Goal: Task Accomplishment & Management: Manage account settings

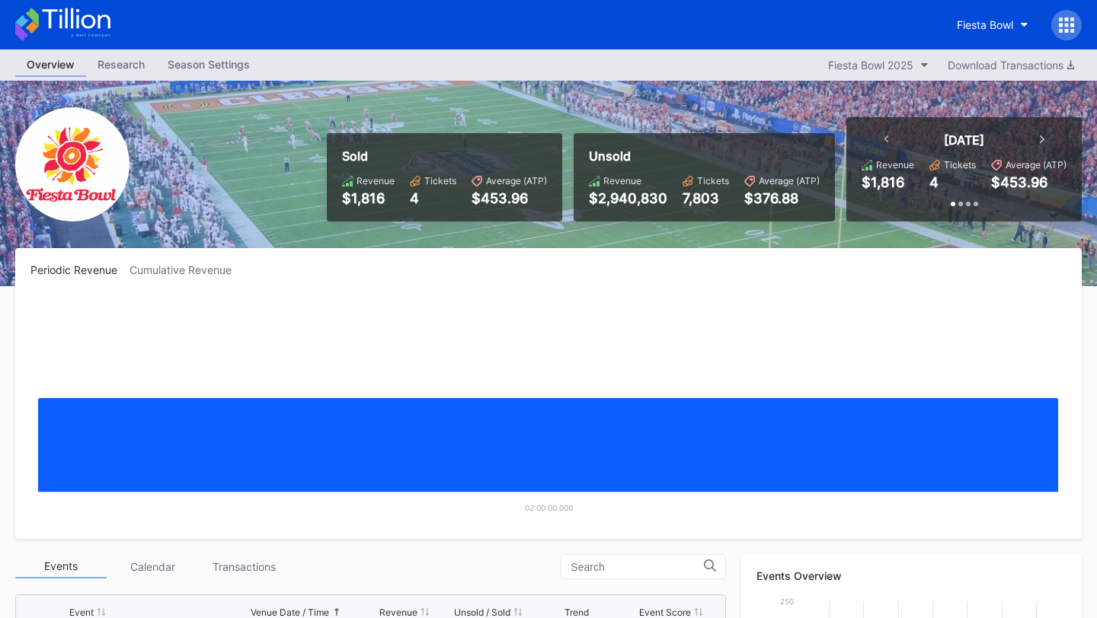
click at [1069, 18] on icon at bounding box center [1066, 25] width 15 height 15
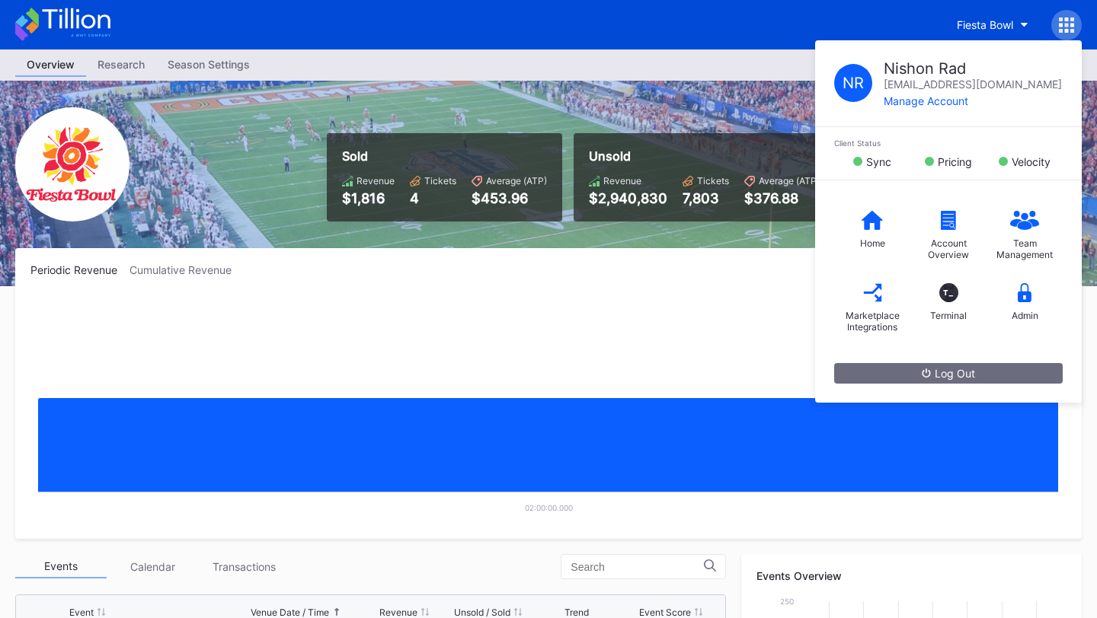
click at [1069, 18] on icon at bounding box center [1066, 25] width 15 height 15
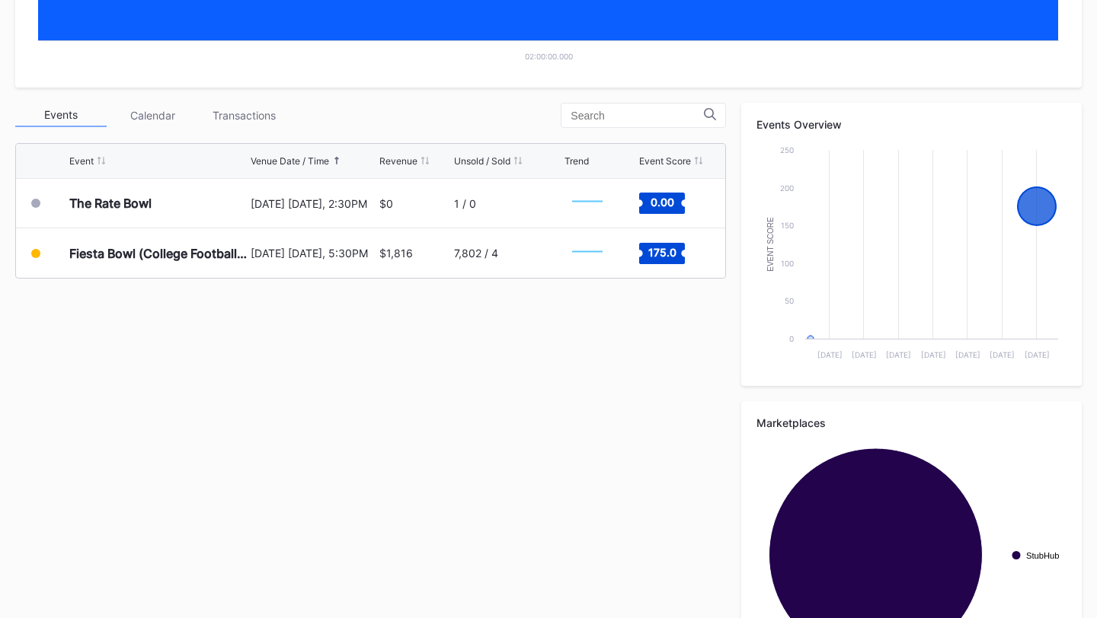
scroll to position [449, 0]
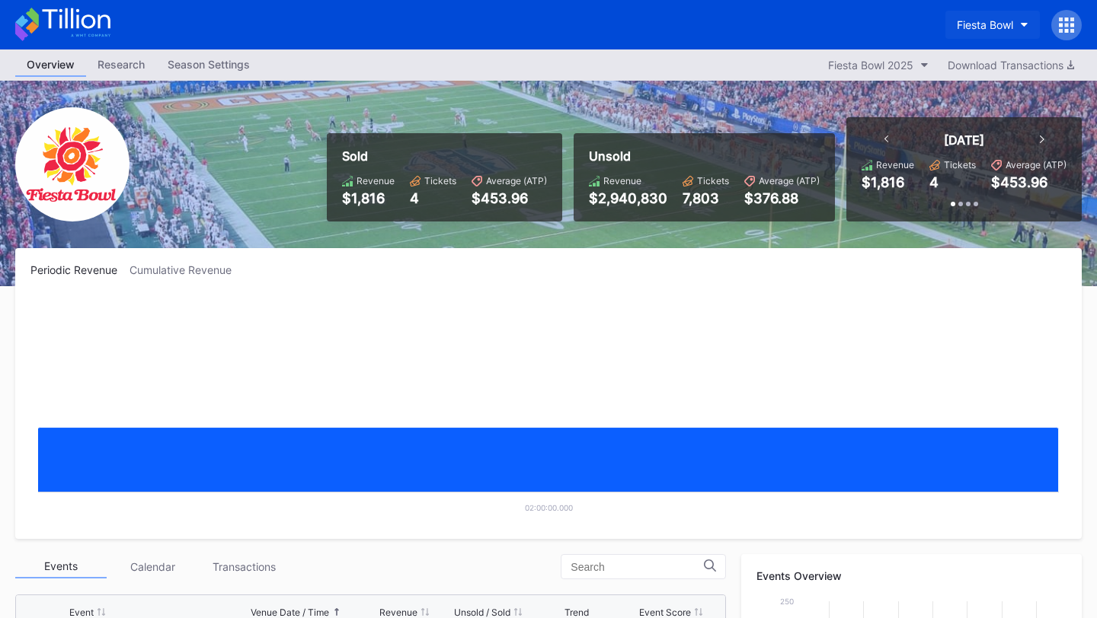
click at [996, 18] on div "Fiesta Bowl" at bounding box center [985, 24] width 56 height 13
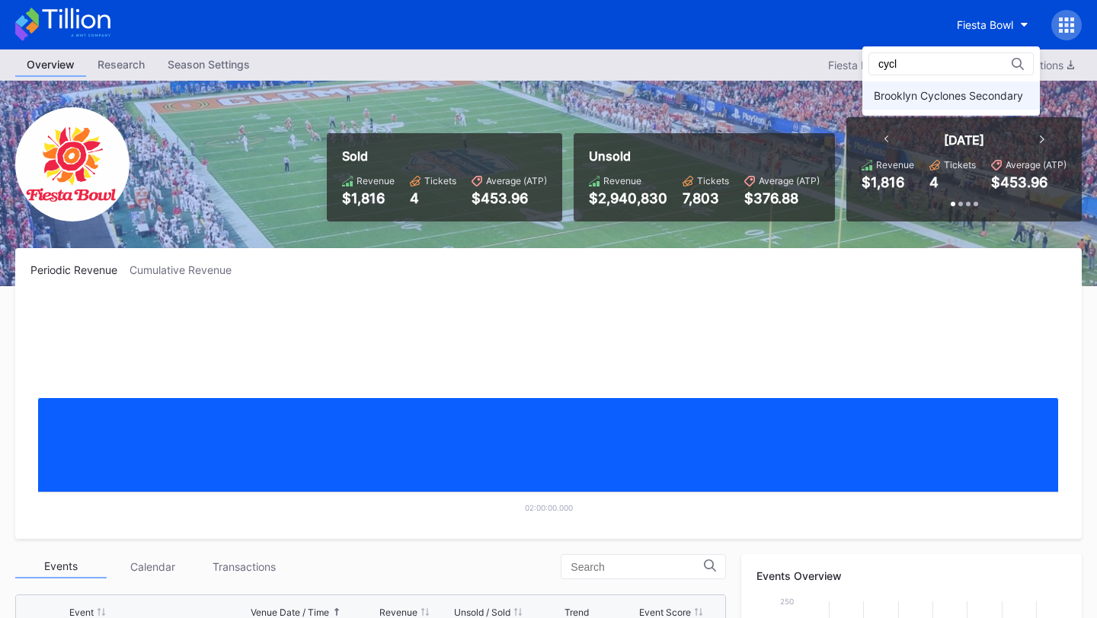
type input "cycl"
click at [963, 89] on div "Brooklyn Cyclones Secondary" at bounding box center [948, 95] width 149 height 13
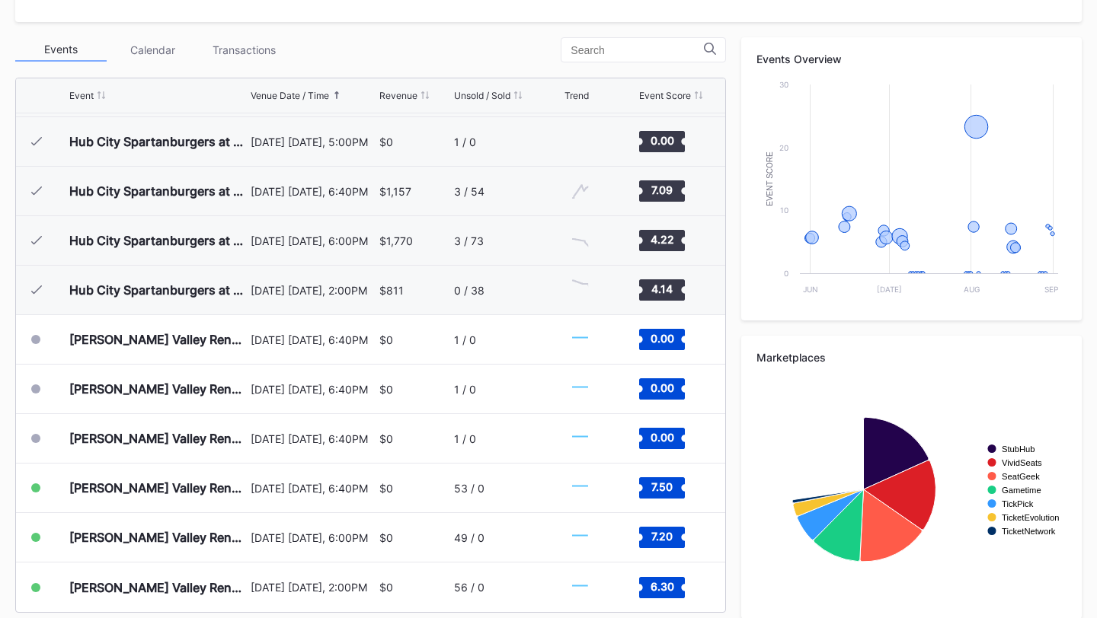
scroll to position [533, 0]
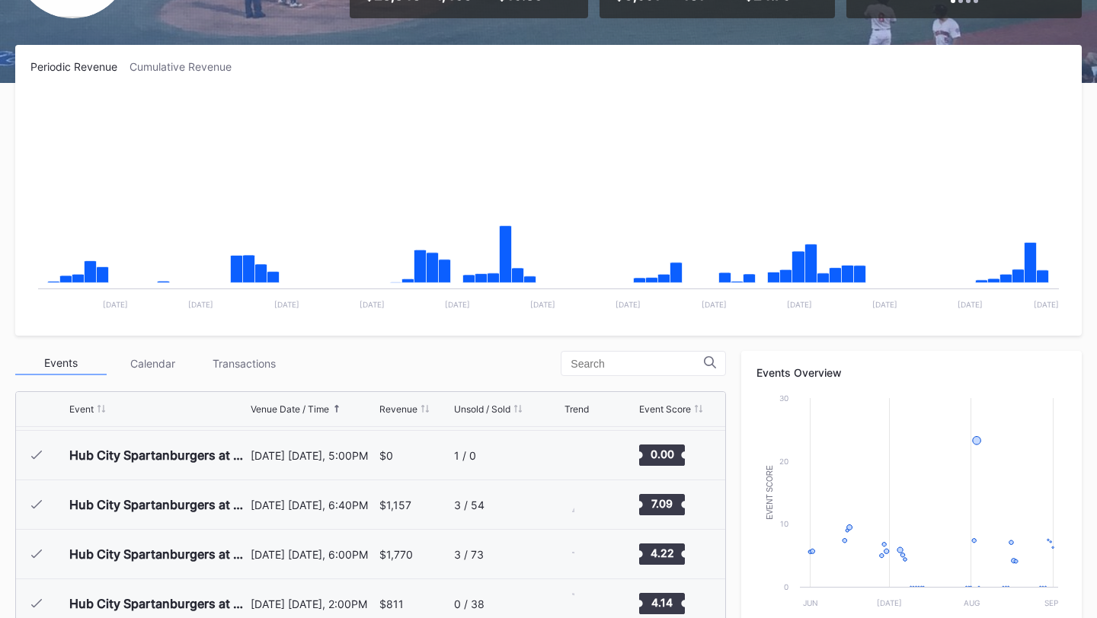
scroll to position [533, 0]
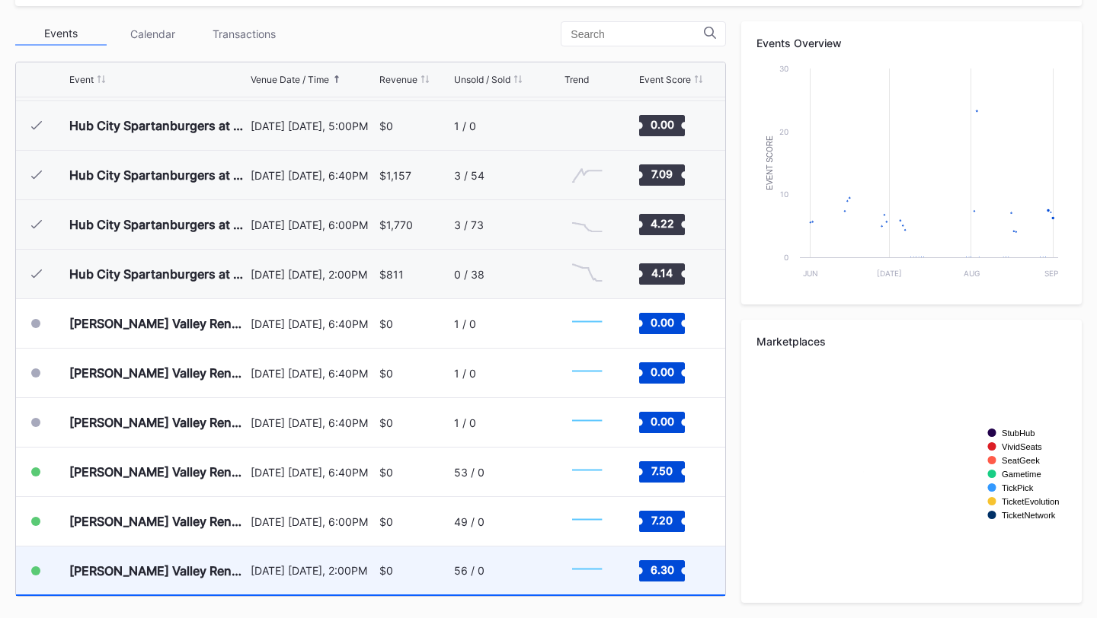
click at [516, 569] on div "56 / 0" at bounding box center [507, 571] width 107 height 48
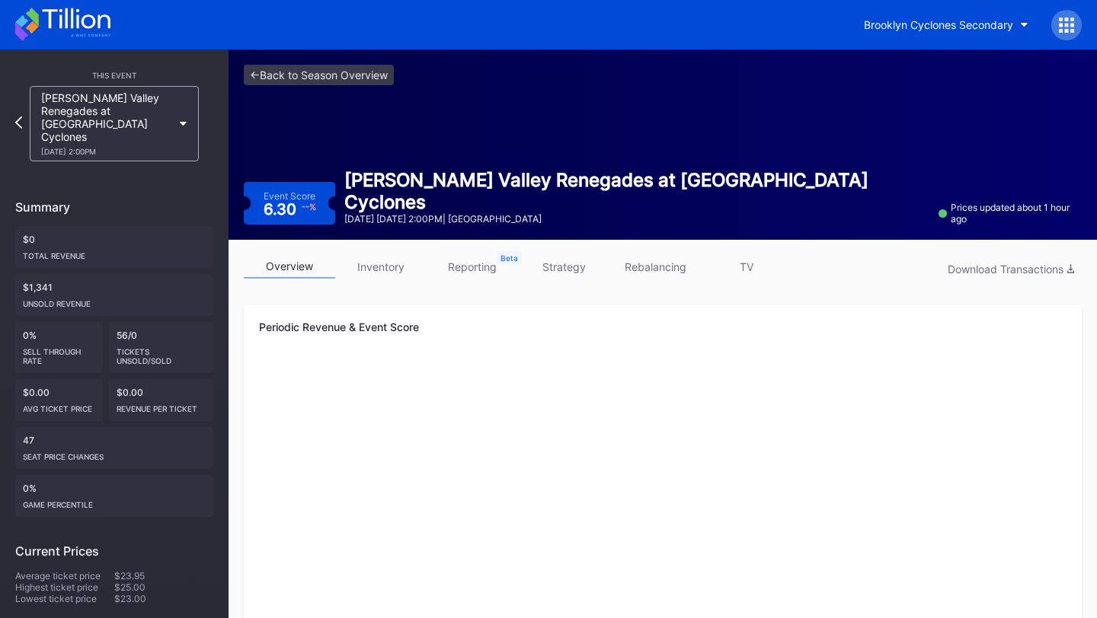
click at [373, 269] on link "inventory" at bounding box center [380, 267] width 91 height 24
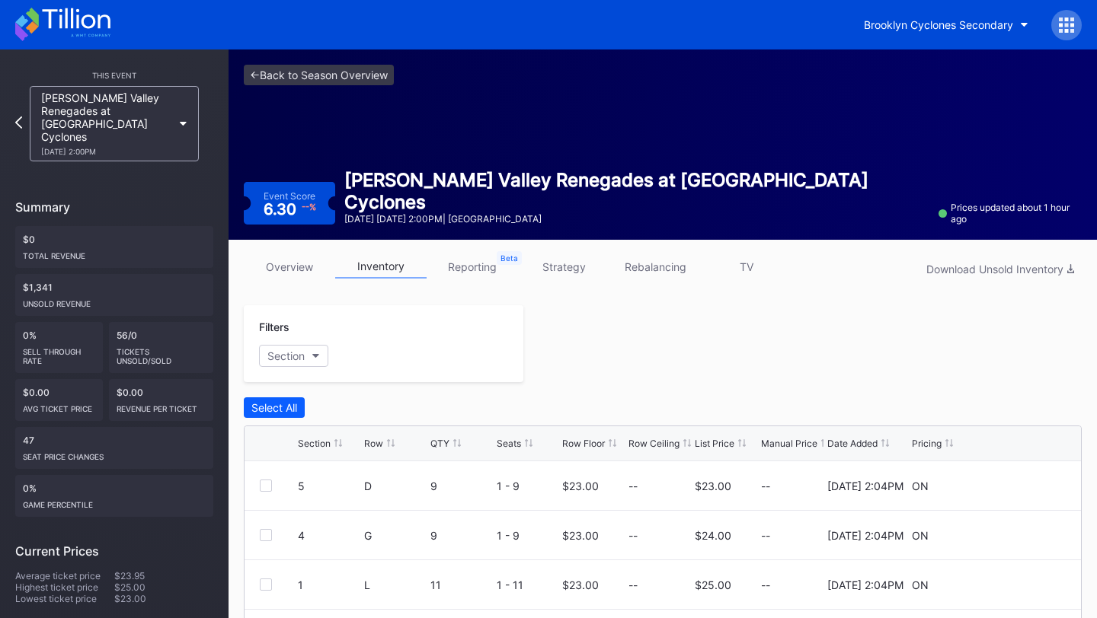
click at [304, 60] on div "<- Back to Season Overview Event Score 6.30 -- % Hudson Valley Renegades at Bro…" at bounding box center [662, 145] width 868 height 190
click at [305, 74] on link "<- Back to Season Overview" at bounding box center [319, 75] width 150 height 21
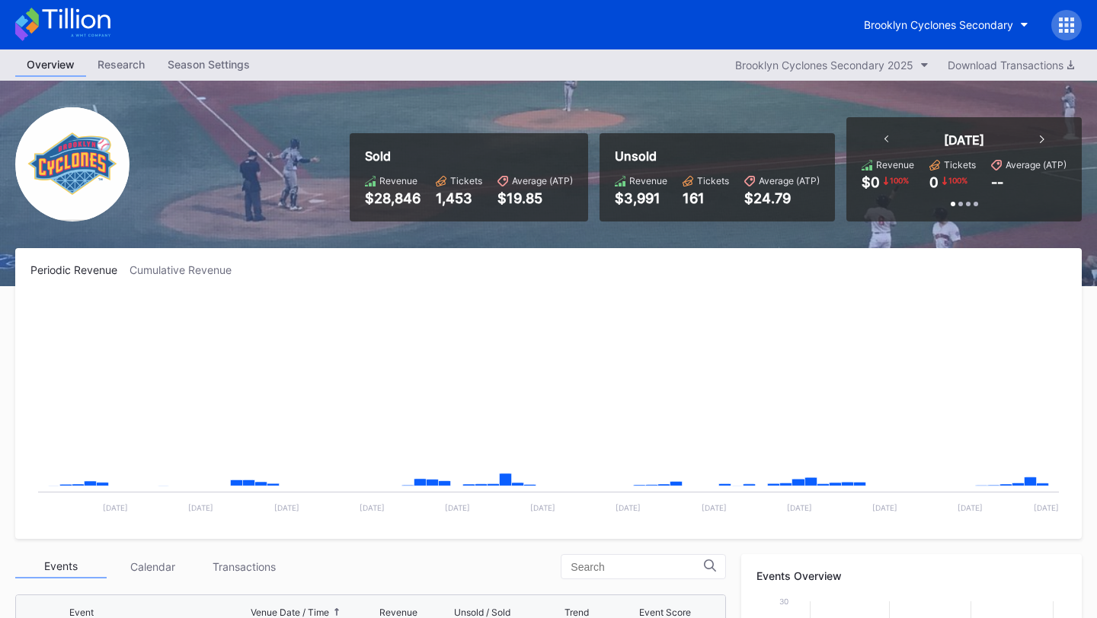
scroll to position [1234, 0]
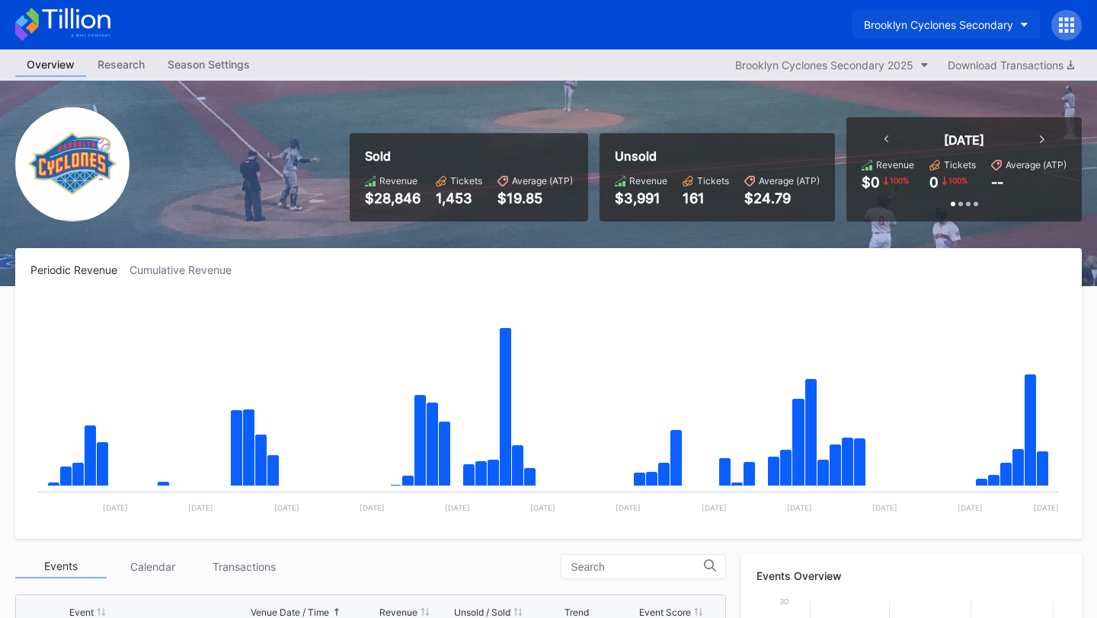
click at [979, 30] on div "Brooklyn Cyclones Secondary" at bounding box center [938, 24] width 149 height 13
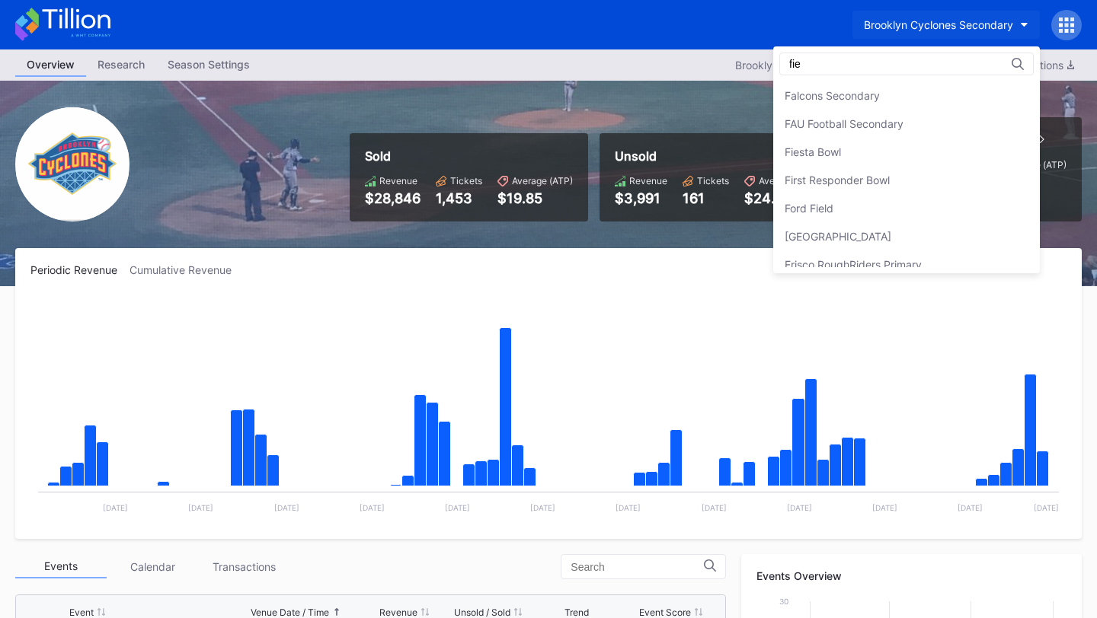
scroll to position [0, 0]
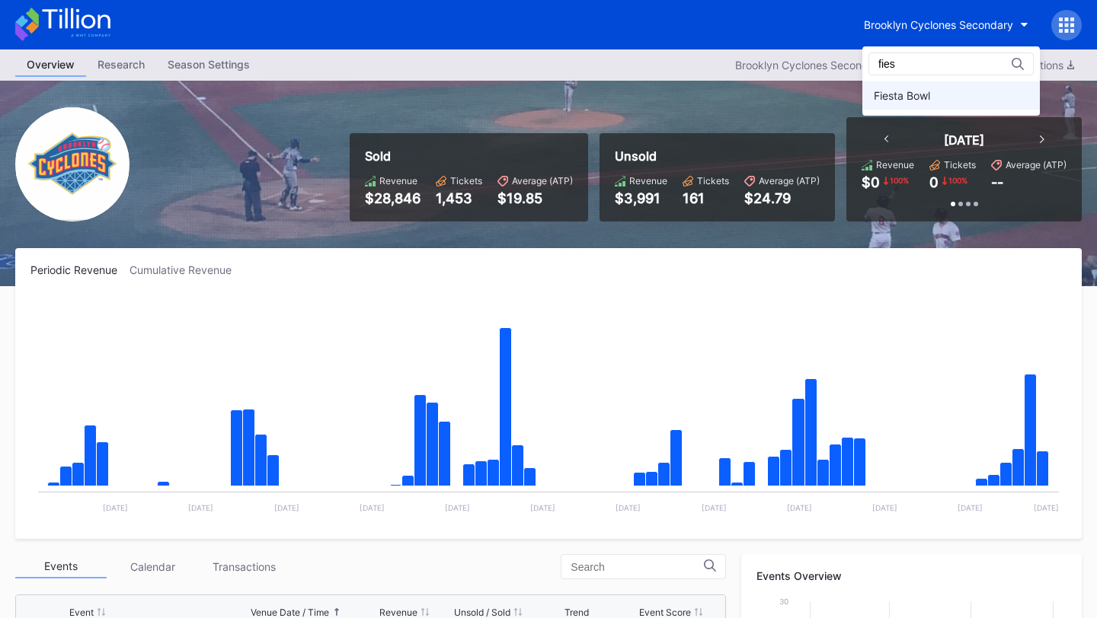
type input "fies"
click at [955, 96] on div "Fiesta Bowl" at bounding box center [950, 95] width 177 height 28
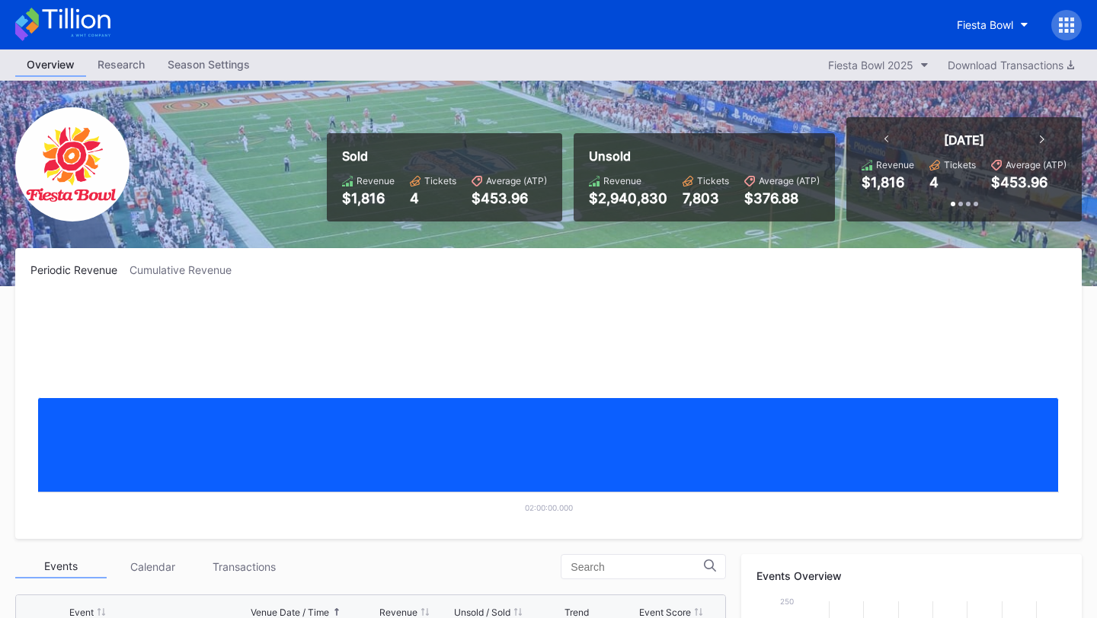
click at [1065, 18] on icon at bounding box center [1067, 20] width 4 height 4
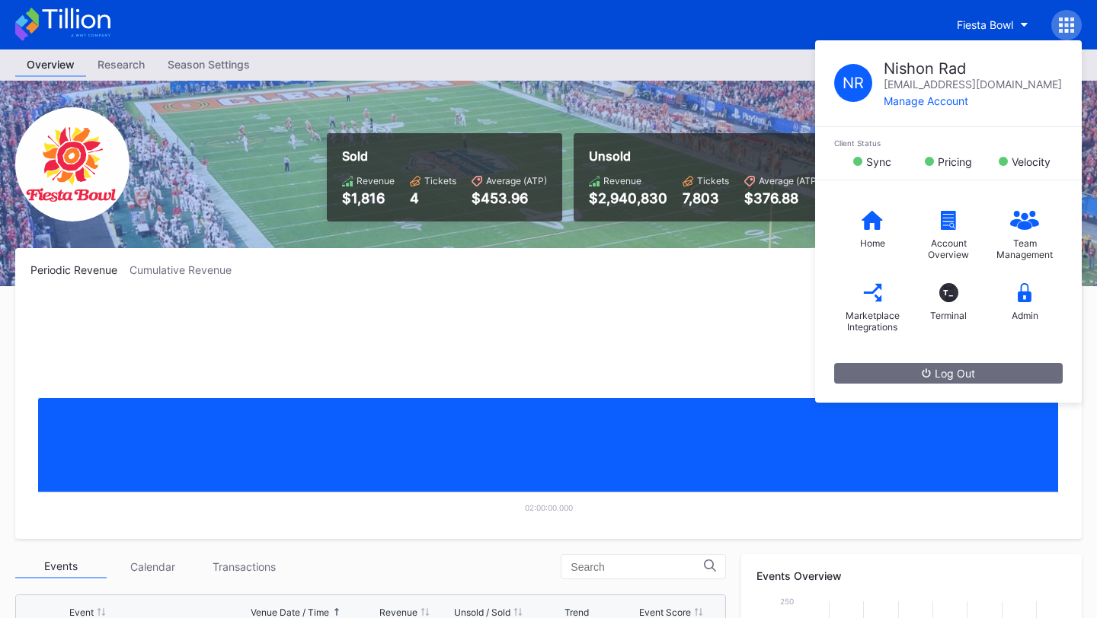
click at [630, 280] on div "Periodic Revenue Cumulative Revenue Created with Highcharts 11.2.0 Chart title …" at bounding box center [548, 393] width 1066 height 291
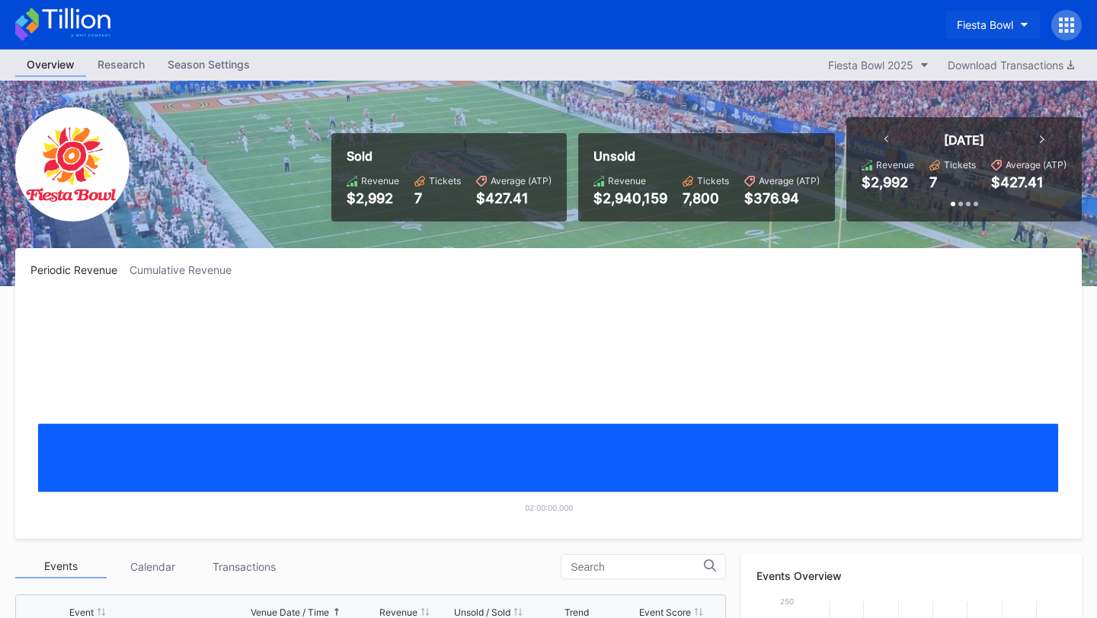
click at [962, 35] on button "Fiesta Bowl" at bounding box center [992, 25] width 94 height 28
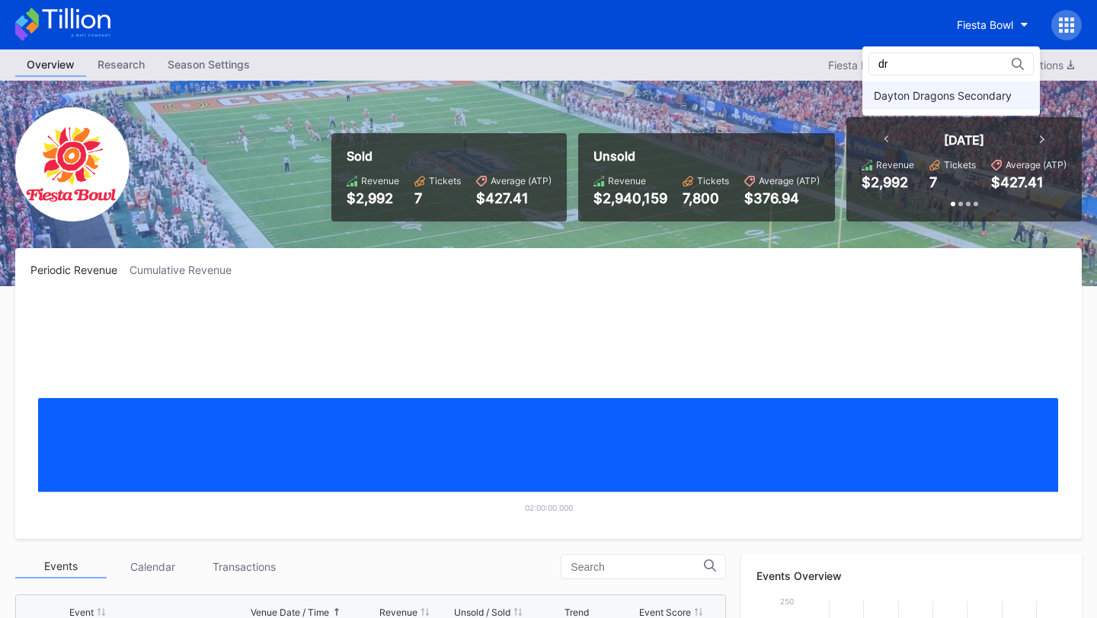
type input "dr"
click at [942, 96] on div "Dayton Dragons Secondary" at bounding box center [943, 95] width 138 height 13
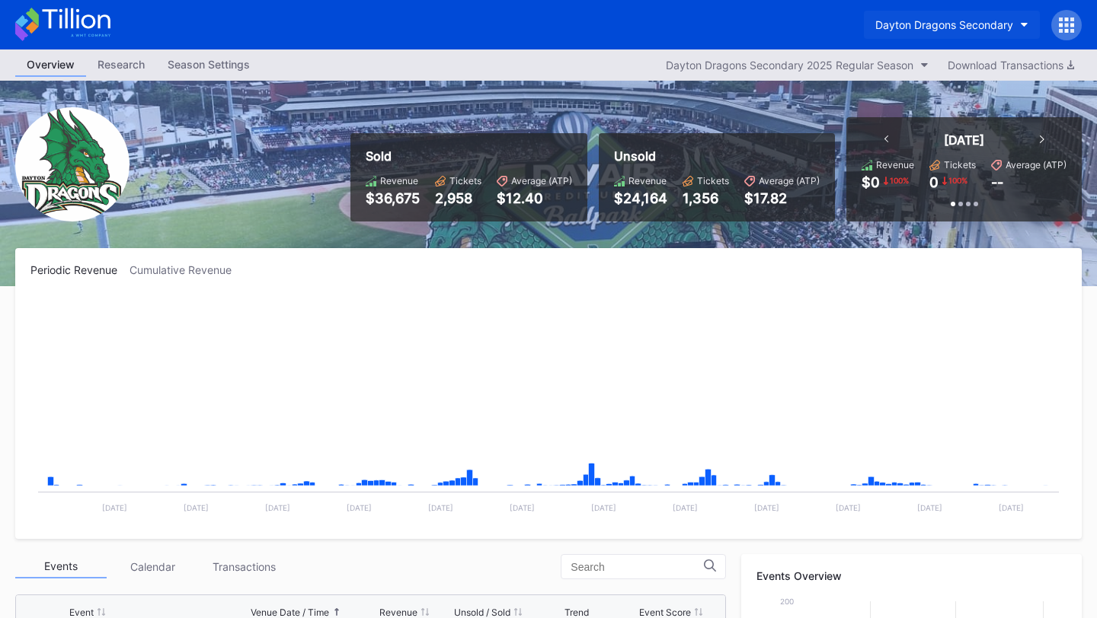
scroll to position [2723, 0]
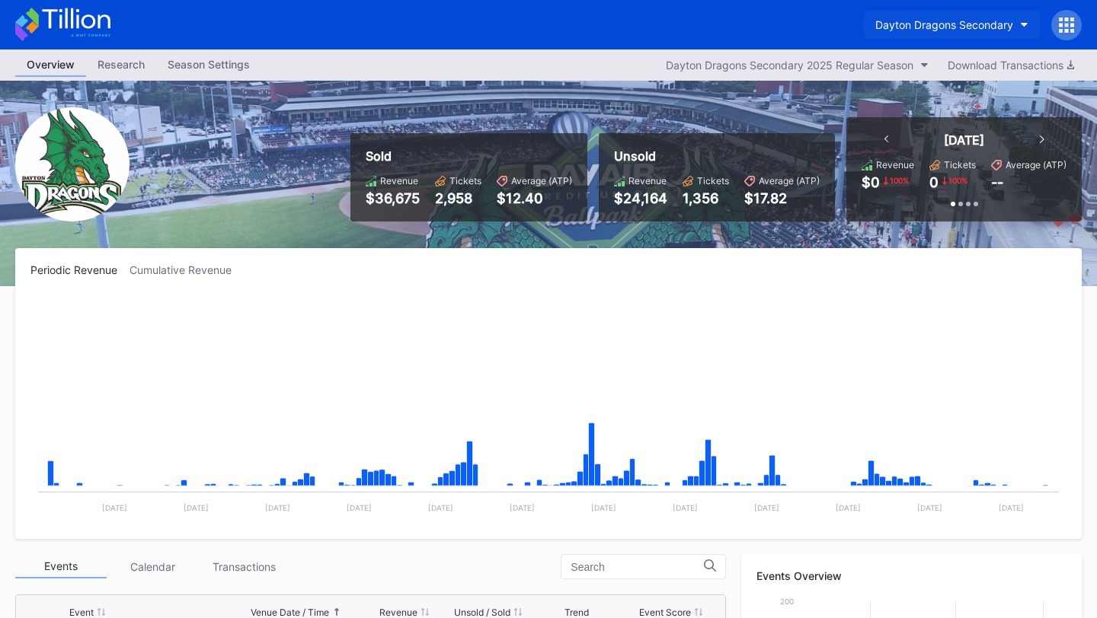
click at [944, 14] on button "Dayton Dragons Secondary" at bounding box center [952, 25] width 176 height 28
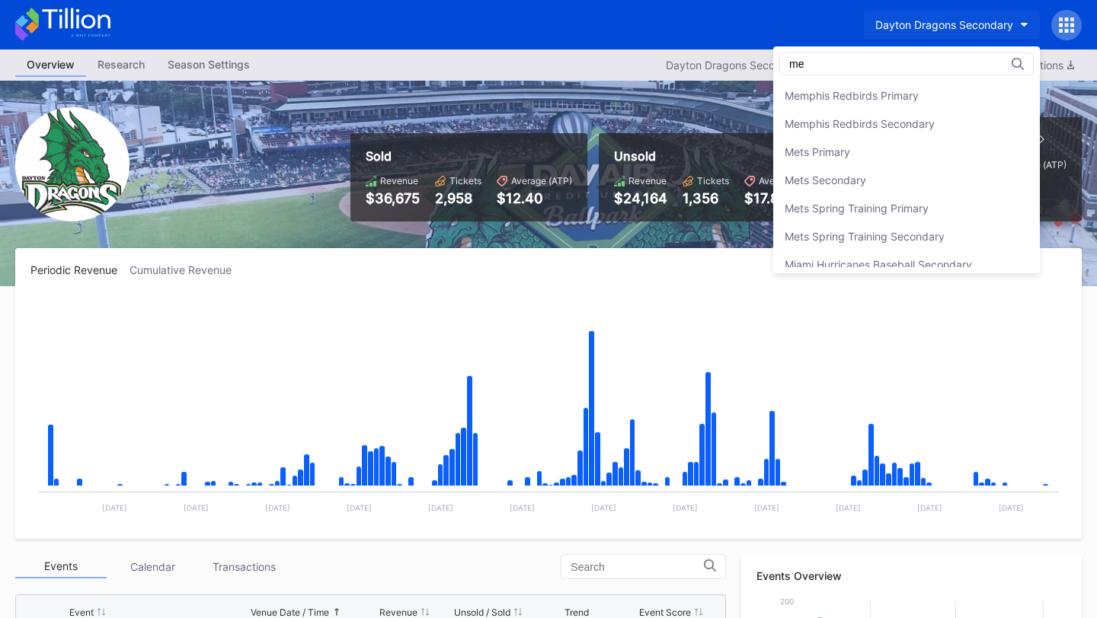
scroll to position [0, 0]
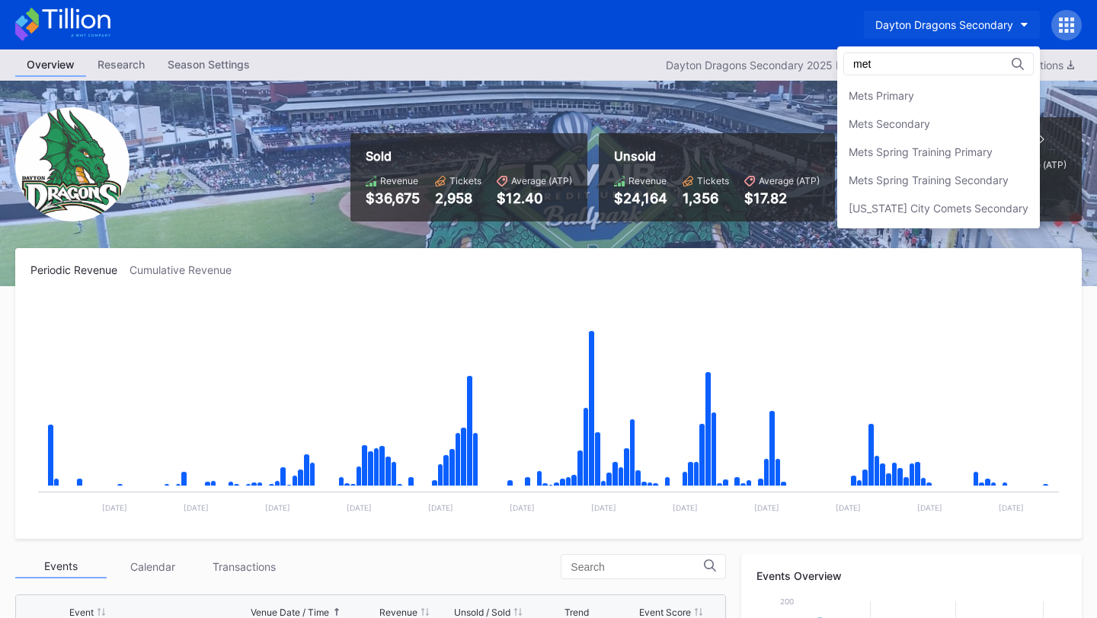
type input "mets"
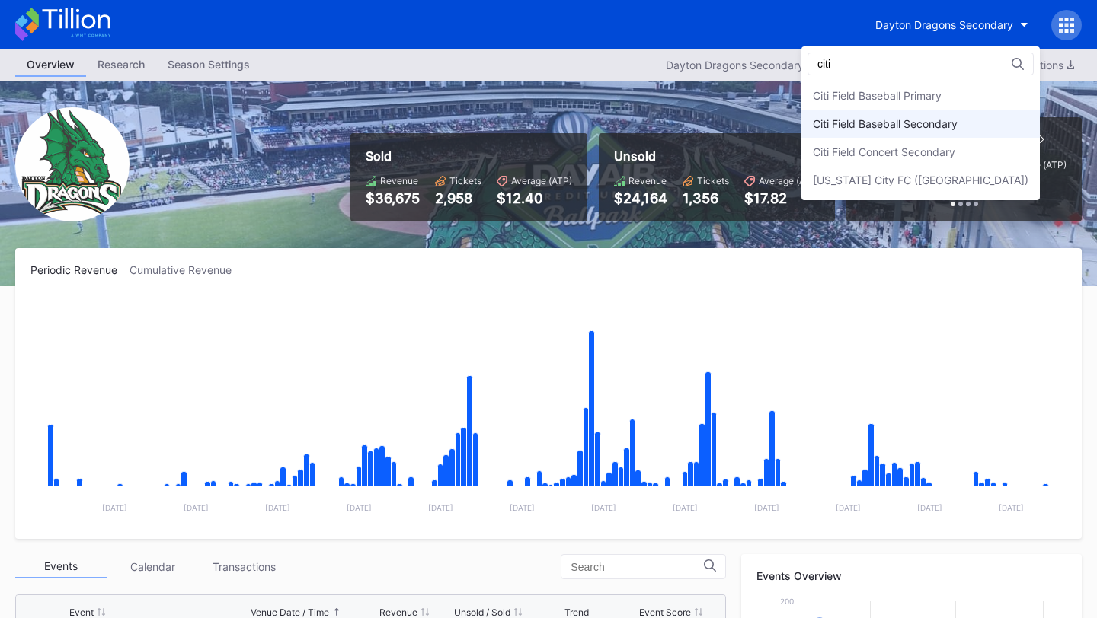
type input "citi"
click at [955, 124] on div "Citi Field Baseball Secondary" at bounding box center [885, 123] width 145 height 13
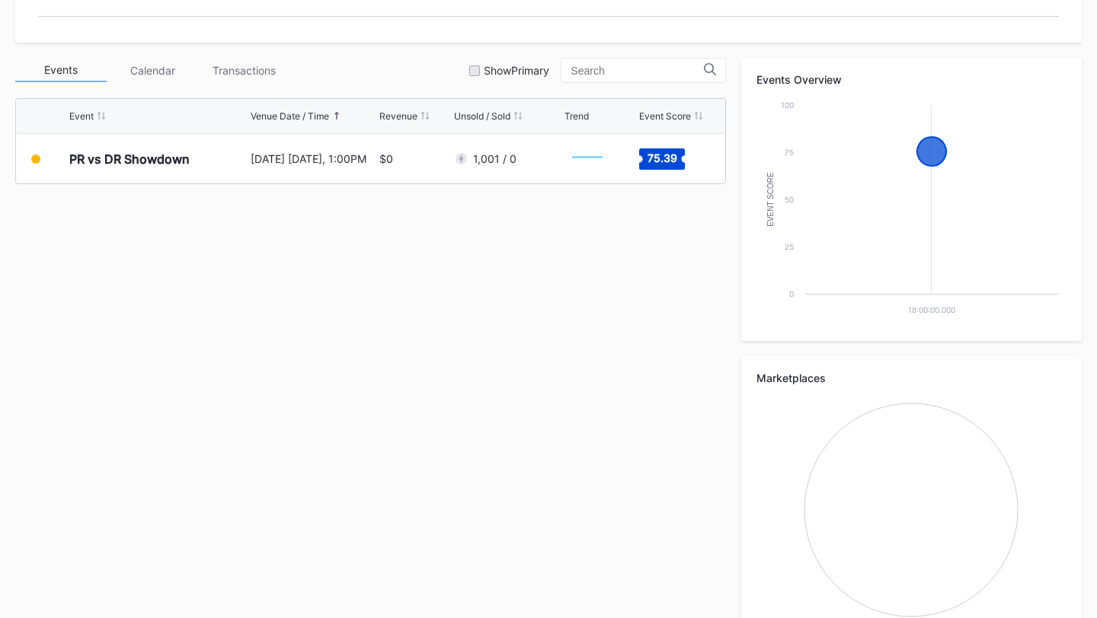
scroll to position [484, 0]
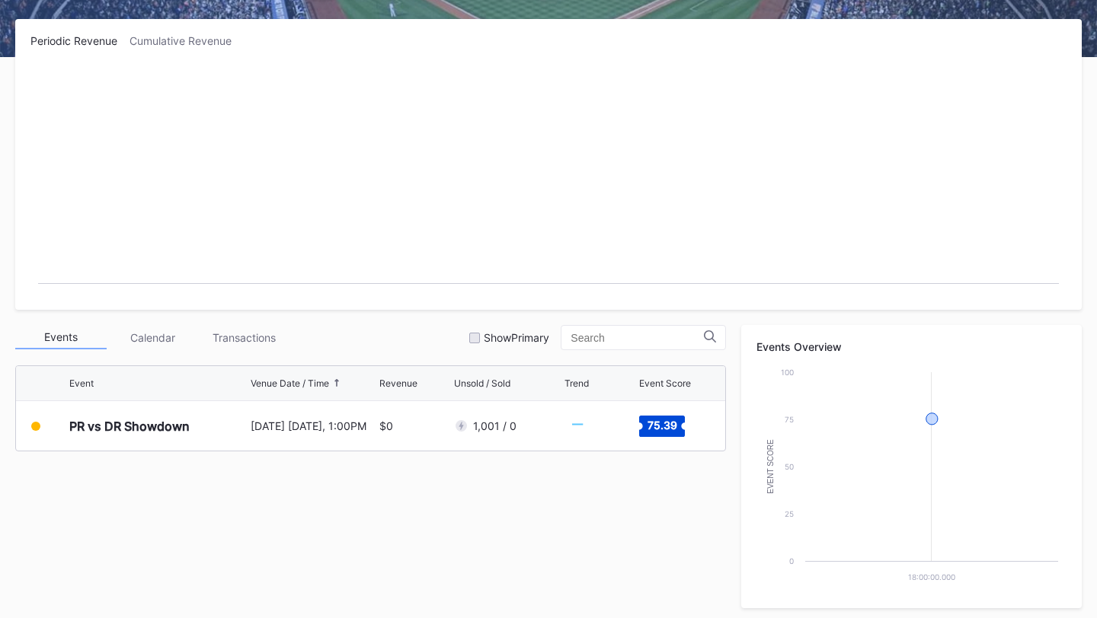
scroll to position [321, 0]
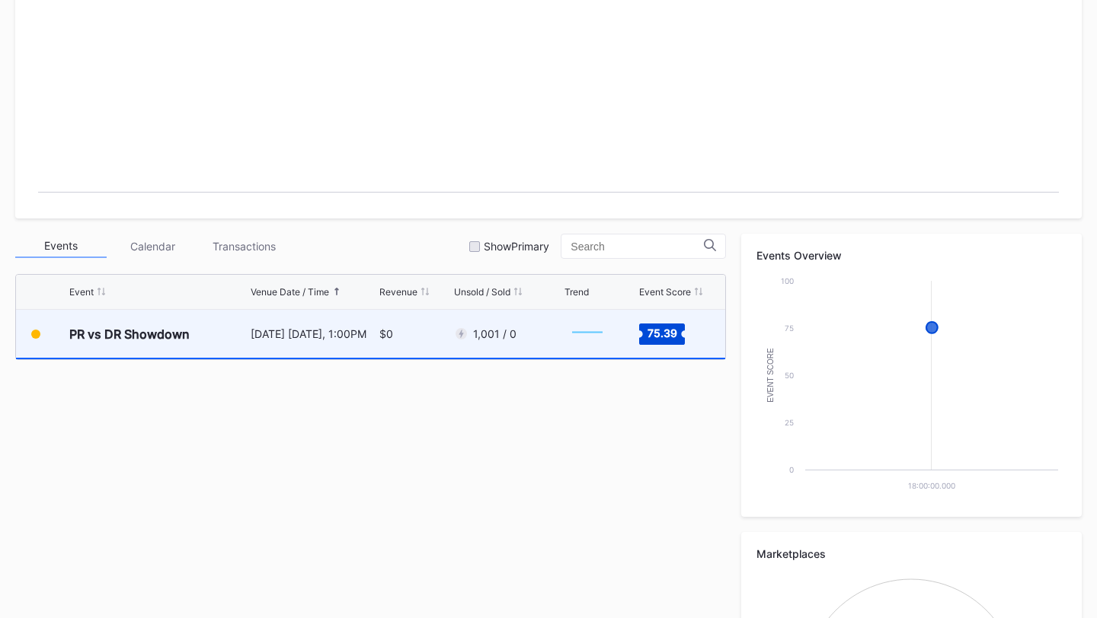
click at [452, 341] on div "PR vs DR Showdown [DATE] [DATE], 1:00PM $0 1,001 / 0 Created with Highcharts 11…" at bounding box center [370, 335] width 709 height 50
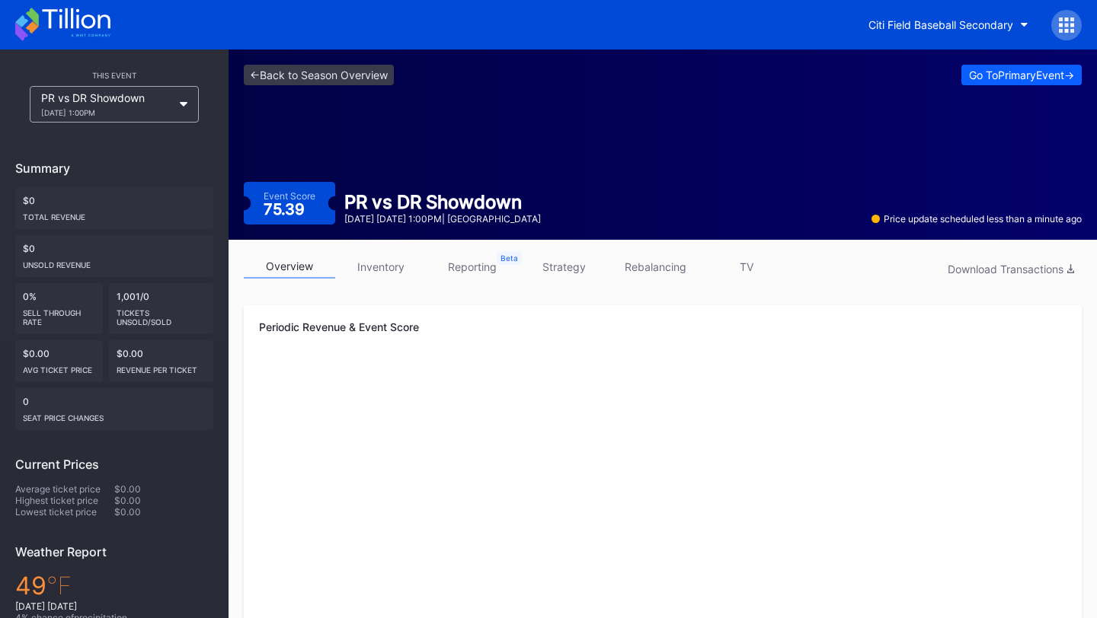
click at [366, 261] on link "inventory" at bounding box center [380, 267] width 91 height 24
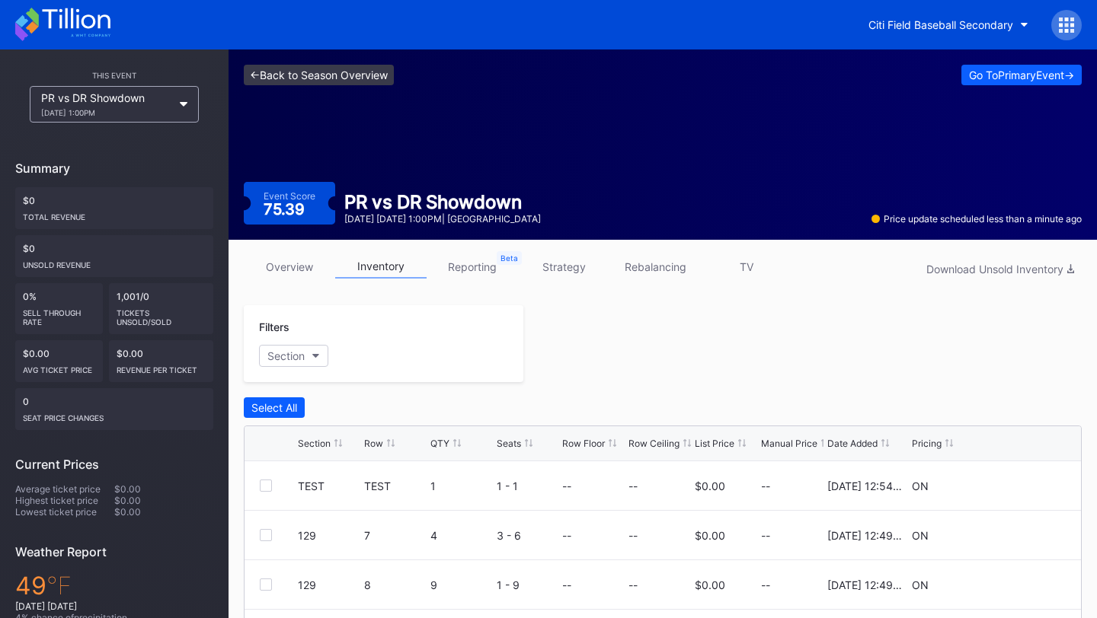
click at [343, 66] on link "<- Back to Season Overview" at bounding box center [319, 75] width 150 height 21
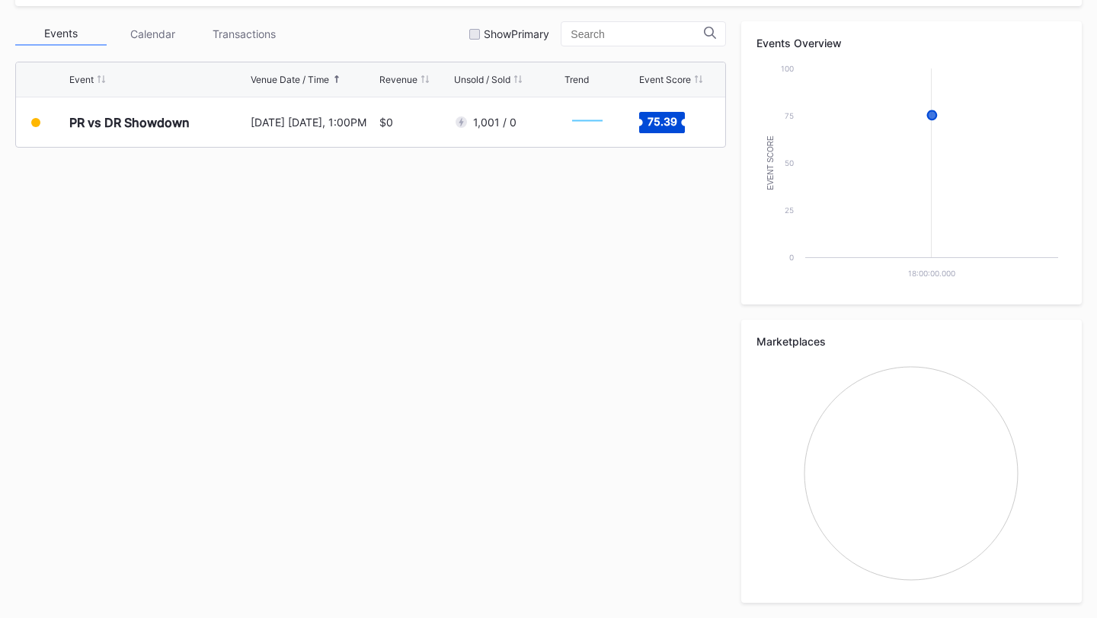
scroll to position [334, 0]
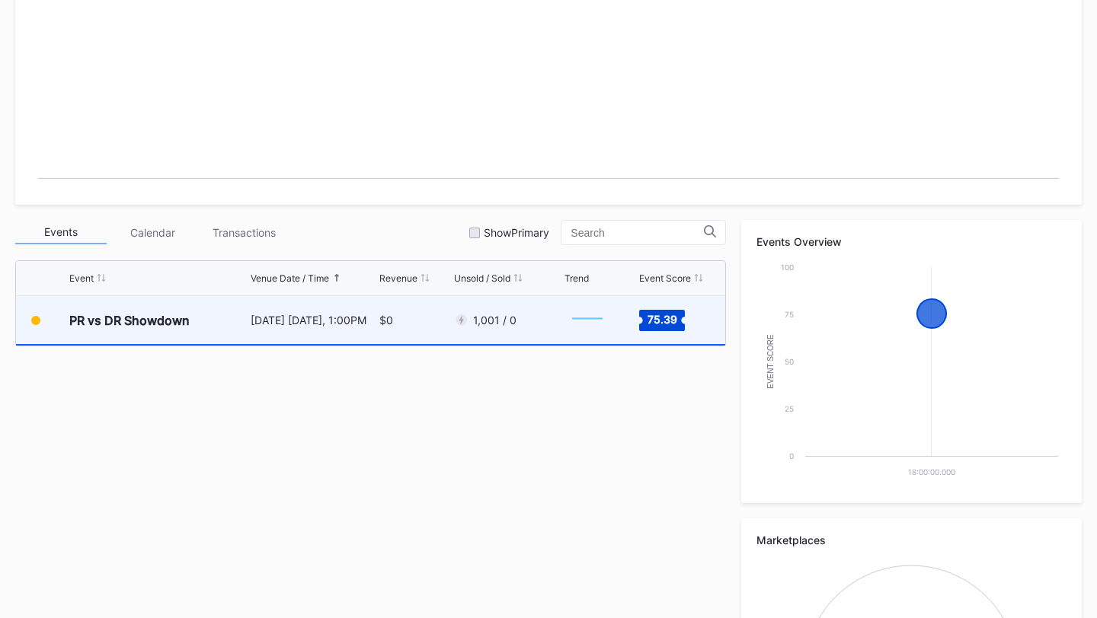
click at [439, 327] on div "$0" at bounding box center [414, 320] width 71 height 48
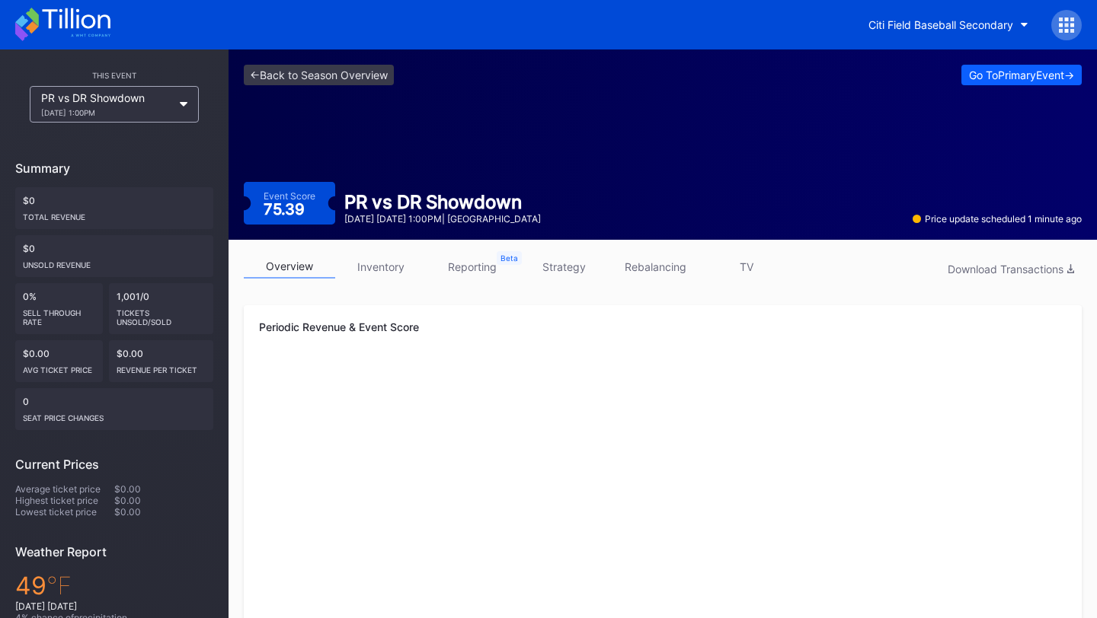
click at [385, 260] on link "inventory" at bounding box center [380, 267] width 91 height 24
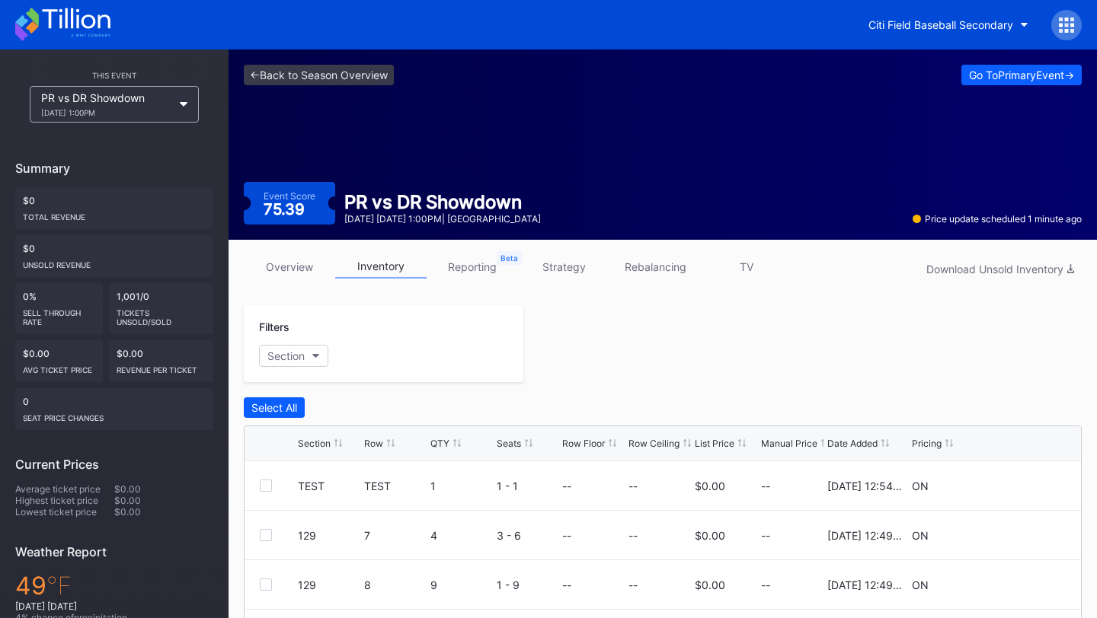
click at [1069, 21] on icon at bounding box center [1066, 25] width 15 height 15
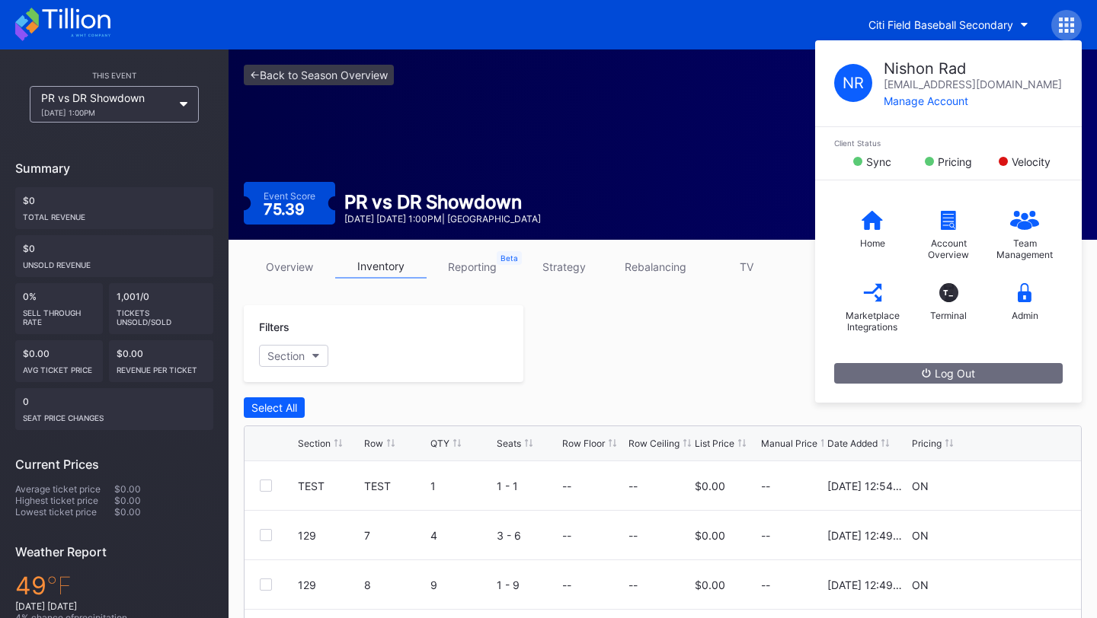
click at [692, 117] on div "<- Back to Season Overview Go To Primary Event -> Event Score 75.39 PR vs DR Sh…" at bounding box center [662, 145] width 868 height 190
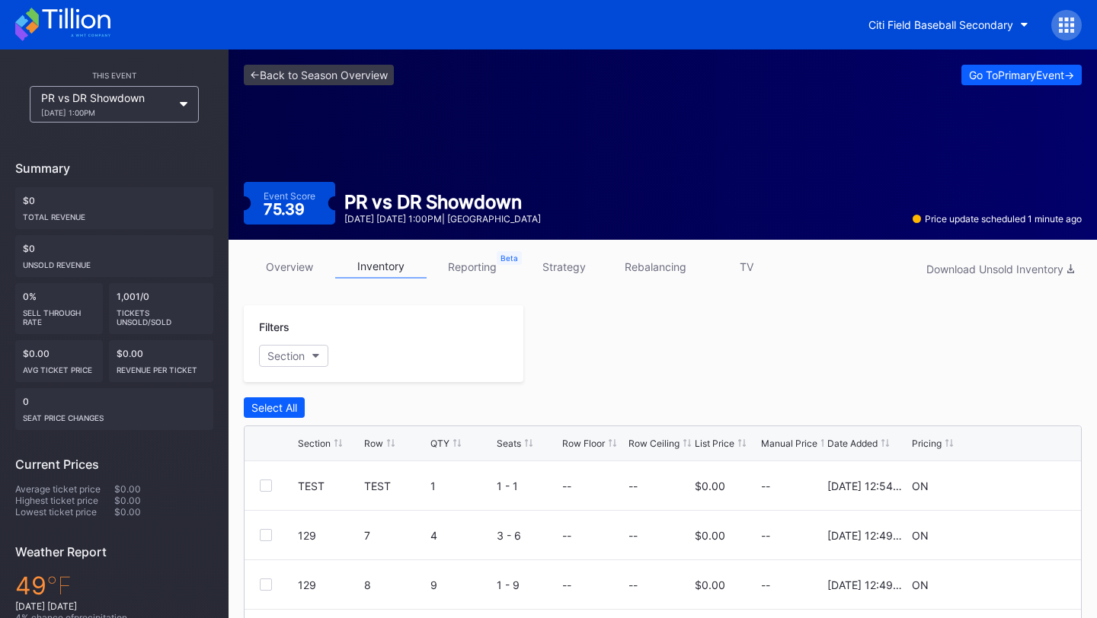
click at [1066, 24] on icon at bounding box center [1067, 25] width 4 height 4
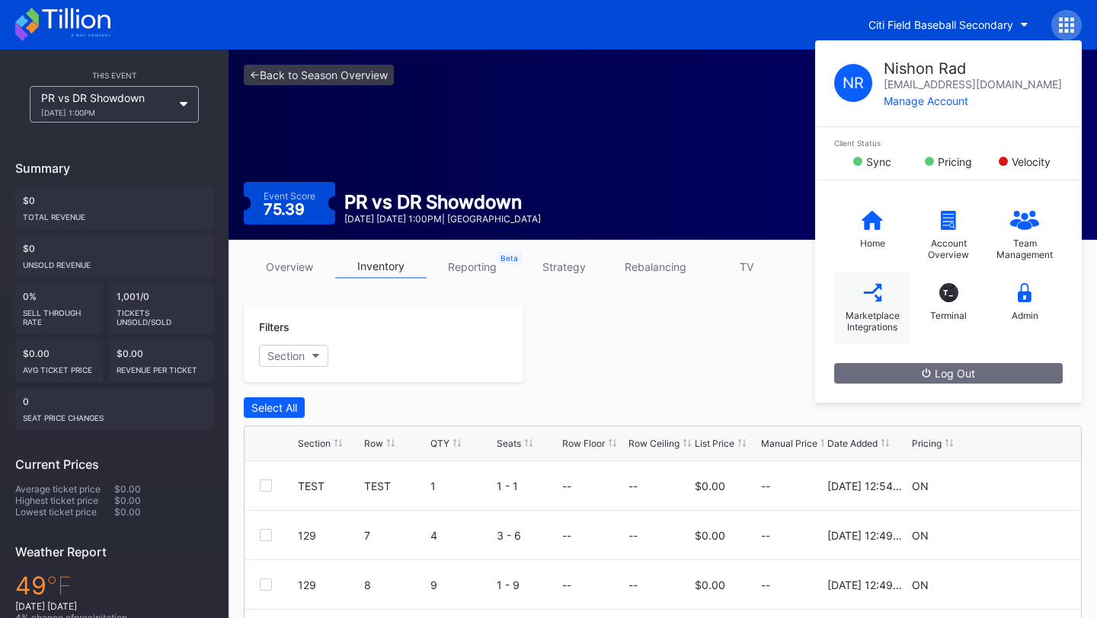
click at [839, 302] on div "Marketplace Integrations" at bounding box center [872, 308] width 76 height 72
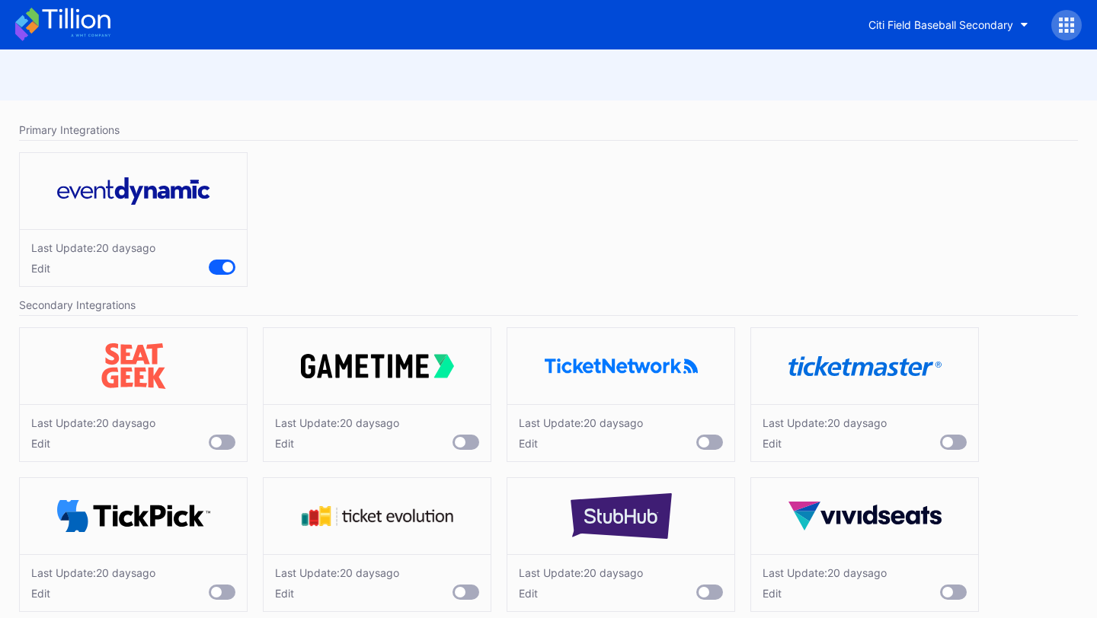
scroll to position [21, 0]
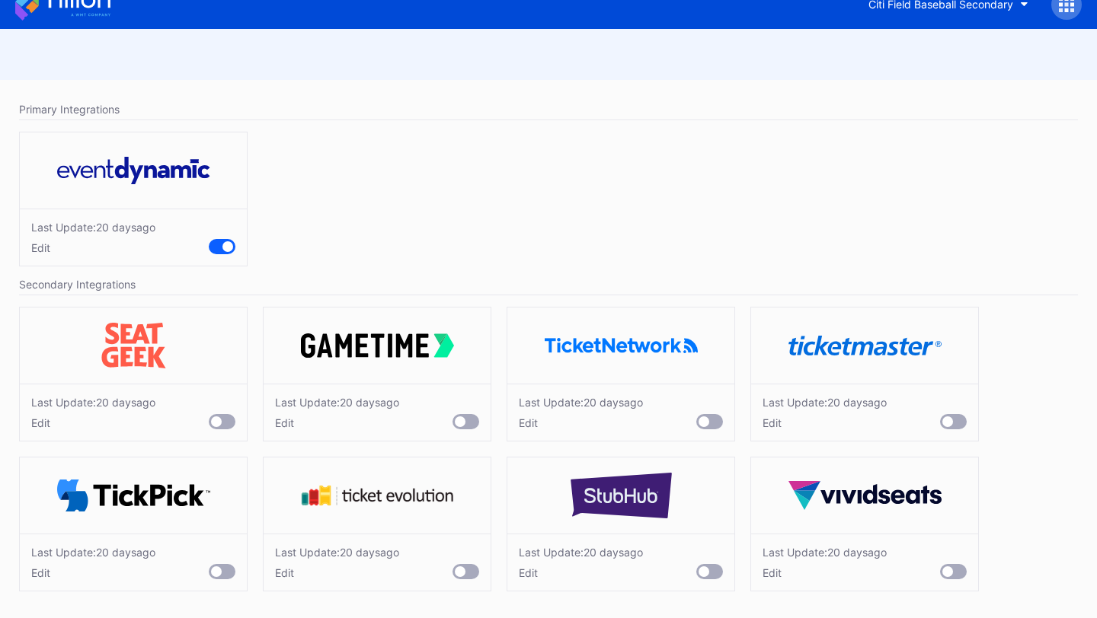
click at [40, 424] on div "Edit" at bounding box center [93, 423] width 124 height 13
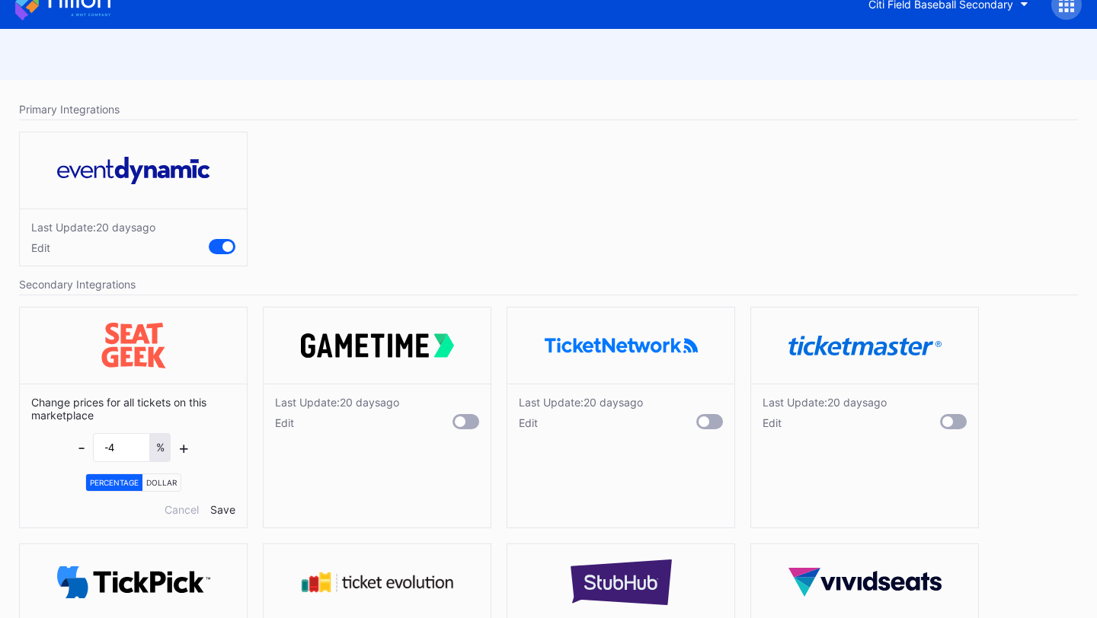
click at [293, 427] on div "Edit" at bounding box center [337, 423] width 124 height 13
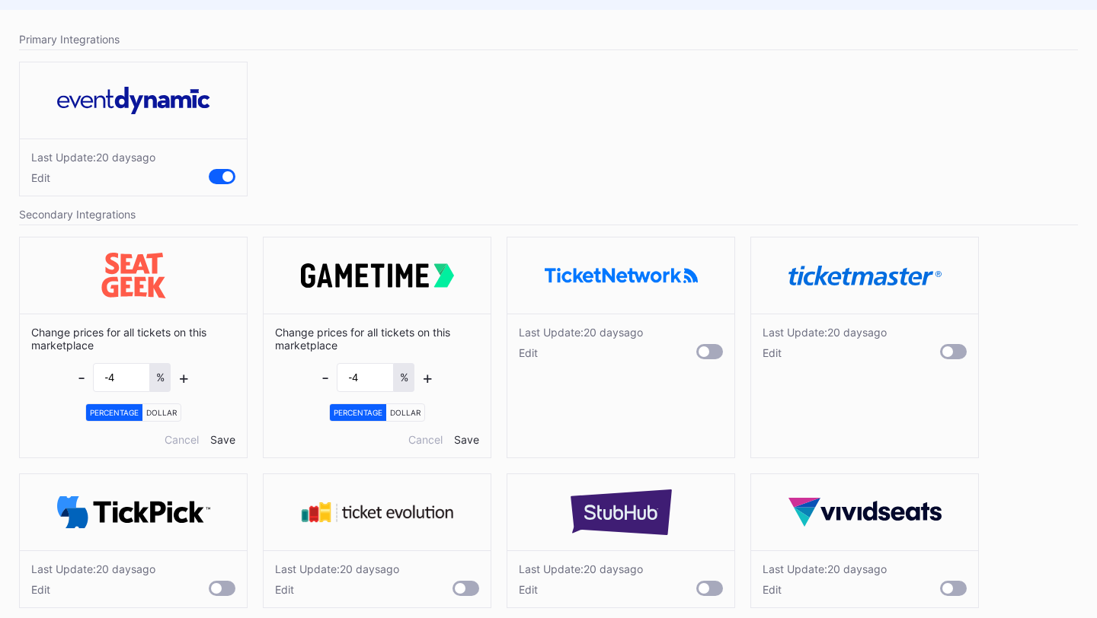
scroll to position [107, 0]
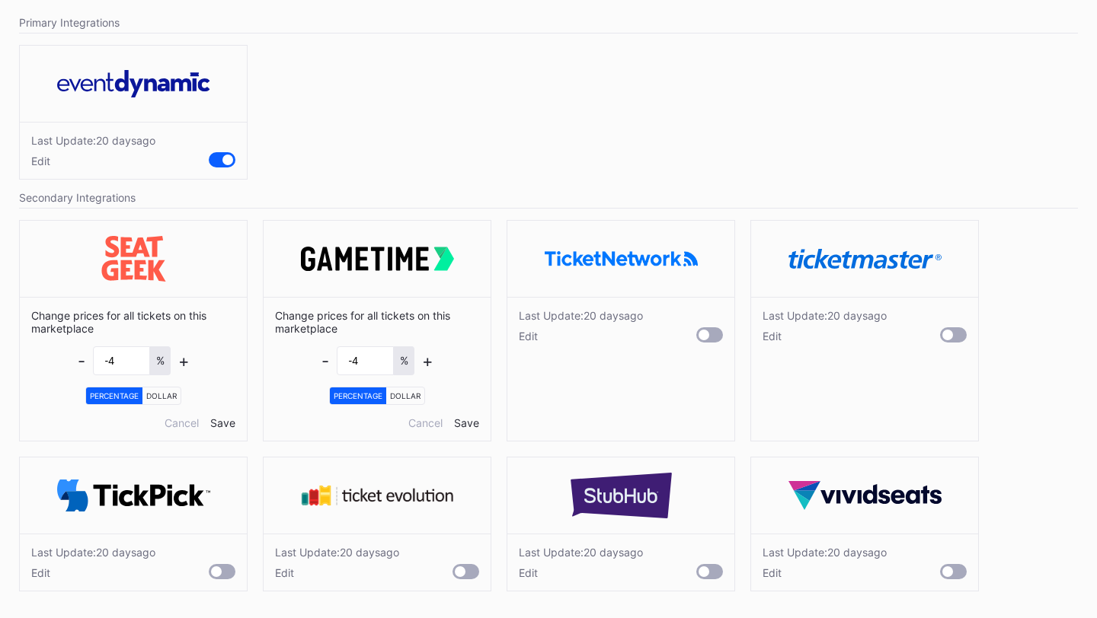
click at [530, 339] on div "Edit" at bounding box center [581, 336] width 124 height 13
click at [767, 337] on div "Edit" at bounding box center [824, 336] width 124 height 13
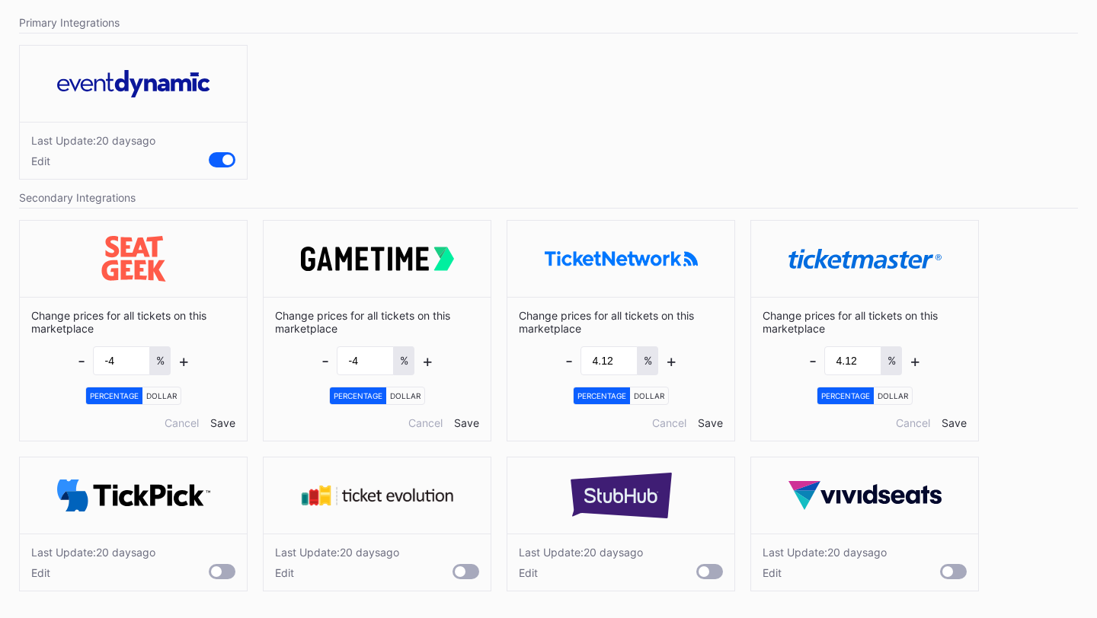
click at [771, 577] on div "Edit" at bounding box center [824, 573] width 124 height 13
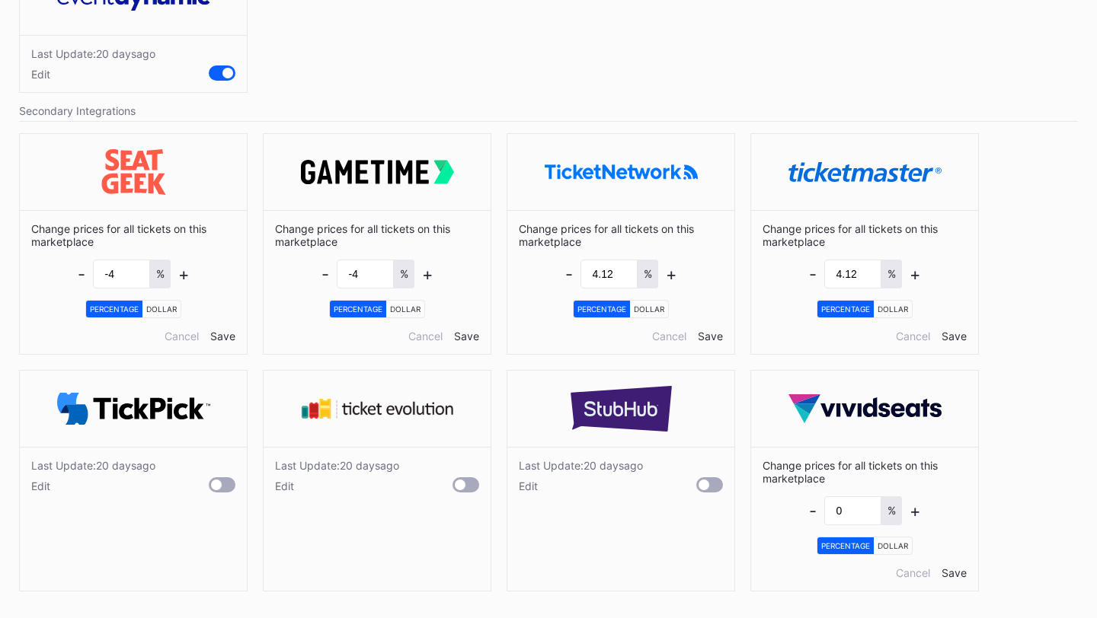
click at [521, 489] on div "Edit" at bounding box center [581, 486] width 124 height 13
click at [276, 481] on div "Edit" at bounding box center [337, 486] width 124 height 13
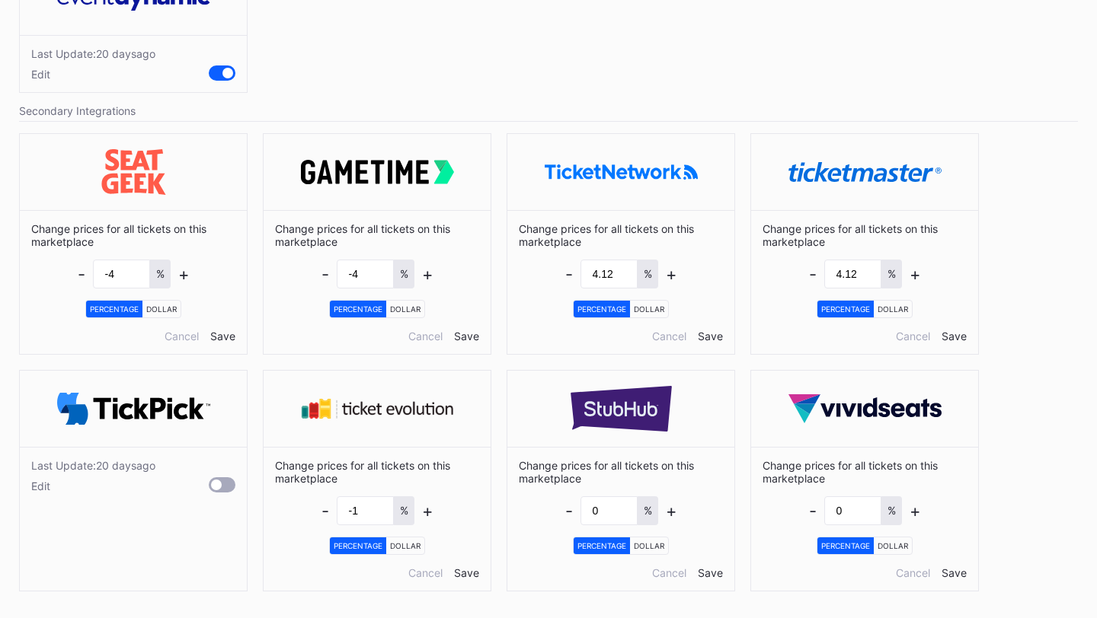
click at [40, 486] on div "Edit" at bounding box center [93, 486] width 124 height 13
click at [224, 575] on div "Save" at bounding box center [222, 573] width 25 height 13
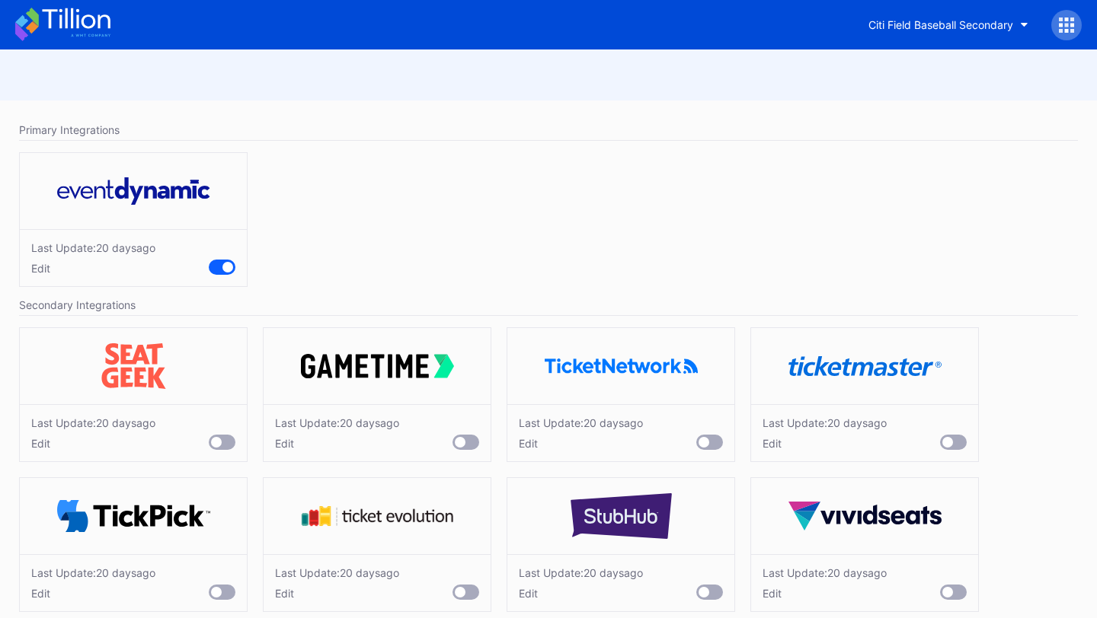
scroll to position [21, 0]
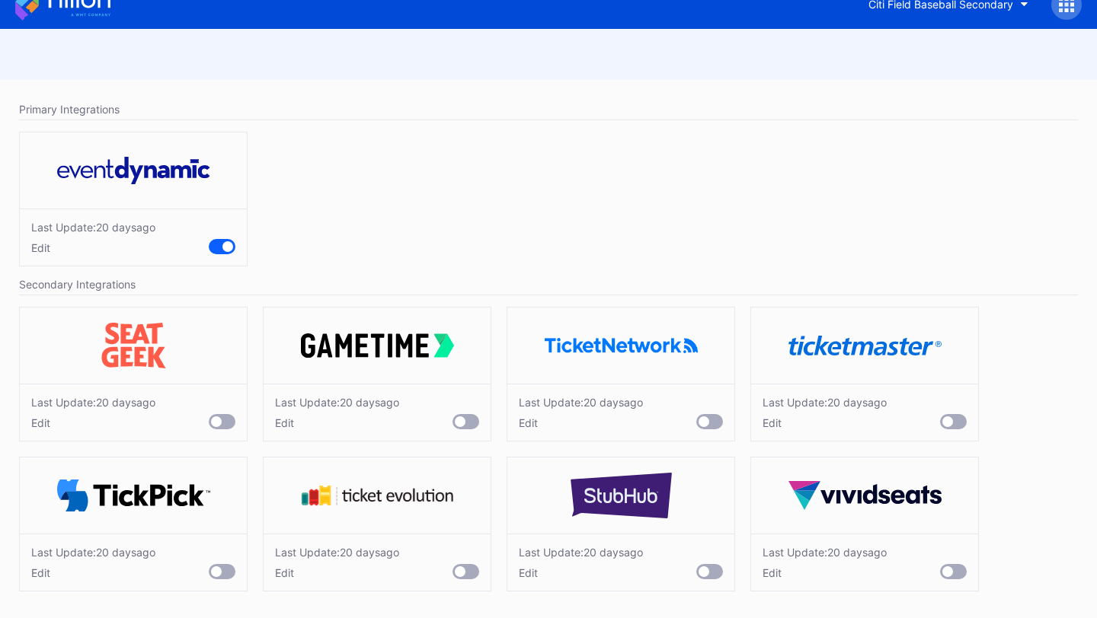
click at [217, 420] on div at bounding box center [216, 422] width 11 height 11
click at [461, 427] on div at bounding box center [460, 422] width 11 height 11
click at [718, 421] on div at bounding box center [709, 421] width 27 height 15
click at [962, 421] on div at bounding box center [953, 421] width 27 height 15
click at [960, 580] on div at bounding box center [953, 571] width 27 height 15
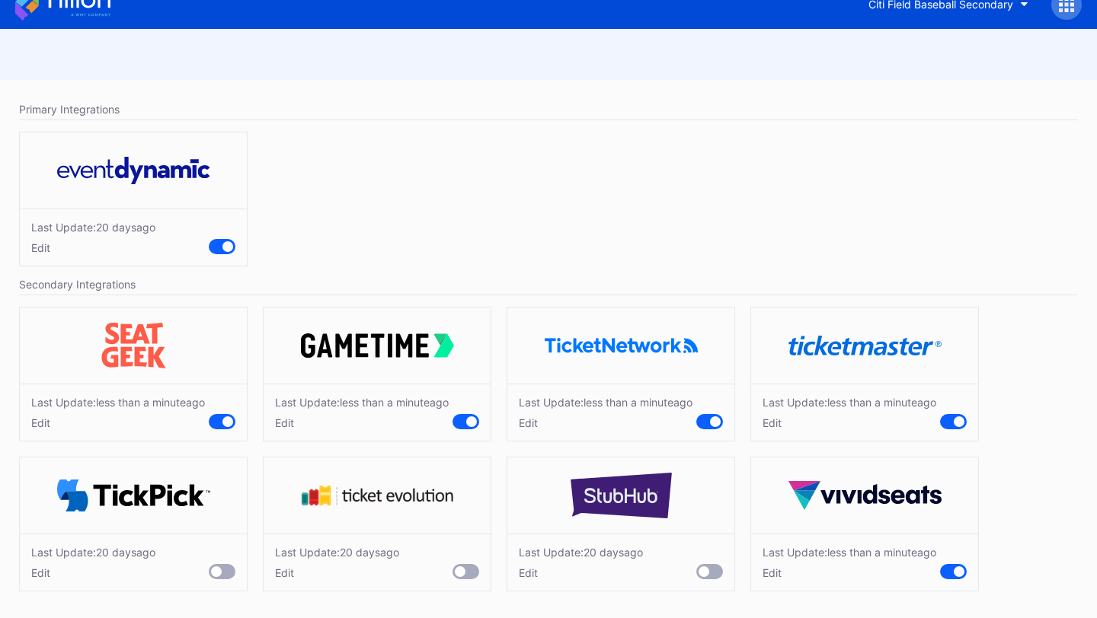
click at [720, 580] on div at bounding box center [709, 571] width 27 height 15
click at [462, 577] on div at bounding box center [460, 572] width 11 height 11
click at [222, 580] on div at bounding box center [222, 571] width 27 height 15
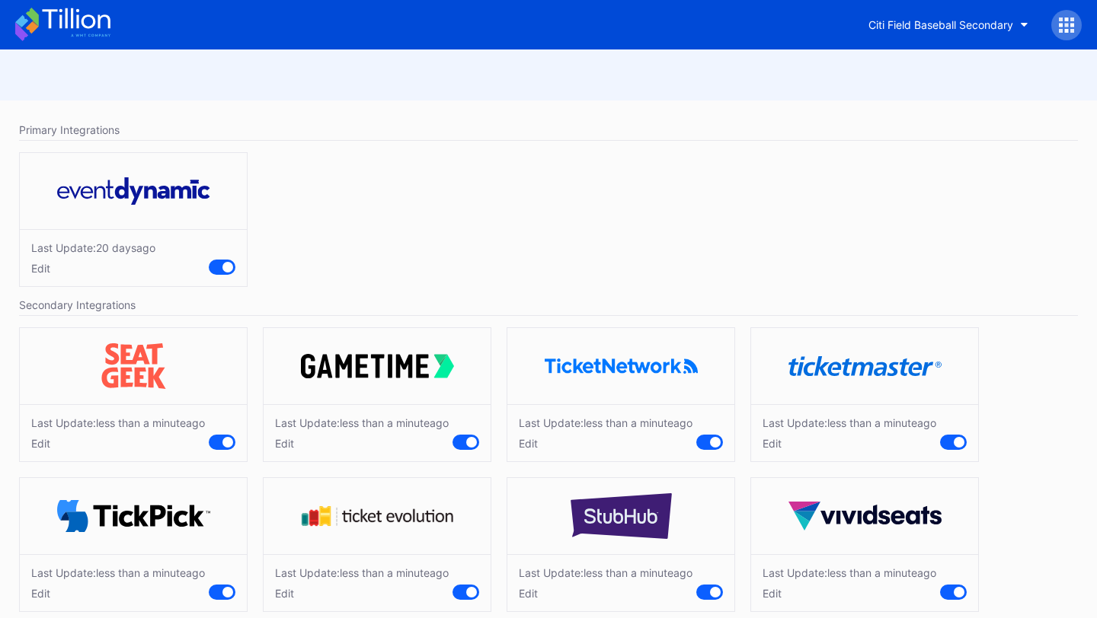
scroll to position [46, 0]
click at [74, 27] on icon at bounding box center [62, 25] width 95 height 34
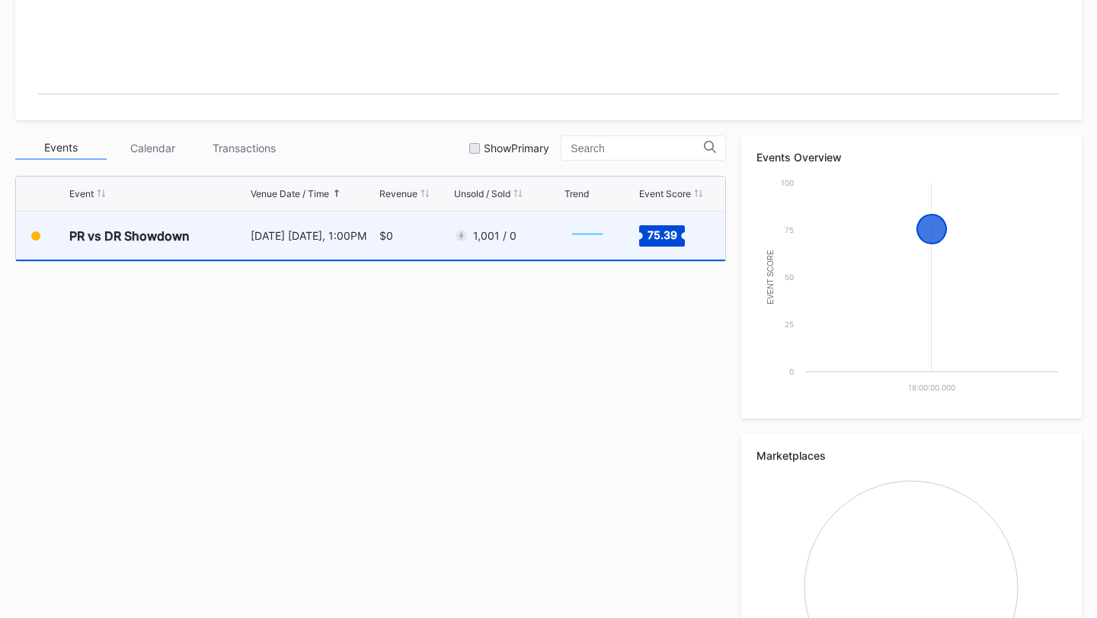
scroll to position [421, 0]
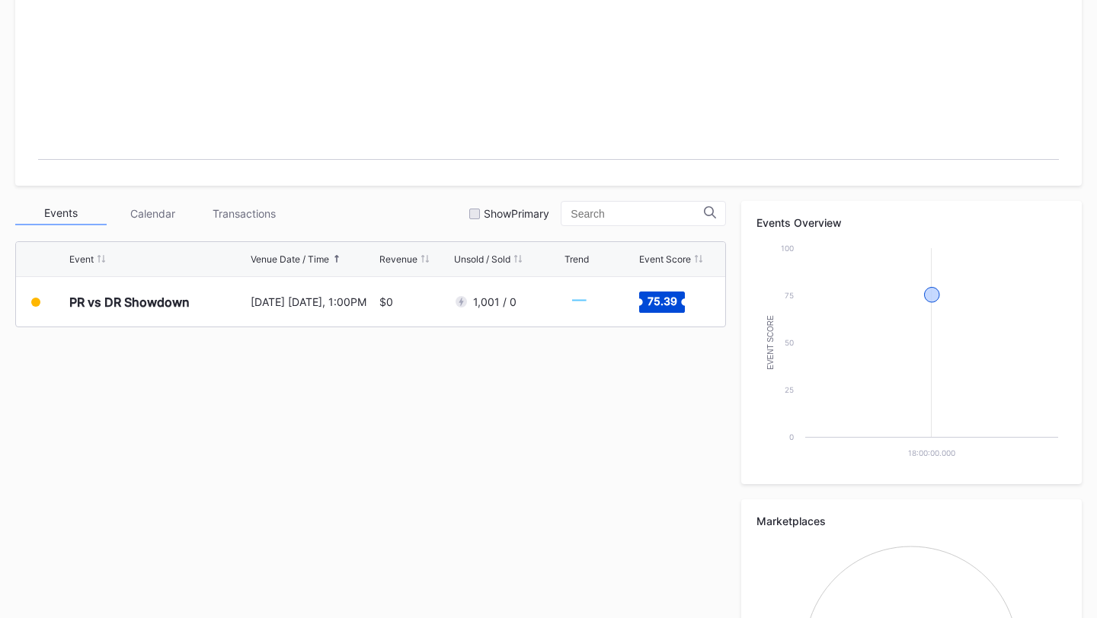
scroll to position [523, 0]
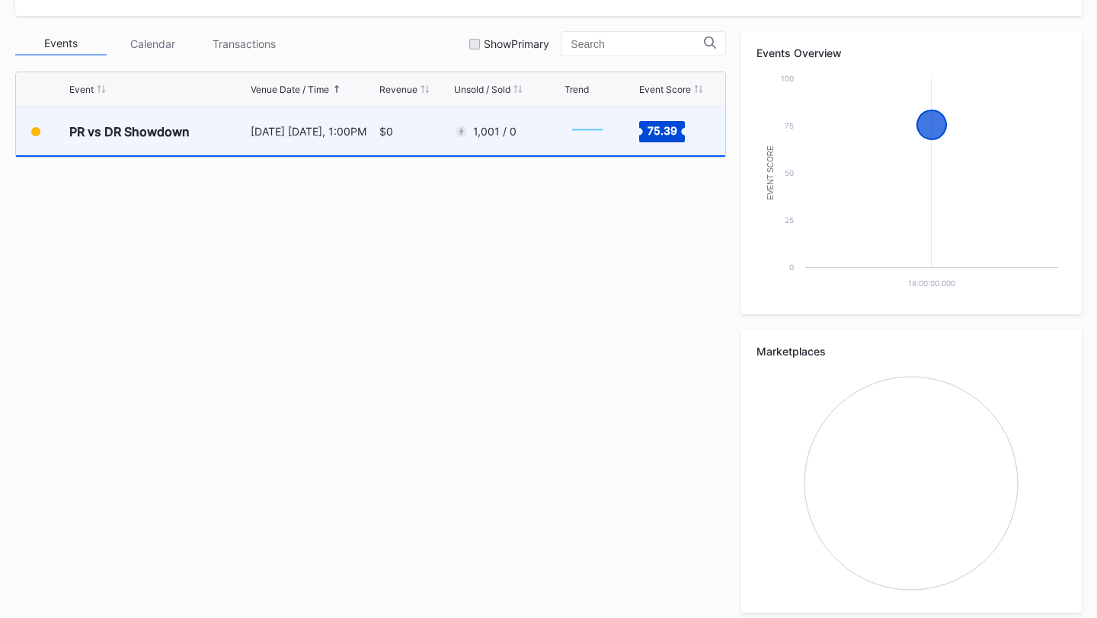
click at [209, 150] on div "PR vs DR Showdown" at bounding box center [157, 131] width 177 height 48
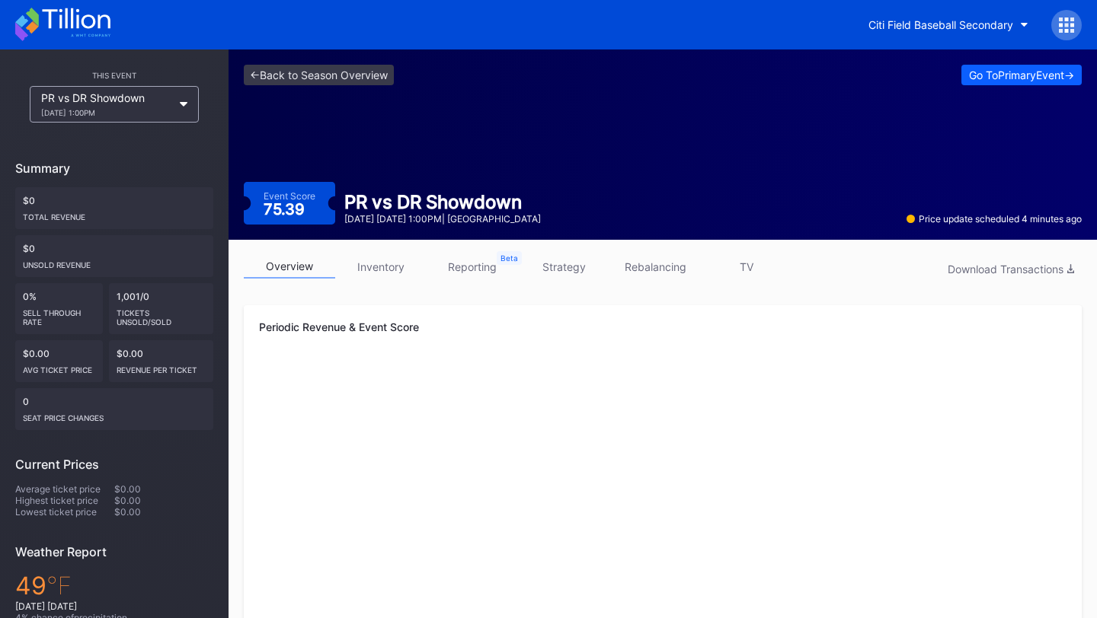
click at [393, 264] on link "inventory" at bounding box center [380, 267] width 91 height 24
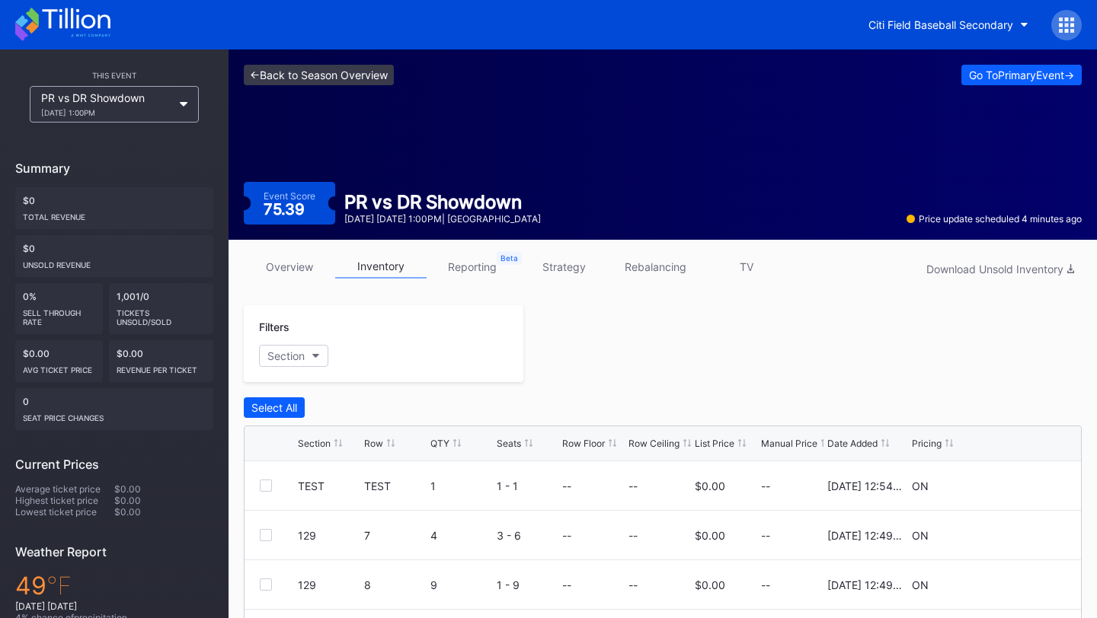
click at [347, 74] on link "<- Back to Season Overview" at bounding box center [319, 75] width 150 height 21
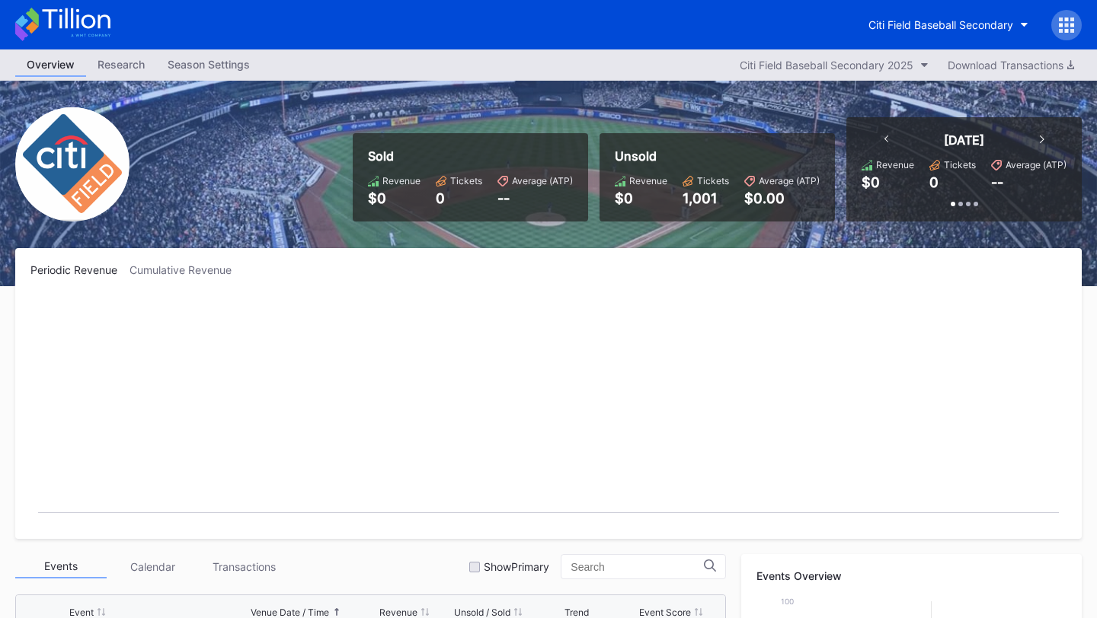
click at [1058, 25] on div at bounding box center [1066, 25] width 30 height 30
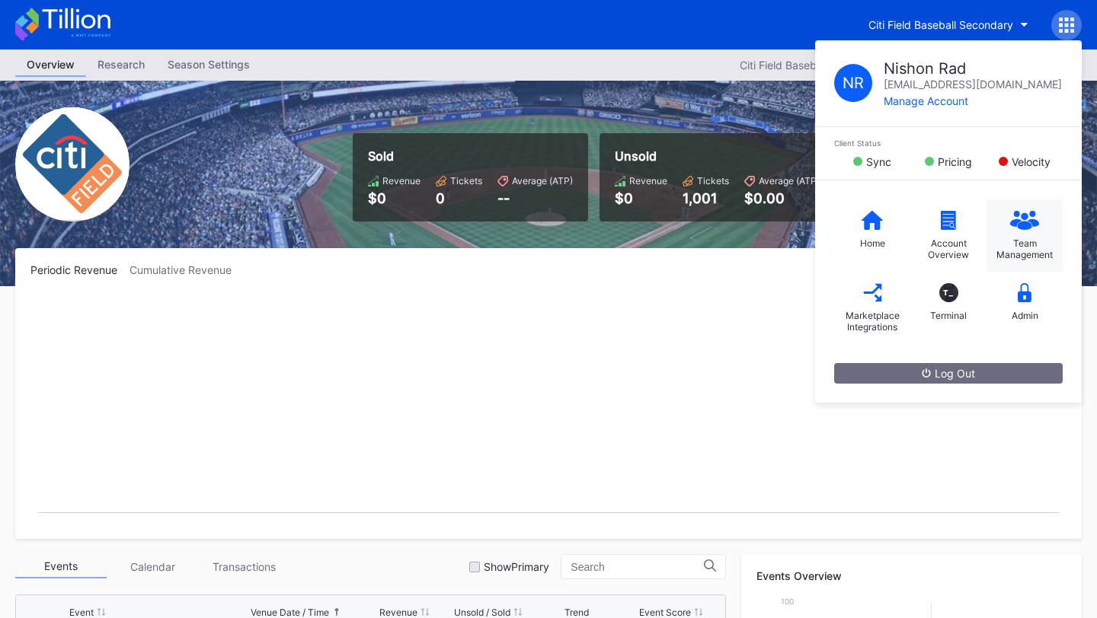
click at [1027, 240] on div "Team Management" at bounding box center [1024, 249] width 61 height 23
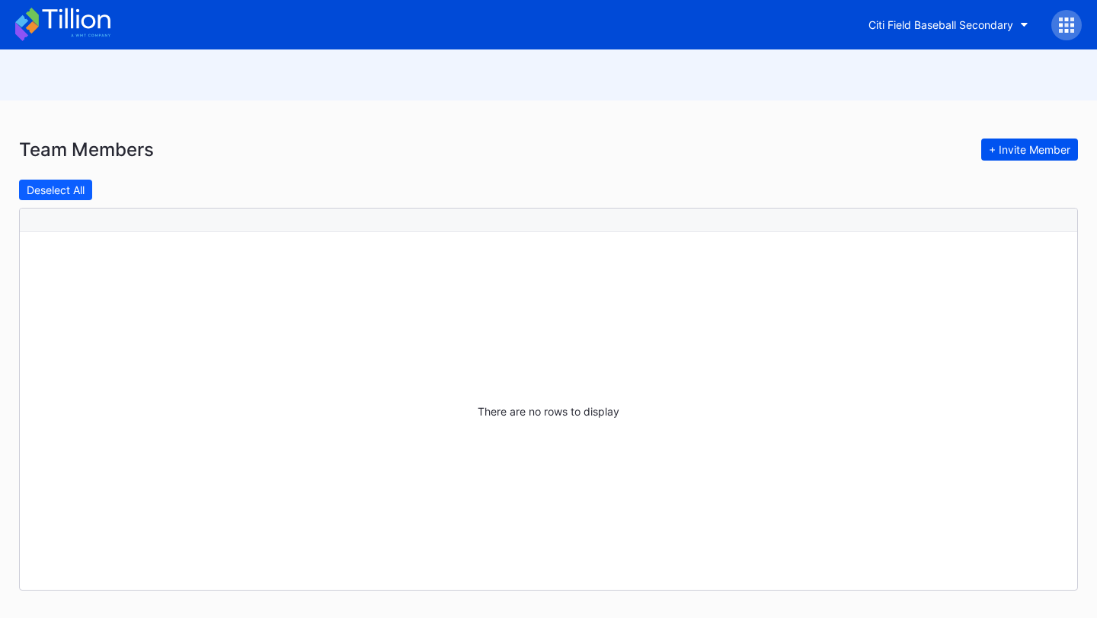
click at [1035, 150] on div "+ Invite Member" at bounding box center [1029, 149] width 81 height 13
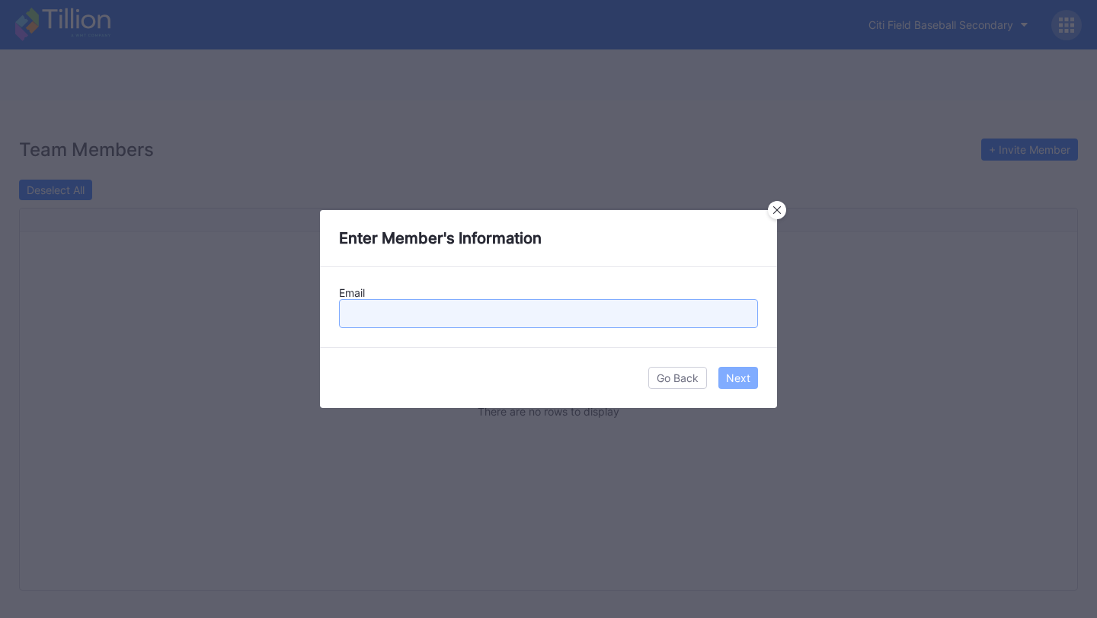
click at [551, 322] on input "text" at bounding box center [548, 313] width 419 height 29
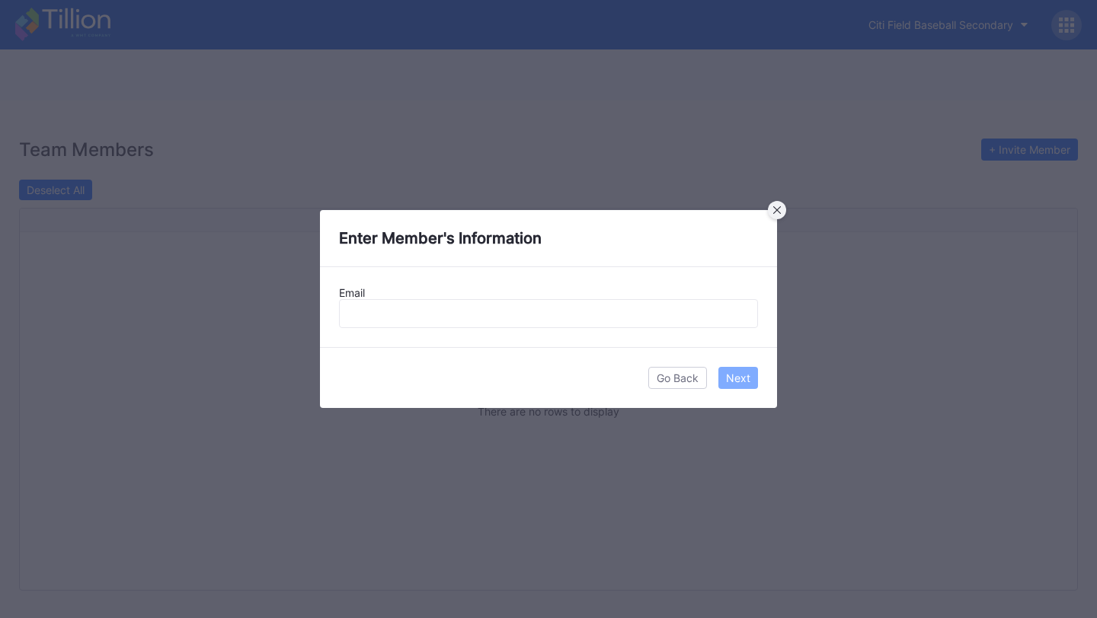
click at [781, 210] on div at bounding box center [777, 210] width 18 height 18
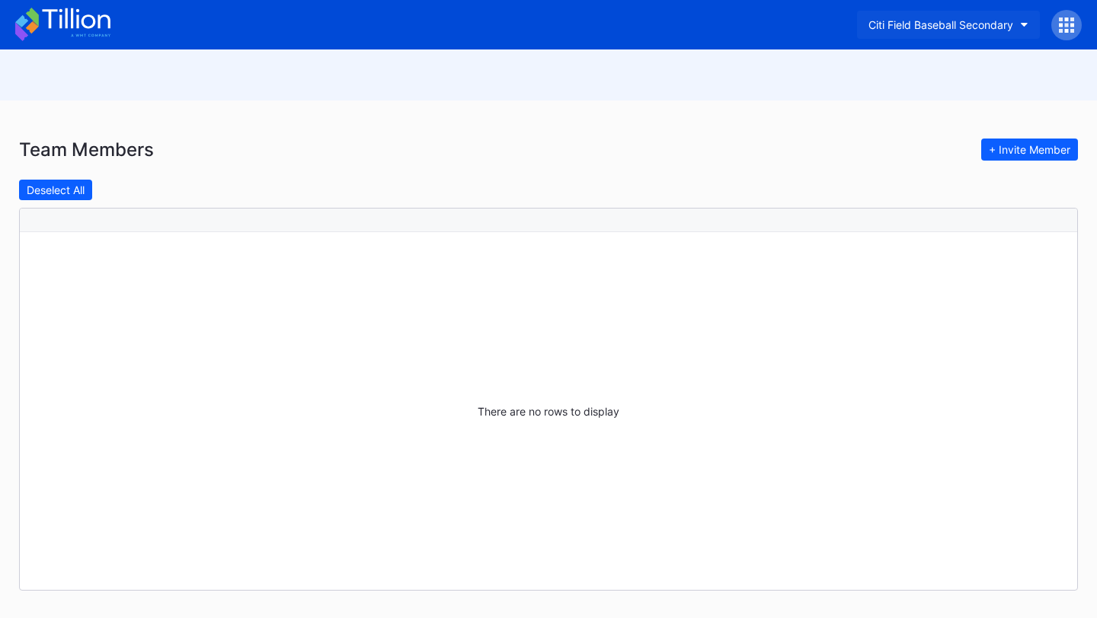
click at [1005, 19] on div "Citi Field Baseball Secondary" at bounding box center [940, 24] width 145 height 13
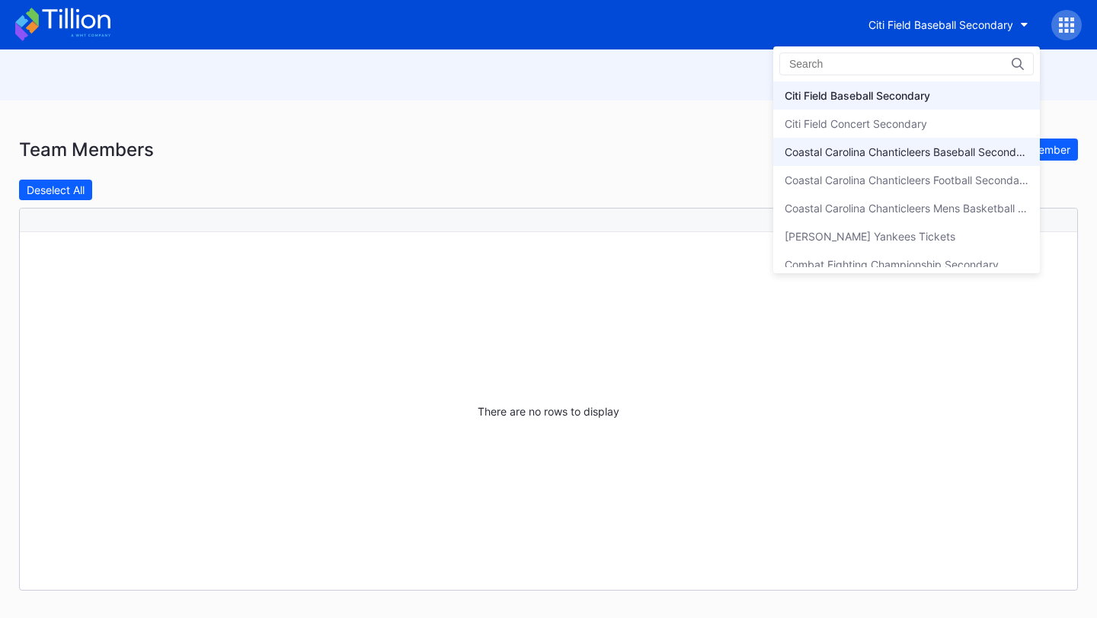
scroll to position [839, 0]
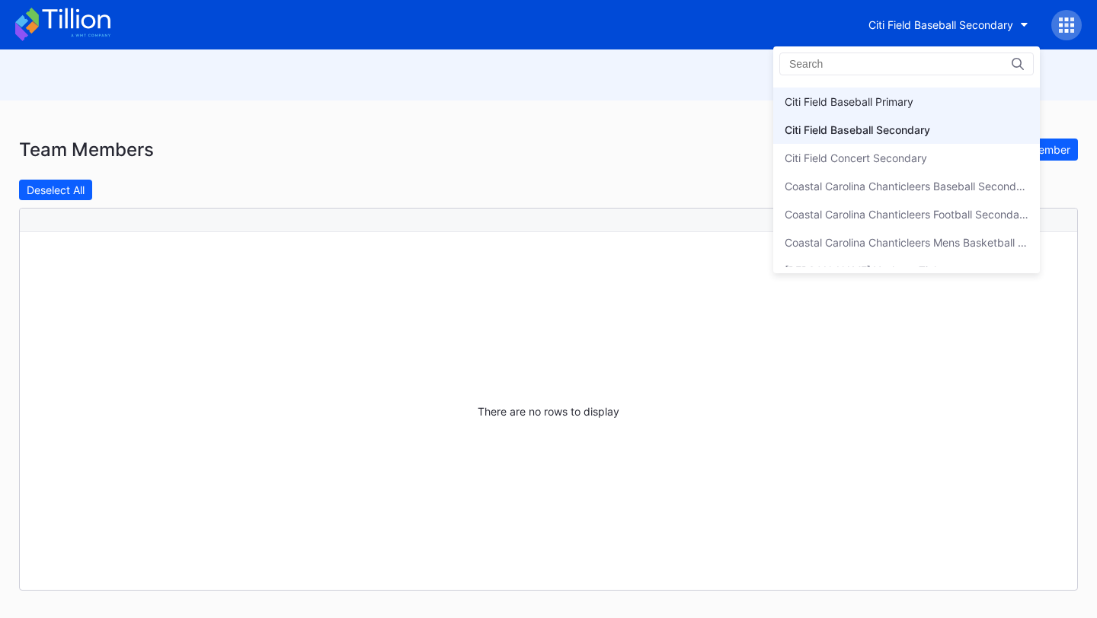
click at [964, 91] on div "Citi Field Baseball Primary" at bounding box center [906, 102] width 267 height 28
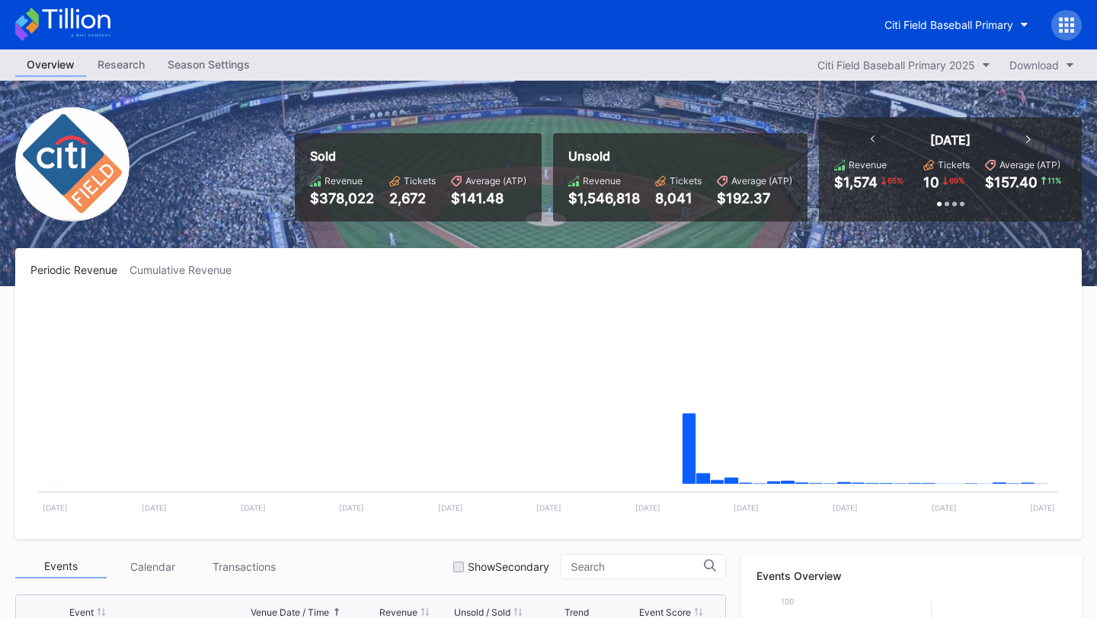
click at [1059, 21] on icon at bounding box center [1061, 20] width 4 height 4
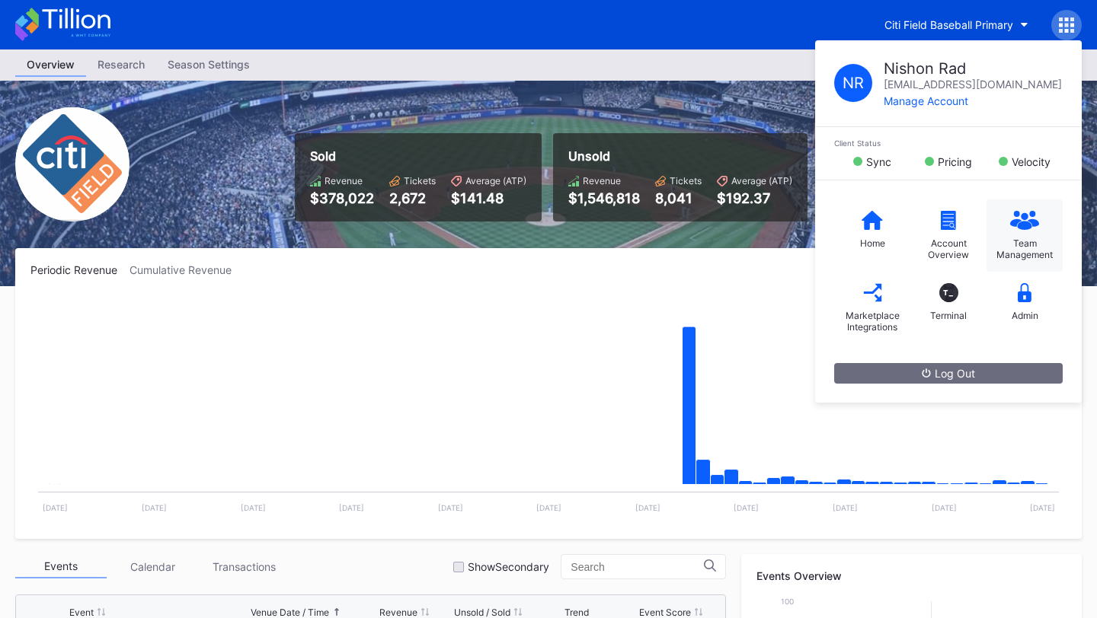
click at [1028, 227] on icon at bounding box center [1025, 225] width 14 height 8
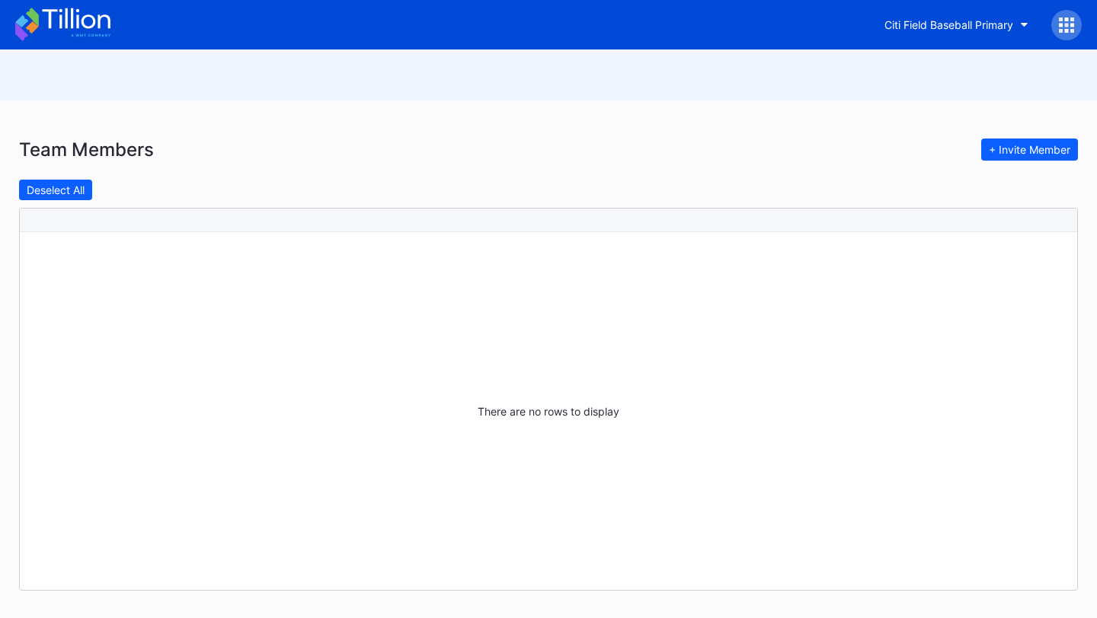
click at [64, 24] on icon at bounding box center [62, 25] width 95 height 34
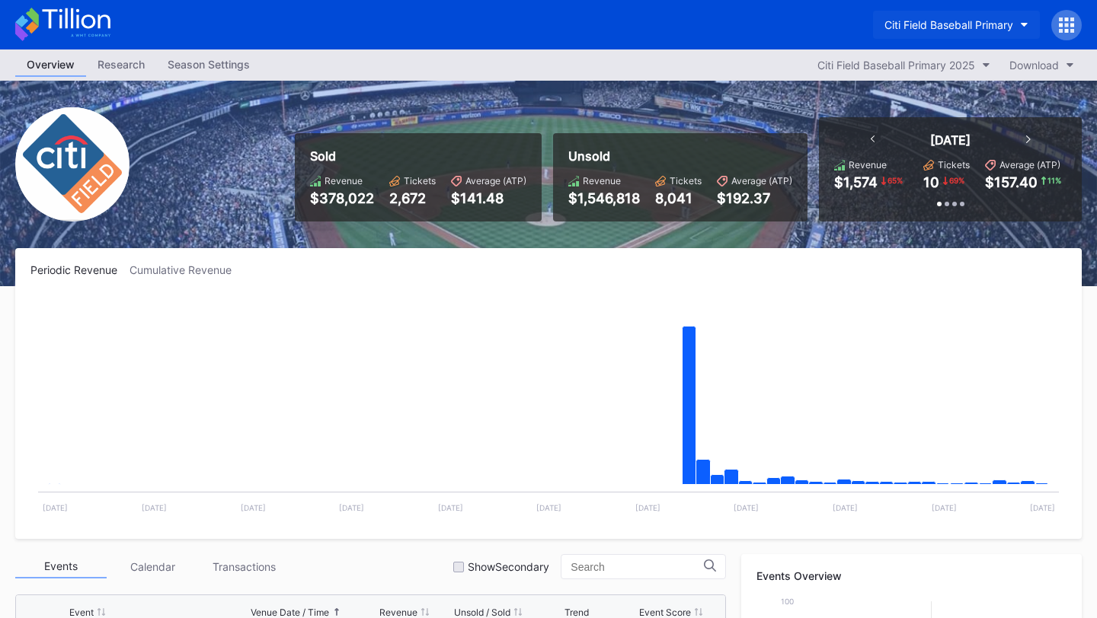
click at [1000, 18] on div "Citi Field Baseball Primary" at bounding box center [948, 24] width 129 height 13
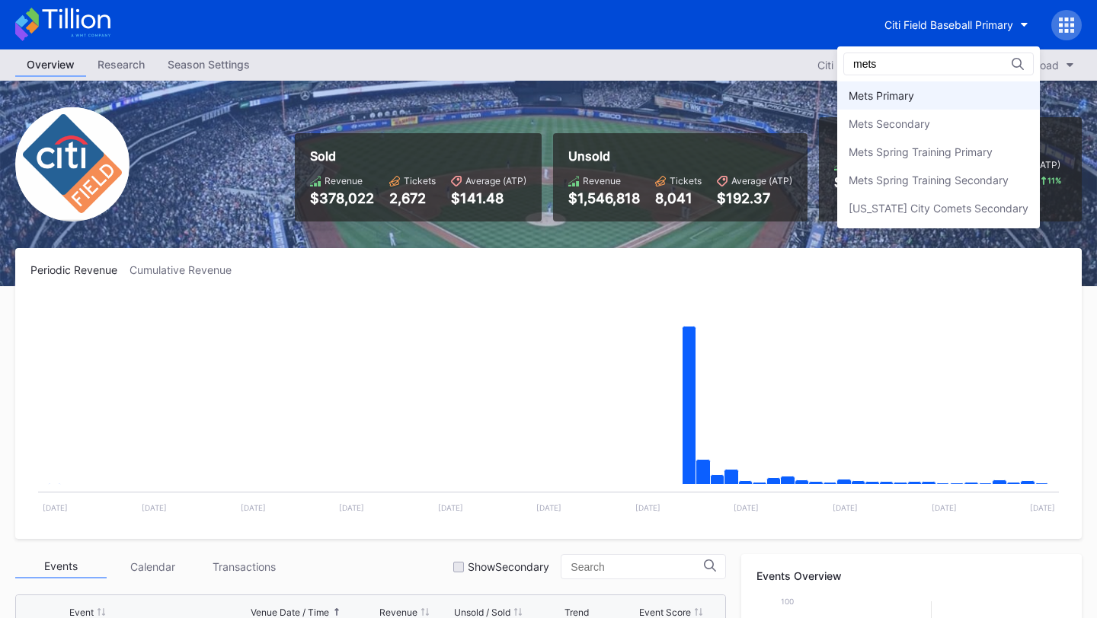
type input "mets"
click at [956, 100] on div "Mets Primary" at bounding box center [938, 95] width 203 height 28
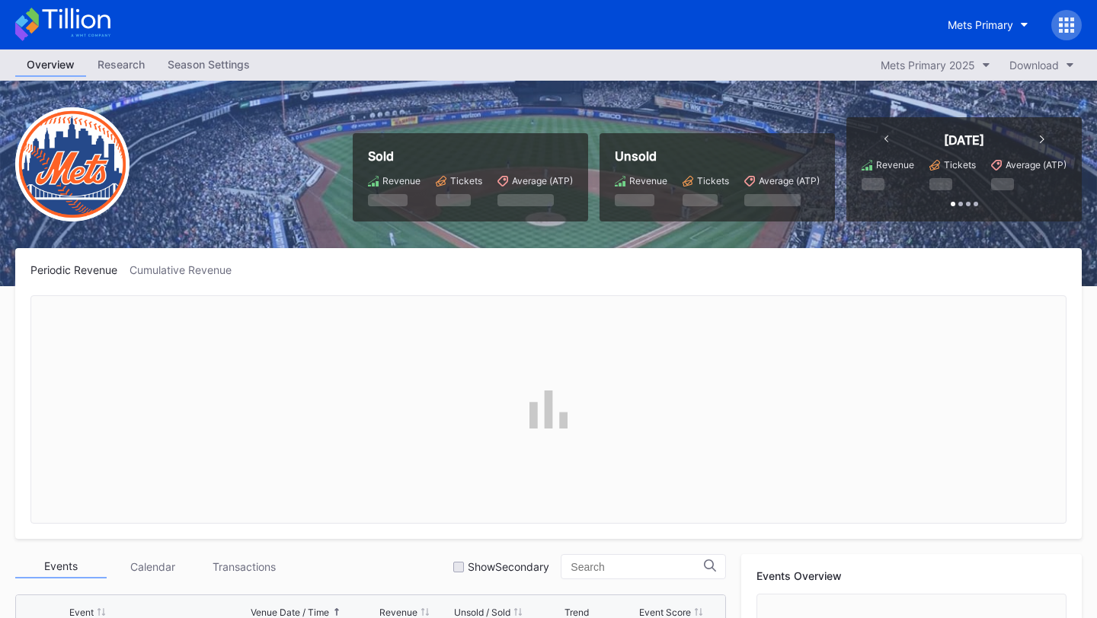
click at [1067, 36] on div at bounding box center [1066, 25] width 30 height 30
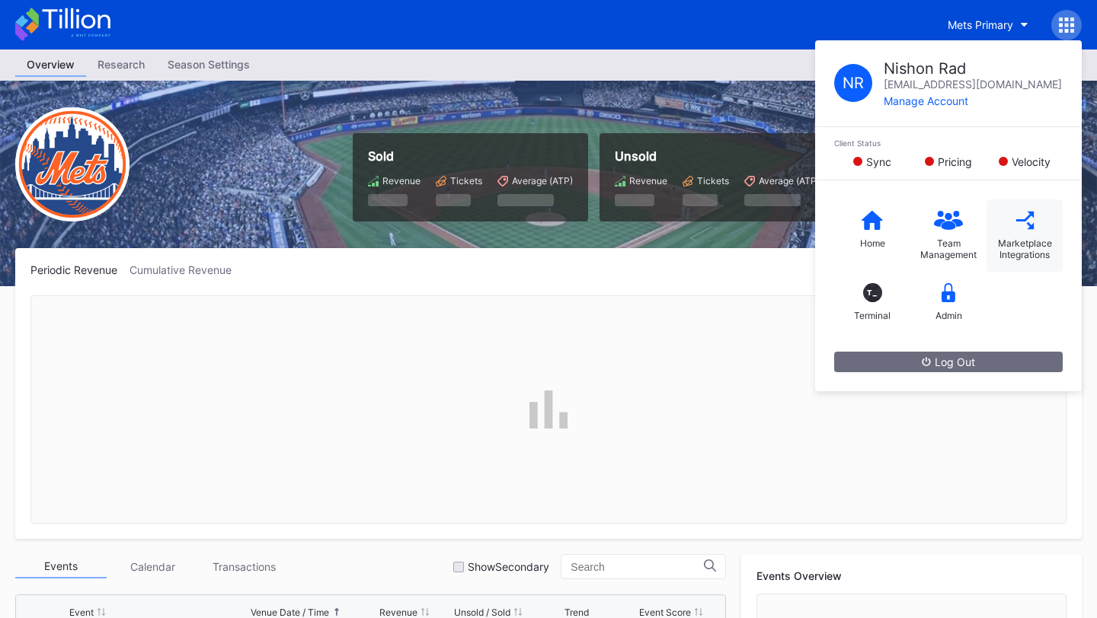
click at [1040, 234] on div "Marketplace Integrations" at bounding box center [1024, 236] width 76 height 72
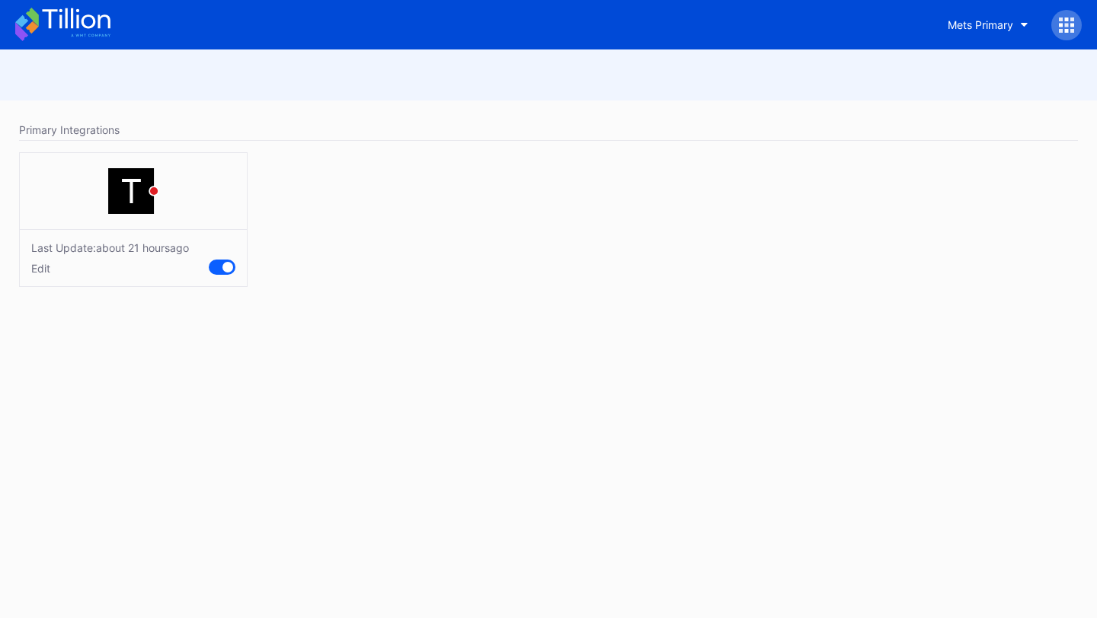
click at [1066, 20] on icon at bounding box center [1067, 20] width 4 height 4
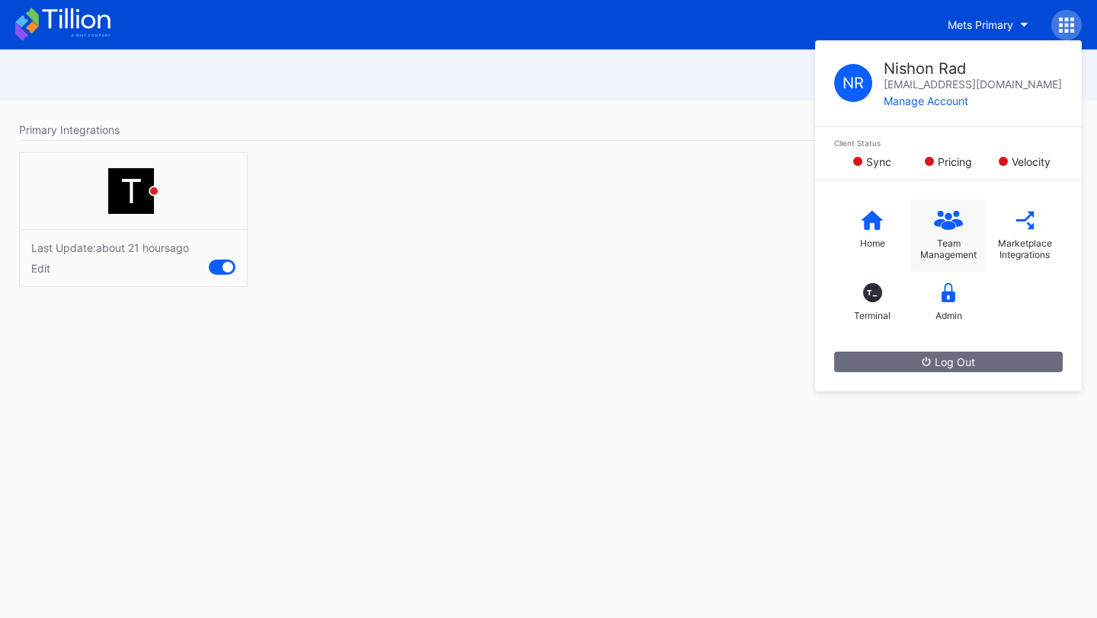
click at [971, 235] on div "Team Management" at bounding box center [948, 236] width 76 height 72
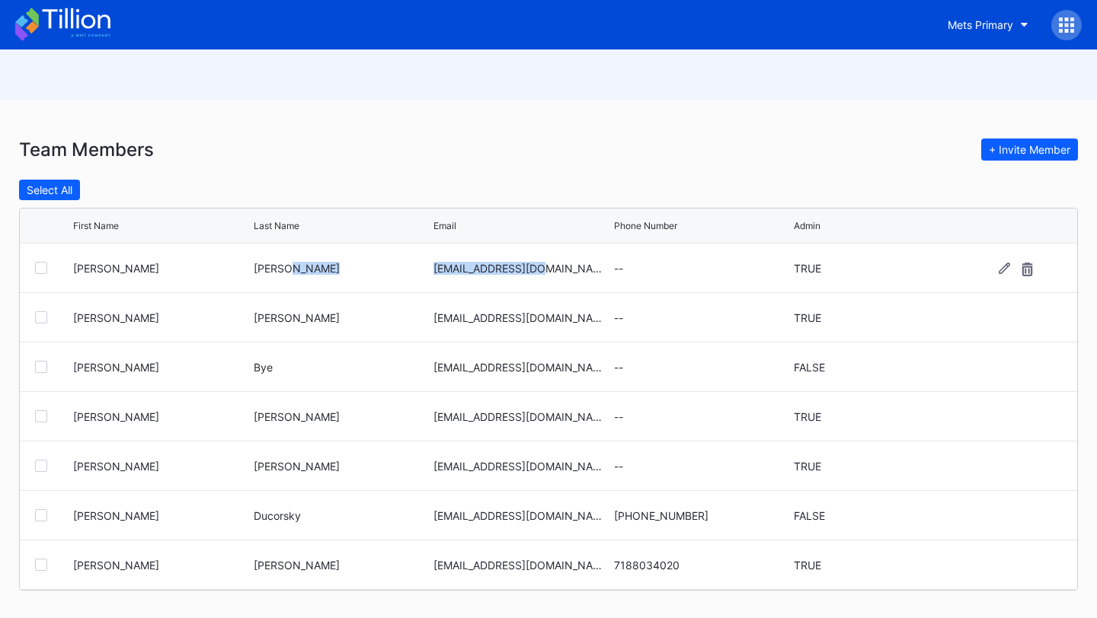
drag, startPoint x: 568, startPoint y: 269, endPoint x: 422, endPoint y: 265, distance: 146.3
click at [422, 265] on div "Michael Berman mberman@nymets.com -- TRUE" at bounding box center [548, 269] width 1057 height 50
copy div "mberman@nymets.com"
drag, startPoint x: 556, startPoint y: 317, endPoint x: 419, endPoint y: 320, distance: 137.1
click at [419, 320] on div "Justin Friedman jfriedman@nymets.com -- TRUE" at bounding box center [548, 318] width 1057 height 50
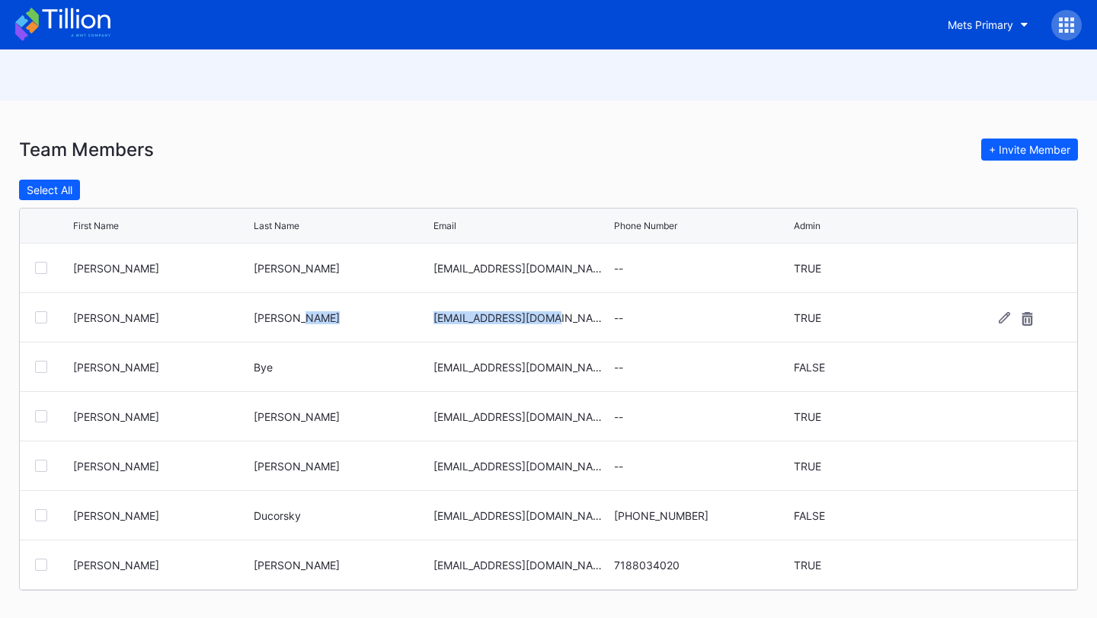
copy div "jfriedman@nymets.com"
drag, startPoint x: 539, startPoint y: 369, endPoint x: 409, endPoint y: 369, distance: 130.2
click at [409, 369] on div "Jake Bye jbye@nymets.com -- FALSE" at bounding box center [548, 368] width 1057 height 50
copy div "jbye@nymets.com"
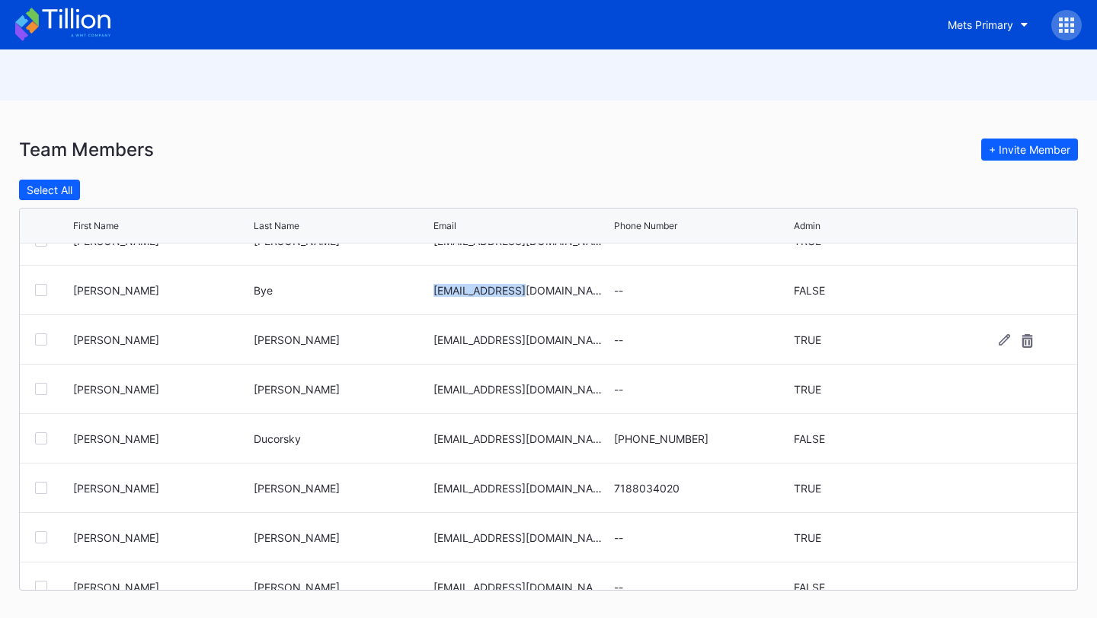
scroll to position [79, 0]
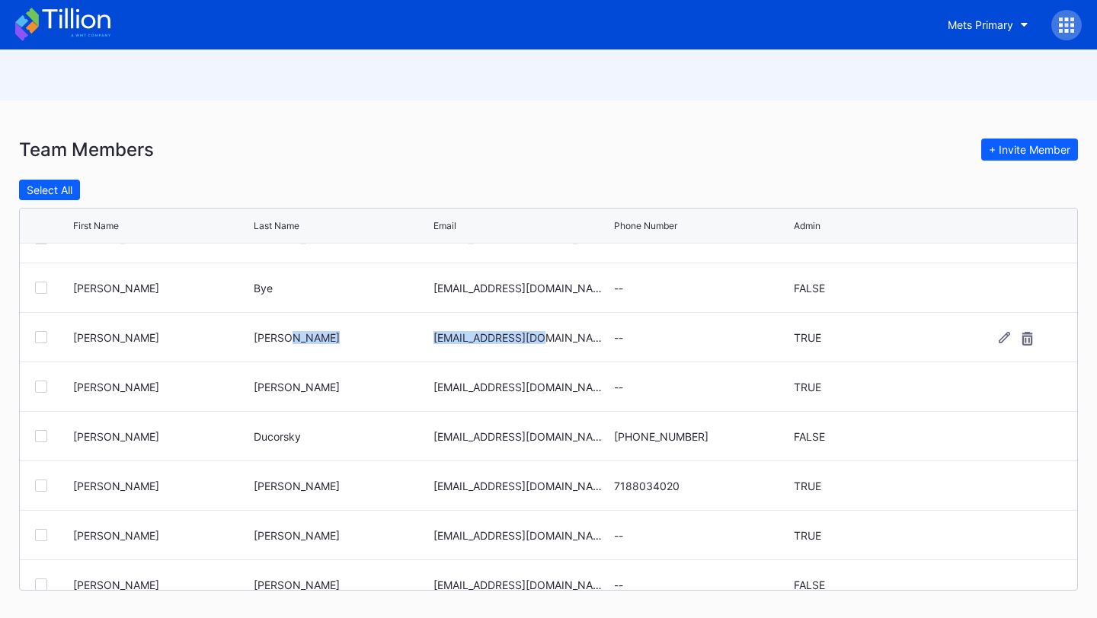
drag, startPoint x: 551, startPoint y: 340, endPoint x: 414, endPoint y: 343, distance: 137.9
click at [414, 343] on div "Mike Parton mparton@nymets.com -- TRUE" at bounding box center [548, 338] width 1057 height 50
copy div "[EMAIL_ADDRESS][DOMAIN_NAME]"
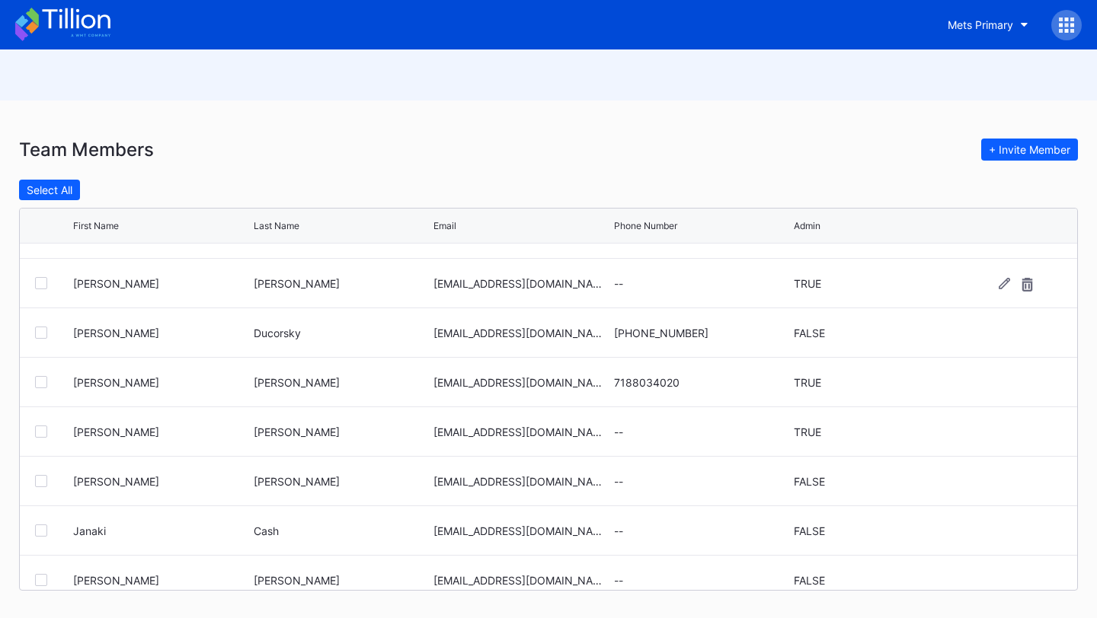
scroll to position [187, 0]
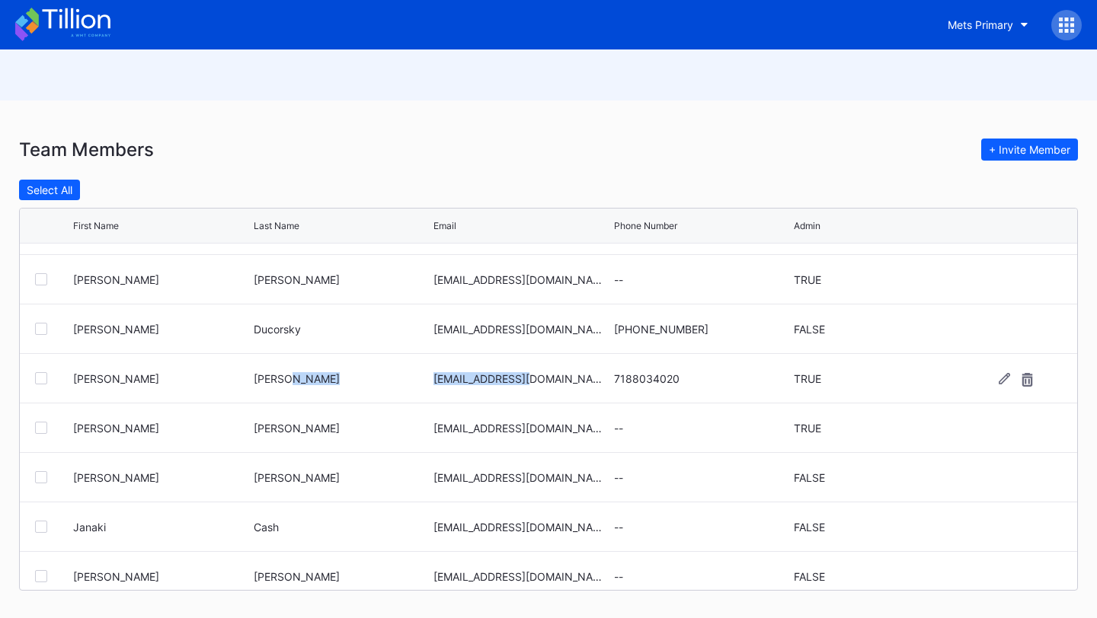
drag, startPoint x: 539, startPoint y: 373, endPoint x: 404, endPoint y: 374, distance: 135.6
click at [404, 374] on div "Jarett Parver jparv@nymets.com 7188034020 TRUE" at bounding box center [548, 379] width 1057 height 50
copy div "jparv@nymets.com"
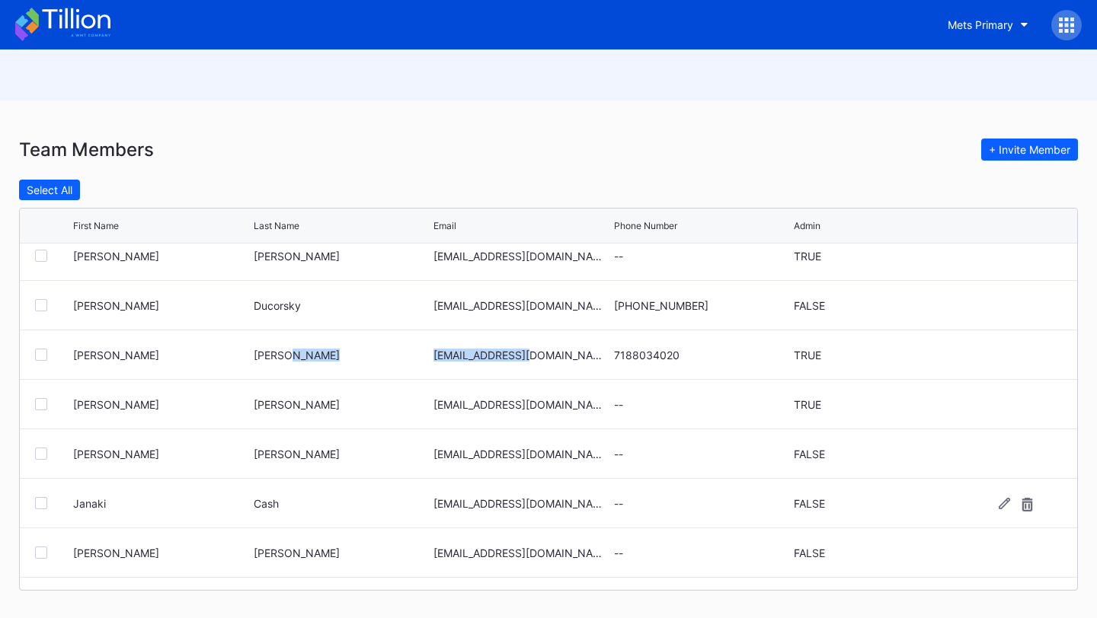
scroll to position [197, 0]
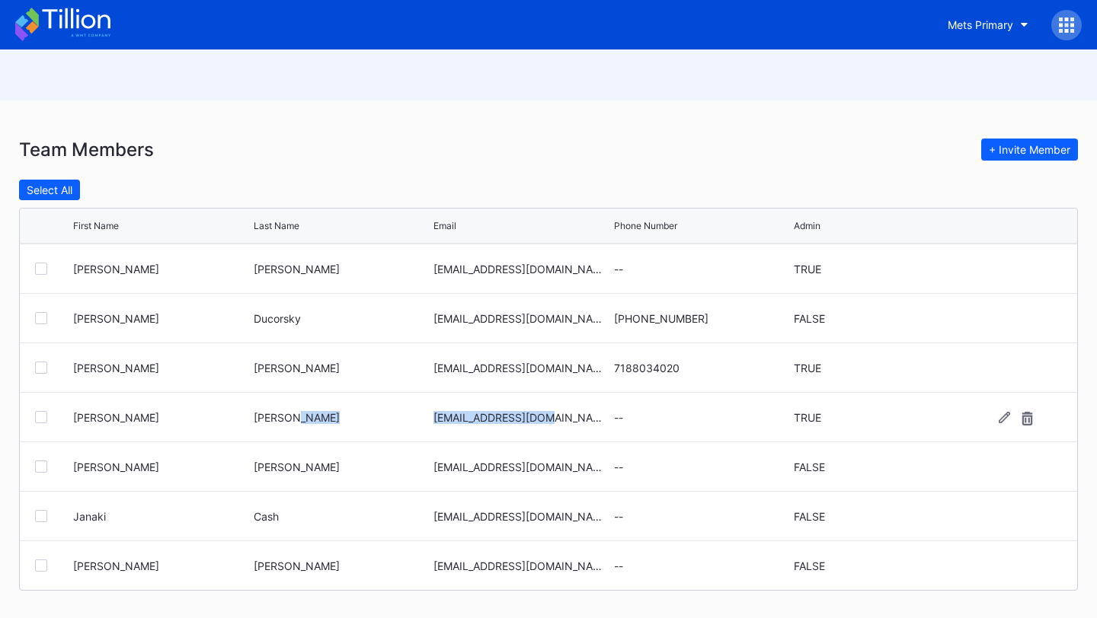
drag, startPoint x: 564, startPoint y: 423, endPoint x: 414, endPoint y: 423, distance: 150.0
click at [414, 423] on div "Jeff Manahan jmanahan@nymets.com -- TRUE" at bounding box center [548, 418] width 1057 height 50
copy div "[EMAIL_ADDRESS][DOMAIN_NAME]"
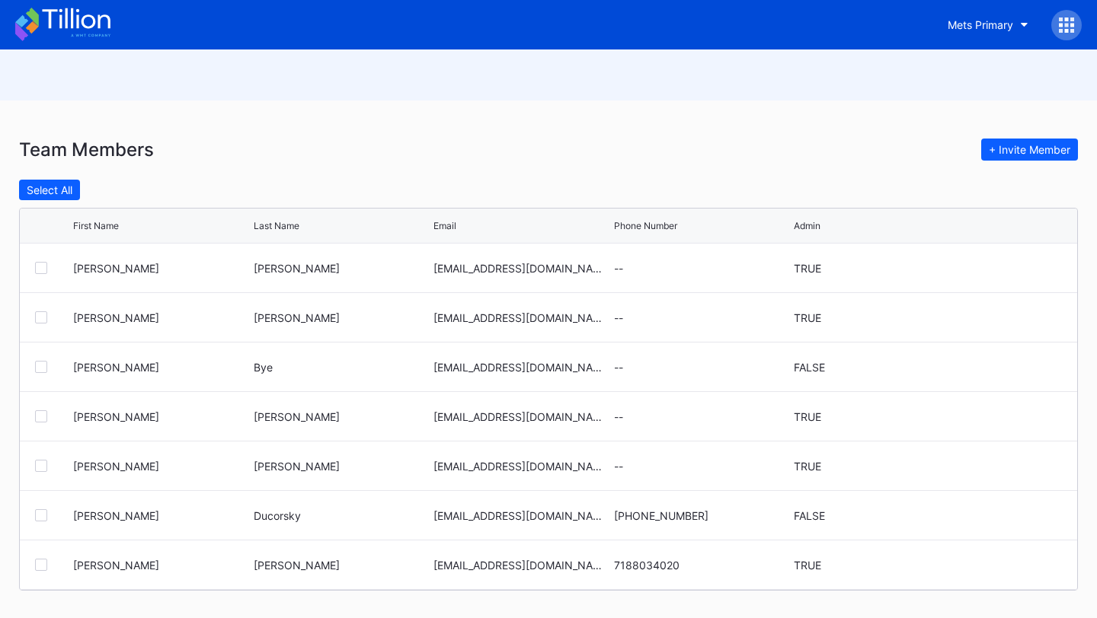
click at [1071, 28] on icon at bounding box center [1066, 25] width 15 height 15
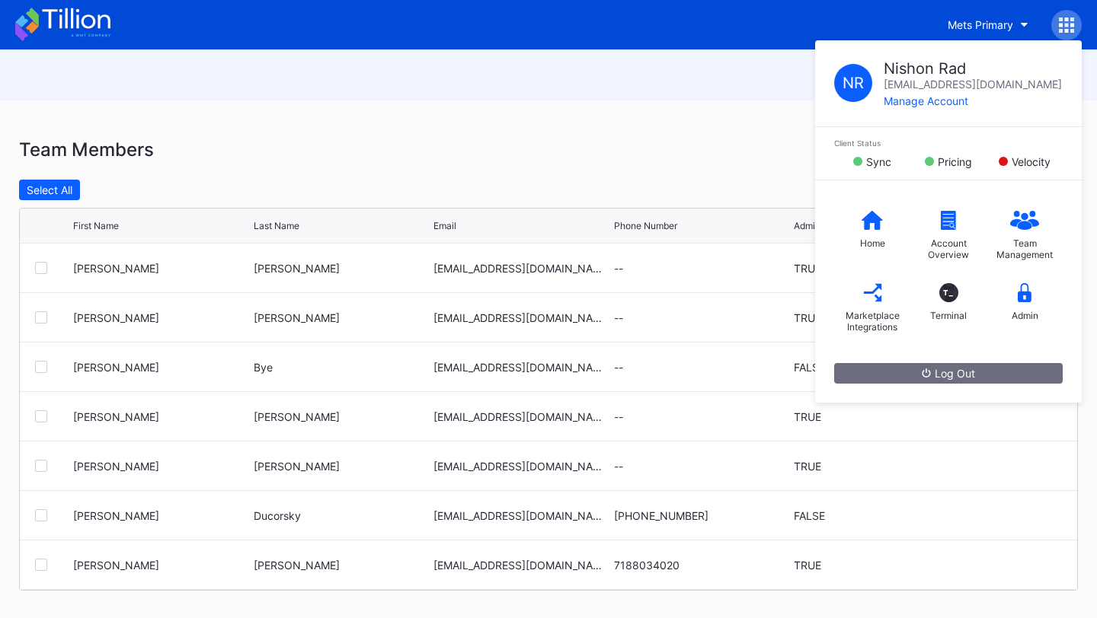
click at [606, 72] on div at bounding box center [548, 75] width 1097 height 51
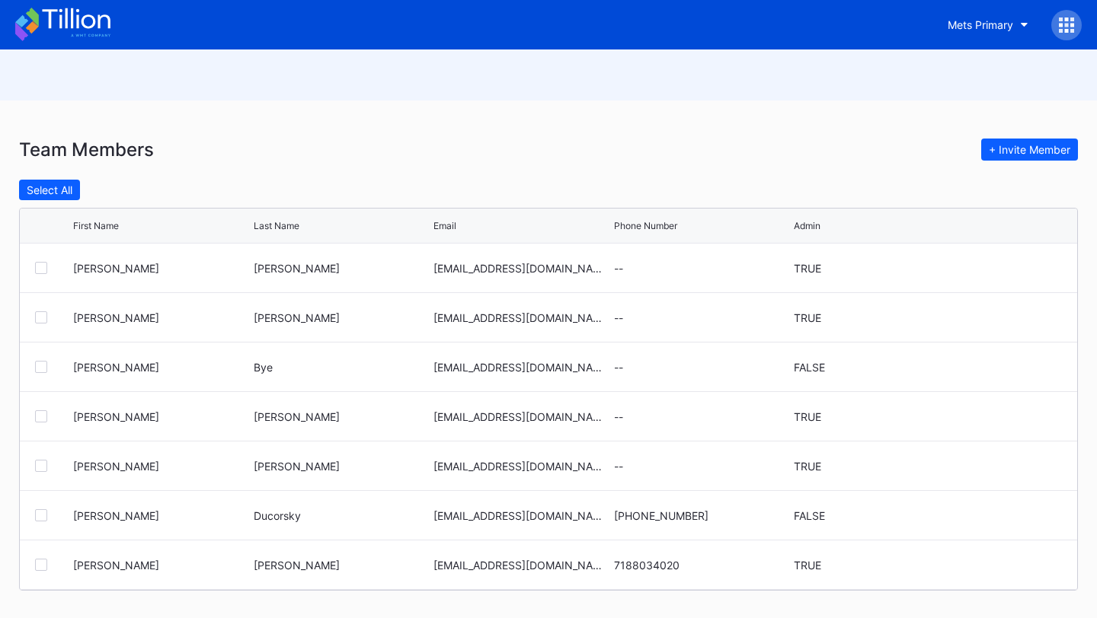
click at [1067, 23] on icon at bounding box center [1067, 25] width 4 height 4
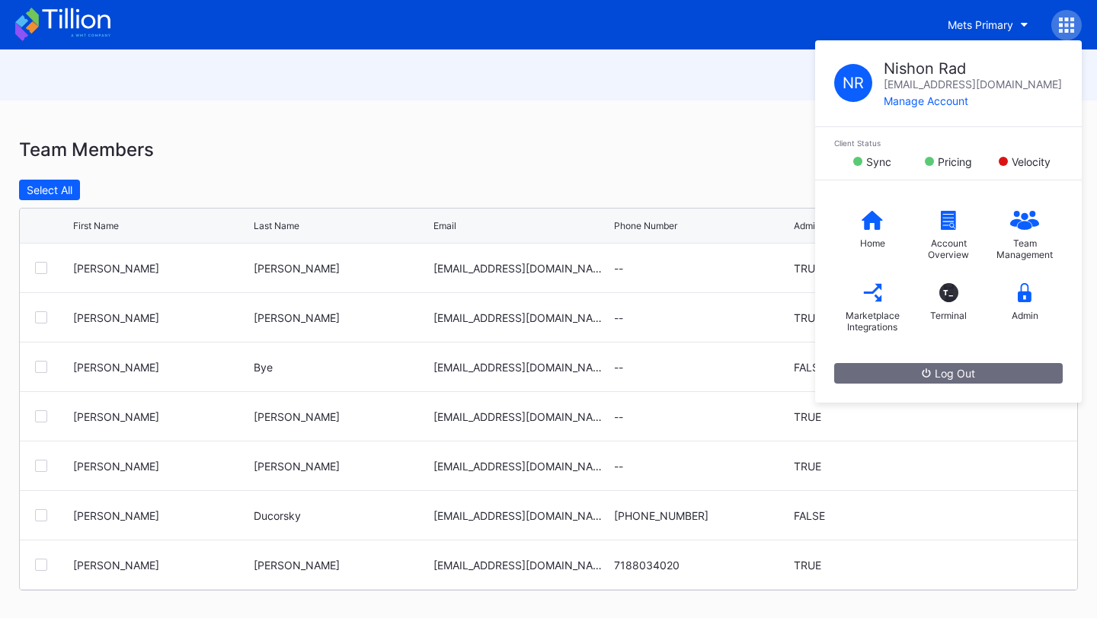
click at [674, 65] on div at bounding box center [548, 75] width 1097 height 51
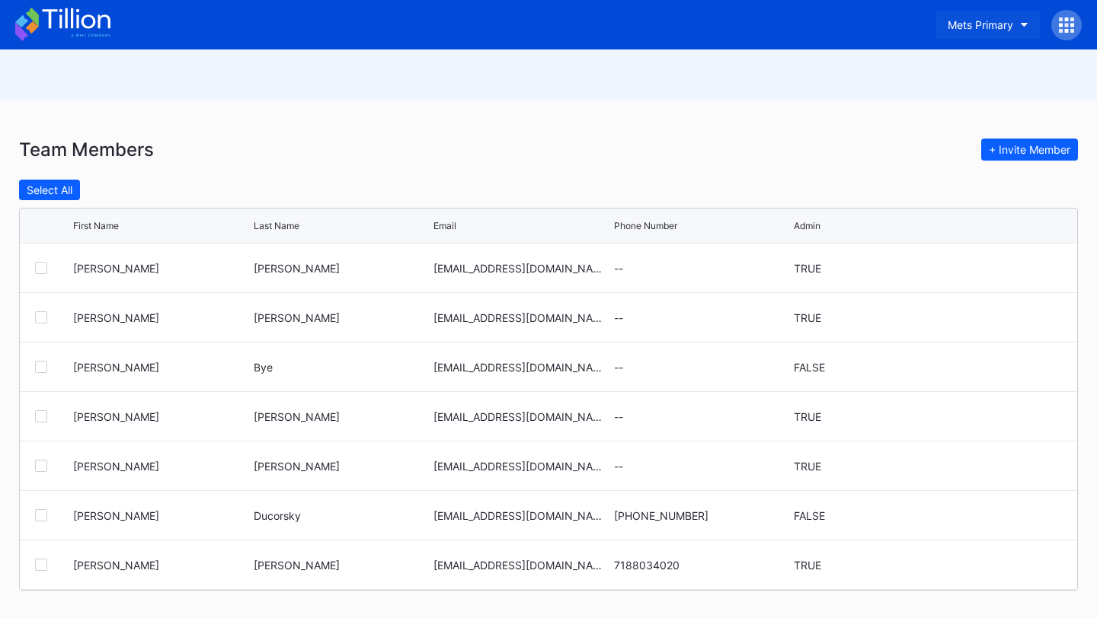
click at [1021, 31] on button "Mets Primary" at bounding box center [988, 25] width 104 height 28
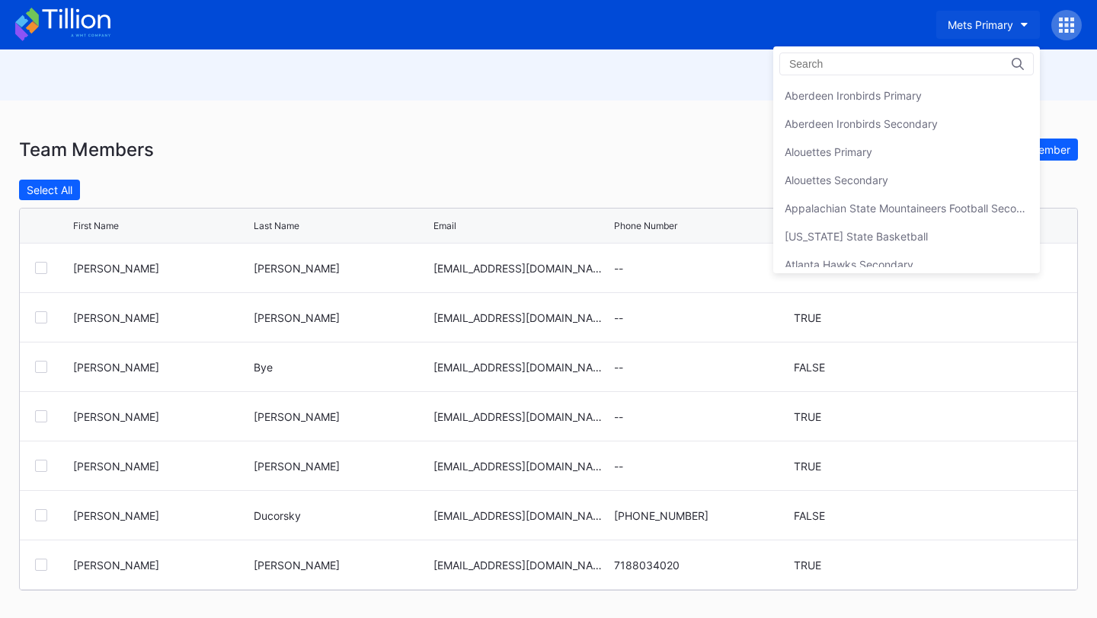
scroll to position [2367, 0]
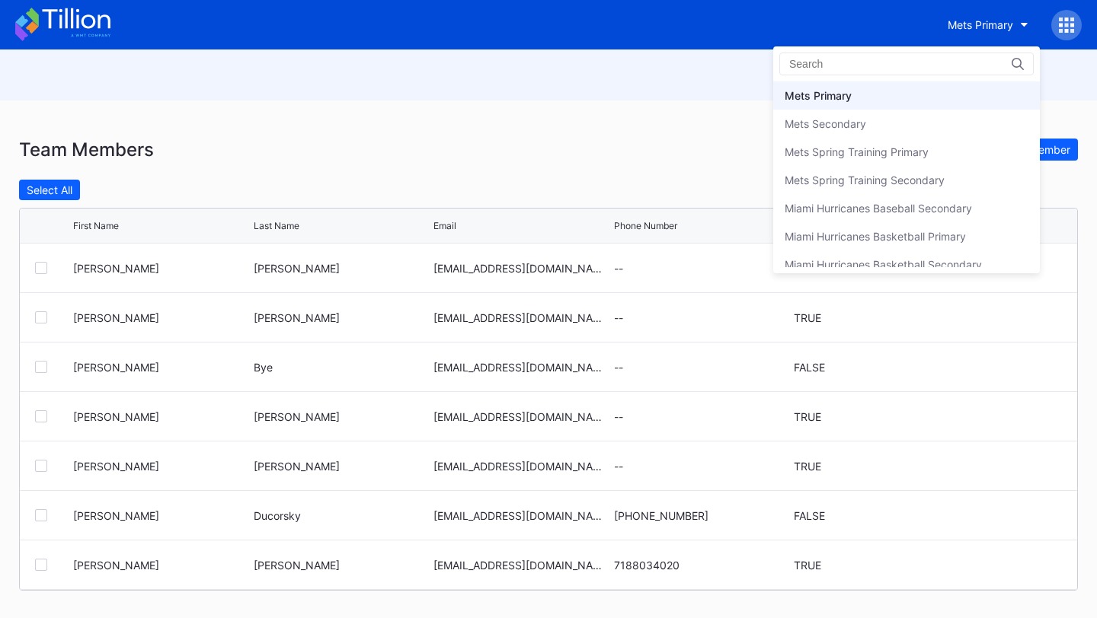
type input "f"
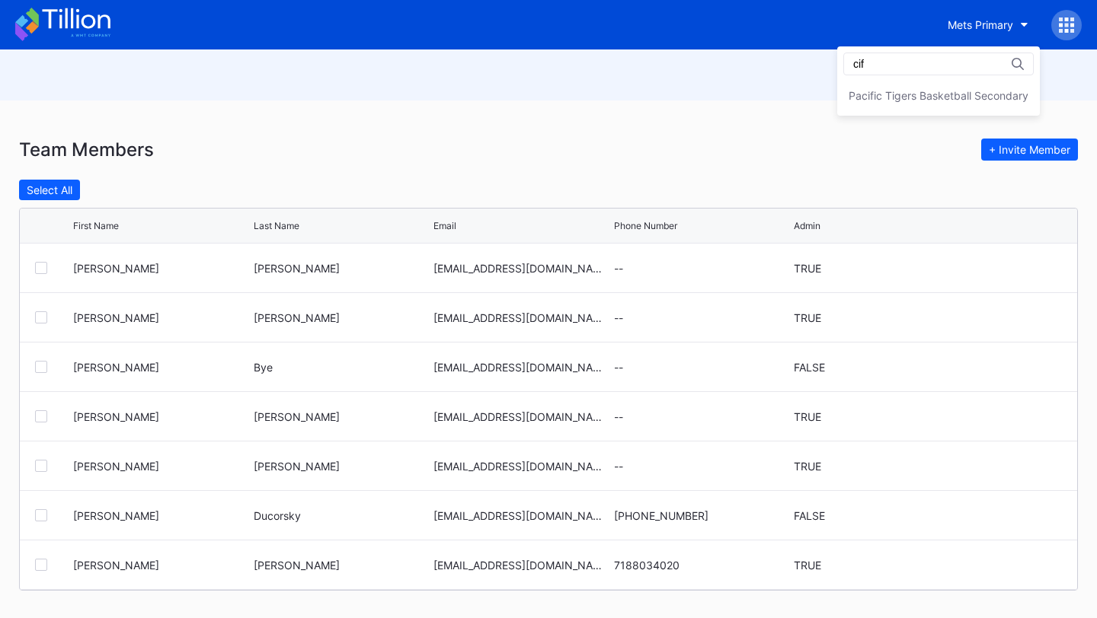
scroll to position [0, 0]
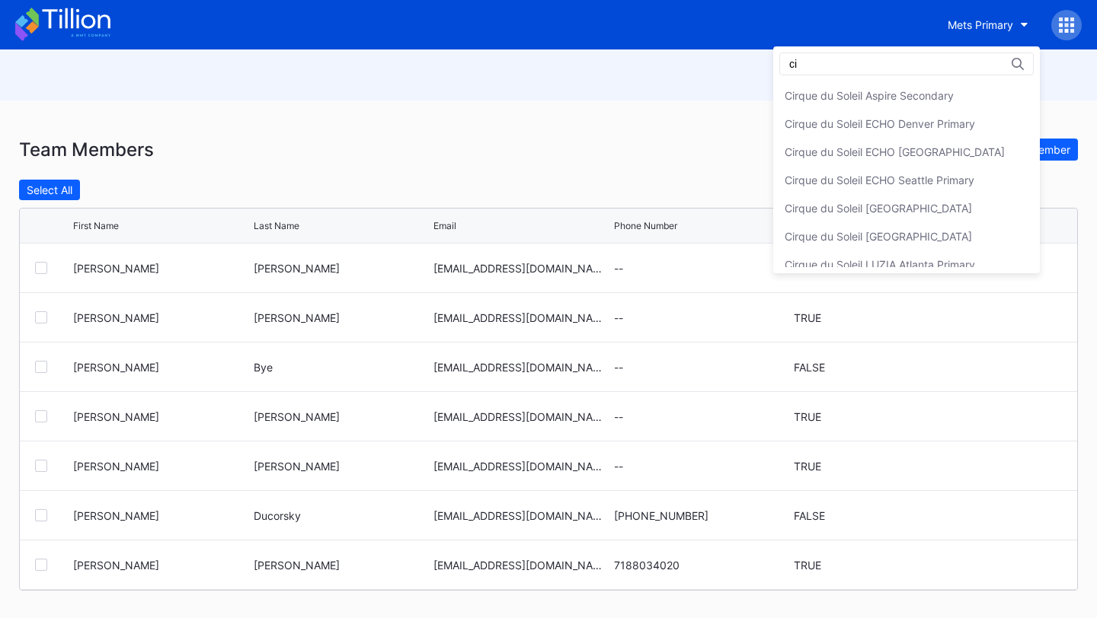
type input "c"
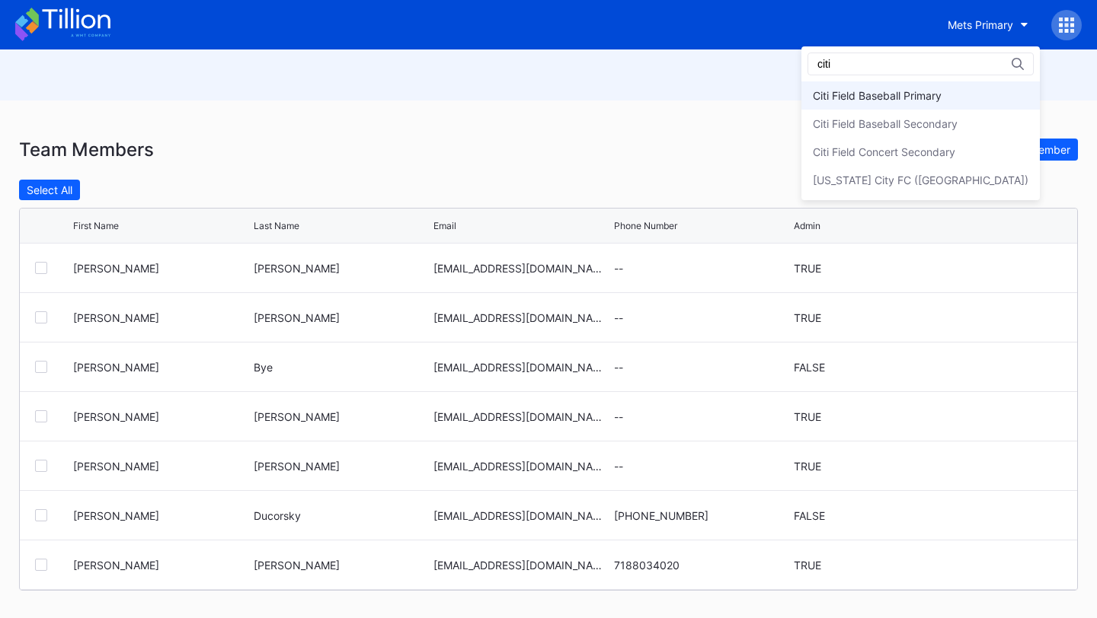
type input "citi"
click at [941, 96] on div "Citi Field Baseball Primary" at bounding box center [877, 95] width 129 height 13
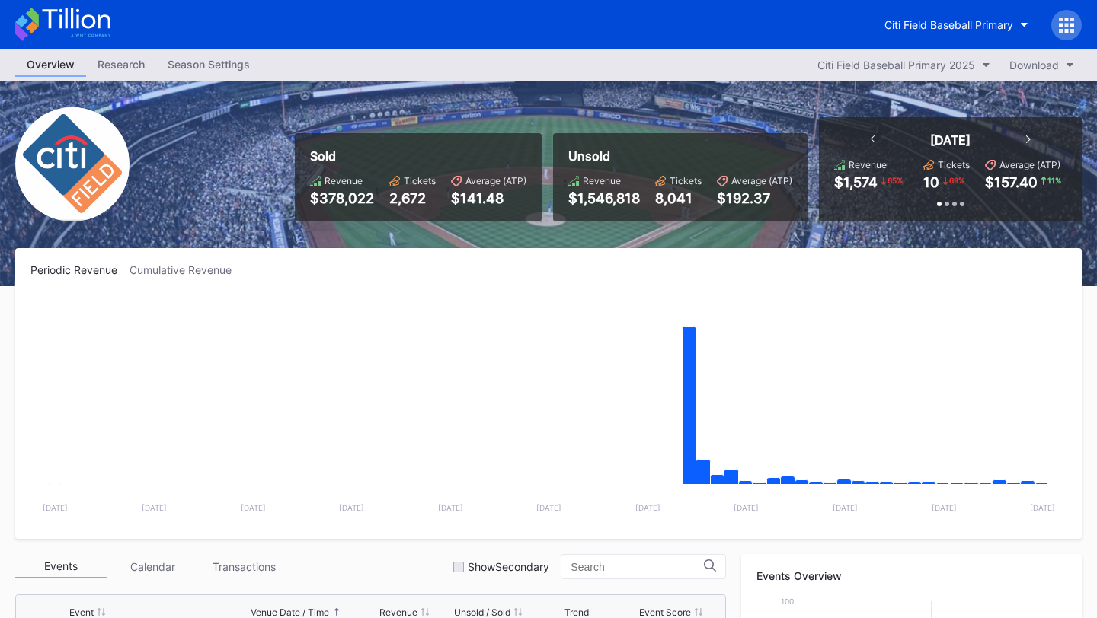
click at [1062, 26] on icon at bounding box center [1066, 25] width 15 height 15
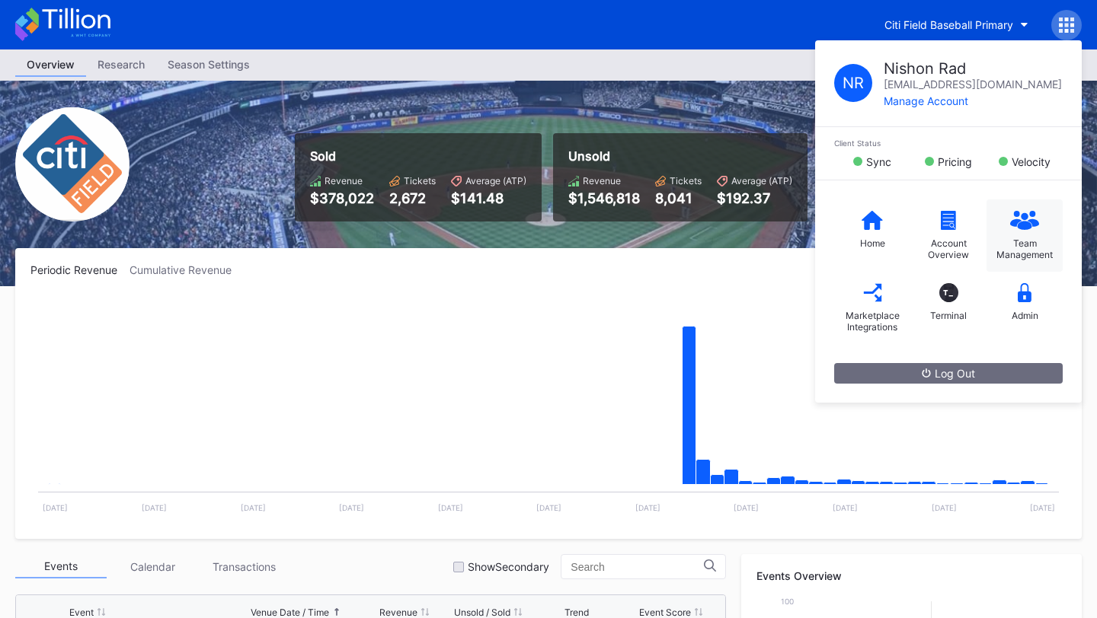
click at [1024, 225] on icon at bounding box center [1025, 225] width 14 height 8
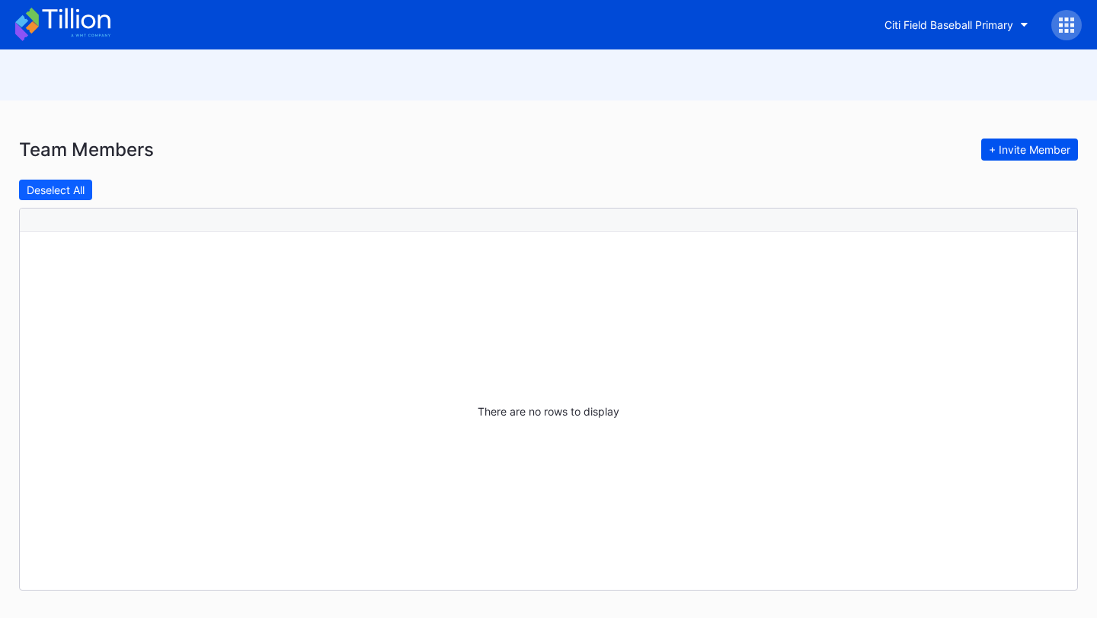
click at [1026, 149] on div "+ Invite Member" at bounding box center [1029, 149] width 81 height 13
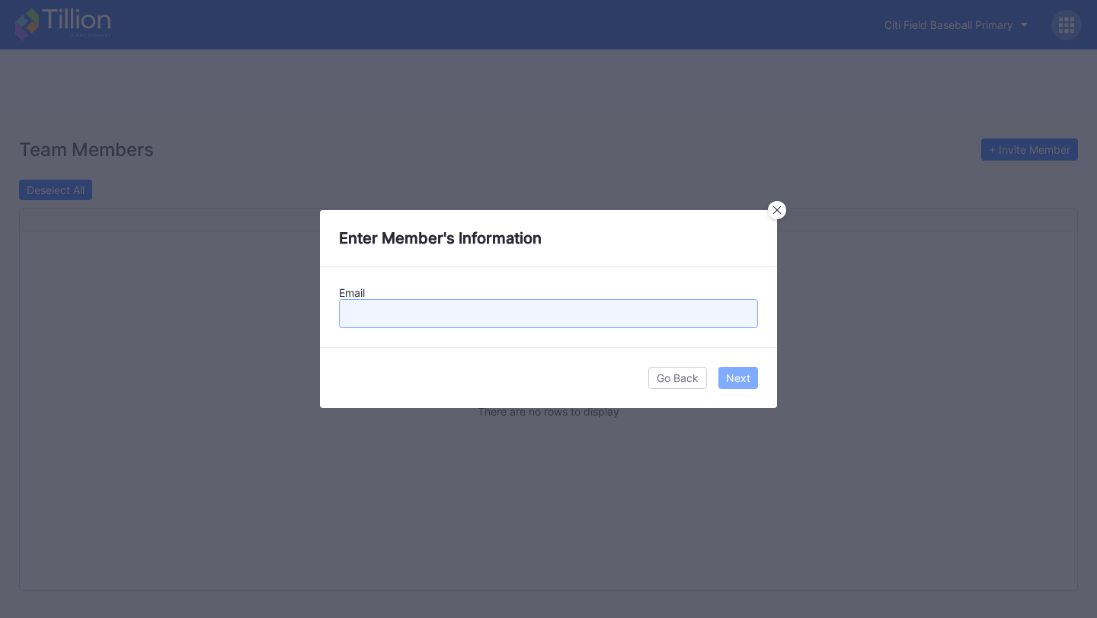
click at [423, 311] on input "text" at bounding box center [548, 313] width 419 height 29
paste input "[EMAIL_ADDRESS][DOMAIN_NAME]"
type input "[EMAIL_ADDRESS][DOMAIN_NAME]"
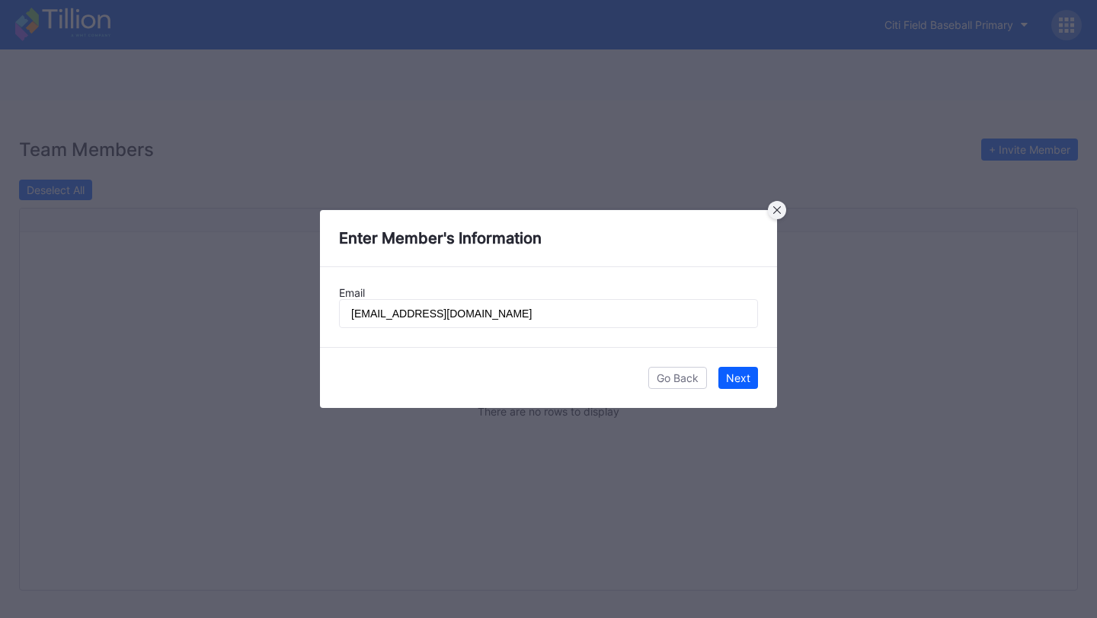
click at [774, 210] on icon at bounding box center [777, 210] width 8 height 8
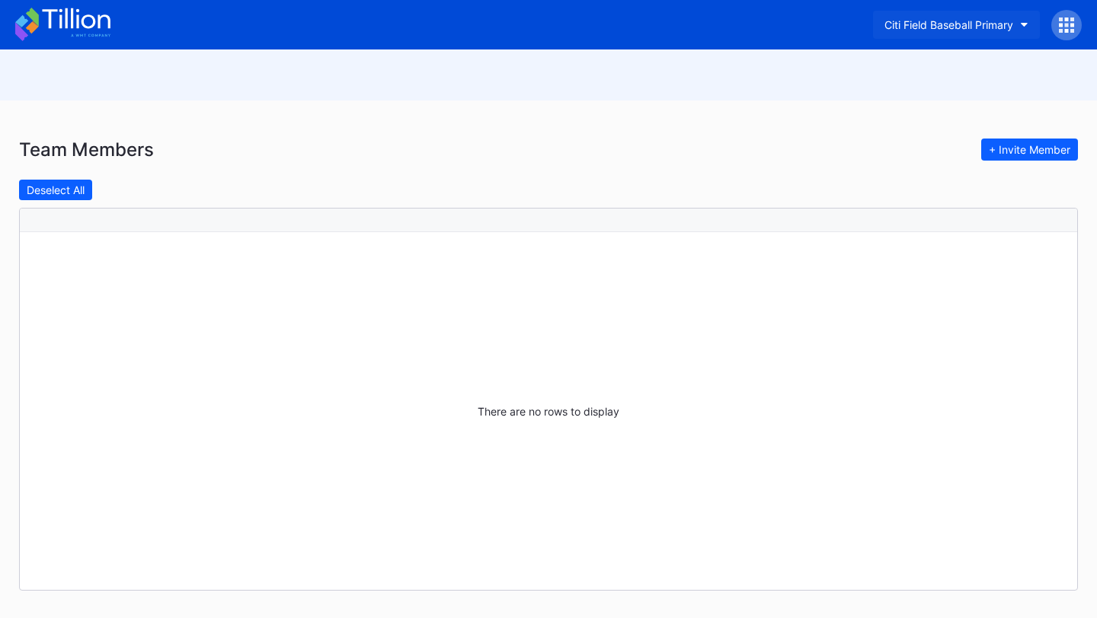
click at [1004, 27] on div "Citi Field Baseball Primary" at bounding box center [948, 24] width 129 height 13
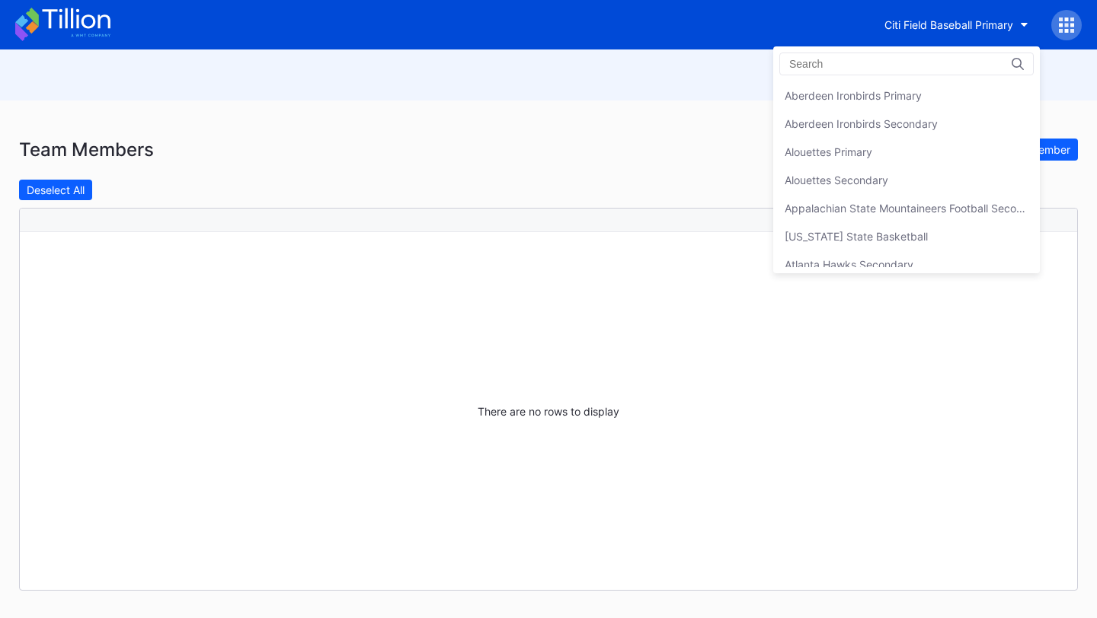
scroll to position [845, 0]
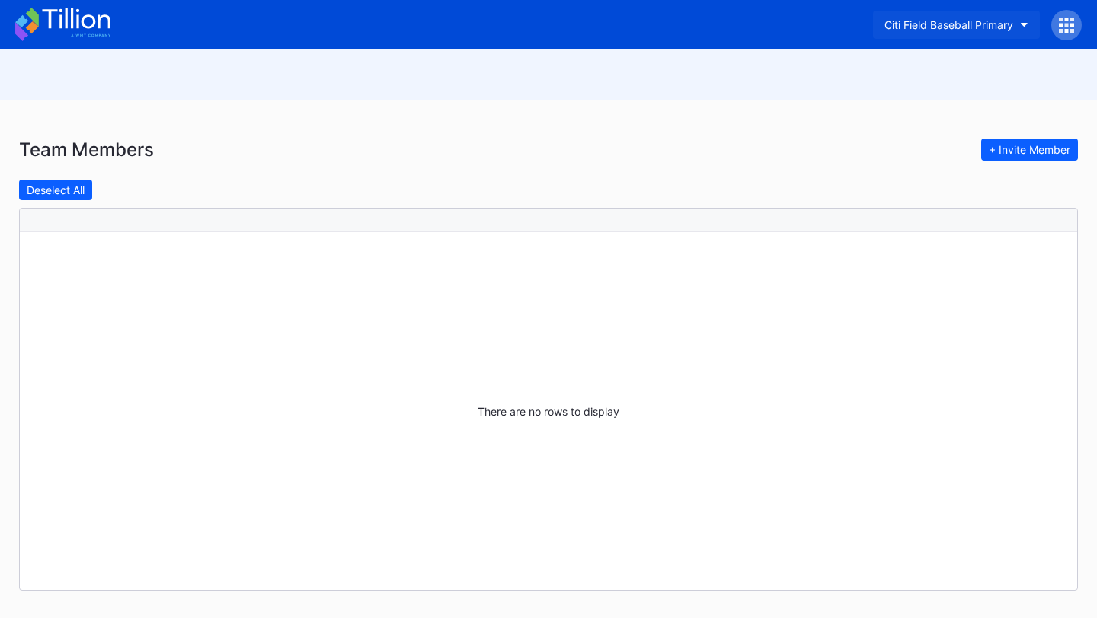
click at [1002, 23] on div "Citi Field Baseball Primary" at bounding box center [948, 24] width 129 height 13
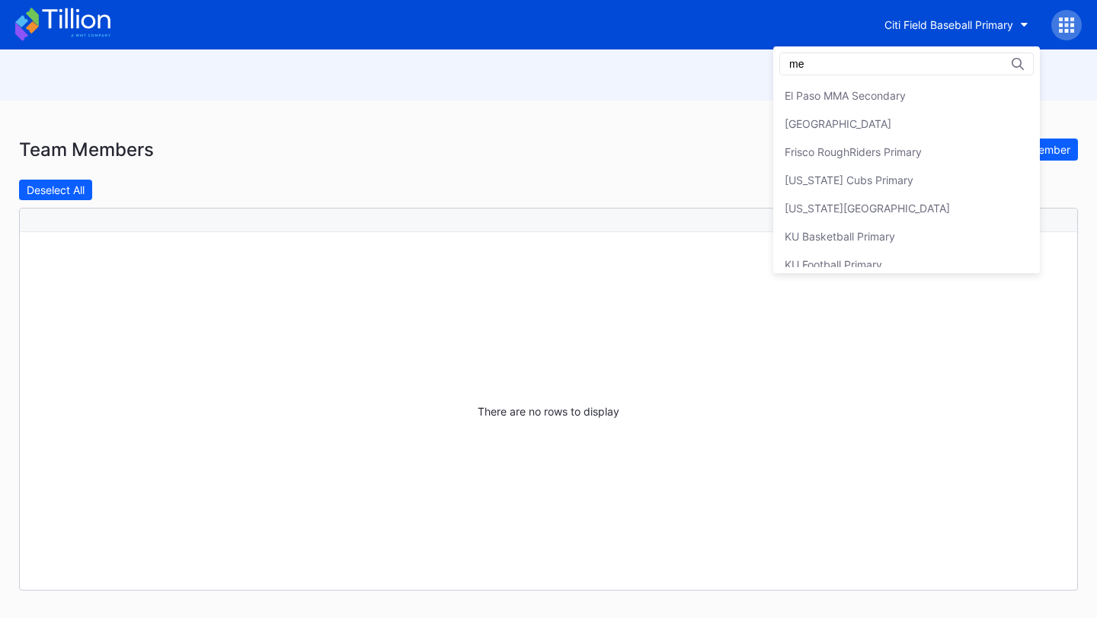
scroll to position [0, 0]
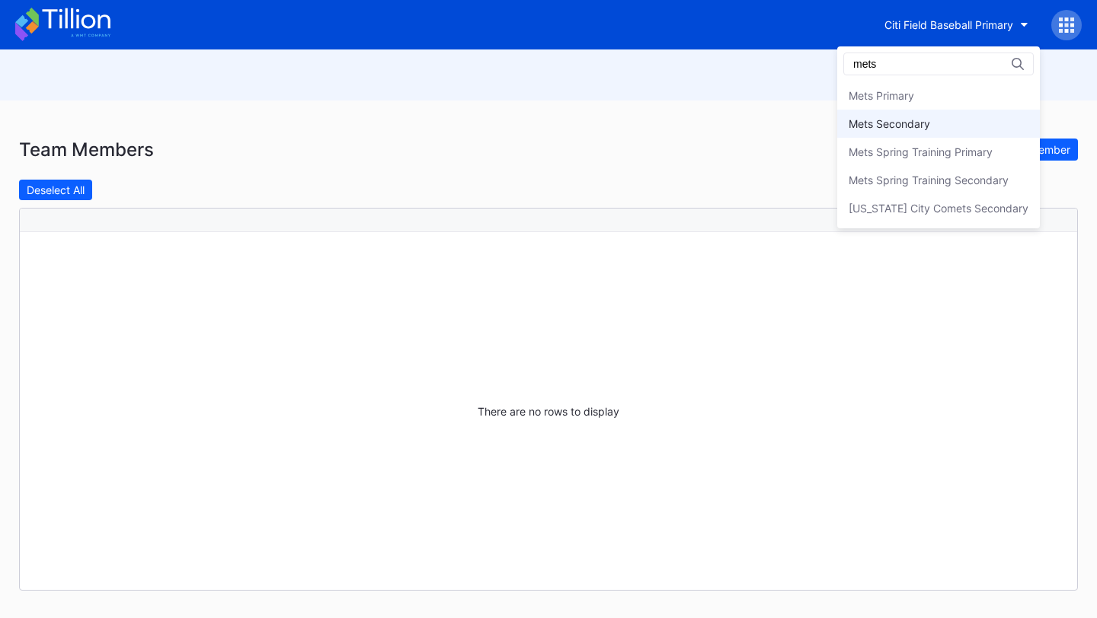
type input "mets"
click at [945, 116] on div "Mets Secondary" at bounding box center [938, 124] width 203 height 28
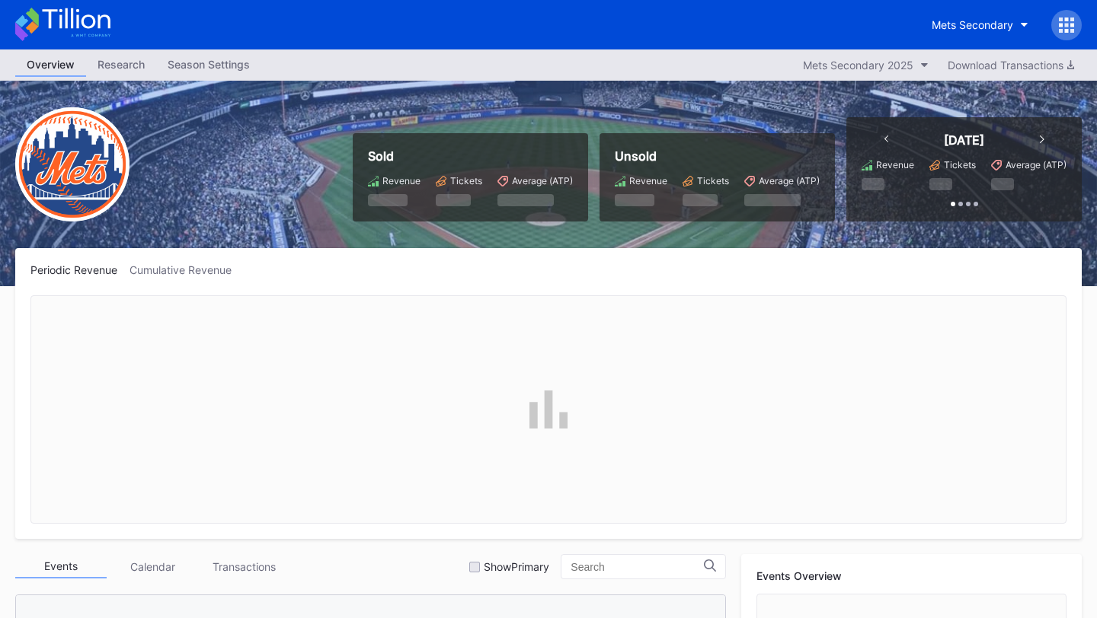
click at [1064, 21] on icon at bounding box center [1066, 25] width 15 height 15
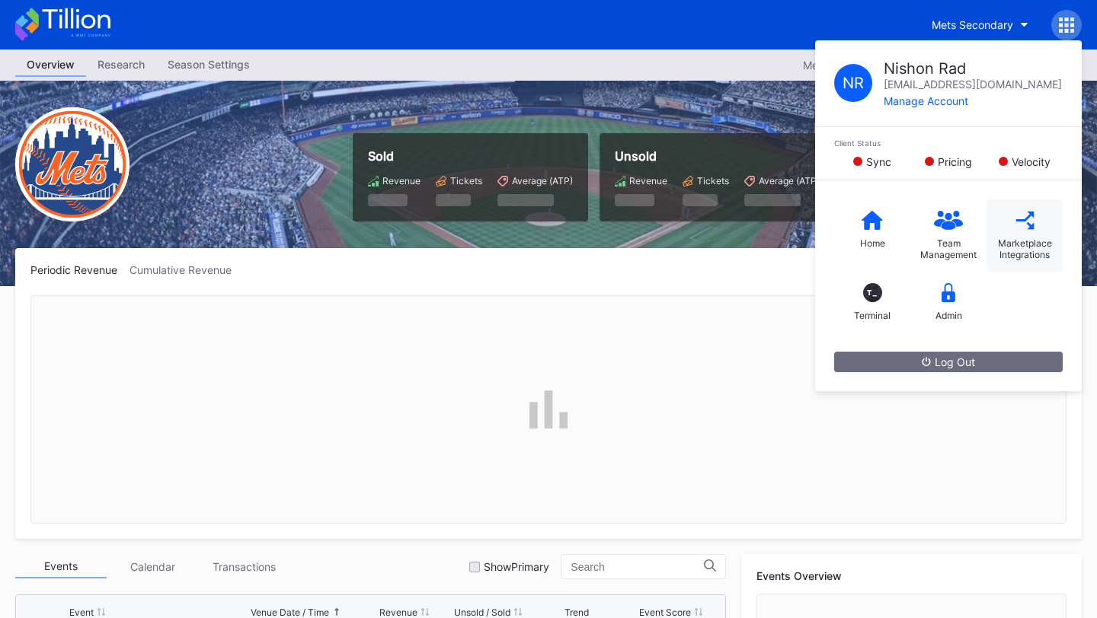
scroll to position [3168, 0]
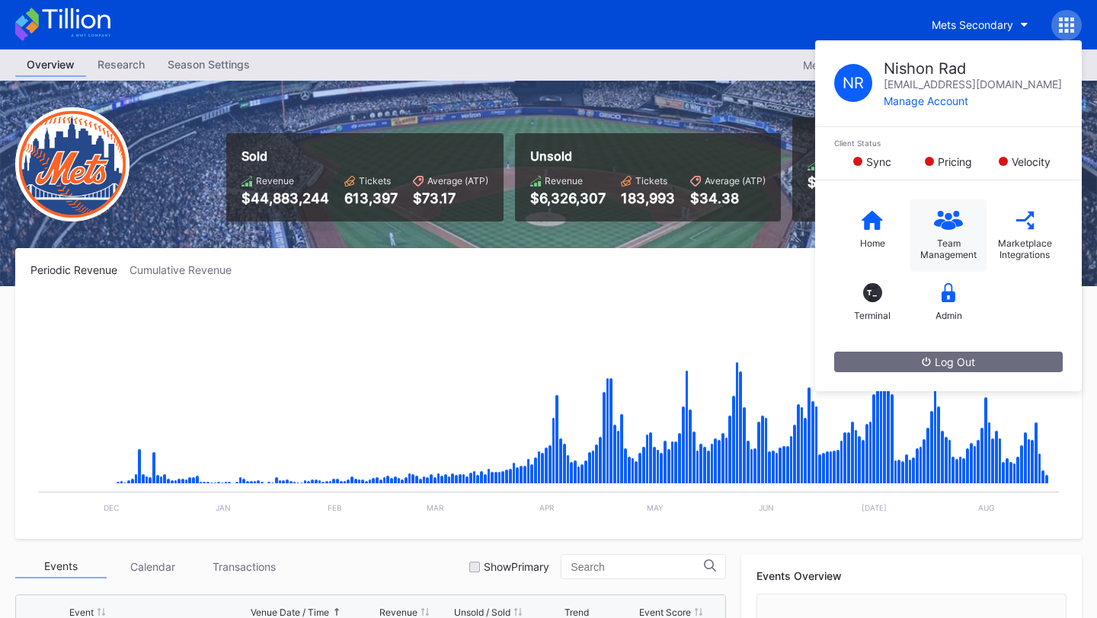
click at [949, 220] on icon at bounding box center [948, 220] width 29 height 19
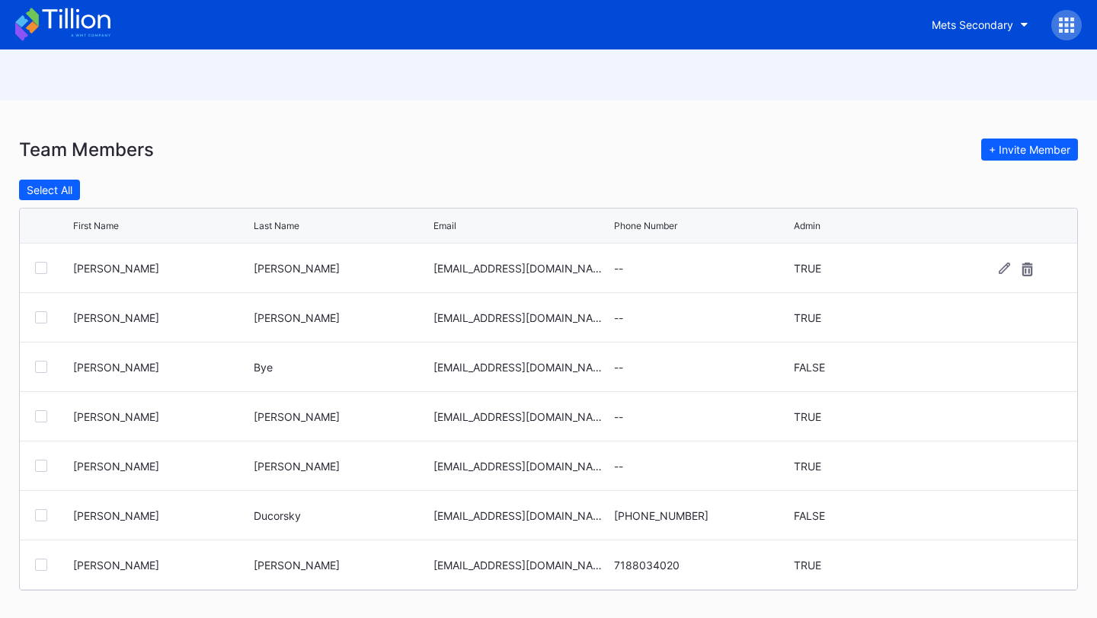
click at [463, 267] on div "[EMAIL_ADDRESS][DOMAIN_NAME]" at bounding box center [521, 268] width 177 height 13
copy div "[EMAIL_ADDRESS][DOMAIN_NAME]"
click at [486, 315] on div "[EMAIL_ADDRESS][DOMAIN_NAME]" at bounding box center [521, 317] width 177 height 13
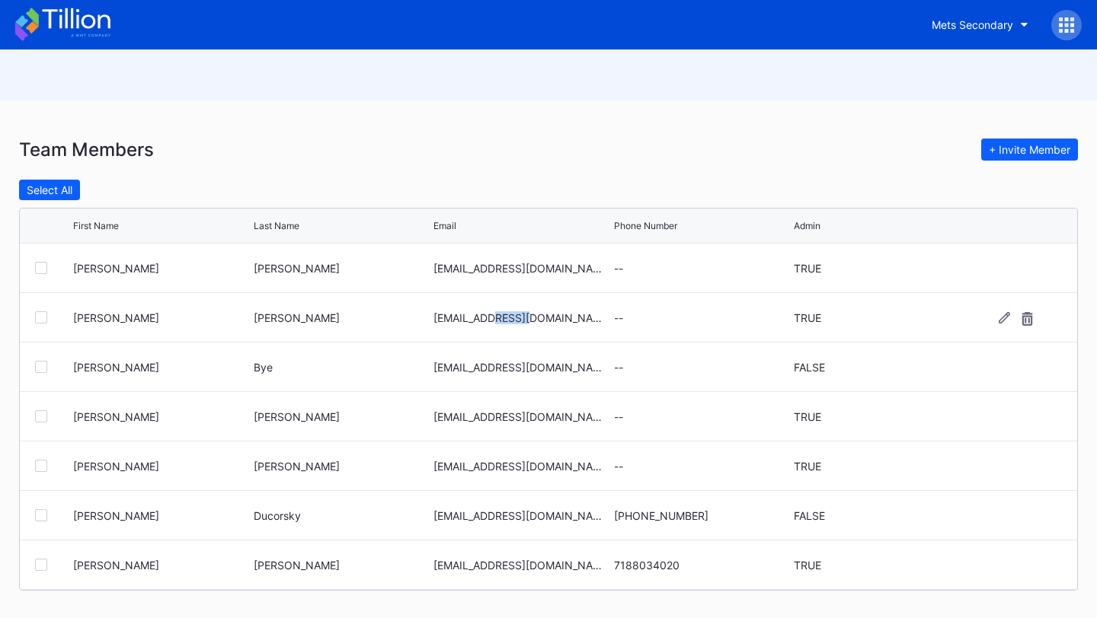
click at [486, 315] on div "[EMAIL_ADDRESS][DOMAIN_NAME]" at bounding box center [521, 317] width 177 height 13
copy div "[EMAIL_ADDRESS][DOMAIN_NAME]"
click at [487, 375] on div "jbye@nymets.com" at bounding box center [521, 367] width 177 height 49
click at [480, 366] on div "jbye@nymets.com" at bounding box center [521, 367] width 177 height 13
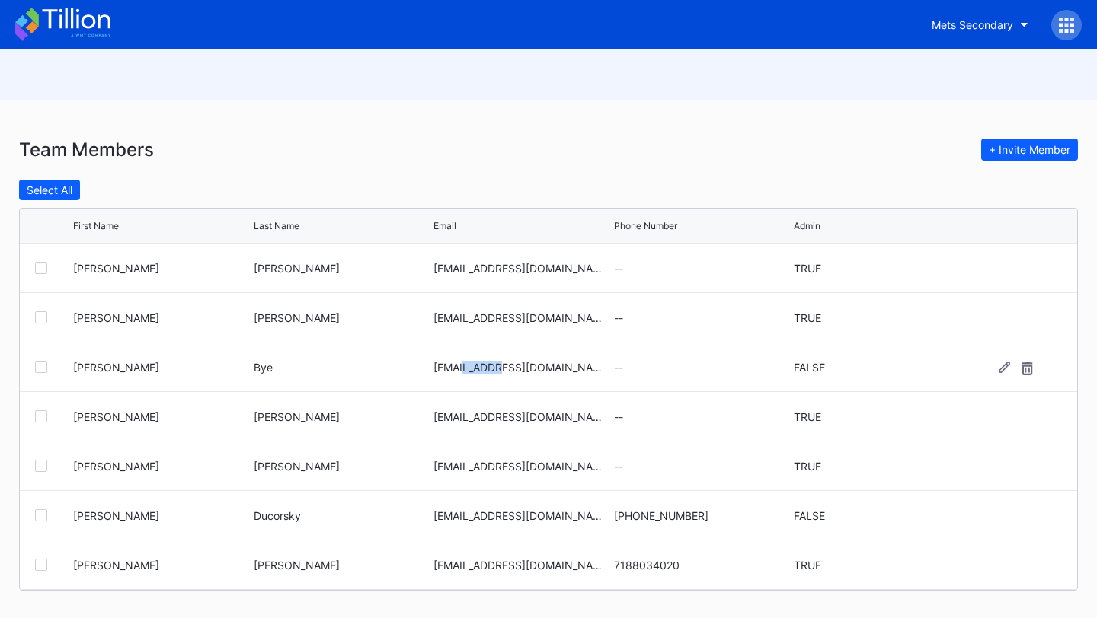
click at [480, 366] on div "jbye@nymets.com" at bounding box center [521, 367] width 177 height 13
copy div "jbye@nymets.com"
click at [481, 414] on div "[EMAIL_ADDRESS][DOMAIN_NAME]" at bounding box center [521, 417] width 177 height 13
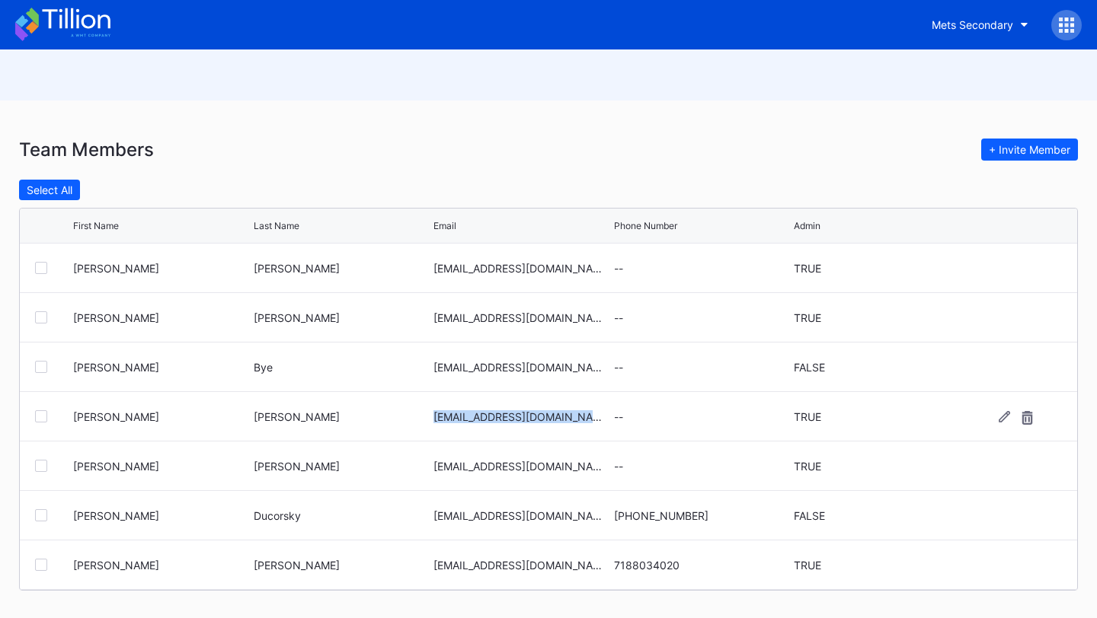
click at [481, 414] on div "[EMAIL_ADDRESS][DOMAIN_NAME]" at bounding box center [521, 417] width 177 height 13
copy div "[EMAIL_ADDRESS][DOMAIN_NAME]"
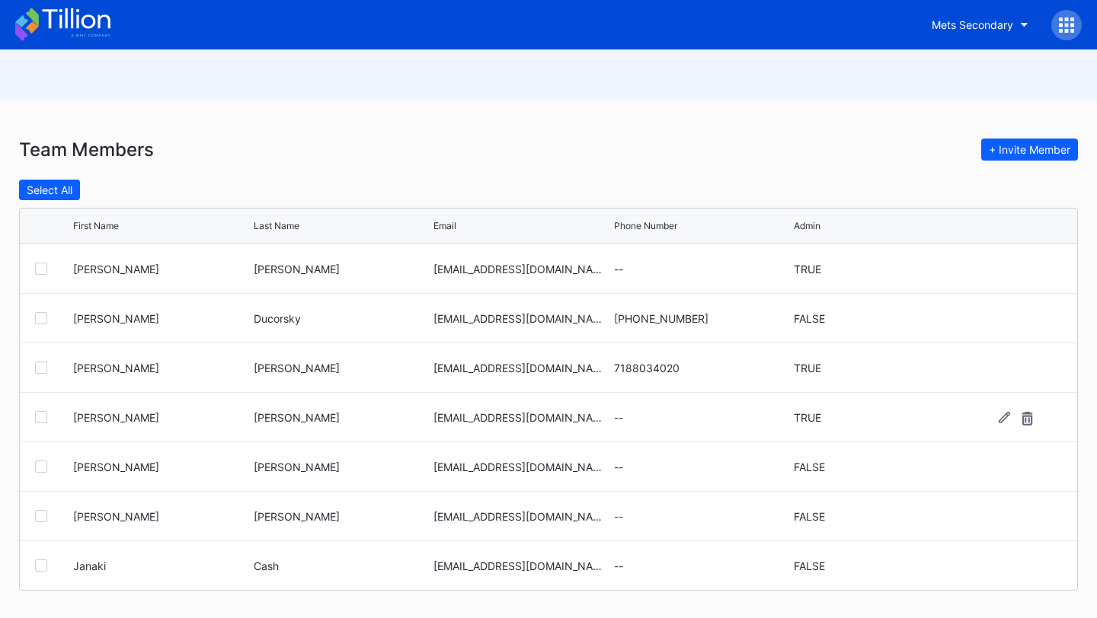
scroll to position [198, 0]
click at [482, 417] on div "[EMAIL_ADDRESS][DOMAIN_NAME]" at bounding box center [521, 417] width 177 height 13
copy div "[EMAIL_ADDRESS][DOMAIN_NAME]"
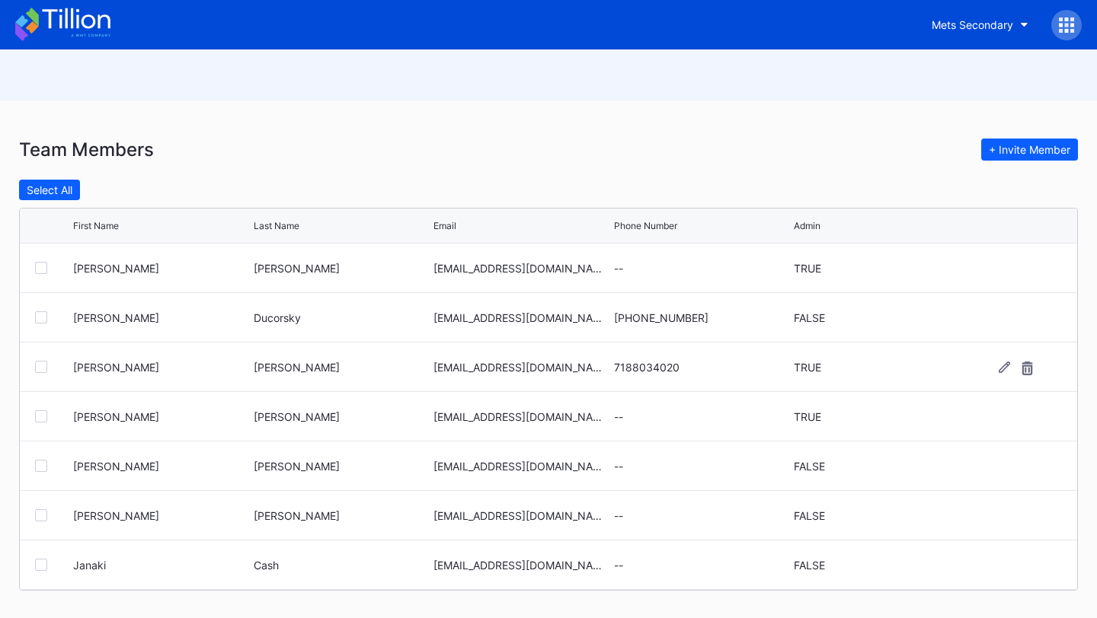
click at [499, 365] on div "[EMAIL_ADDRESS][DOMAIN_NAME]" at bounding box center [521, 367] width 177 height 13
copy div "[EMAIL_ADDRESS][DOMAIN_NAME]"
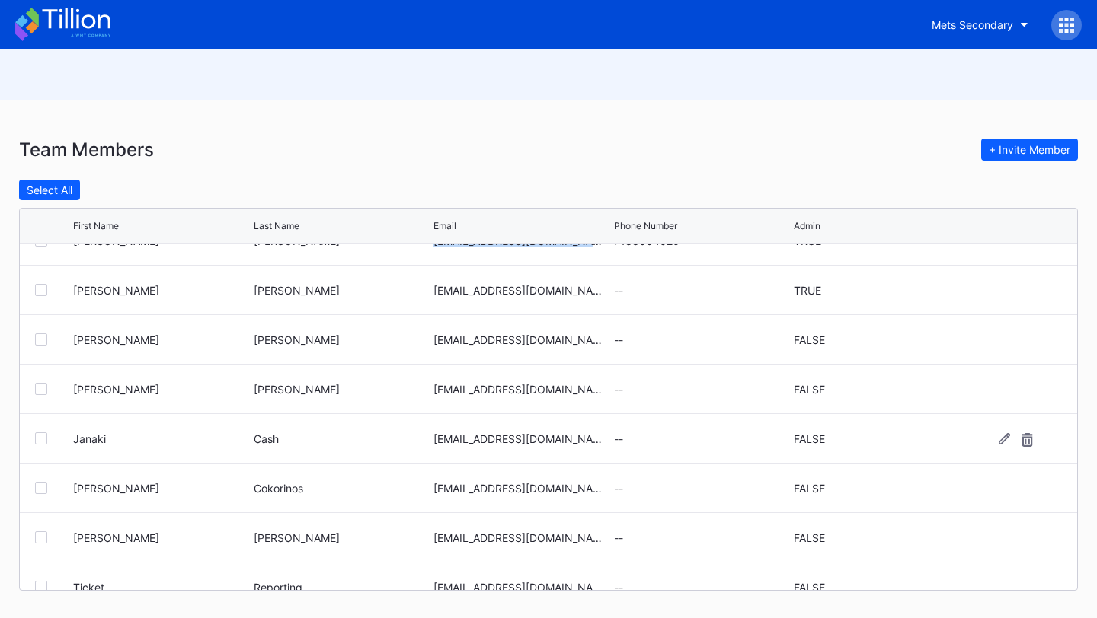
scroll to position [325, 0]
click at [494, 435] on div "[EMAIL_ADDRESS][DOMAIN_NAME]" at bounding box center [521, 438] width 177 height 13
copy div "[EMAIL_ADDRESS][DOMAIN_NAME]"
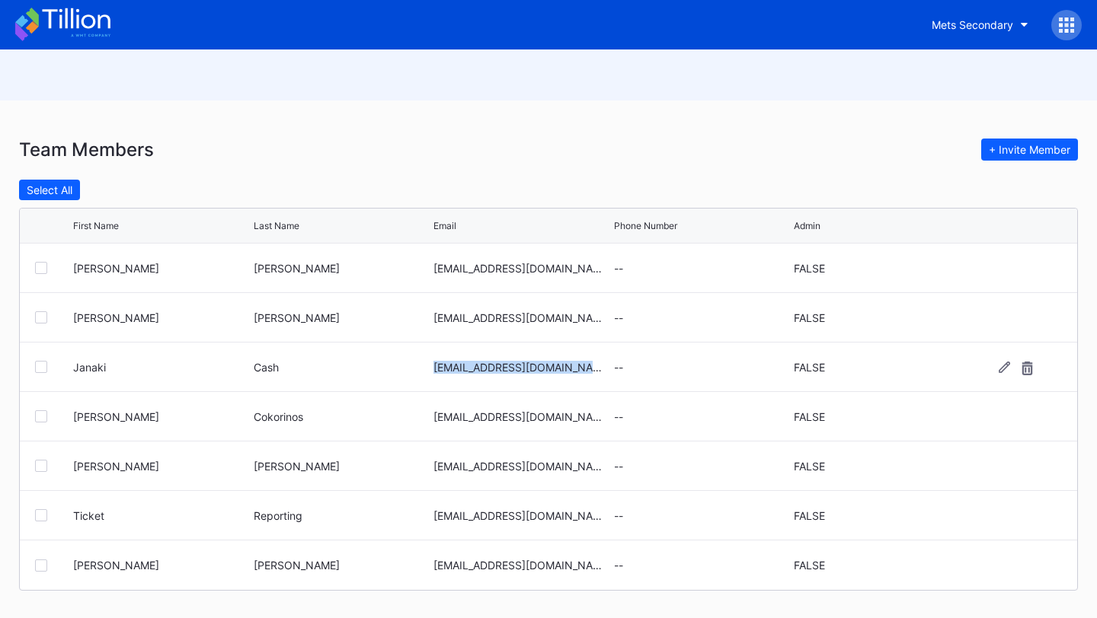
scroll to position [0, 0]
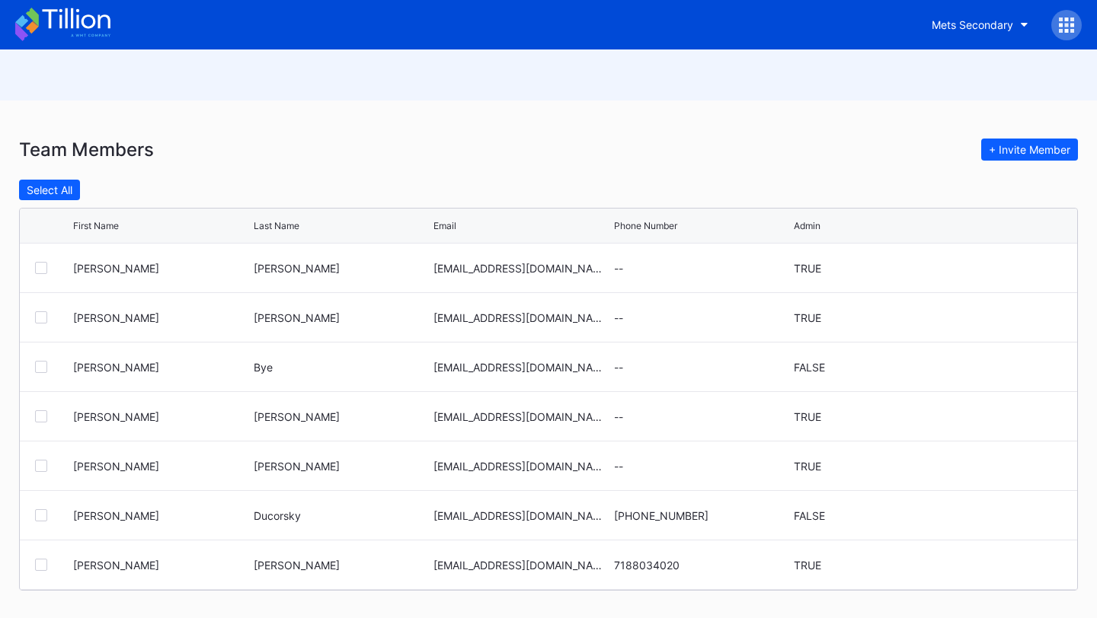
click at [1071, 15] on div at bounding box center [1066, 25] width 30 height 30
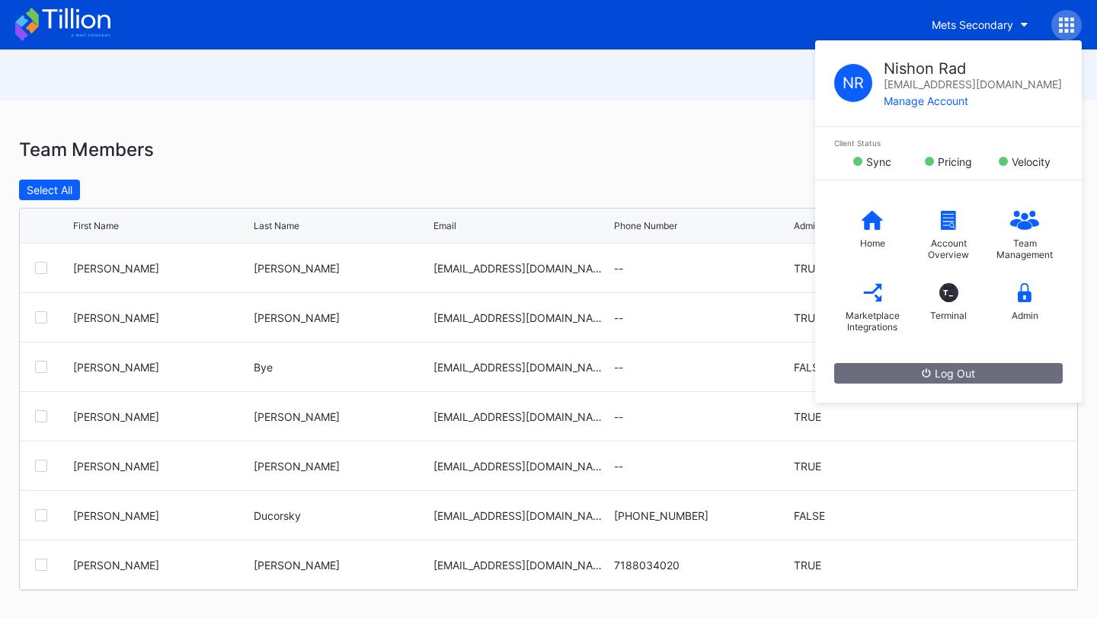
click at [740, 82] on div at bounding box center [548, 75] width 1097 height 51
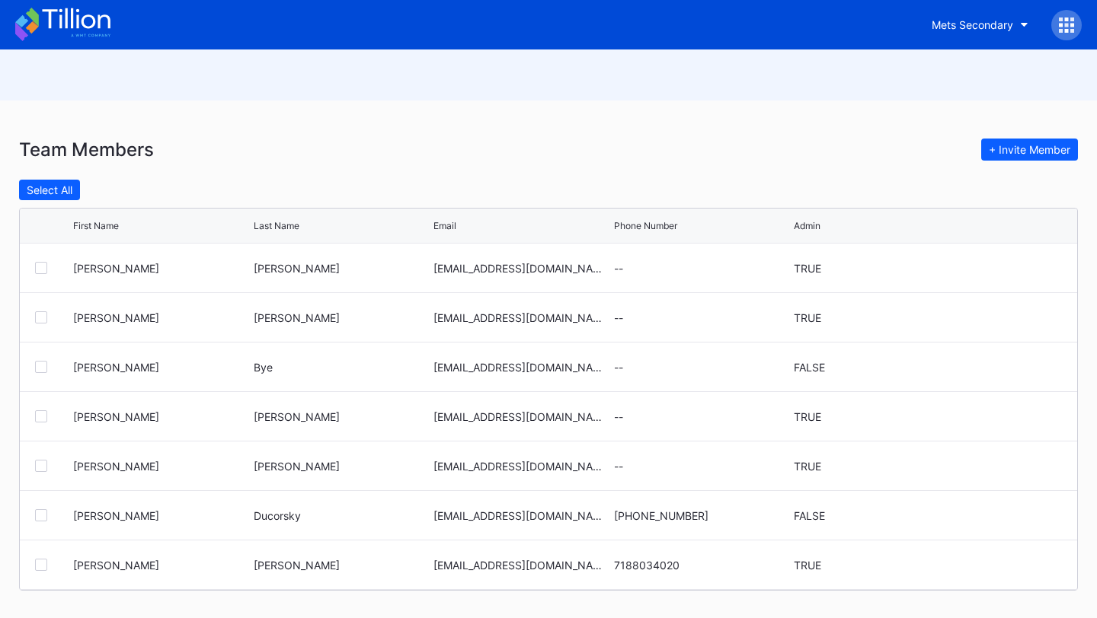
click at [1065, 18] on icon at bounding box center [1067, 20] width 4 height 4
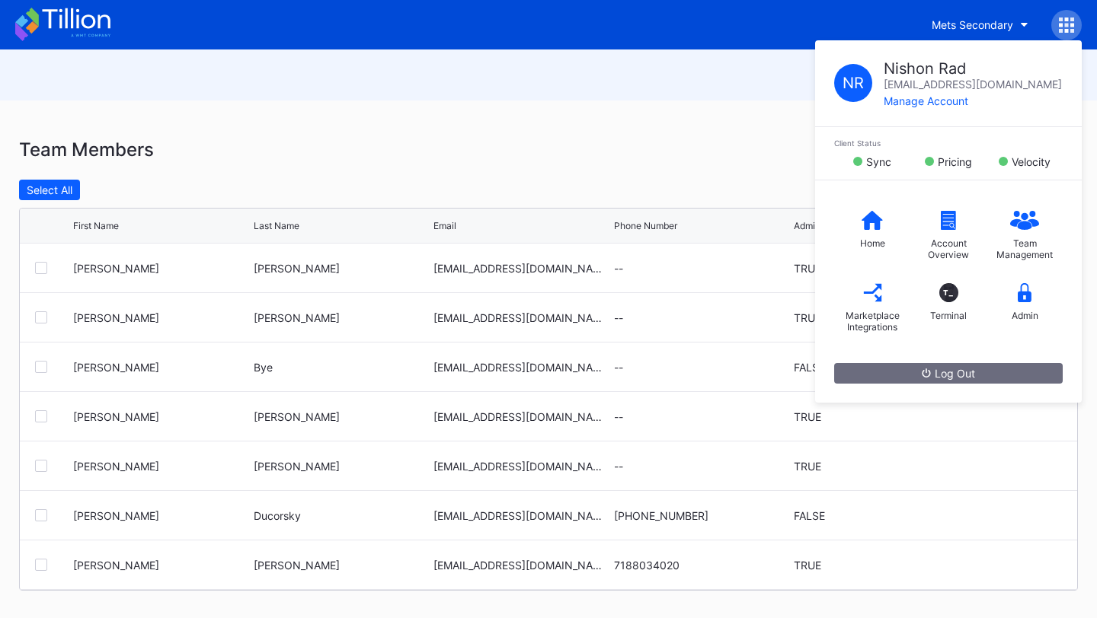
click at [1080, 18] on div "Mets Secondary N R Nishon Rad nishon.rad@eventdynamic.com Manage Account Client…" at bounding box center [1000, 25] width 161 height 30
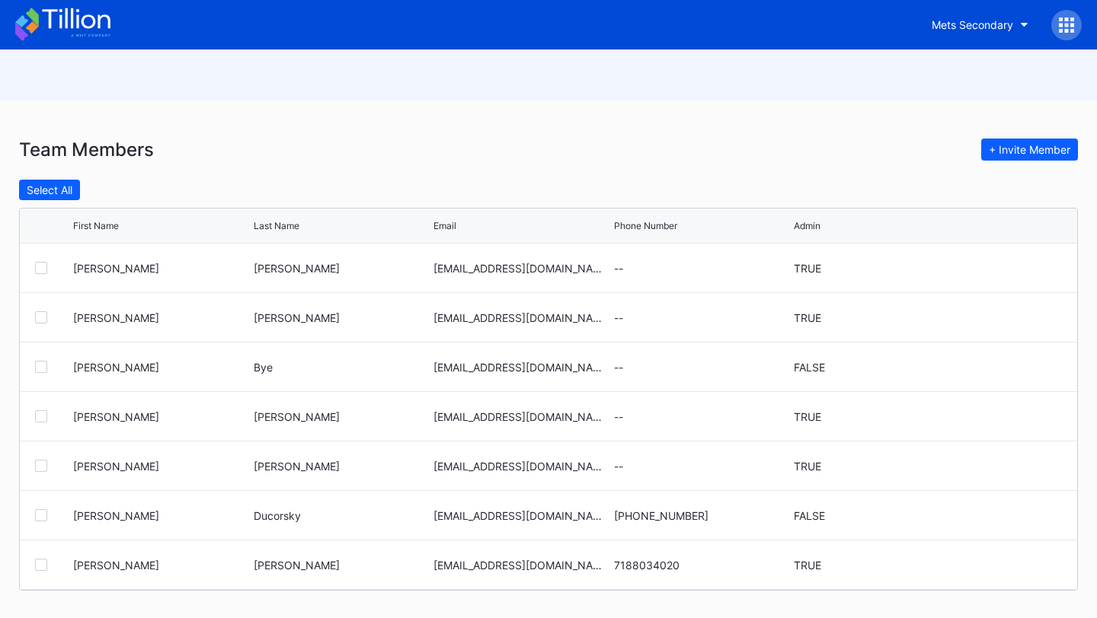
click at [1072, 19] on icon at bounding box center [1072, 20] width 4 height 4
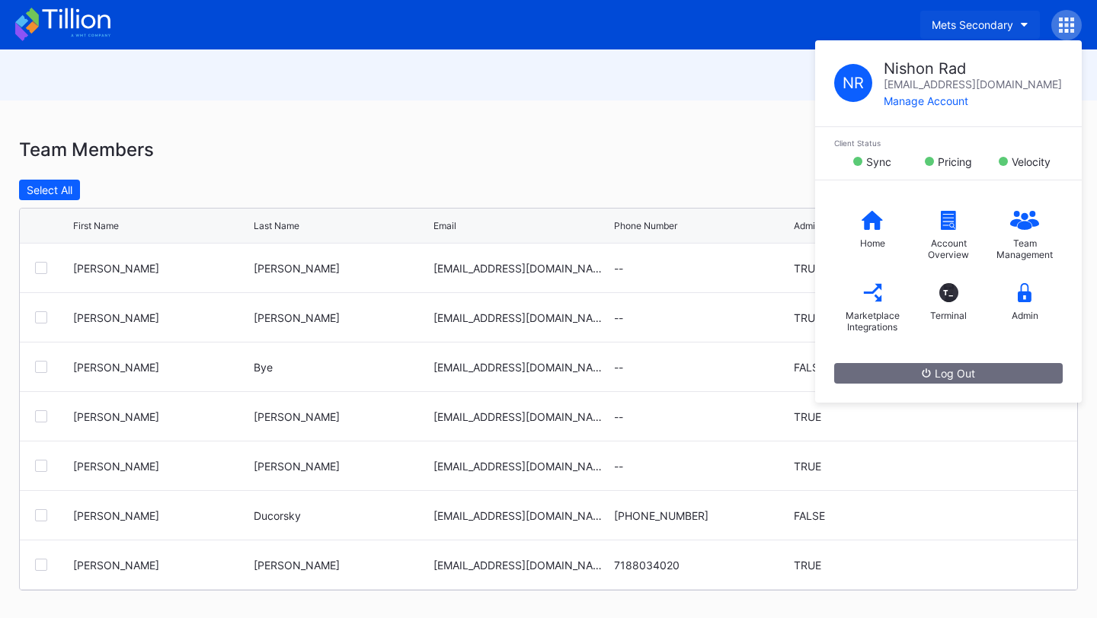
click at [1027, 20] on button "Mets Secondary" at bounding box center [980, 25] width 120 height 28
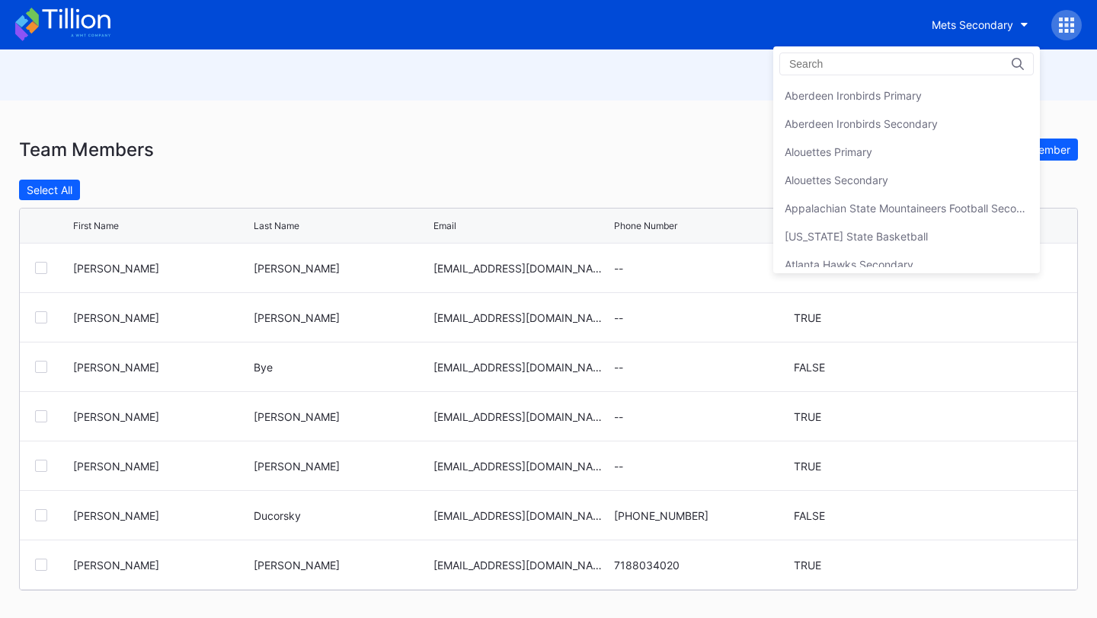
scroll to position [2395, 0]
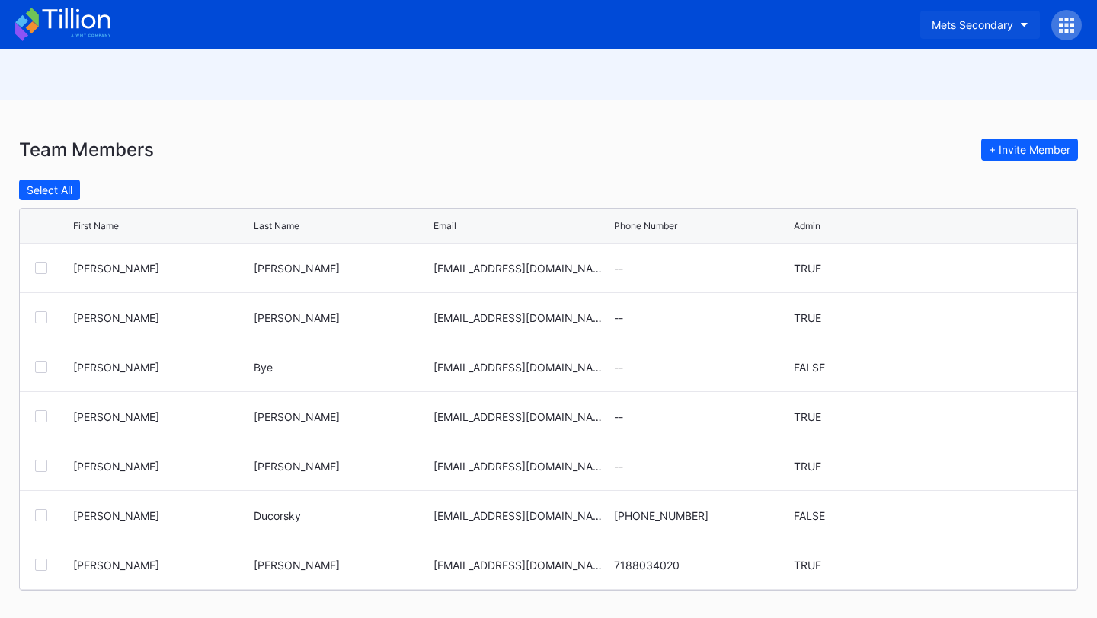
click at [1001, 24] on div "Mets Secondary" at bounding box center [971, 24] width 81 height 13
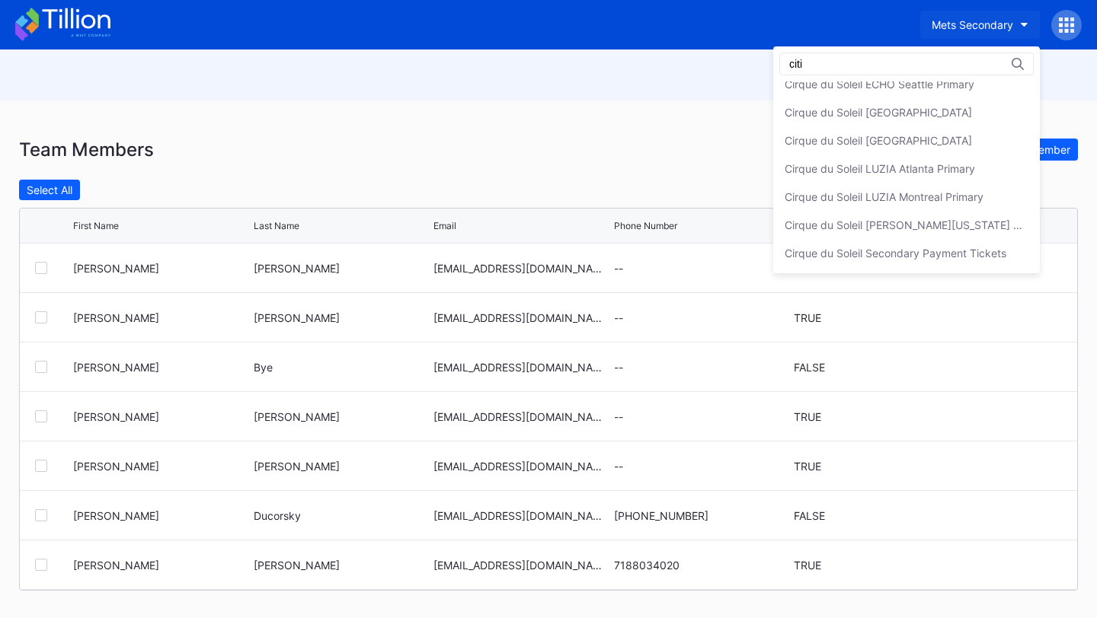
scroll to position [0, 0]
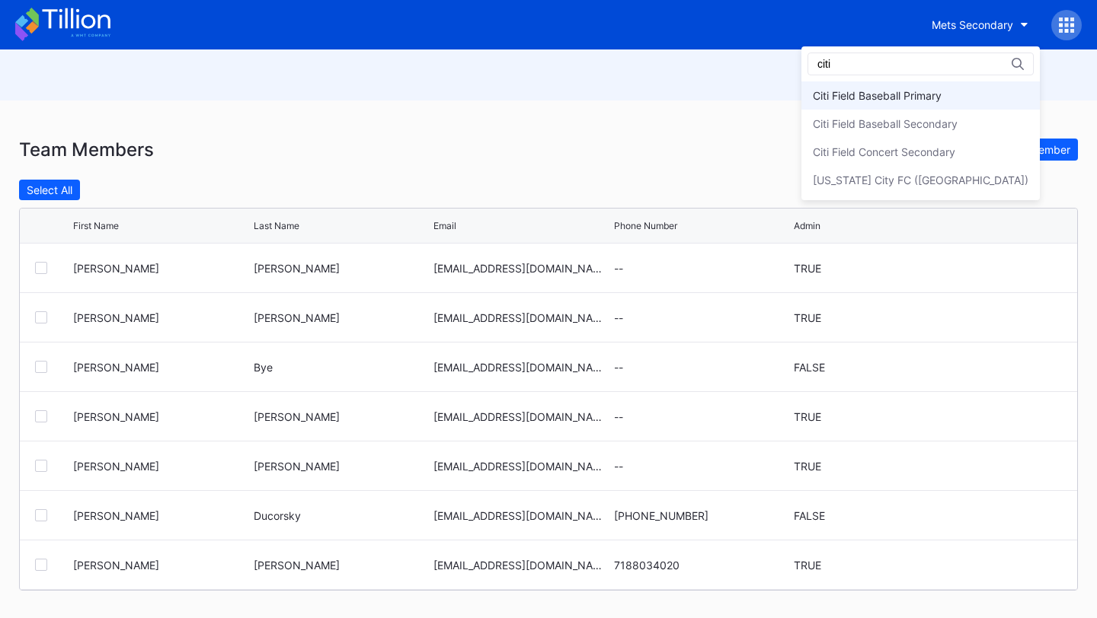
type input "citi"
click at [941, 100] on div "Citi Field Baseball Primary" at bounding box center [877, 95] width 129 height 13
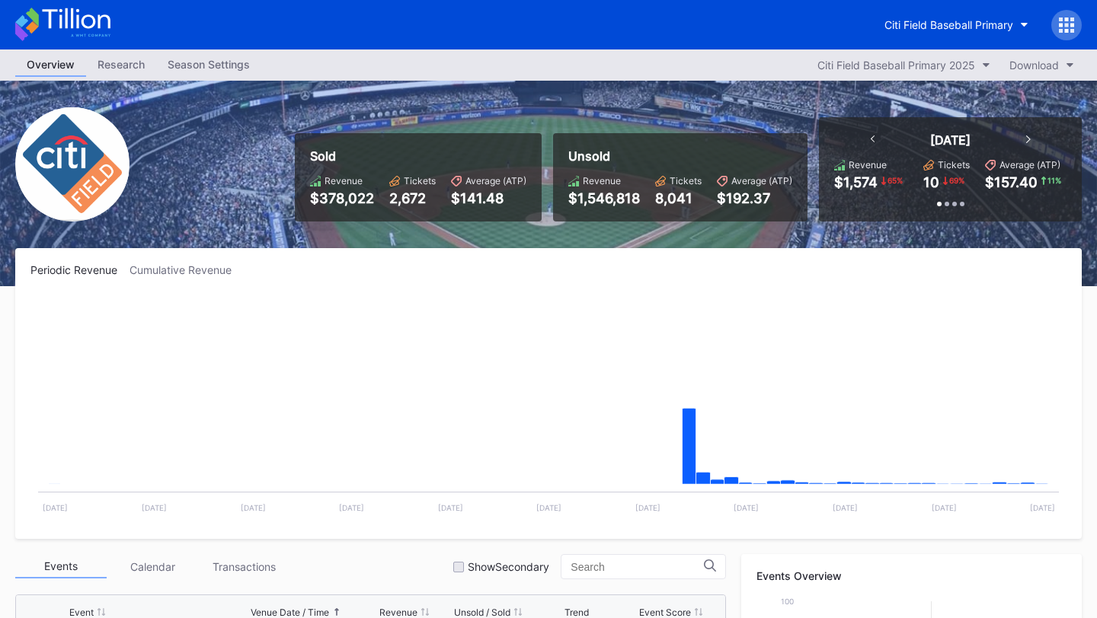
click at [1068, 19] on icon at bounding box center [1066, 25] width 15 height 15
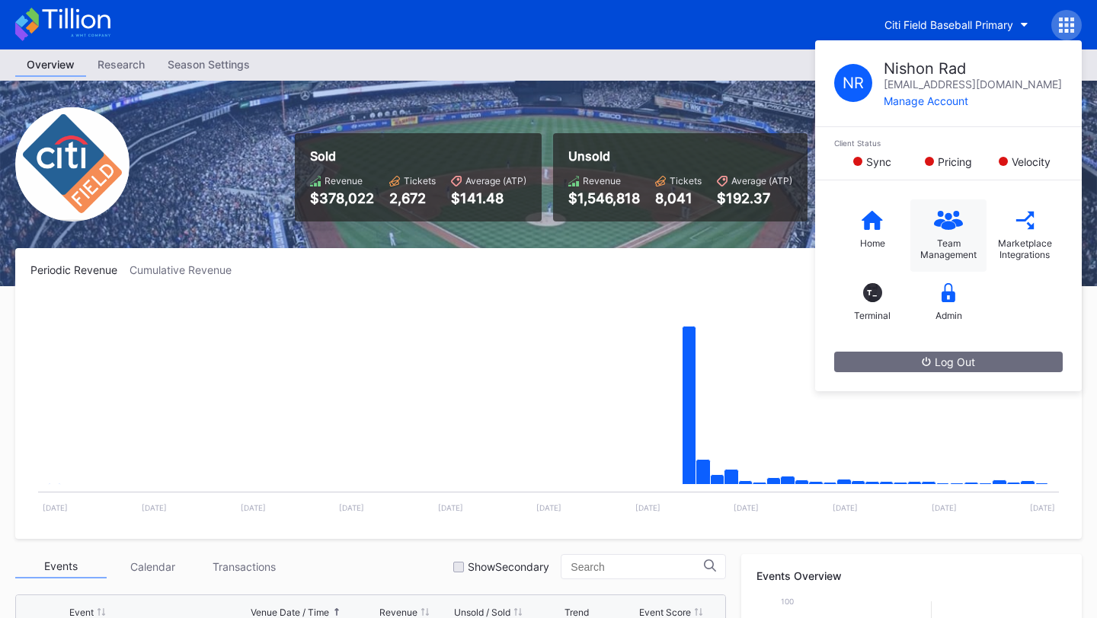
click at [958, 239] on div "Team Management" at bounding box center [948, 249] width 61 height 23
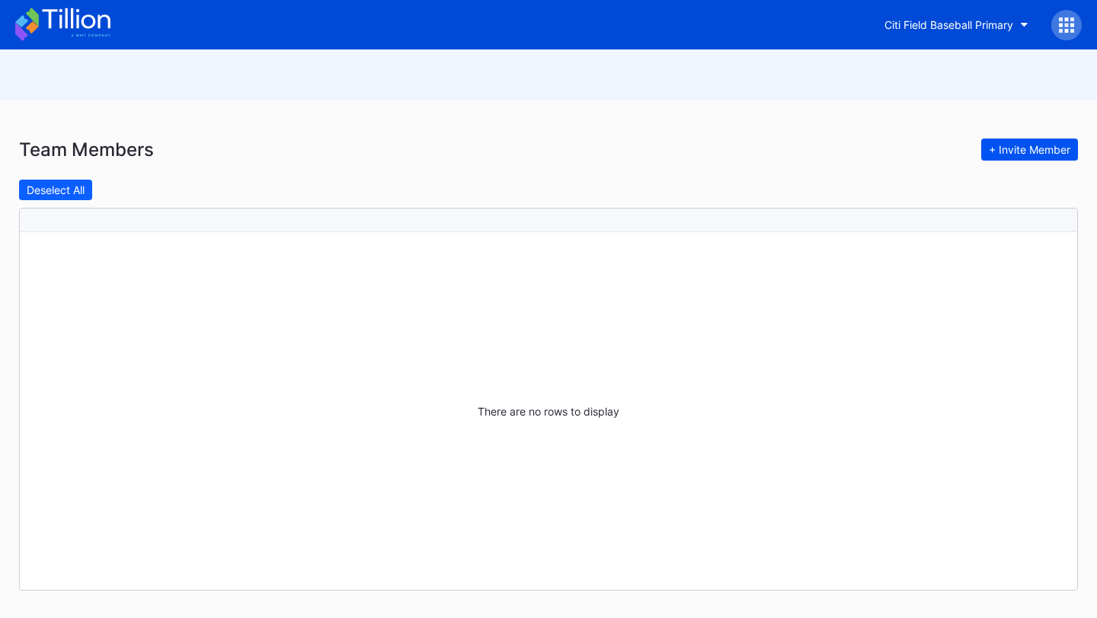
click at [1048, 142] on button "+ Invite Member" at bounding box center [1029, 150] width 97 height 22
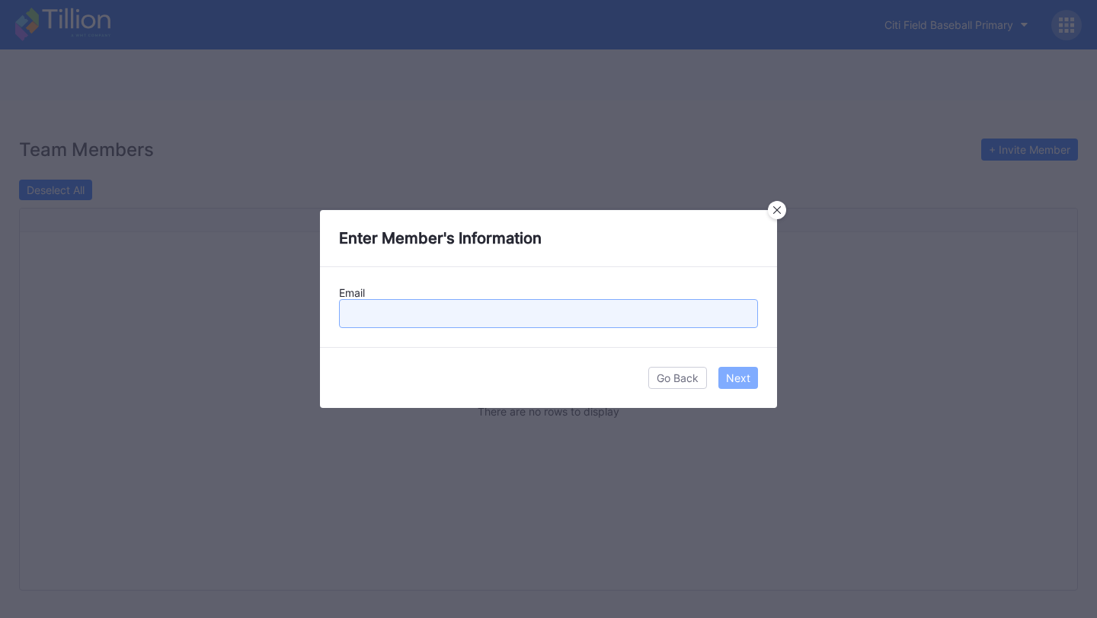
click at [474, 305] on input "text" at bounding box center [548, 313] width 419 height 29
paste input "[EMAIL_ADDRESS][DOMAIN_NAME]"
type input "[EMAIL_ADDRESS][DOMAIN_NAME]"
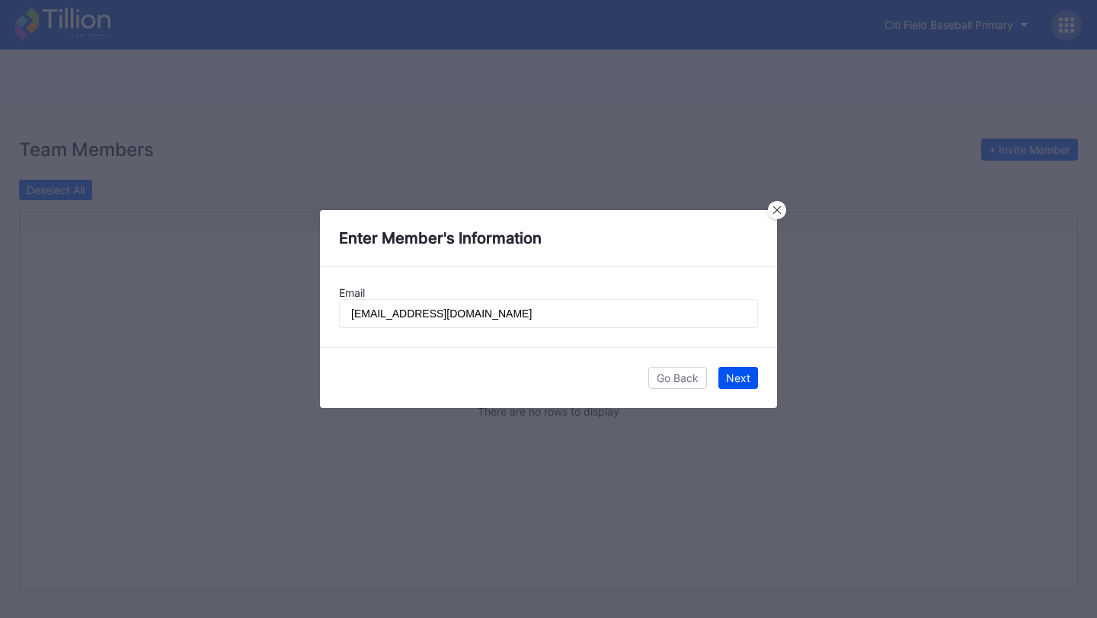
click at [738, 373] on div "Next" at bounding box center [738, 378] width 24 height 13
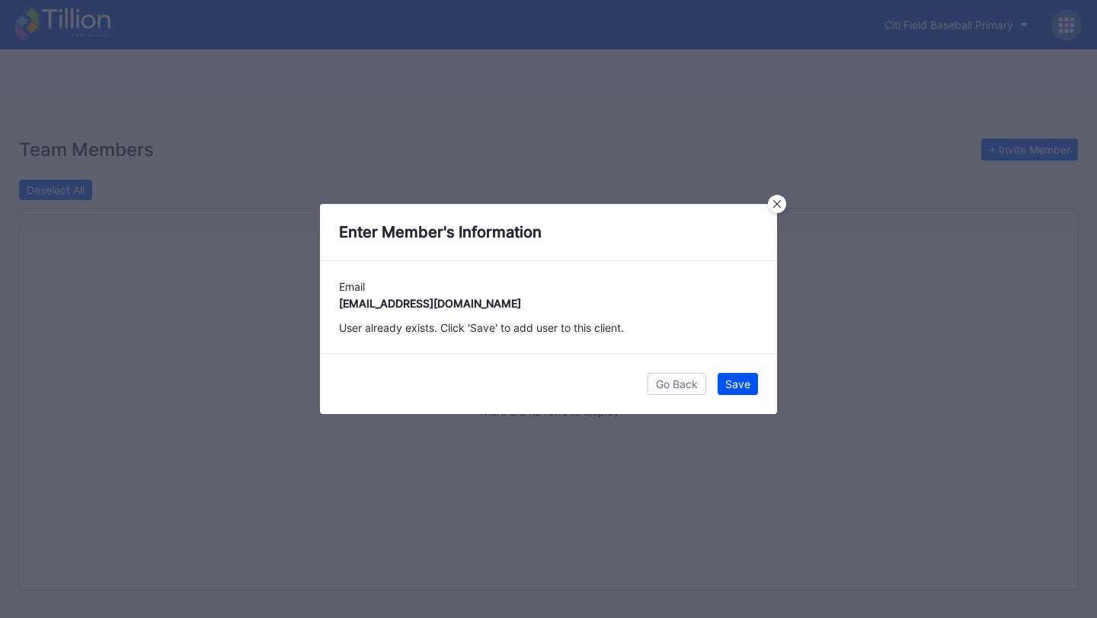
click at [733, 383] on div "Save" at bounding box center [737, 384] width 25 height 13
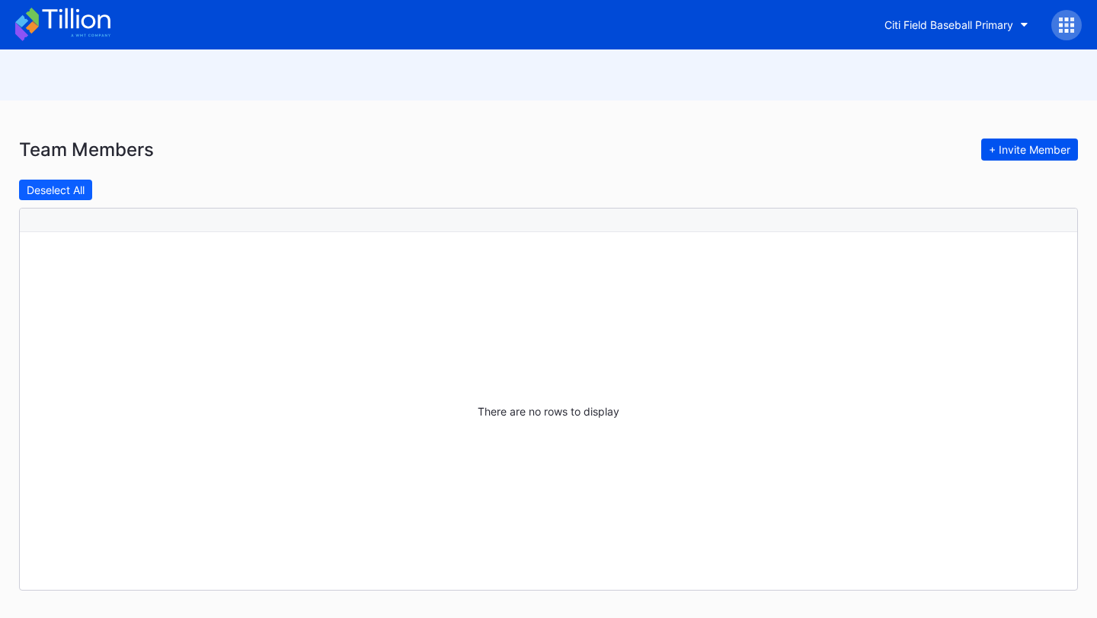
click at [1016, 151] on div "+ Invite Member" at bounding box center [1029, 149] width 81 height 13
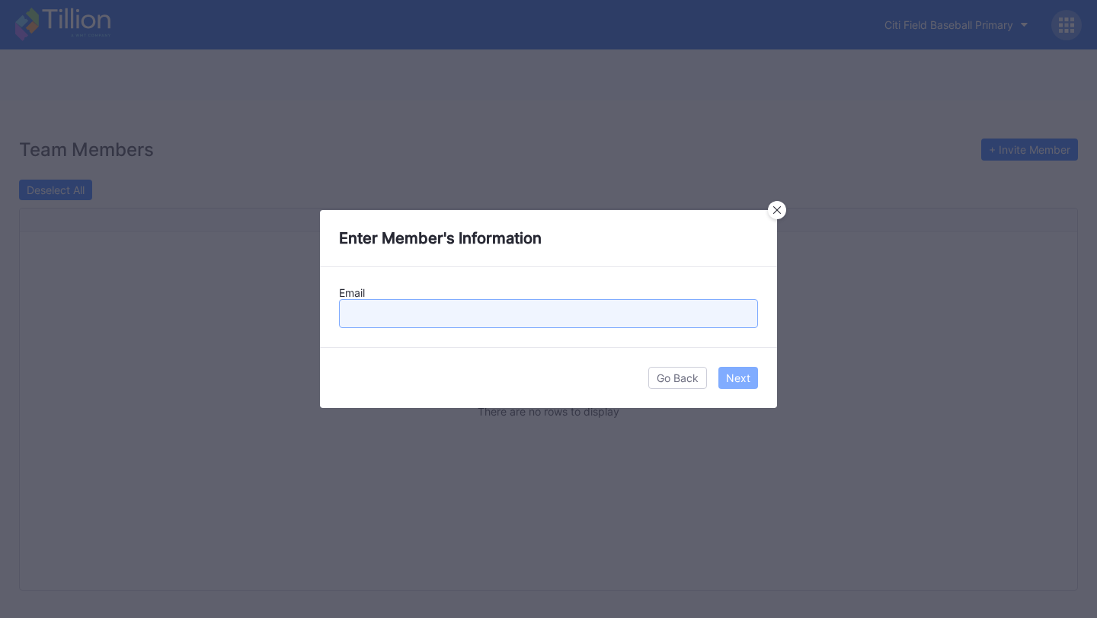
click at [492, 311] on input "text" at bounding box center [548, 313] width 419 height 29
paste input "[EMAIL_ADDRESS][DOMAIN_NAME]"
type input "[EMAIL_ADDRESS][DOMAIN_NAME]"
paste input "jparv@nymets.com"
type input "jparv@nymets.com"
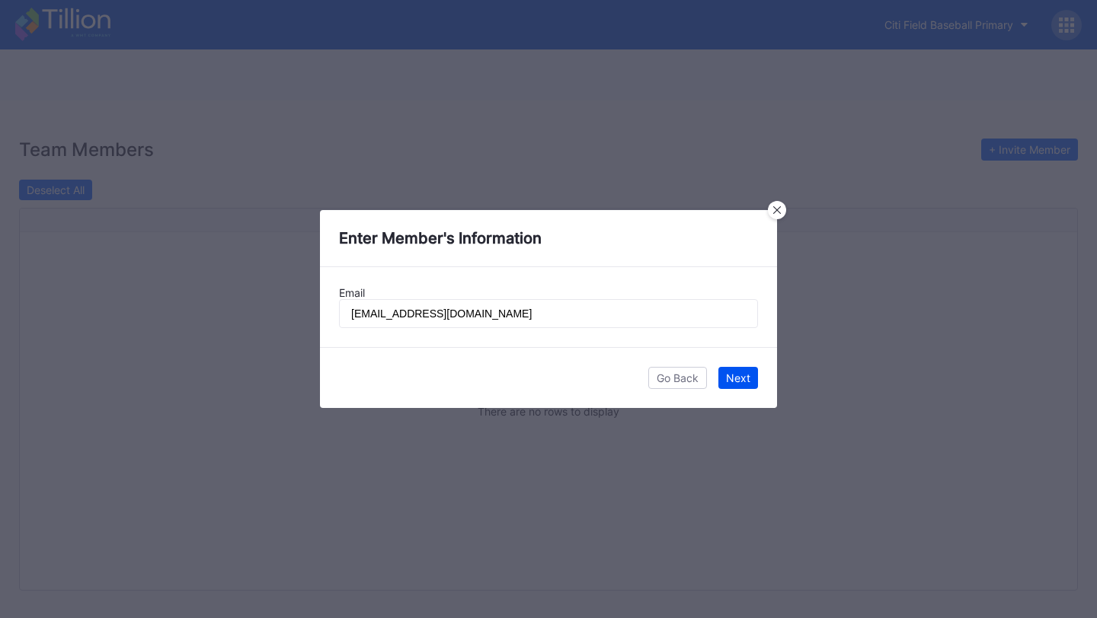
click at [745, 375] on div "Next" at bounding box center [738, 378] width 24 height 13
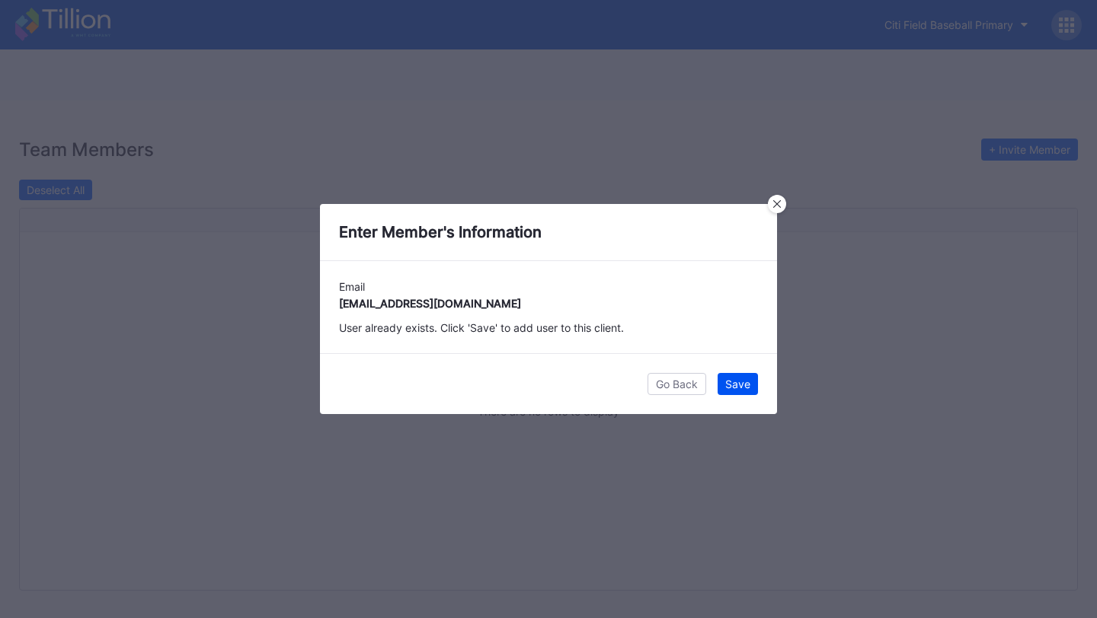
click at [745, 387] on div "Save" at bounding box center [737, 384] width 25 height 13
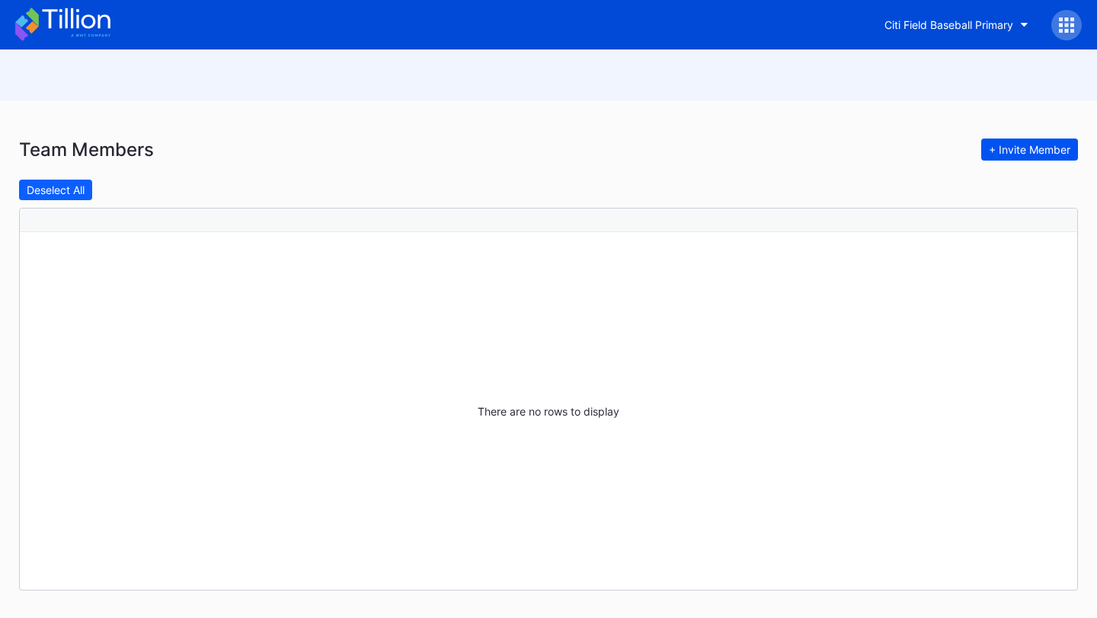
click at [1030, 154] on div "+ Invite Member" at bounding box center [1029, 149] width 81 height 13
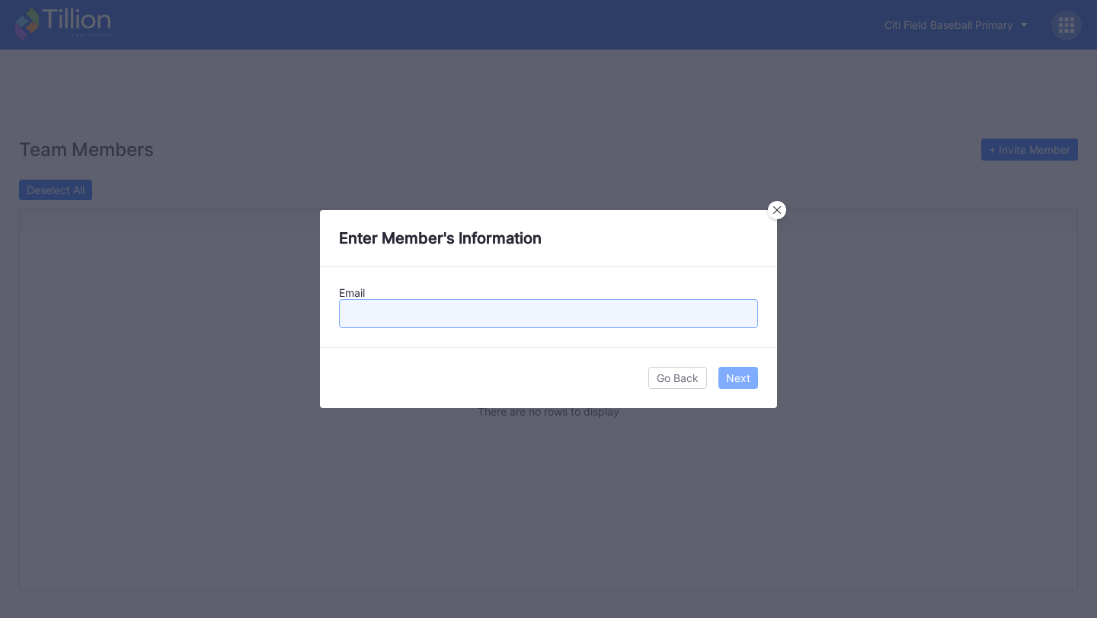
click at [559, 305] on input "text" at bounding box center [548, 313] width 419 height 29
paste input "[EMAIL_ADDRESS][DOMAIN_NAME]"
type input "[EMAIL_ADDRESS][DOMAIN_NAME]"
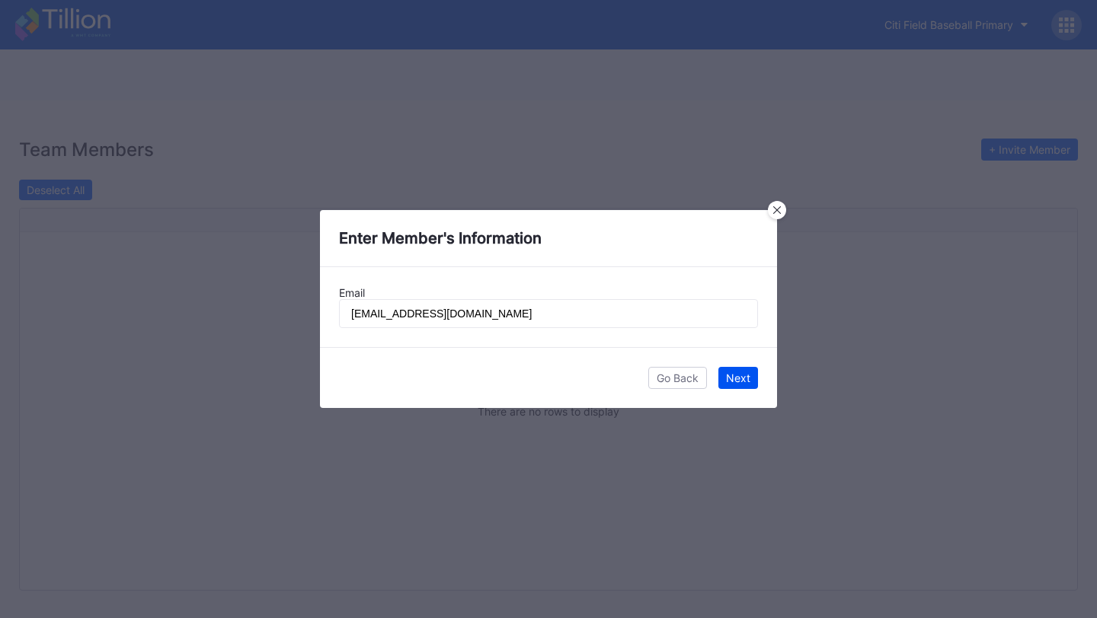
click at [751, 379] on button "Next" at bounding box center [738, 378] width 40 height 22
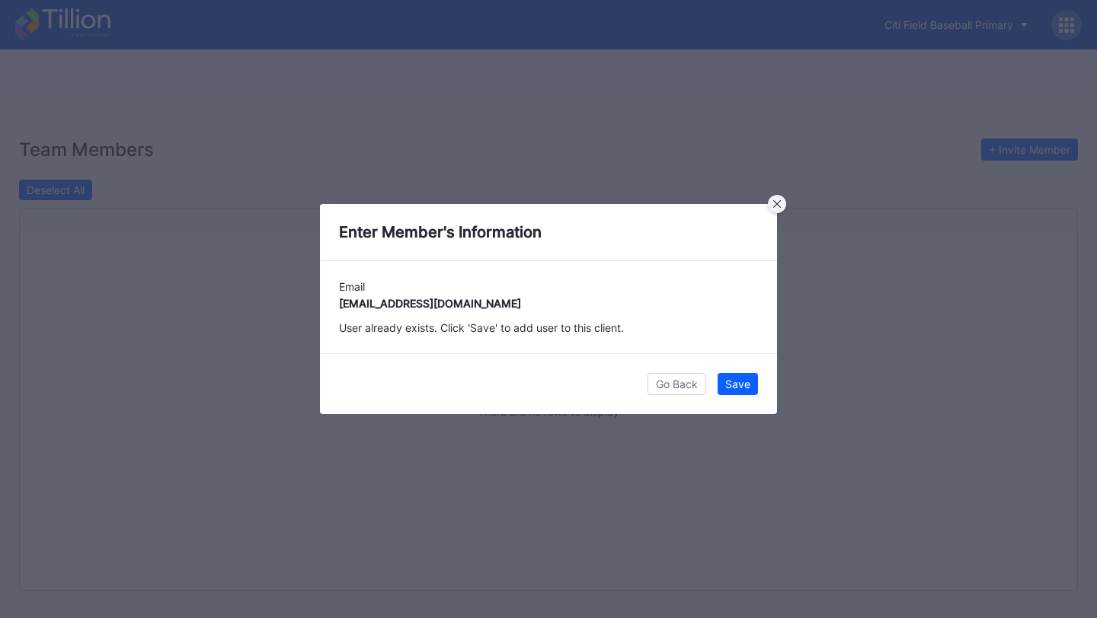
click at [780, 204] on icon at bounding box center [777, 204] width 8 height 8
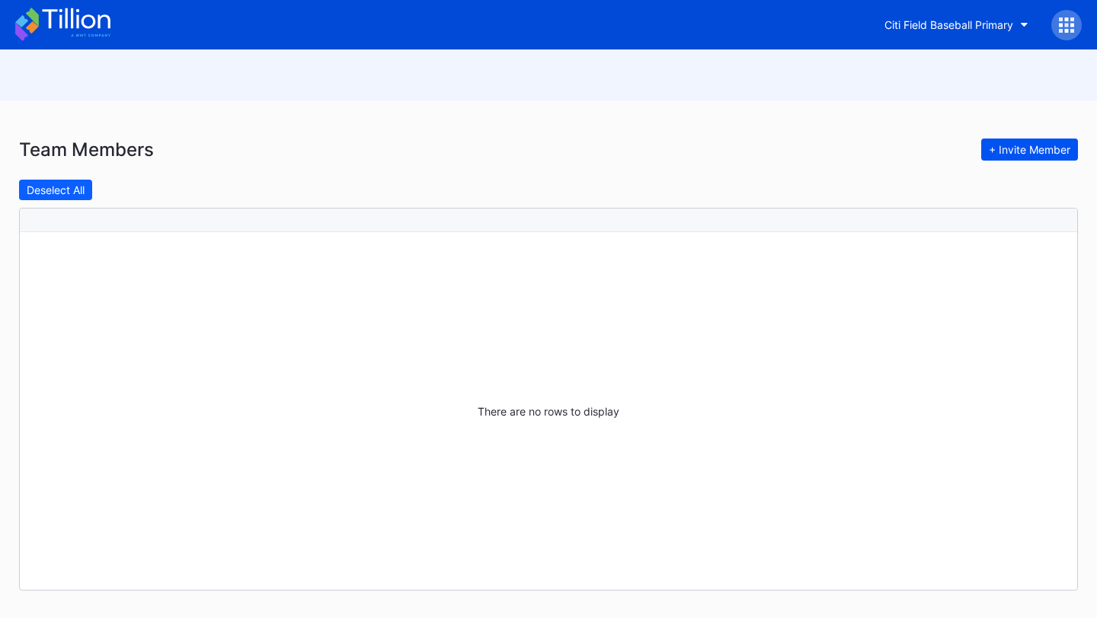
click at [1032, 150] on div "+ Invite Member" at bounding box center [1029, 149] width 81 height 13
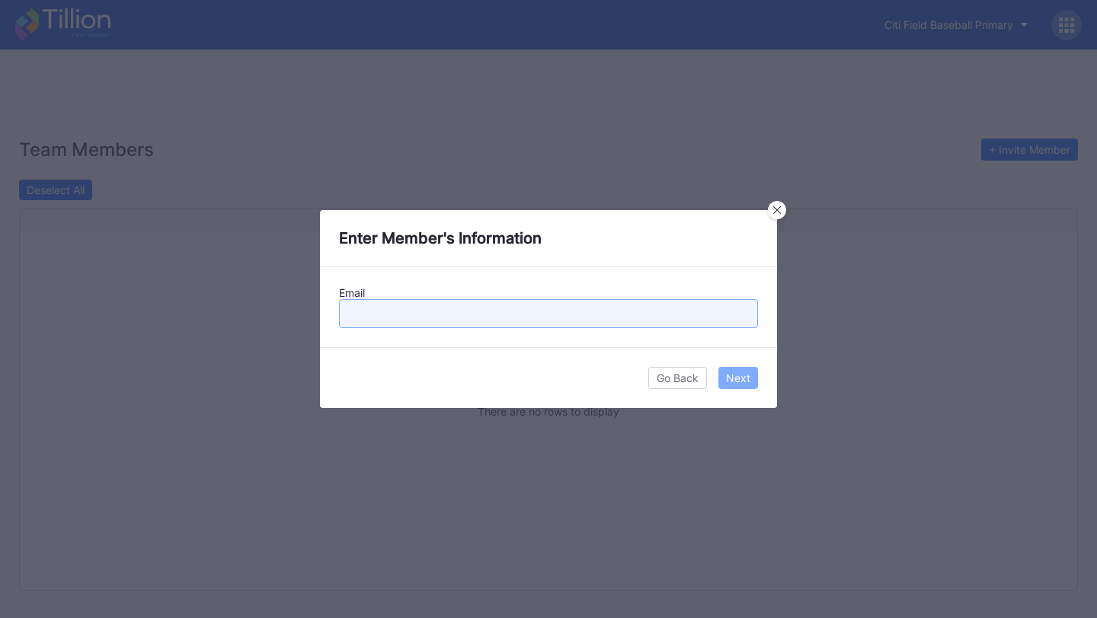
click at [561, 324] on input "text" at bounding box center [548, 313] width 419 height 29
paste input "[EMAIL_ADDRESS][DOMAIN_NAME]"
type input "[EMAIL_ADDRESS][DOMAIN_NAME]"
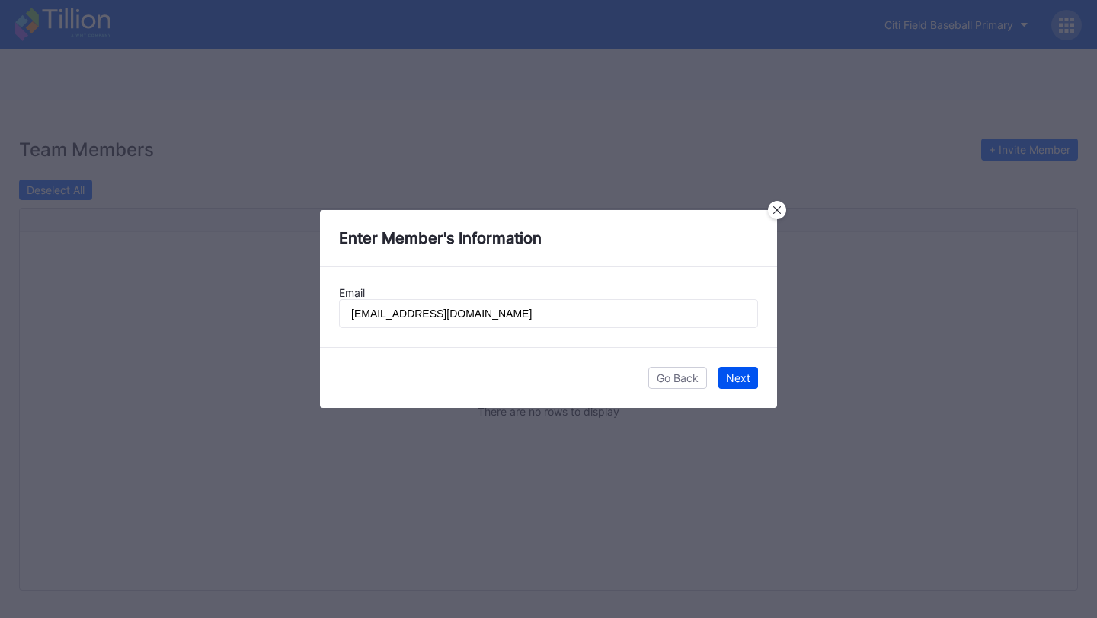
click at [731, 369] on button "Next" at bounding box center [738, 378] width 40 height 22
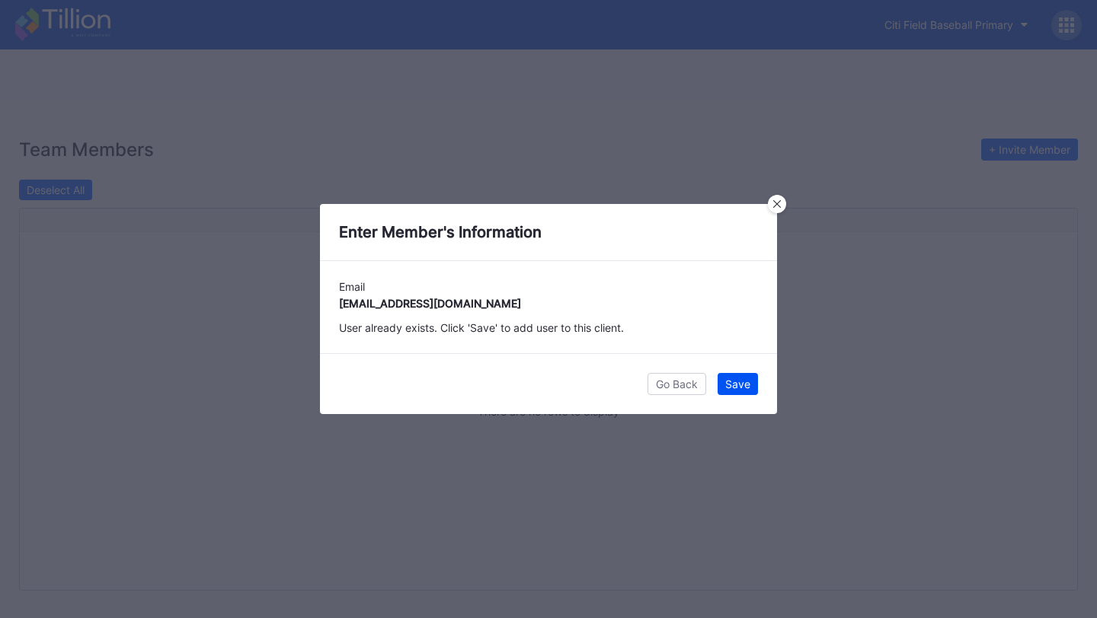
click at [744, 382] on div "Save" at bounding box center [737, 384] width 25 height 13
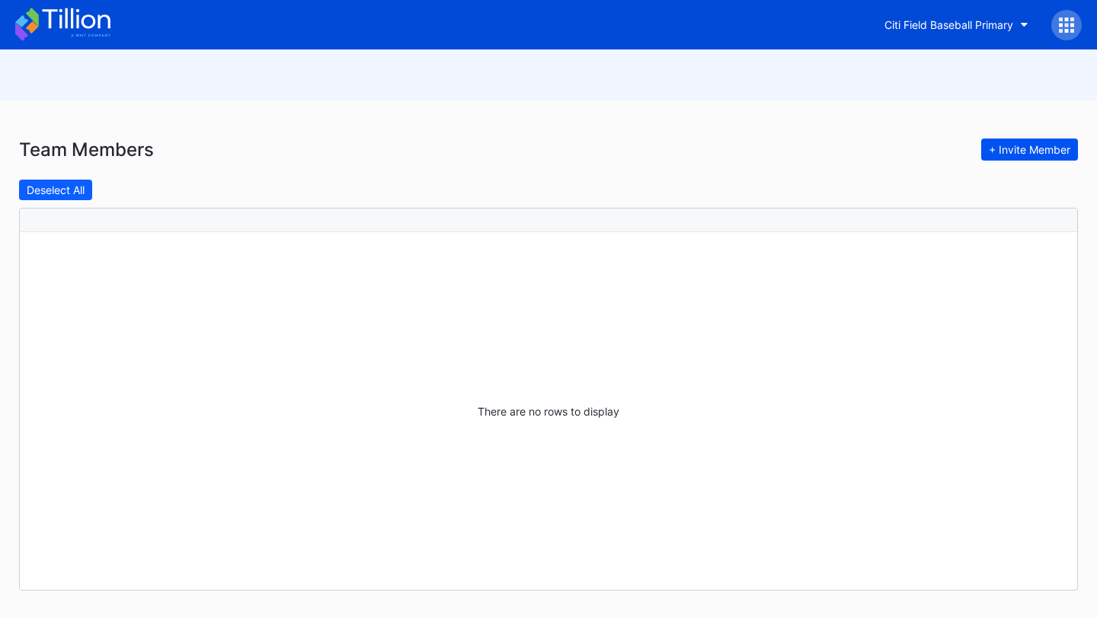
click at [1029, 150] on div "+ Invite Member" at bounding box center [1029, 149] width 81 height 13
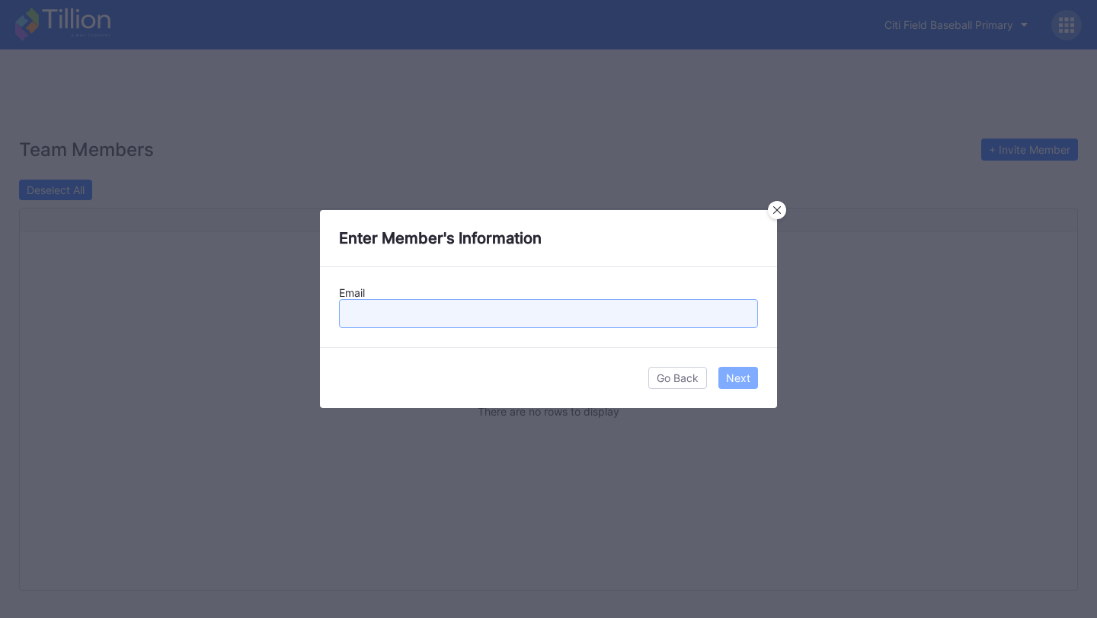
click at [554, 309] on input "text" at bounding box center [548, 313] width 419 height 29
paste input "mberman@nymets.com"
type input "[EMAIL_ADDRESS][DOMAIN_NAME]"
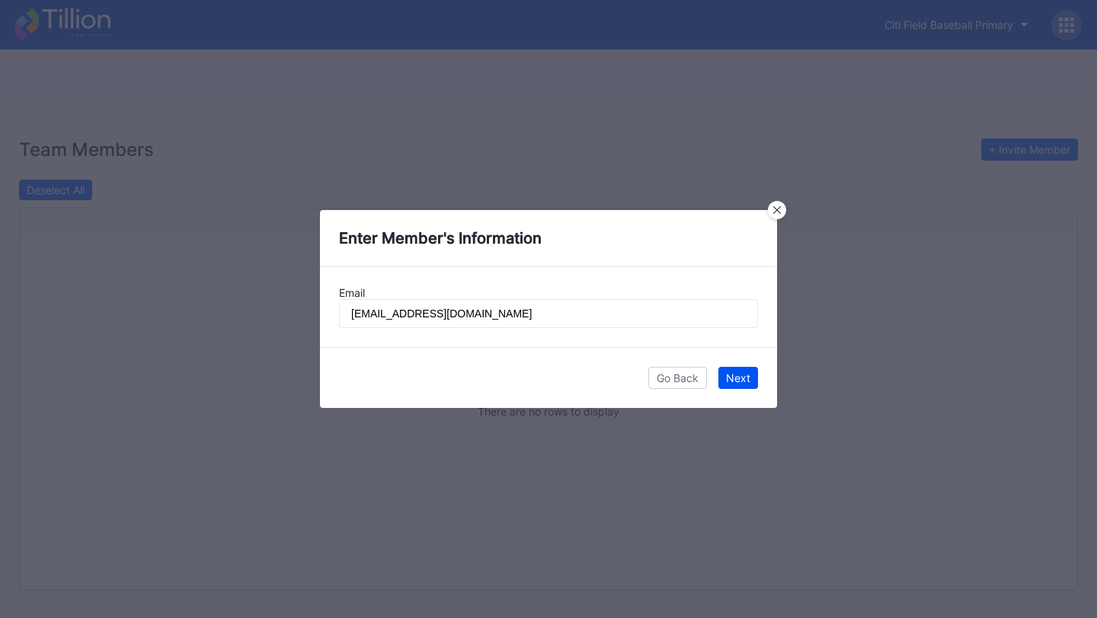
click at [747, 369] on button "Next" at bounding box center [738, 378] width 40 height 22
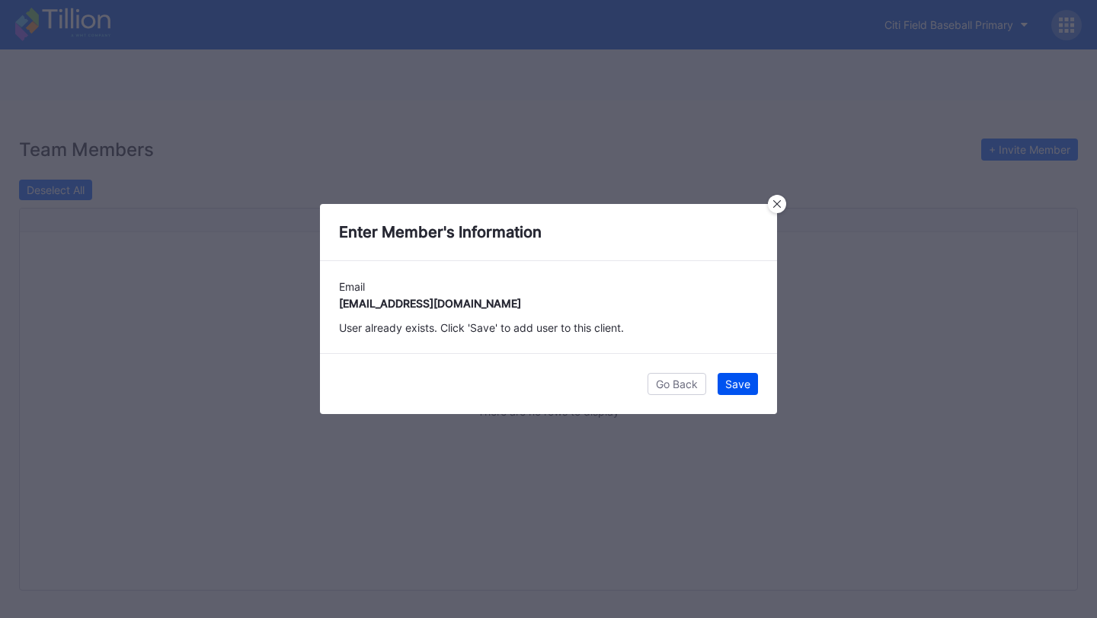
click at [743, 385] on div "Save" at bounding box center [737, 384] width 25 height 13
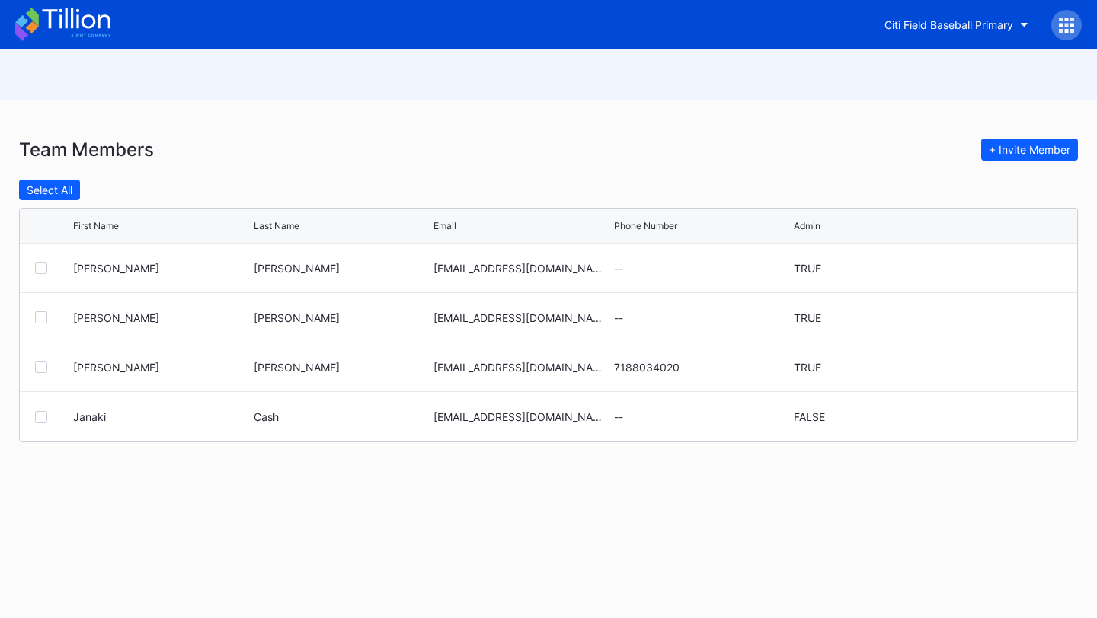
click at [1016, 149] on div "+ Invite Member" at bounding box center [1029, 149] width 81 height 13
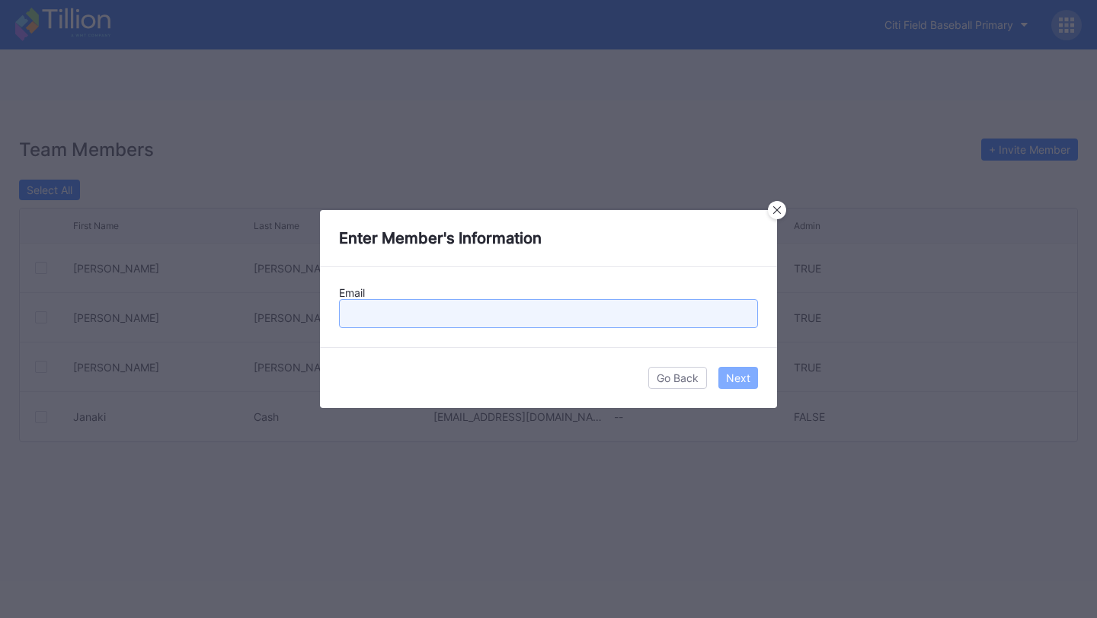
click at [648, 322] on input "text" at bounding box center [548, 313] width 419 height 29
paste input "[EMAIL_ADDRESS][DOMAIN_NAME]"
type input "[EMAIL_ADDRESS][DOMAIN_NAME]"
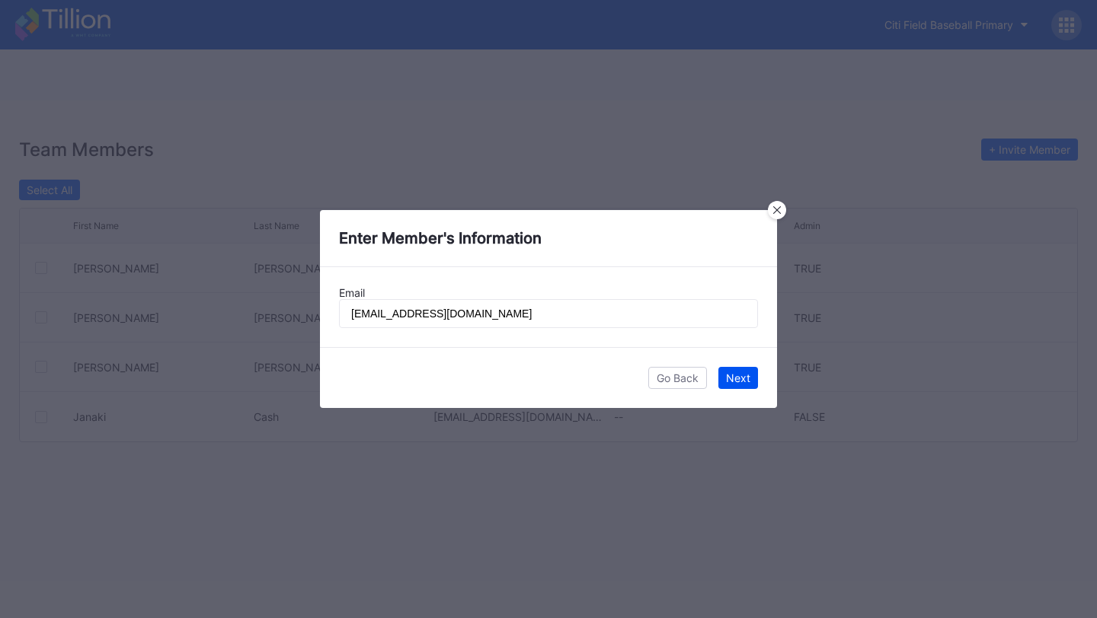
click at [740, 378] on div "Next" at bounding box center [738, 378] width 24 height 13
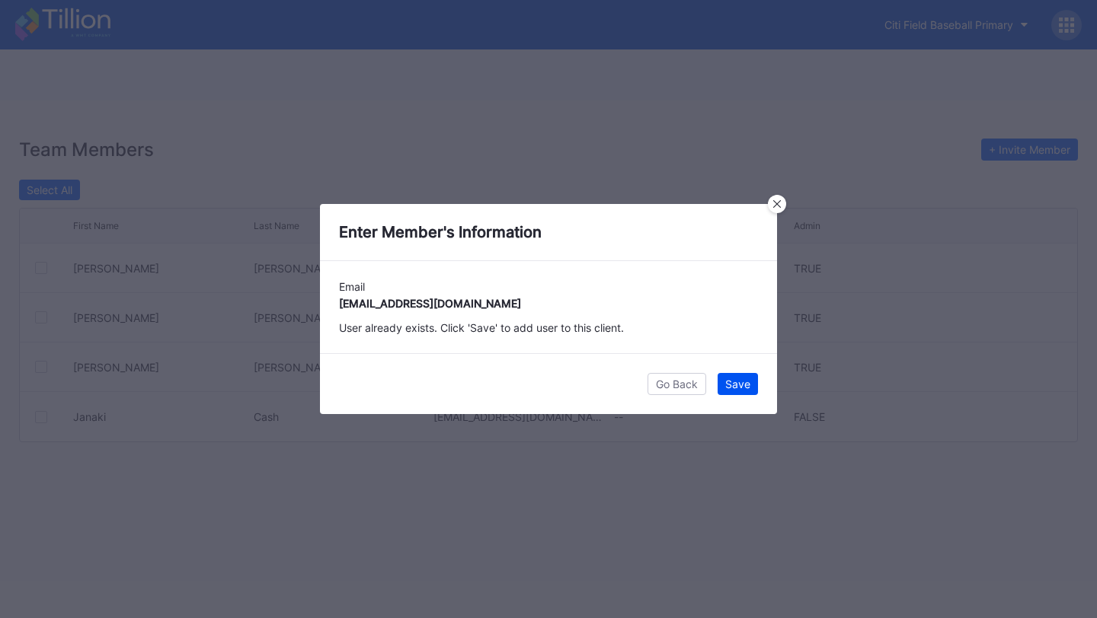
click at [740, 378] on div "Save" at bounding box center [737, 384] width 25 height 13
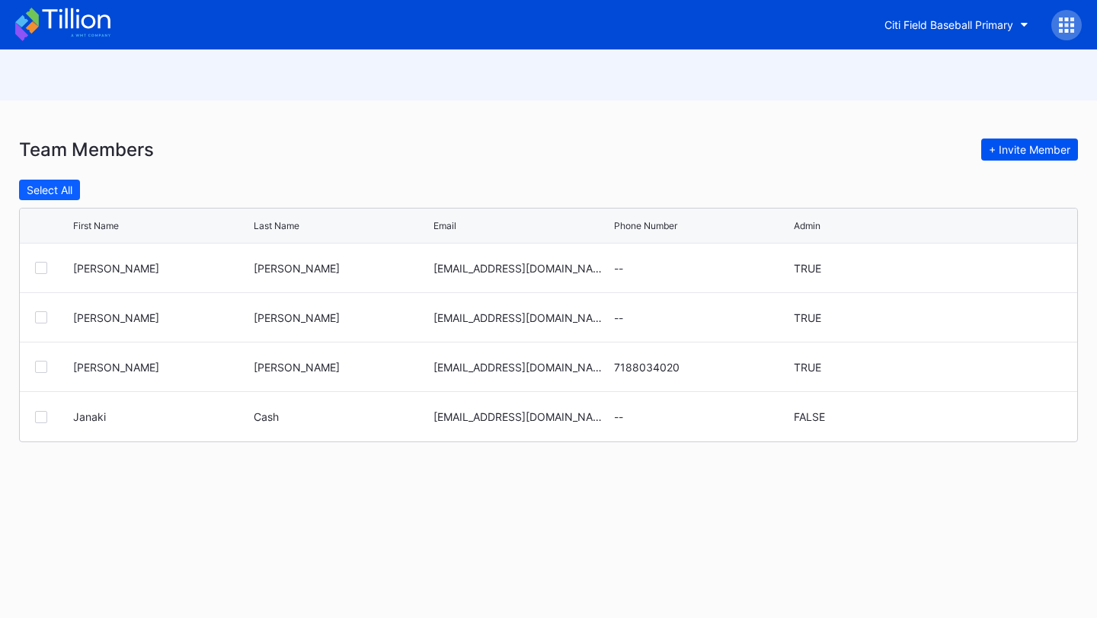
click at [1000, 148] on div "+ Invite Member" at bounding box center [1029, 149] width 81 height 13
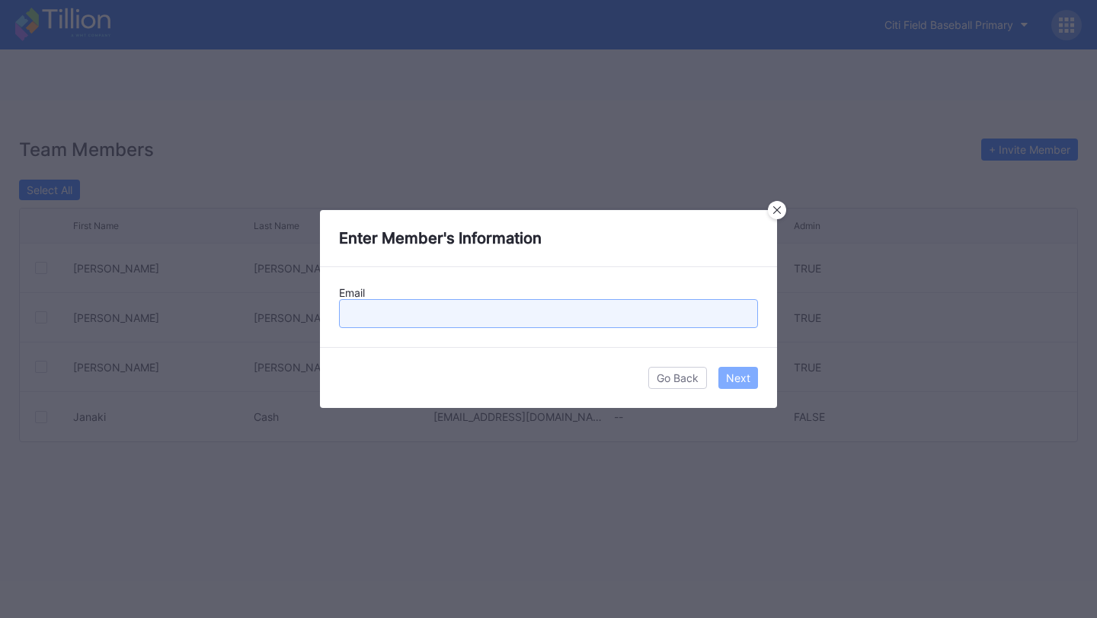
click at [617, 325] on input "text" at bounding box center [548, 313] width 419 height 29
type input "G"
paste input "[EMAIL_ADDRESS][DOMAIN_NAME]"
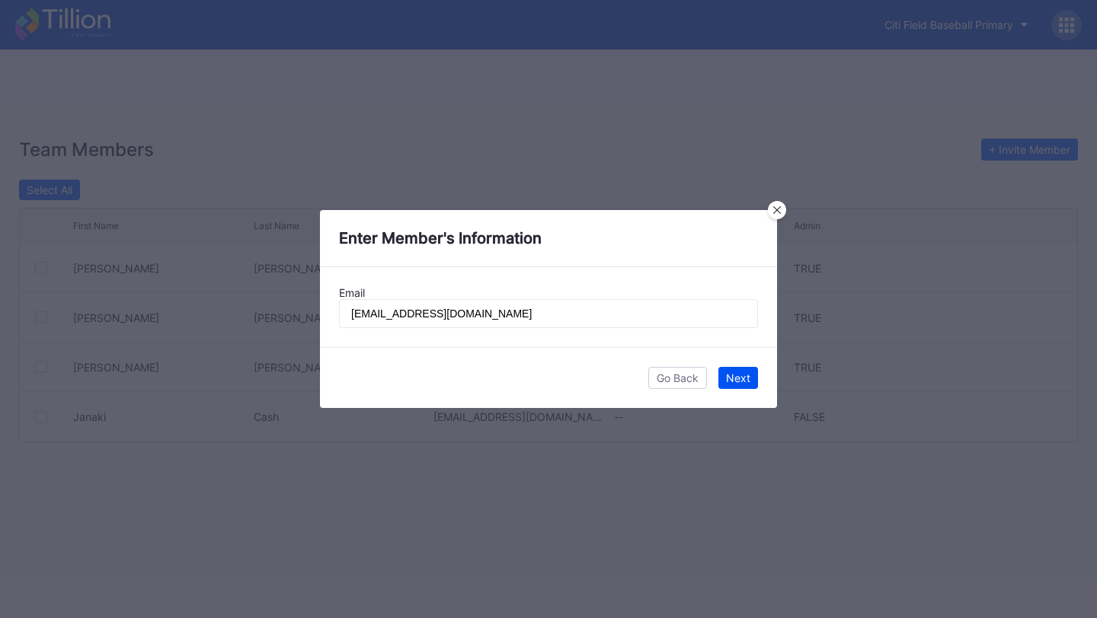
click at [743, 376] on div "Next" at bounding box center [738, 378] width 24 height 13
click at [745, 381] on div "Next" at bounding box center [738, 378] width 24 height 13
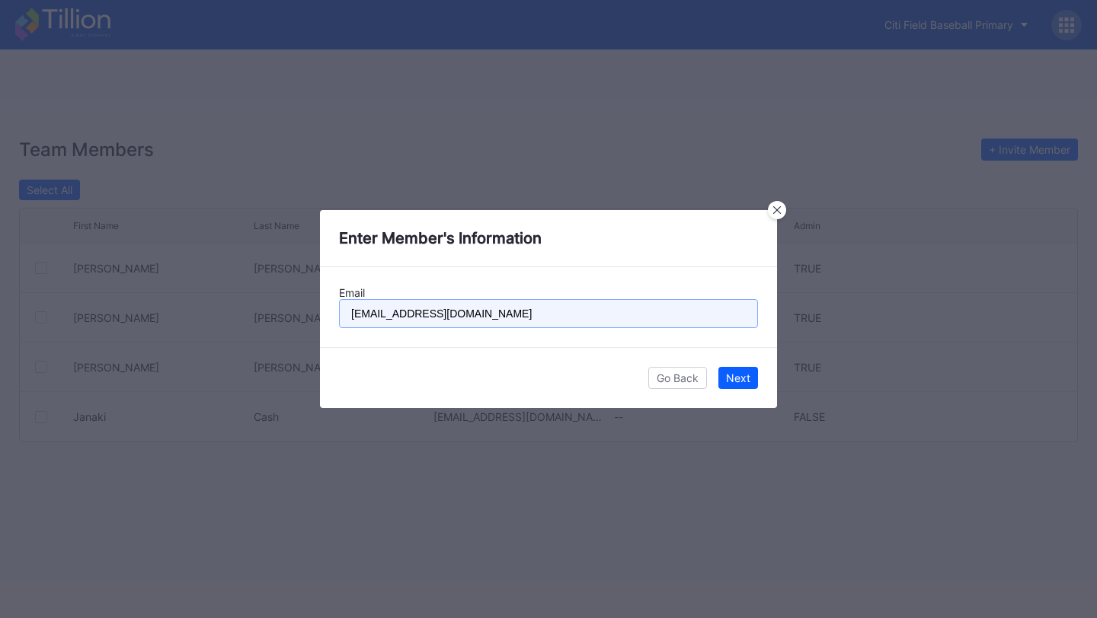
click at [349, 314] on input "[EMAIL_ADDRESS][DOMAIN_NAME]" at bounding box center [548, 313] width 419 height 29
type input "[EMAIL_ADDRESS][DOMAIN_NAME]"
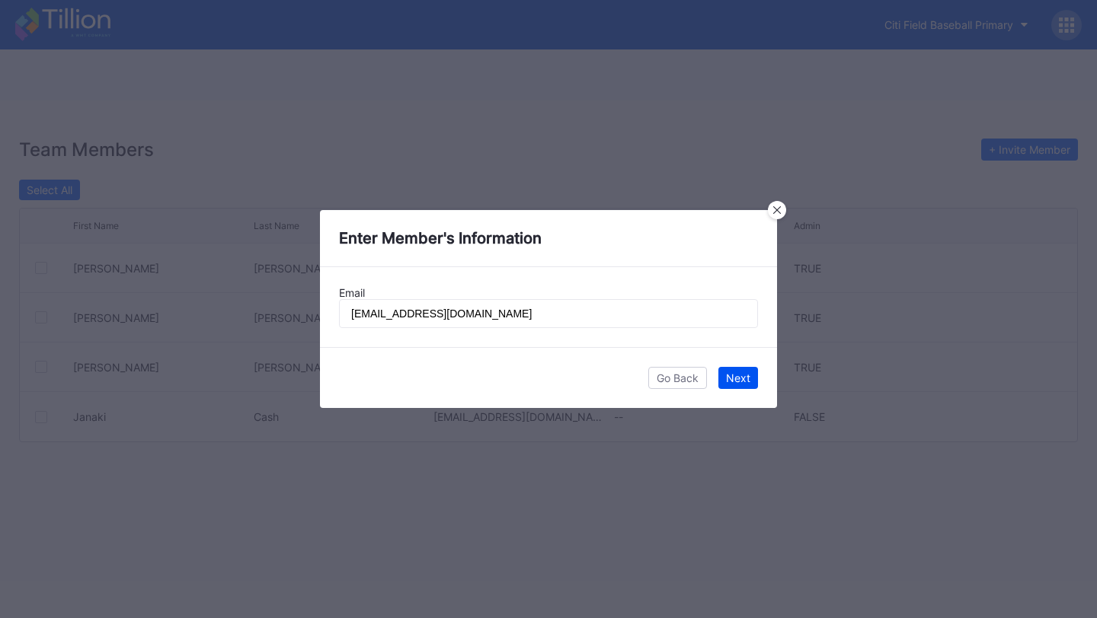
click at [736, 384] on div "Next" at bounding box center [738, 378] width 24 height 13
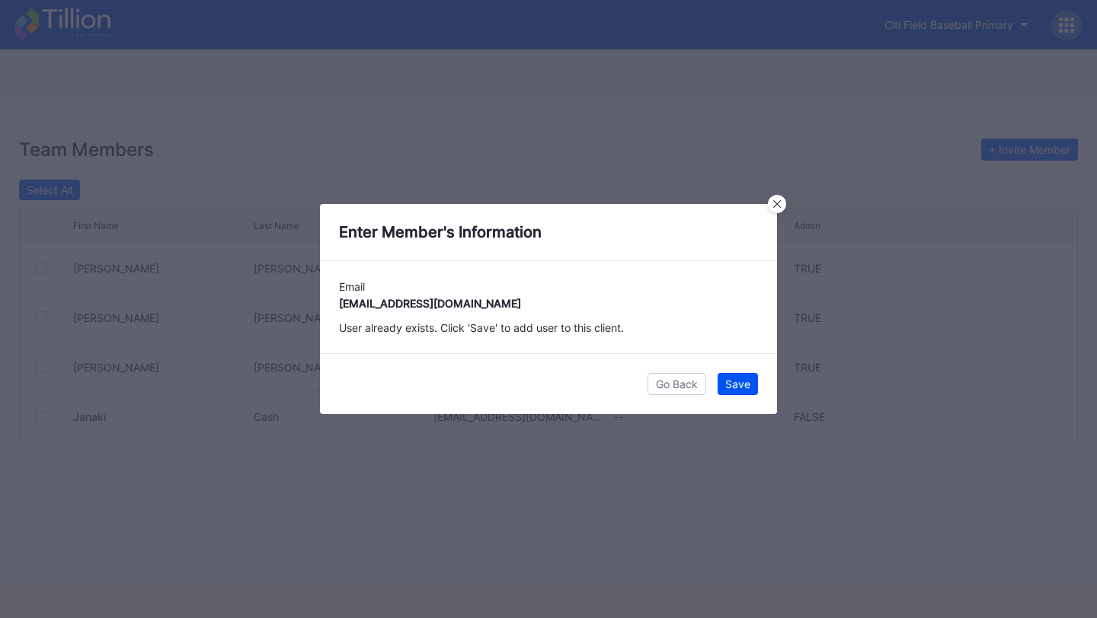
click at [725, 384] on div "Save" at bounding box center [737, 384] width 25 height 13
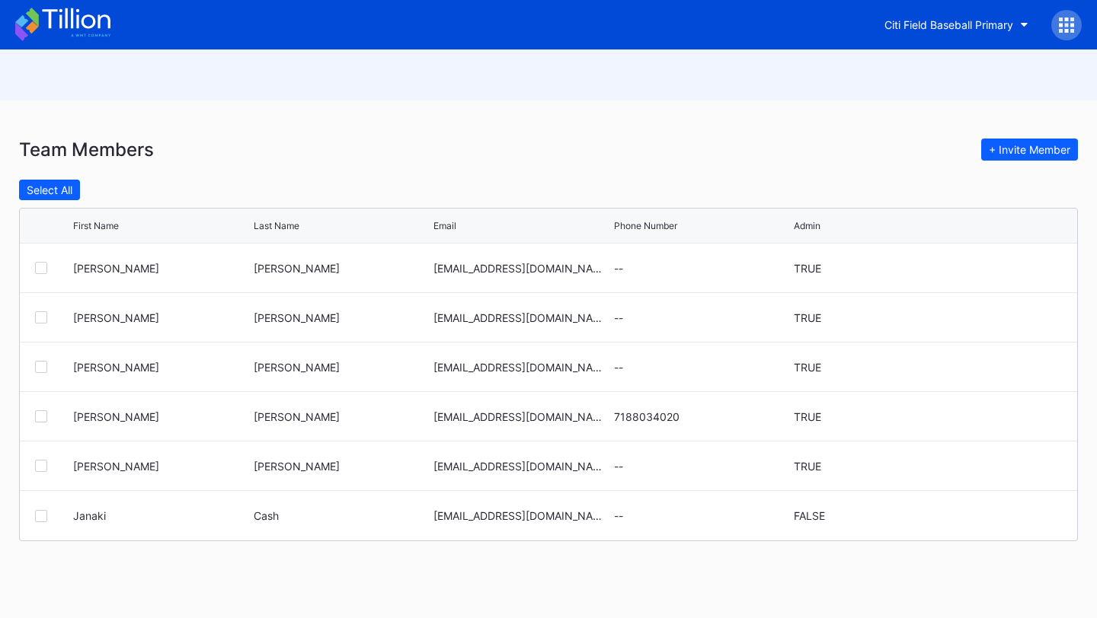
click at [1061, 24] on icon at bounding box center [1061, 25] width 4 height 4
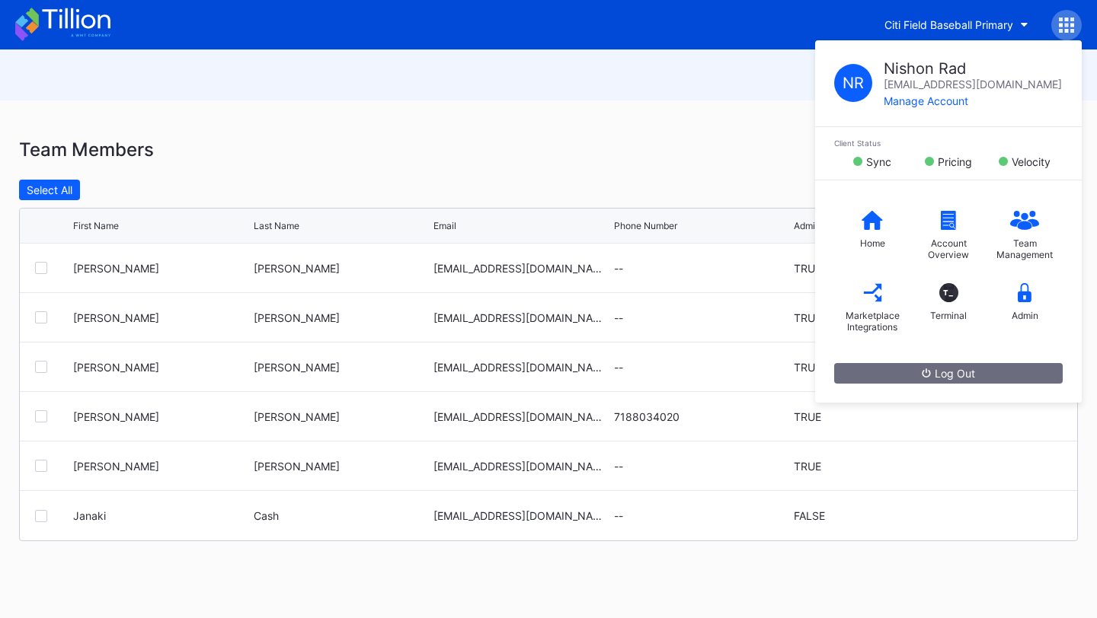
click at [768, 54] on div at bounding box center [548, 75] width 1097 height 51
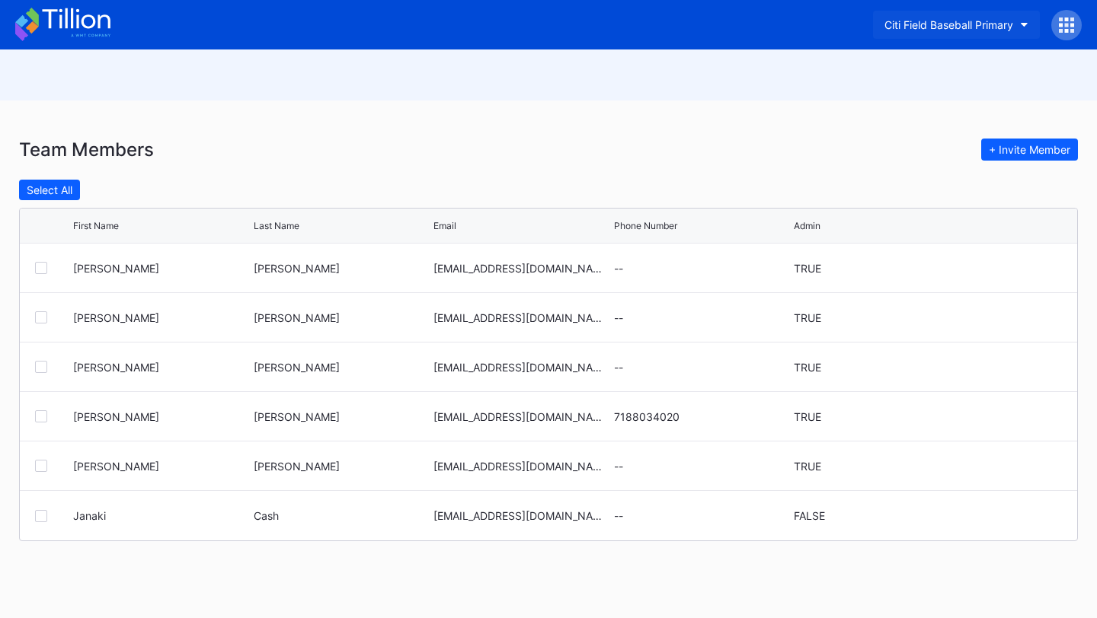
click at [1006, 17] on button "Citi Field Baseball Primary" at bounding box center [956, 25] width 167 height 28
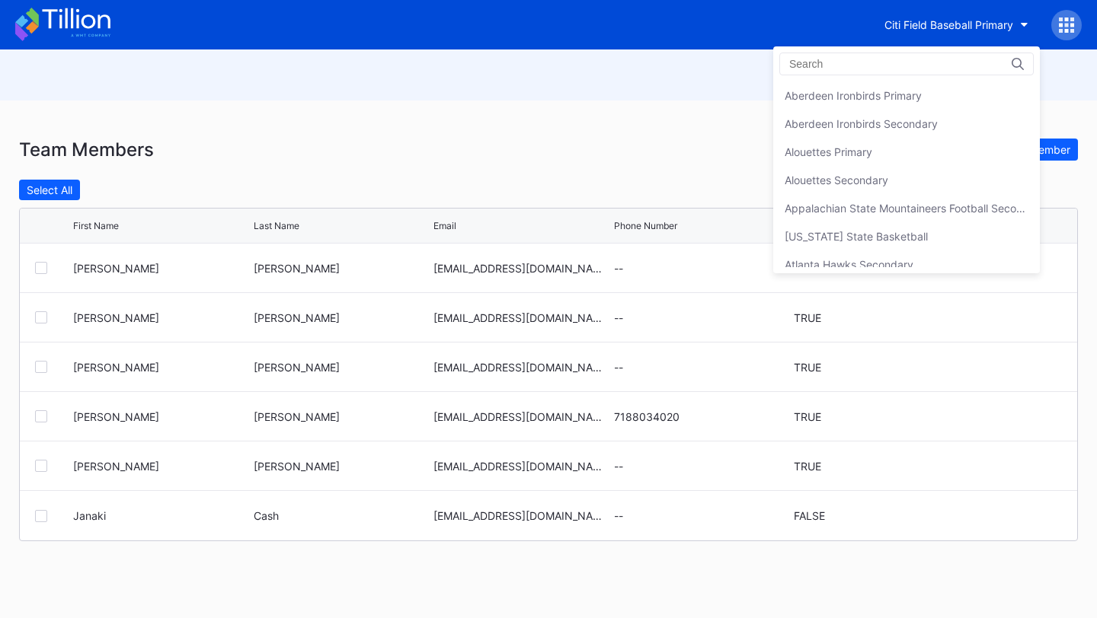
scroll to position [845, 0]
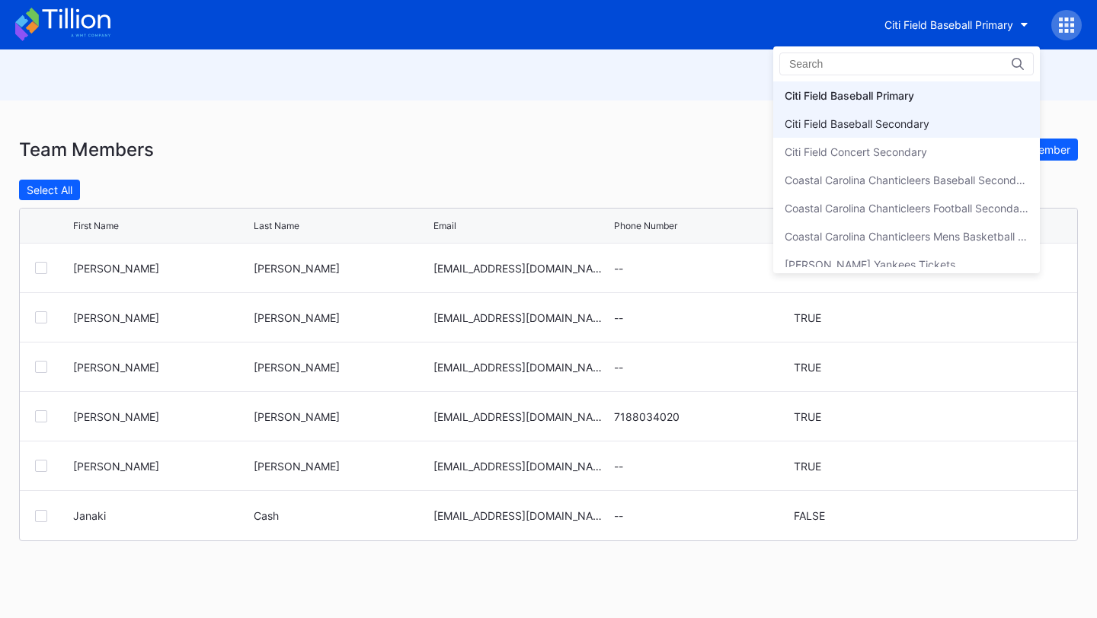
click at [928, 120] on div "Citi Field Baseball Secondary" at bounding box center [856, 123] width 145 height 13
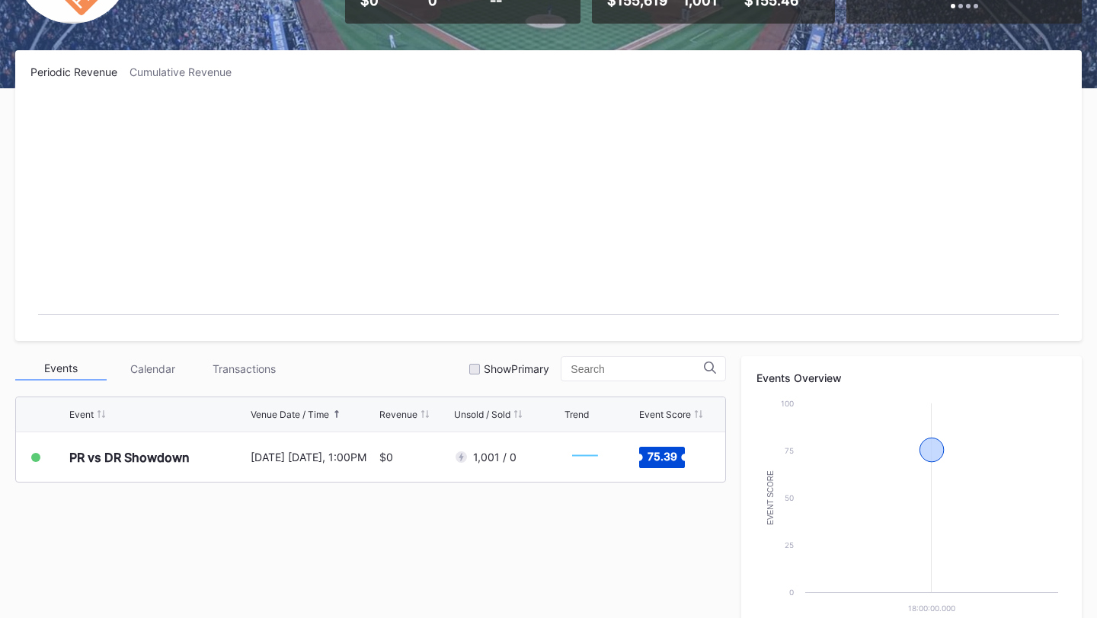
scroll to position [200, 0]
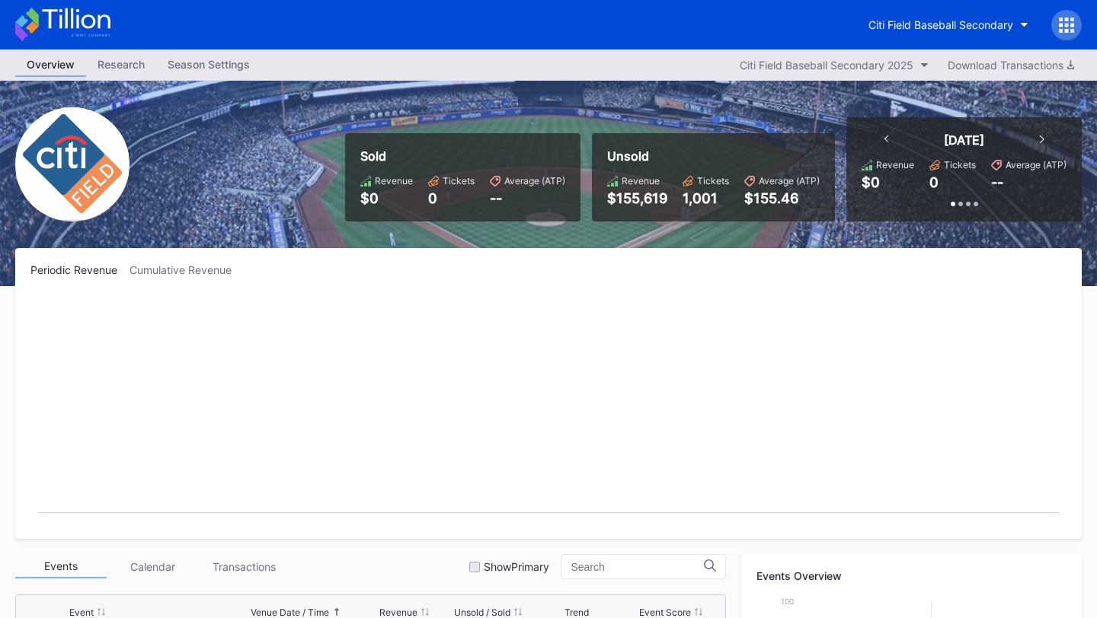
click at [1065, 24] on icon at bounding box center [1067, 25] width 4 height 4
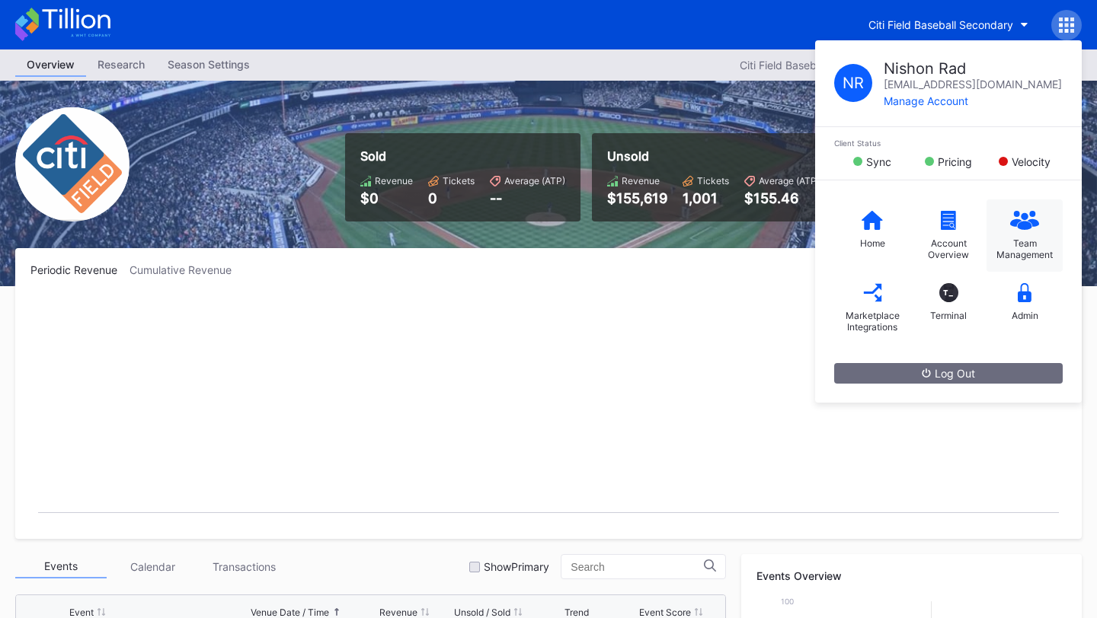
click at [1032, 228] on icon at bounding box center [1024, 220] width 29 height 19
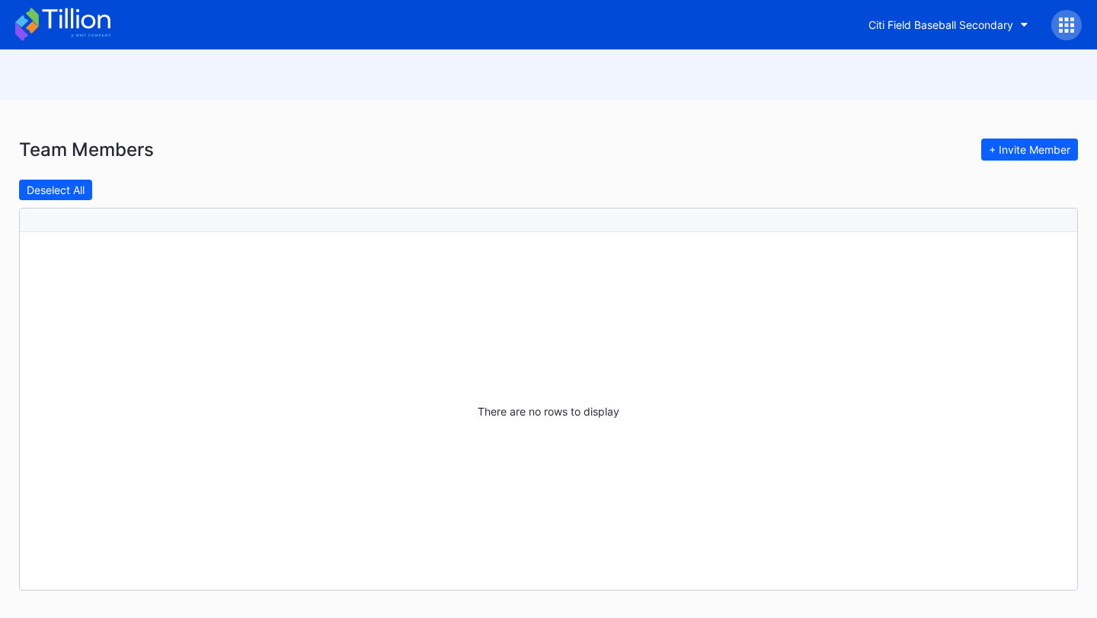
click at [997, 133] on div "Team Members + Invite Member Deselect All There are no rows to display" at bounding box center [548, 356] width 1097 height 510
click at [1002, 144] on div "+ Invite Member" at bounding box center [1029, 149] width 81 height 13
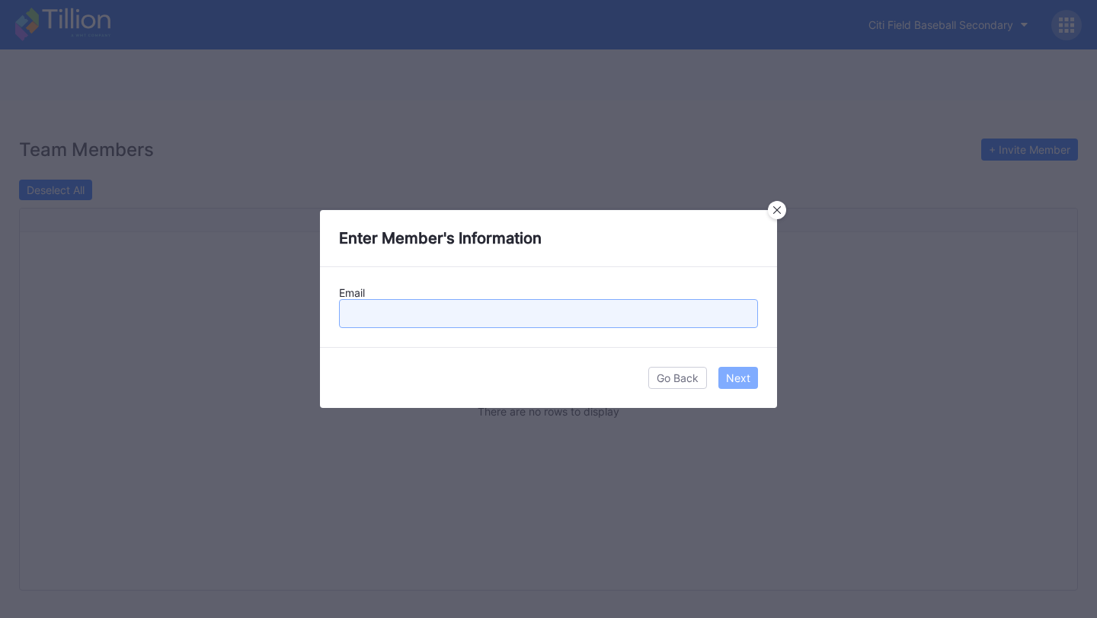
click at [442, 308] on input "text" at bounding box center [548, 313] width 419 height 29
paste input "[EMAIL_ADDRESS][DOMAIN_NAME]"
type input "[EMAIL_ADDRESS][DOMAIN_NAME]"
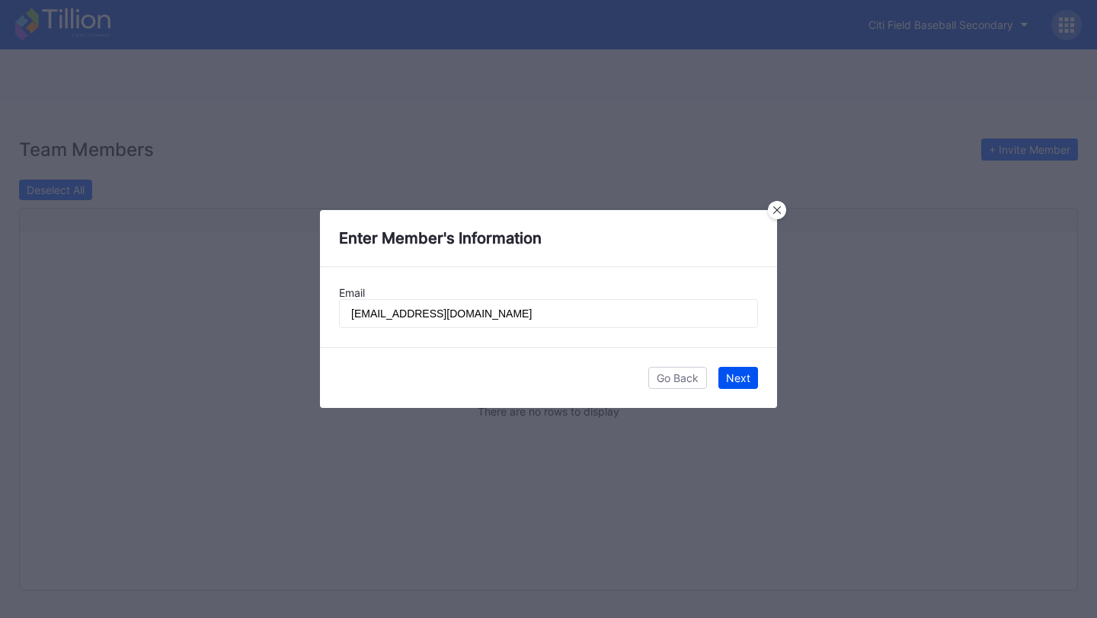
click at [738, 382] on div "Next" at bounding box center [738, 378] width 24 height 13
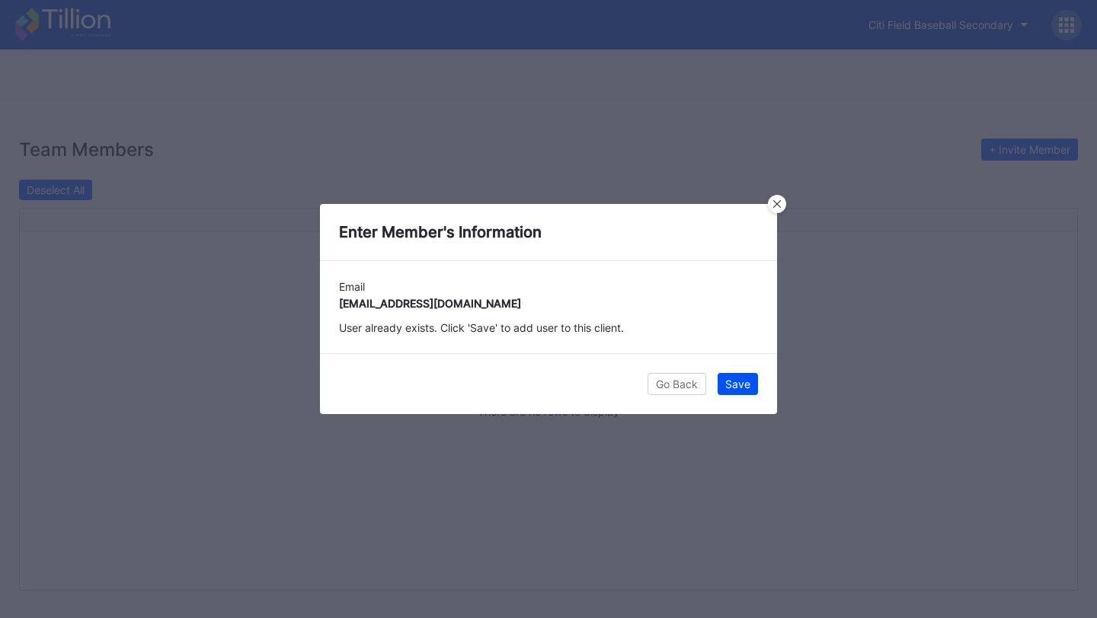
click at [731, 383] on div "Save" at bounding box center [737, 384] width 25 height 13
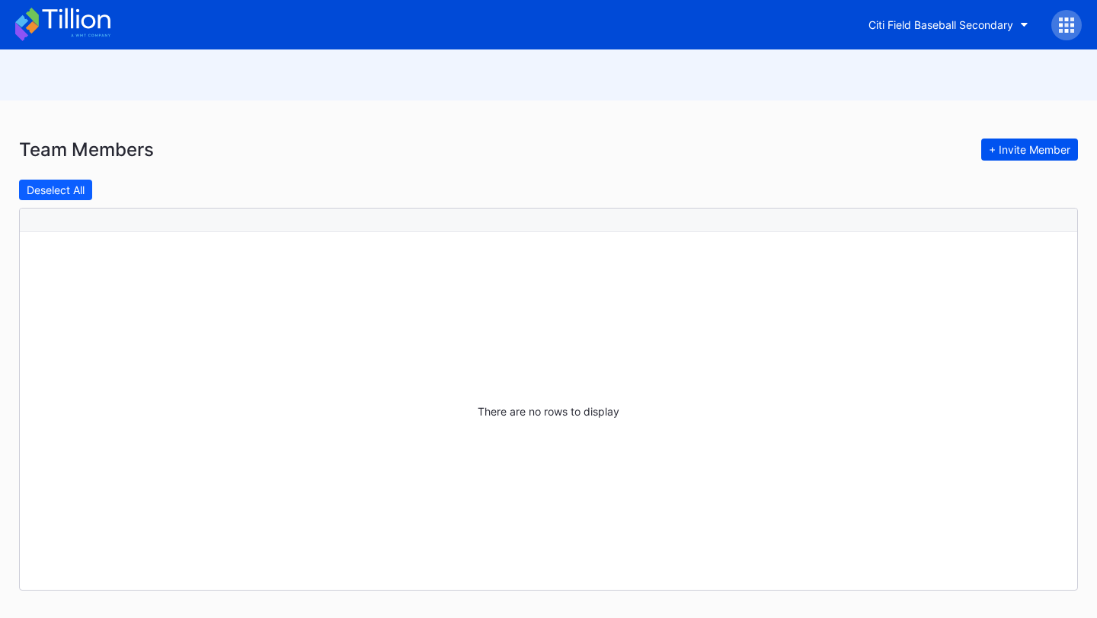
click at [1045, 148] on div "+ Invite Member" at bounding box center [1029, 149] width 81 height 13
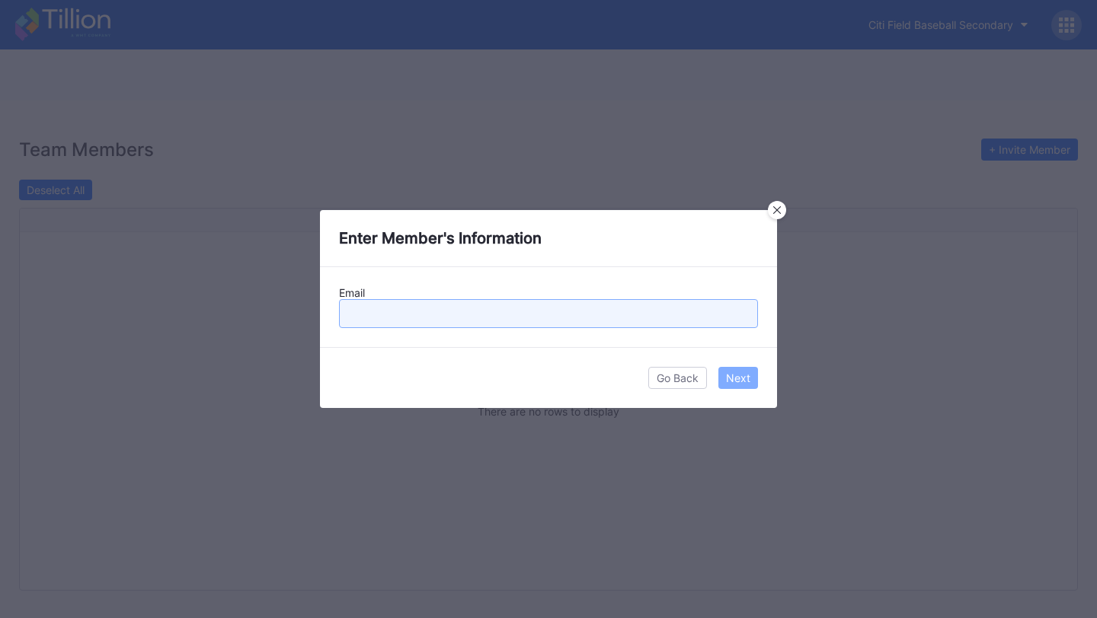
click at [533, 326] on input "text" at bounding box center [548, 313] width 419 height 29
paste input "[EMAIL_ADDRESS][DOMAIN_NAME]"
type input "[EMAIL_ADDRESS][DOMAIN_NAME]"
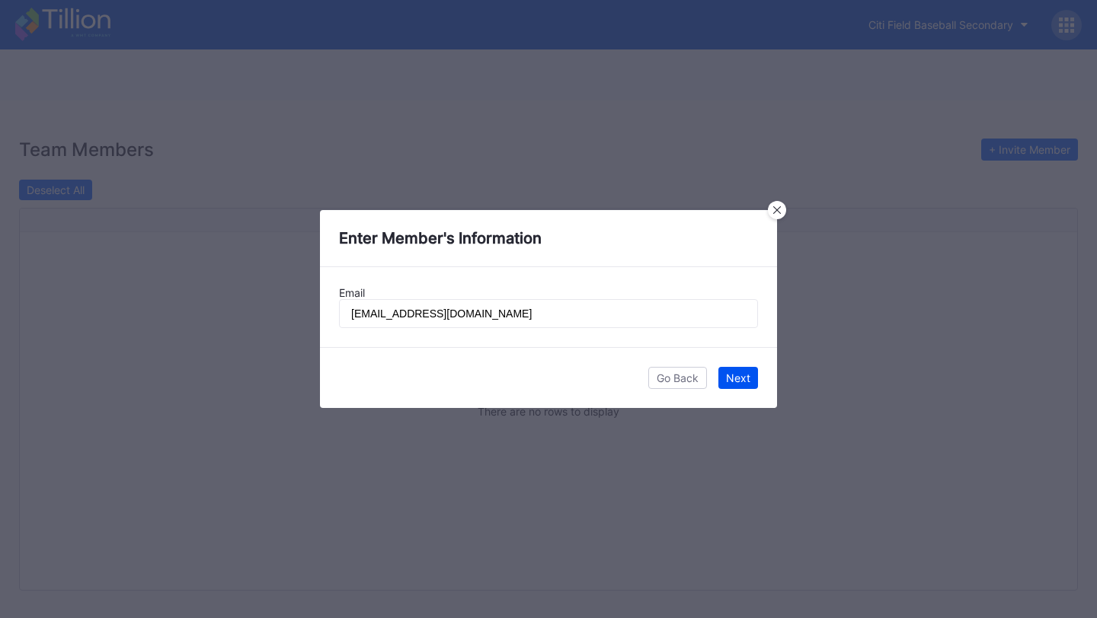
click at [740, 383] on div "Next" at bounding box center [738, 378] width 24 height 13
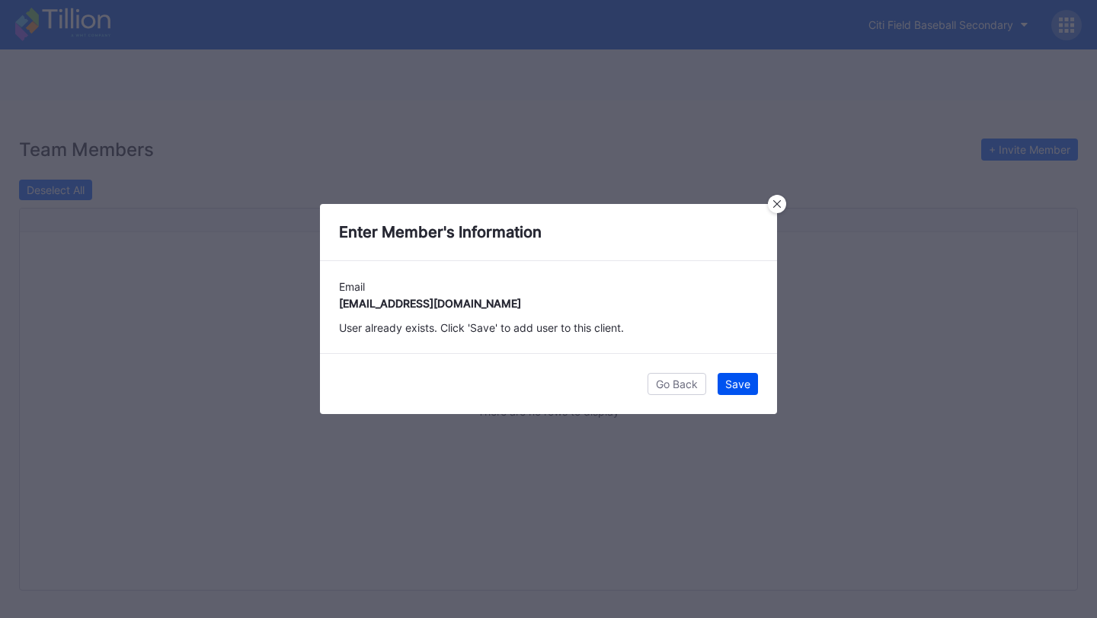
click at [732, 380] on div "Save" at bounding box center [737, 384] width 25 height 13
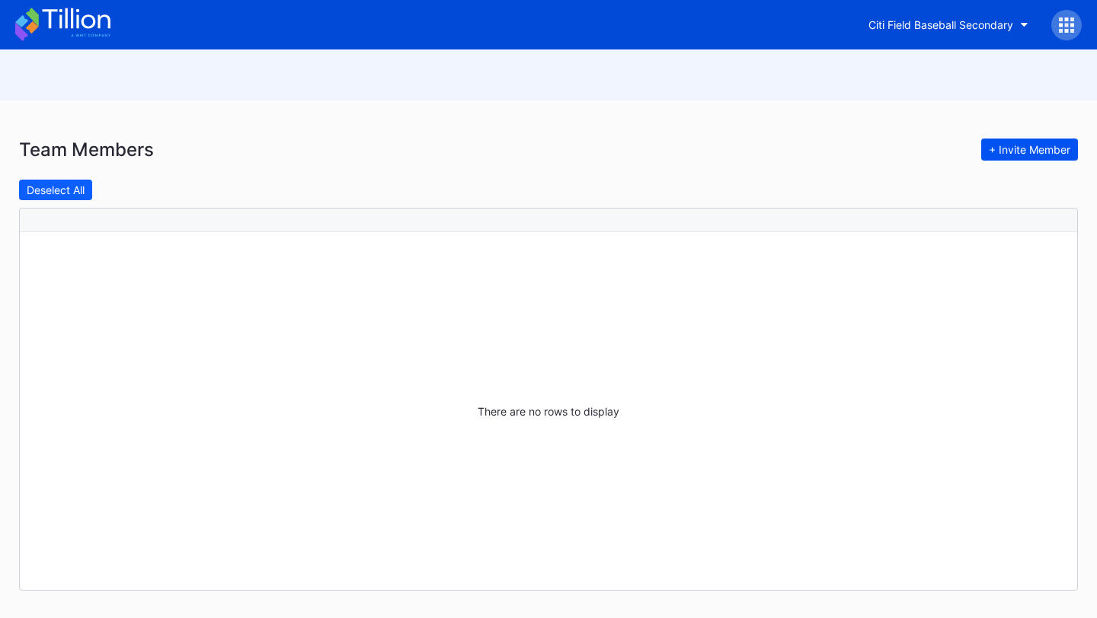
click at [1011, 142] on button "+ Invite Member" at bounding box center [1029, 150] width 97 height 22
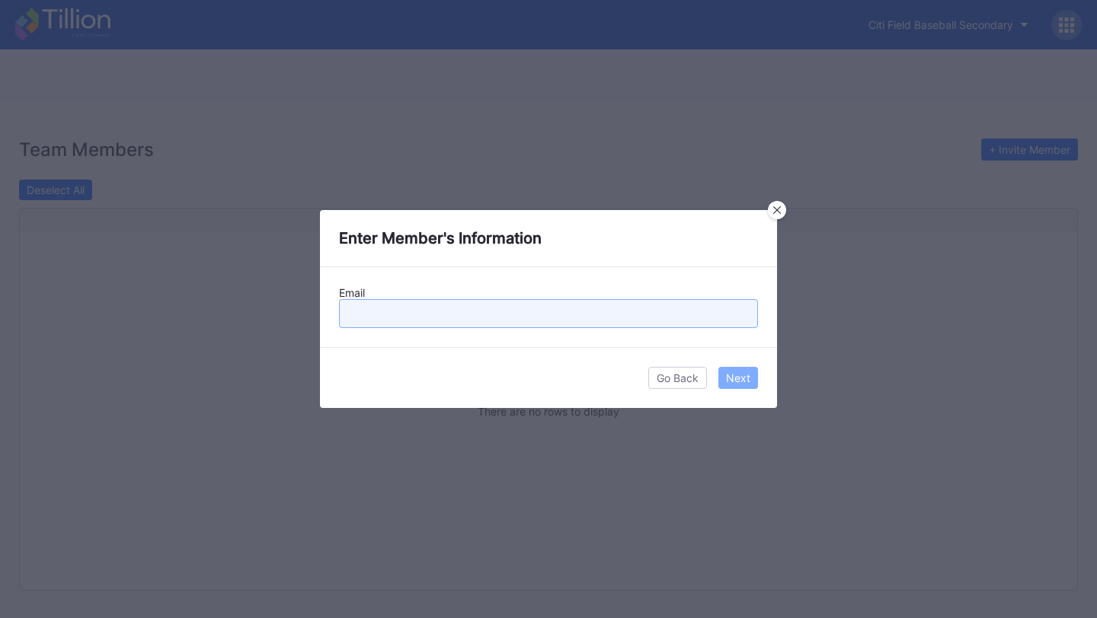
click at [549, 304] on input "text" at bounding box center [548, 313] width 419 height 29
paste input "mparton@nymets.com"
type input "mparton@nymets.com"
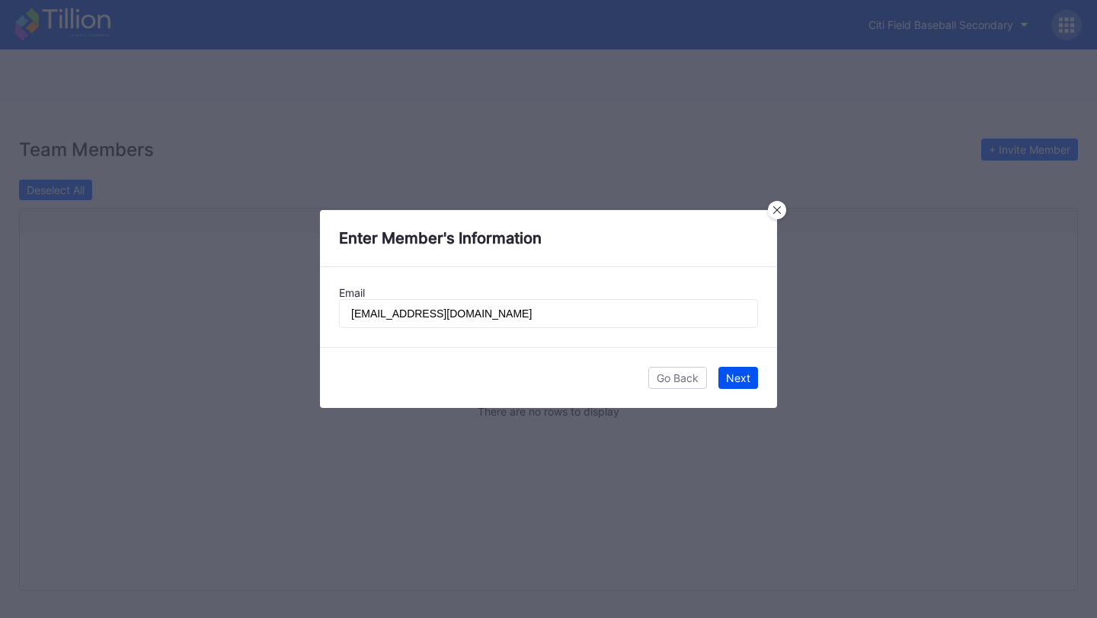
click at [740, 384] on div "Next" at bounding box center [738, 378] width 24 height 13
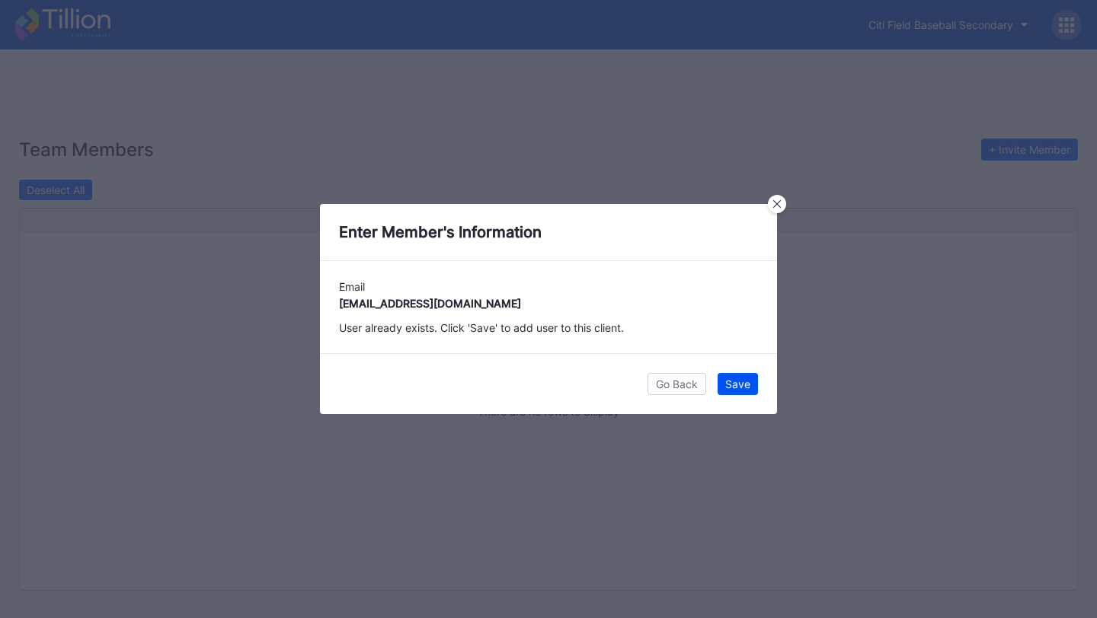
click at [737, 381] on div "Save" at bounding box center [737, 384] width 25 height 13
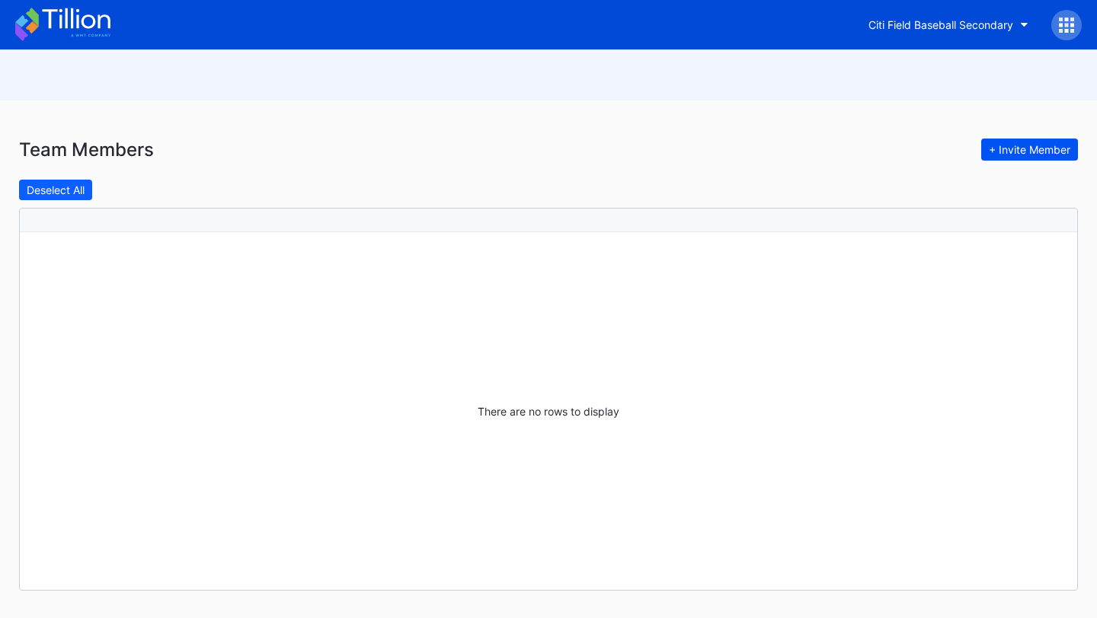
click at [1034, 147] on div "+ Invite Member" at bounding box center [1029, 149] width 81 height 13
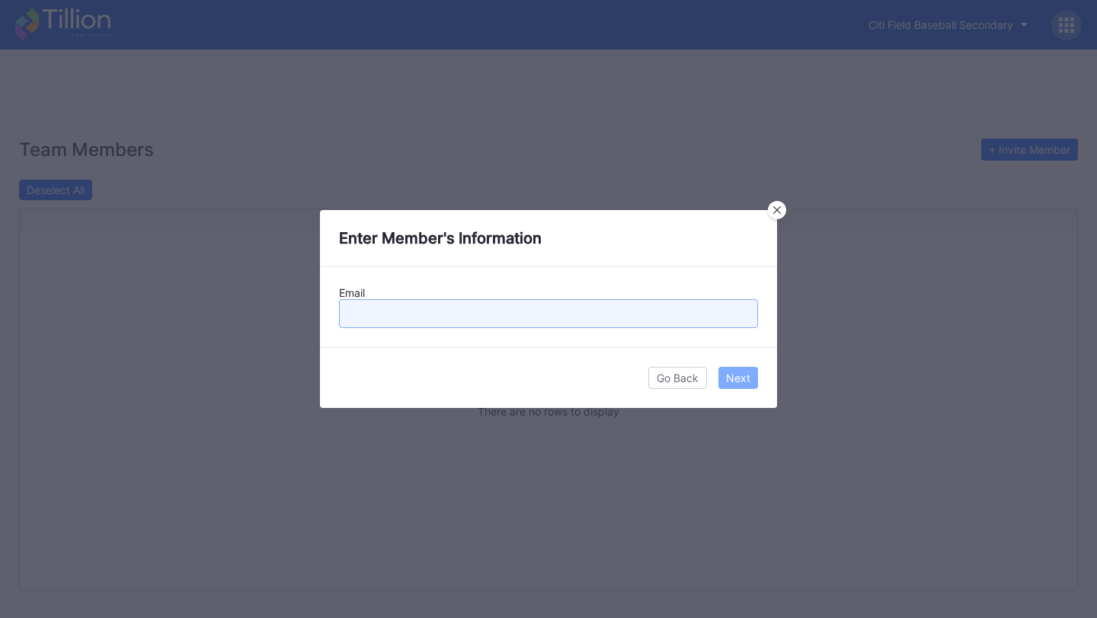
click at [628, 313] on input "text" at bounding box center [548, 313] width 419 height 29
paste input "jmanahan@nymets.com"
type input "jmanahan@nymets.com"
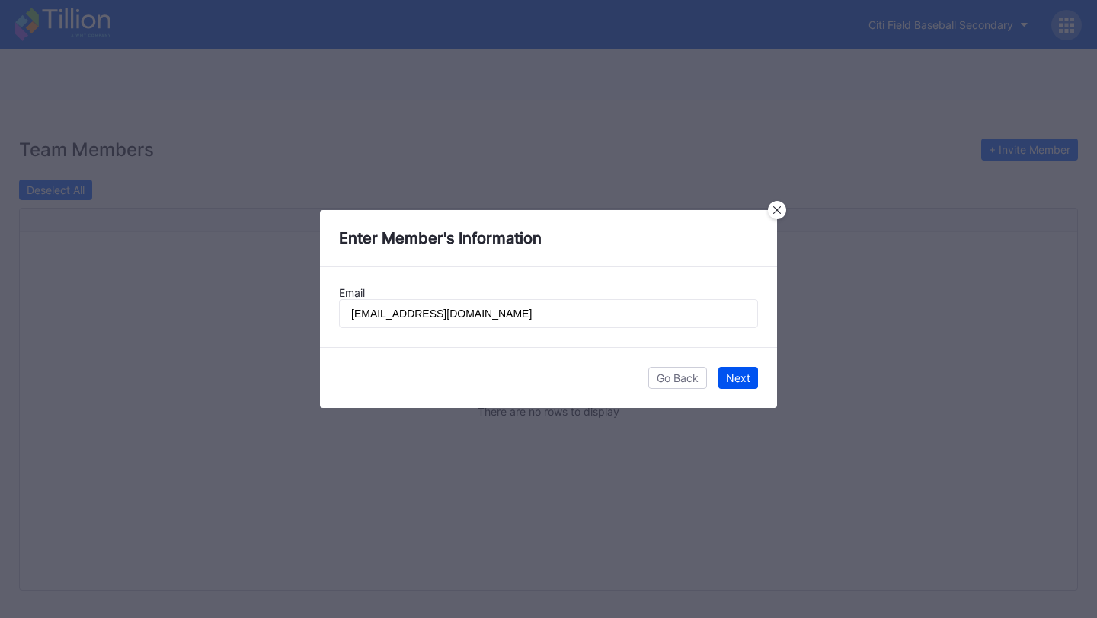
click at [749, 376] on div "Next" at bounding box center [738, 378] width 24 height 13
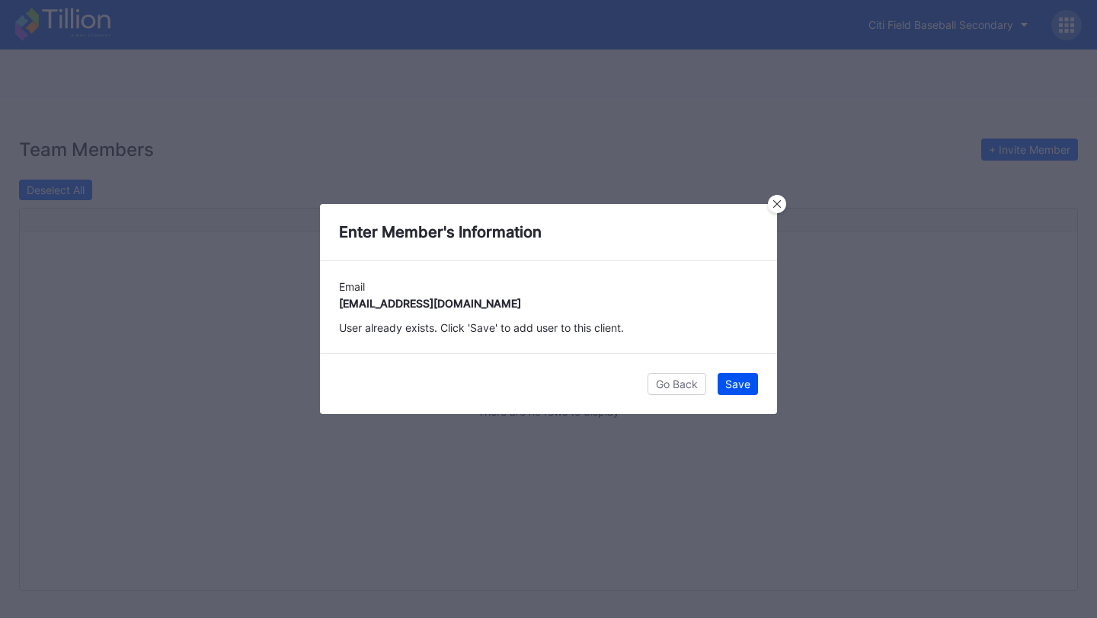
click at [736, 381] on div "Save" at bounding box center [737, 384] width 25 height 13
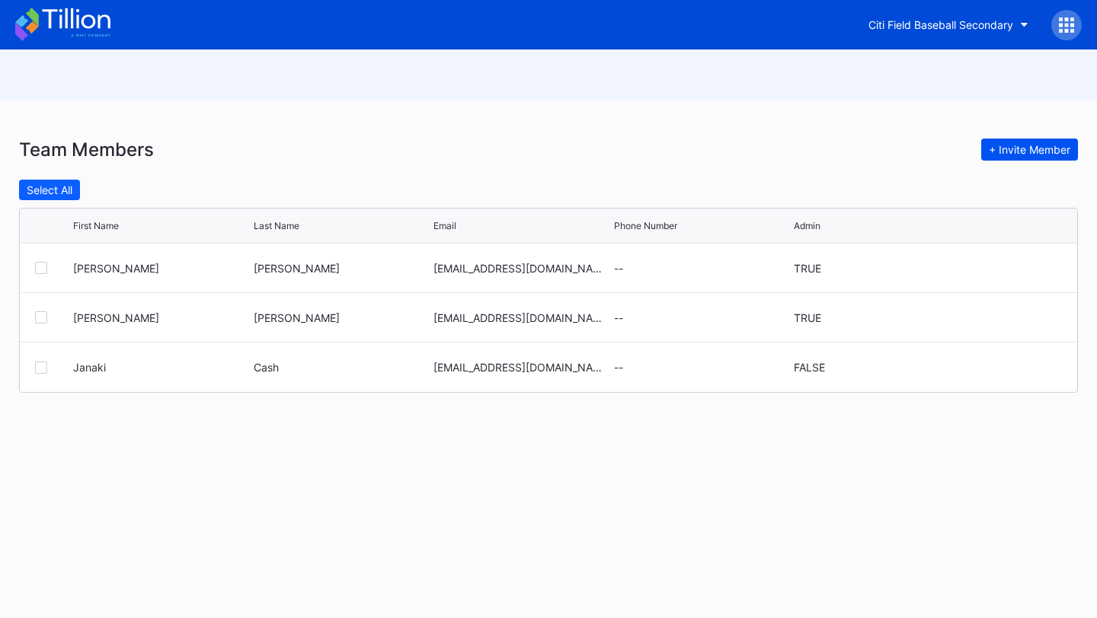
click at [1052, 150] on div "+ Invite Member" at bounding box center [1029, 149] width 81 height 13
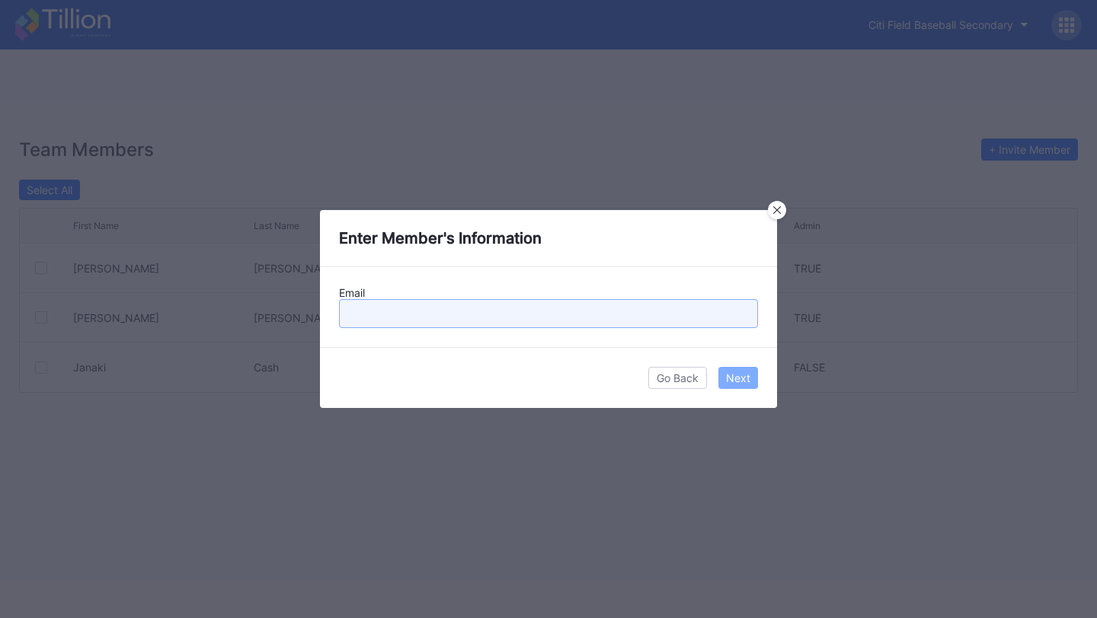
click at [615, 301] on input "text" at bounding box center [548, 313] width 419 height 29
paste input "[EMAIL_ADDRESS][DOMAIN_NAME]"
type input "[EMAIL_ADDRESS][DOMAIN_NAME]"
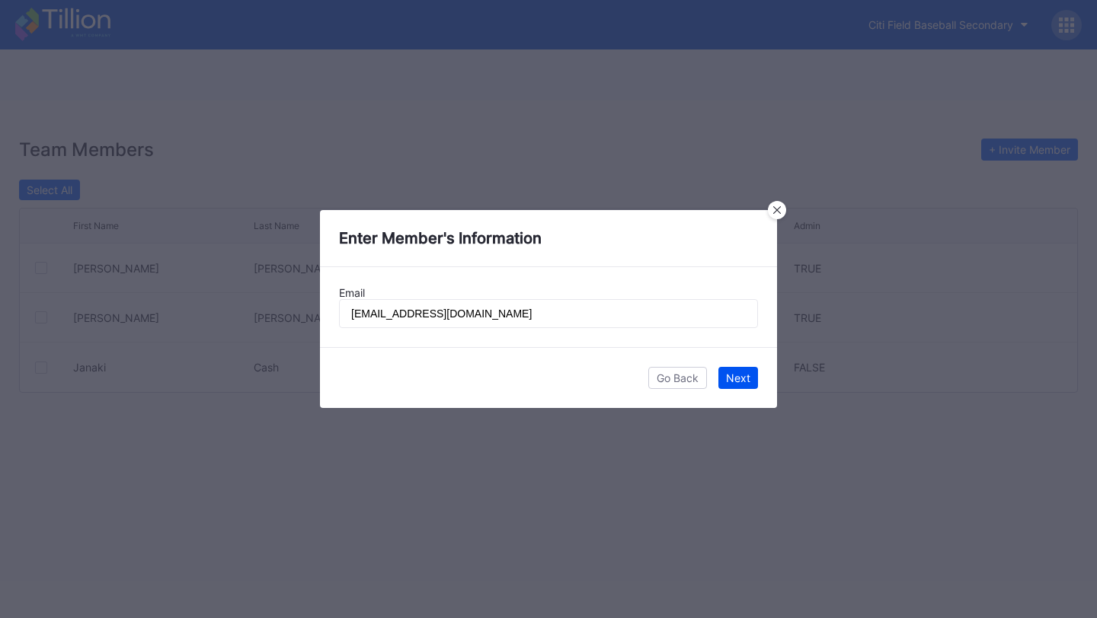
click at [743, 382] on div "Next" at bounding box center [738, 378] width 24 height 13
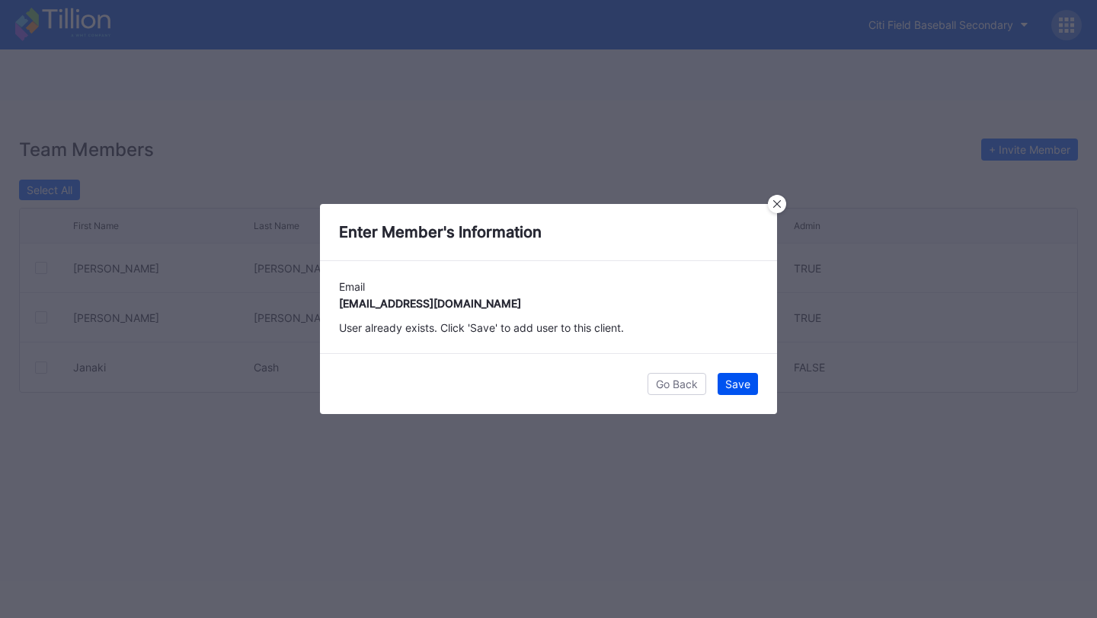
click at [743, 382] on div "Save" at bounding box center [737, 384] width 25 height 13
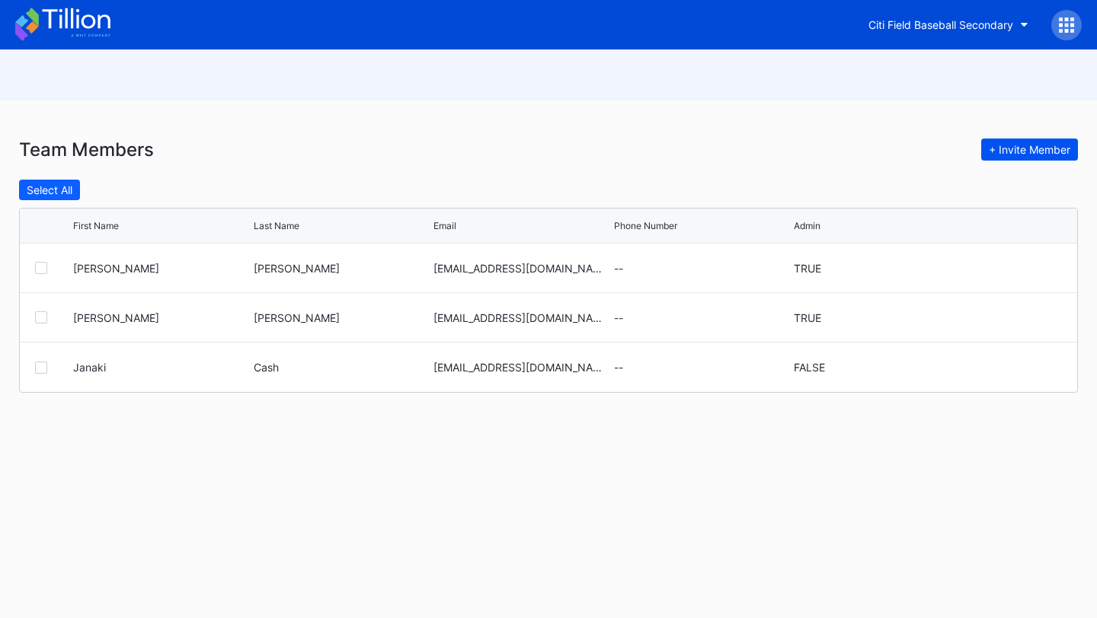
click at [1011, 148] on div "+ Invite Member" at bounding box center [1029, 149] width 81 height 13
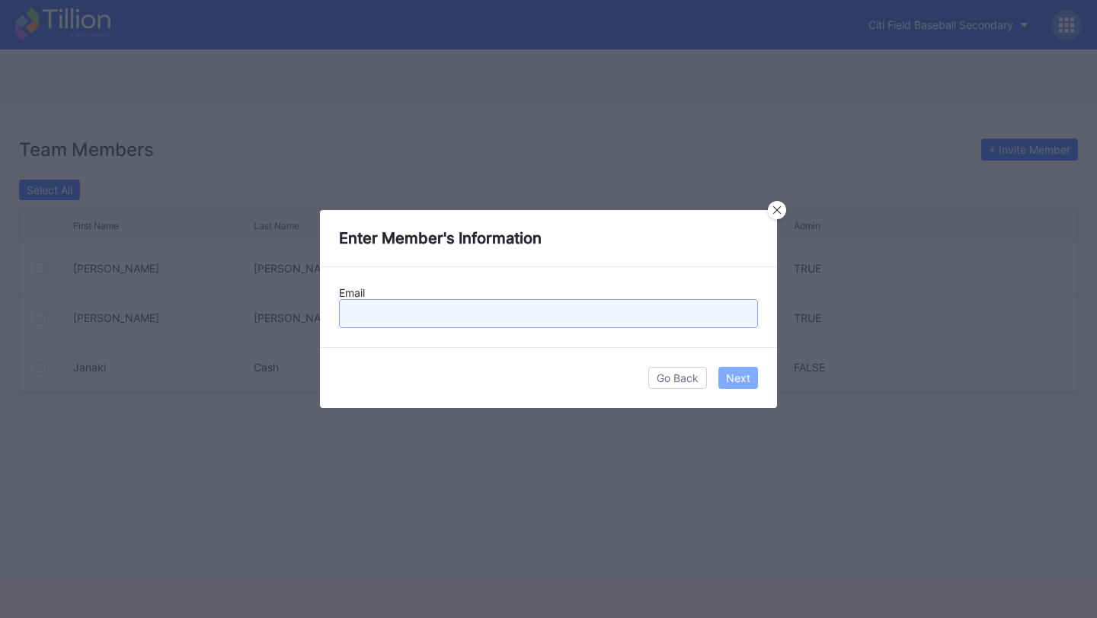
click at [624, 320] on input "text" at bounding box center [548, 313] width 419 height 29
paste input "jfriedman@nymets.com"
type input "jfriedman@nymets.com"
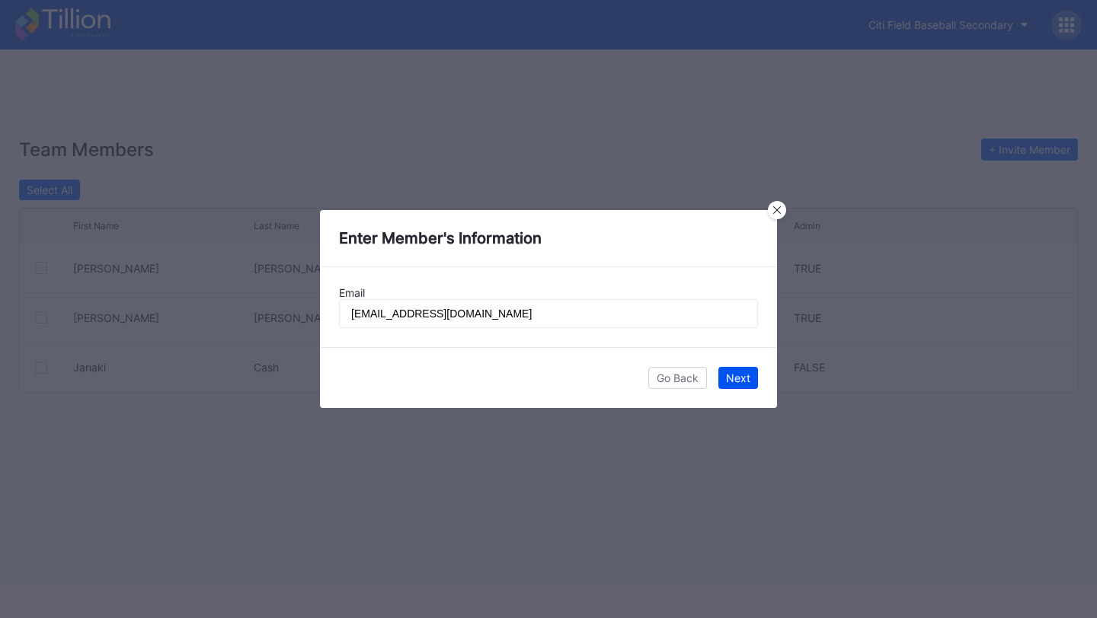
click at [735, 384] on div "Next" at bounding box center [738, 378] width 24 height 13
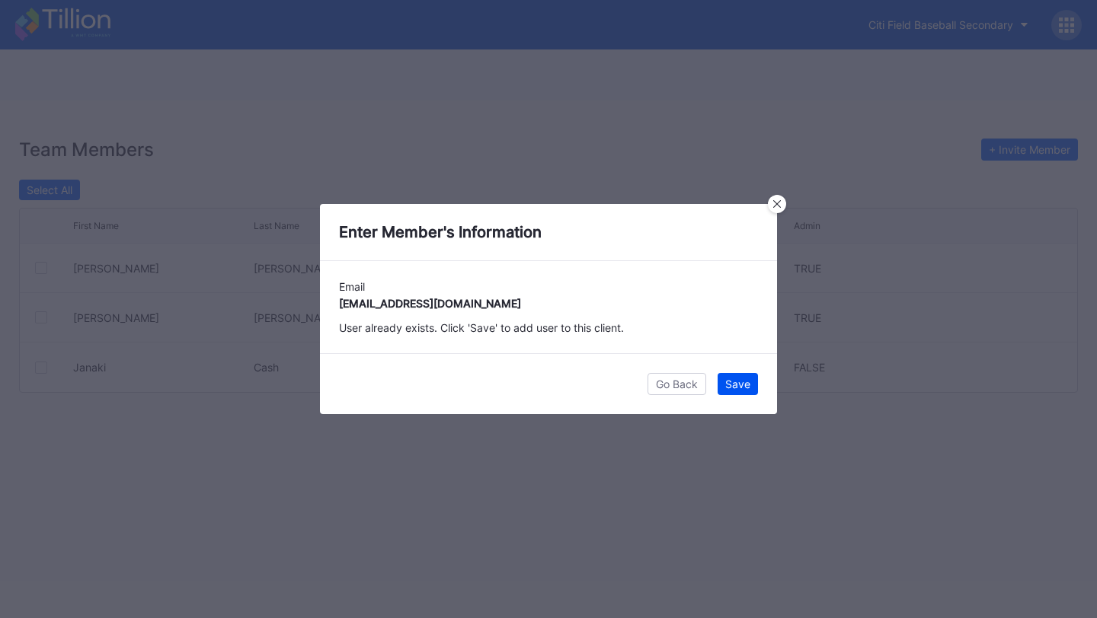
click at [750, 385] on button "Save" at bounding box center [737, 384] width 40 height 22
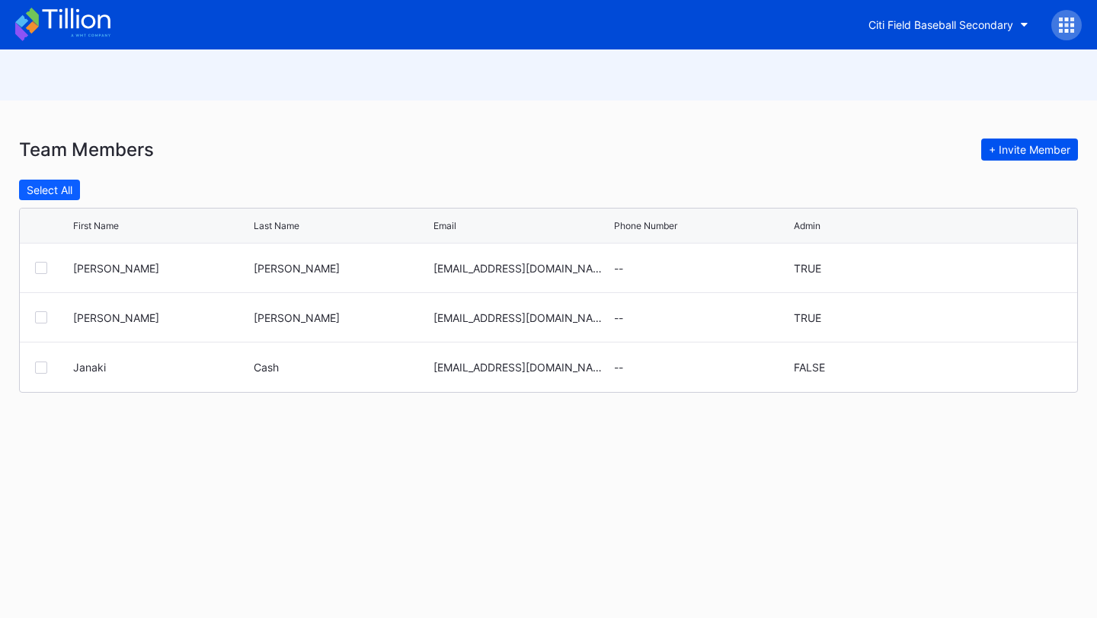
click at [992, 157] on button "+ Invite Member" at bounding box center [1029, 150] width 97 height 22
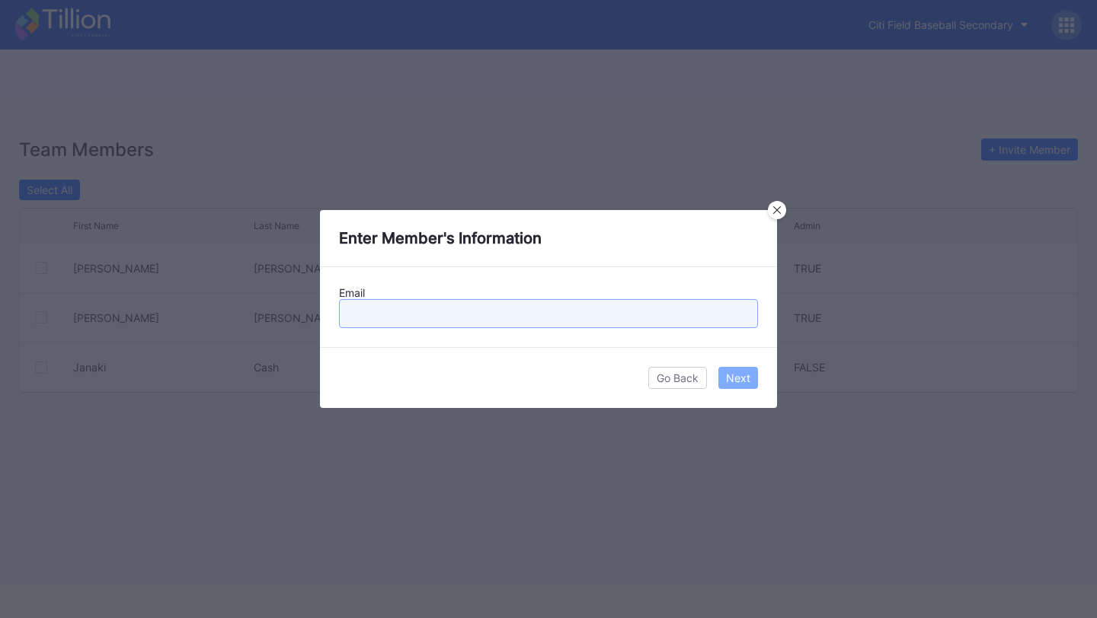
click at [643, 320] on input "text" at bounding box center [548, 313] width 419 height 29
paste input "jparv@nymets.com"
type input "jparv@nymets.com"
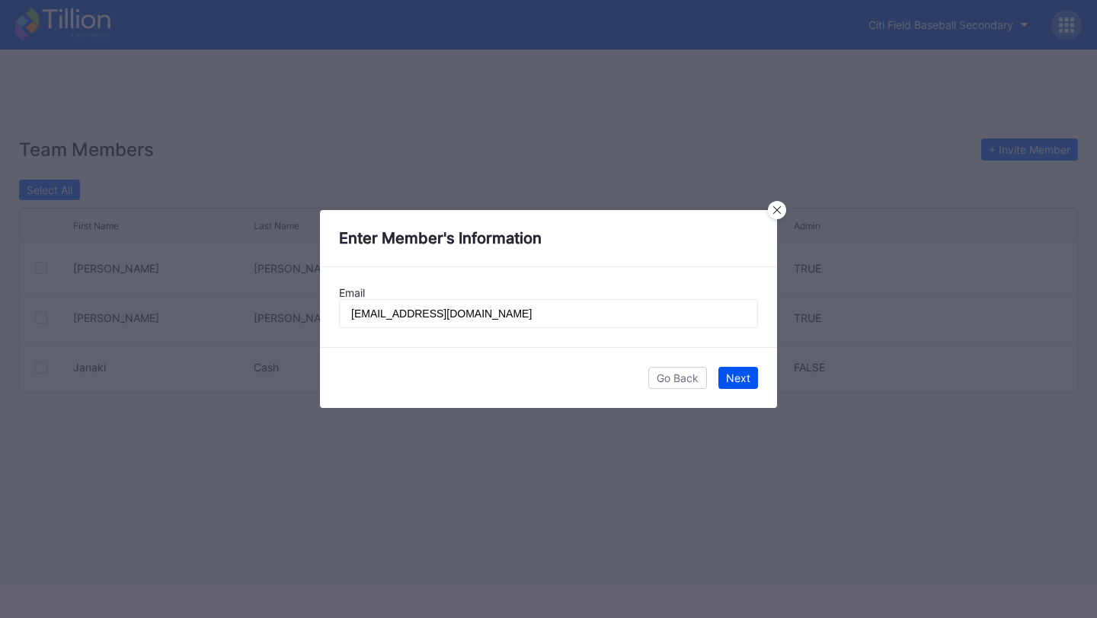
click at [746, 375] on div "Next" at bounding box center [738, 378] width 24 height 13
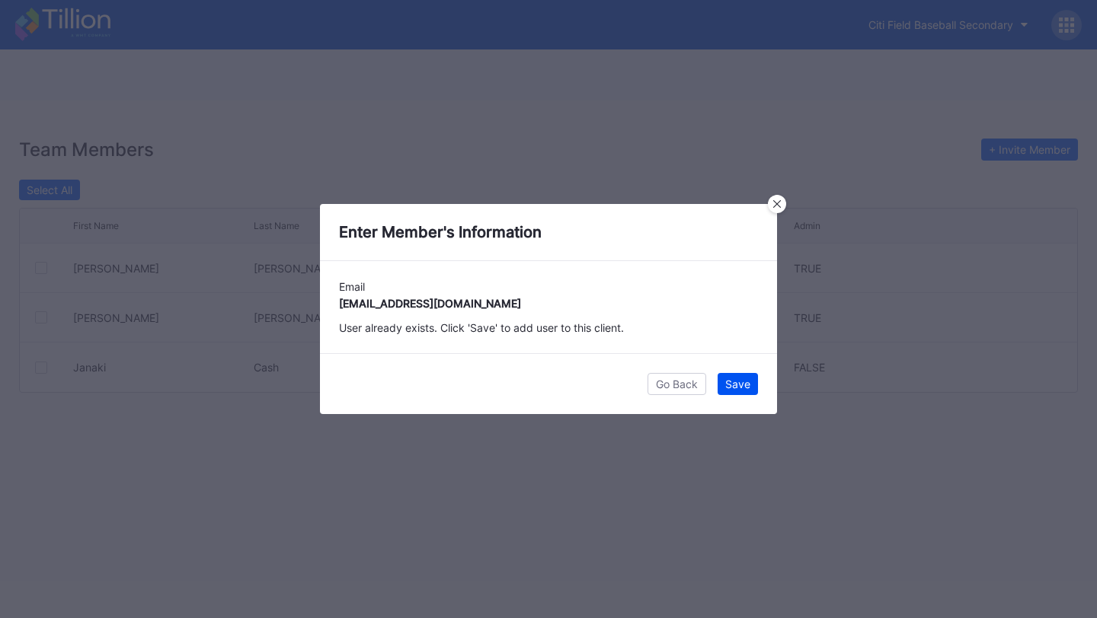
click at [745, 385] on div "Save" at bounding box center [737, 384] width 25 height 13
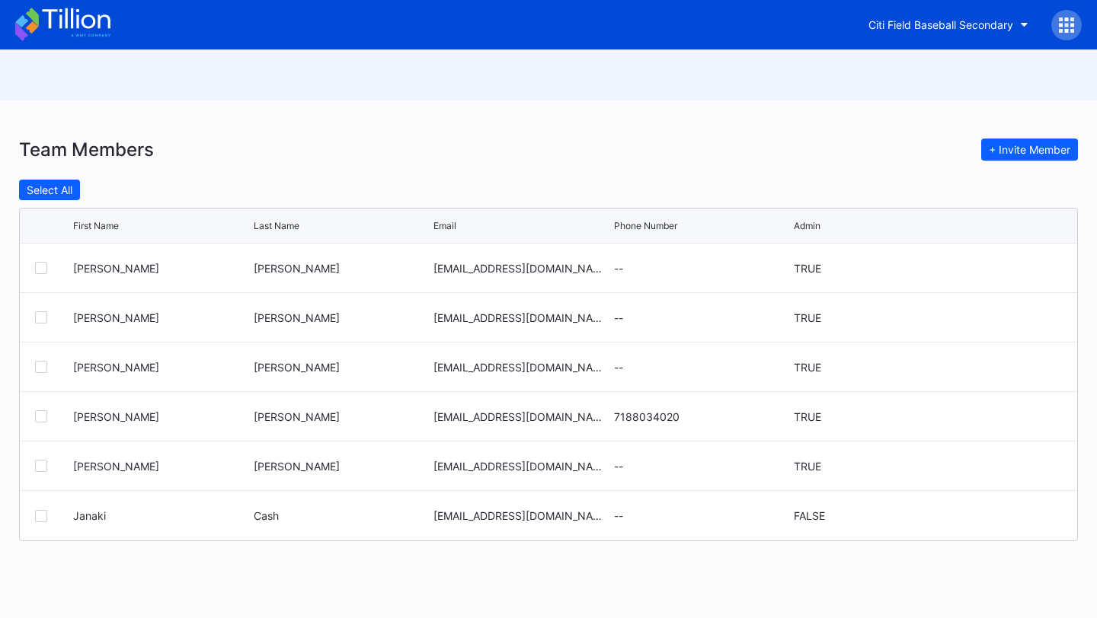
click at [59, 19] on icon at bounding box center [62, 25] width 95 height 34
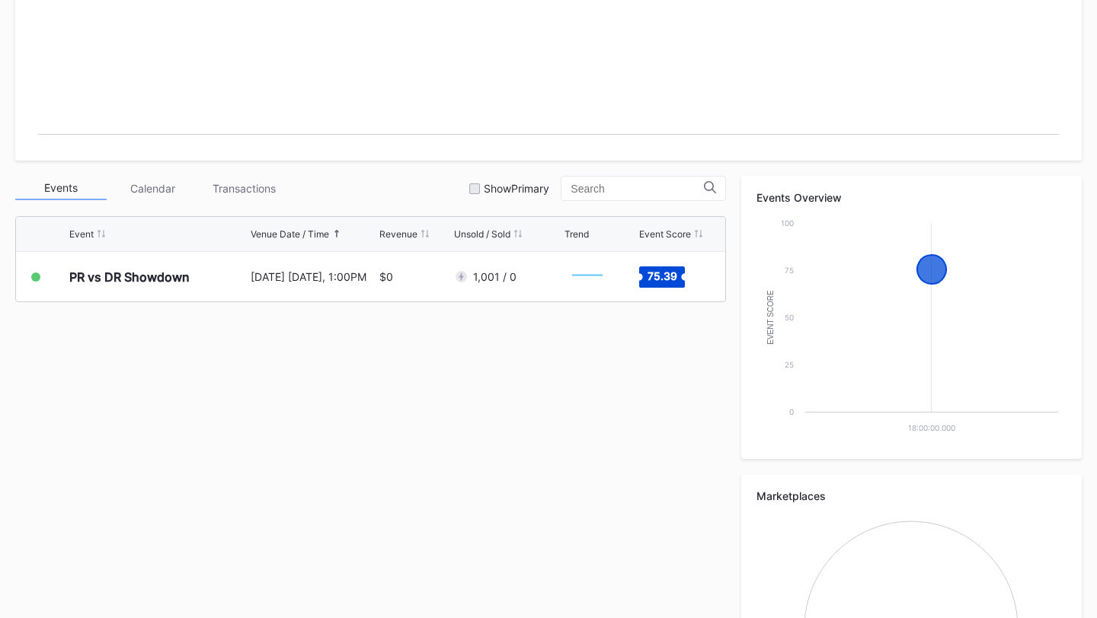
scroll to position [368, 0]
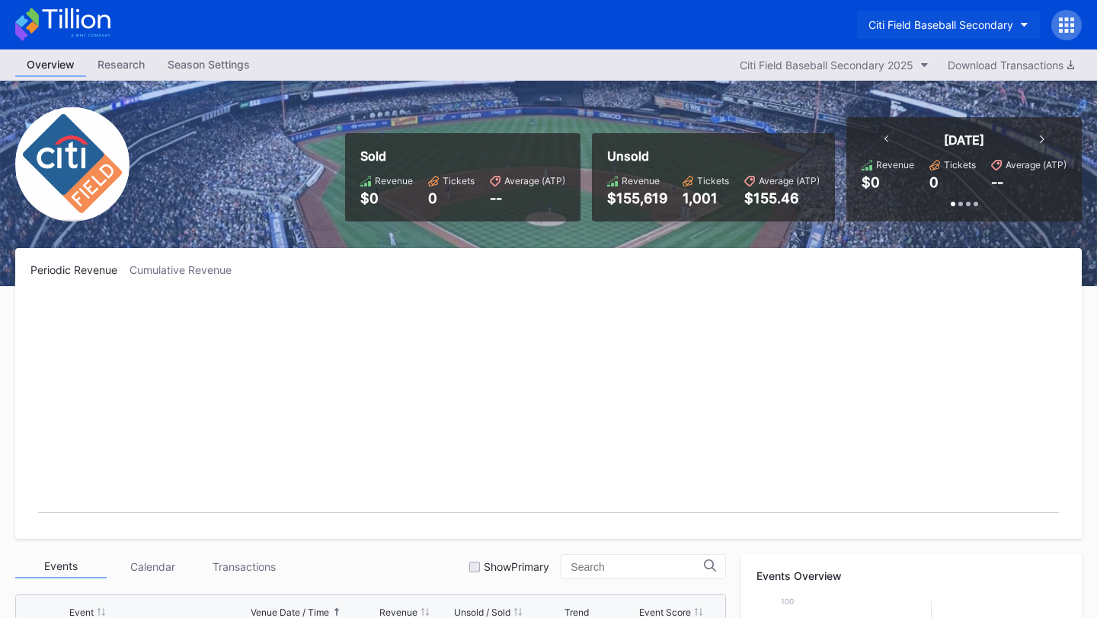
click at [941, 25] on div "Citi Field Baseball Secondary" at bounding box center [940, 24] width 145 height 13
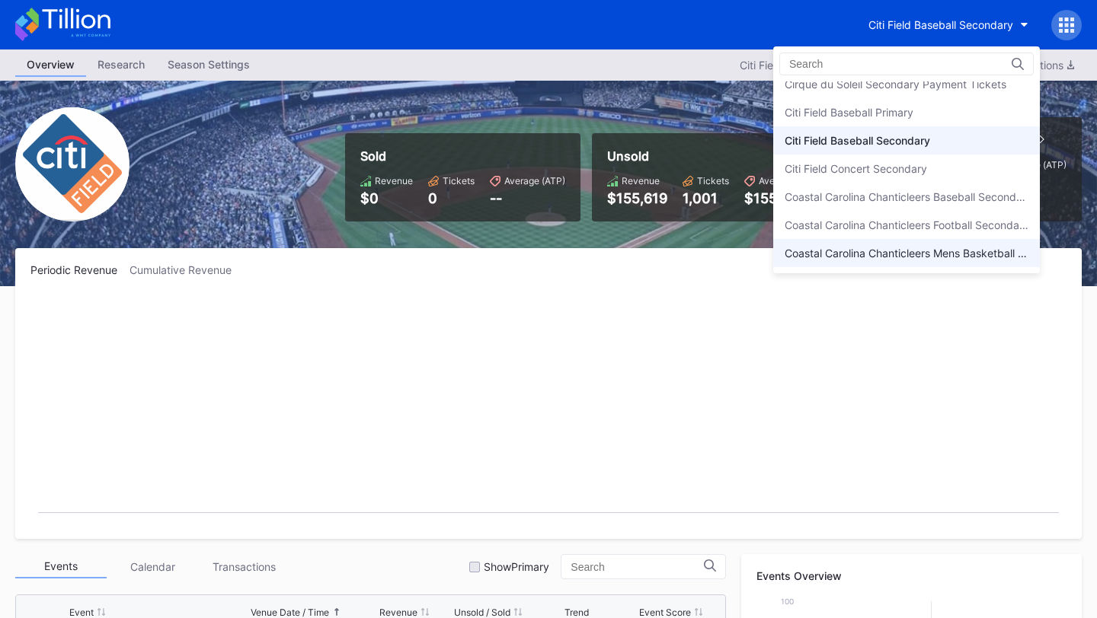
scroll to position [818, 0]
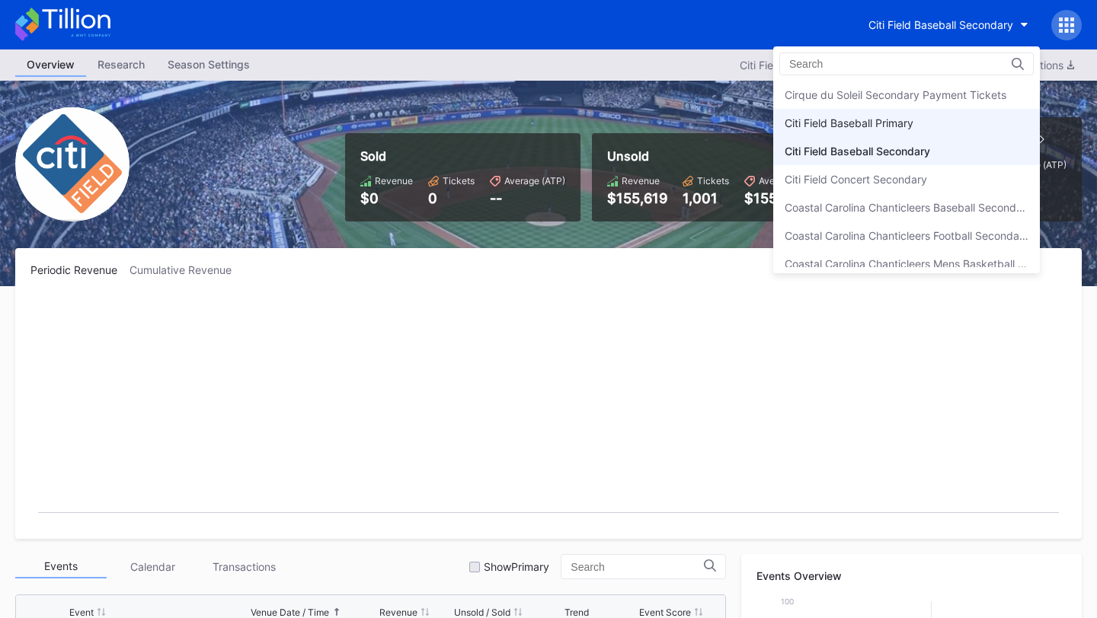
click at [864, 120] on div "Citi Field Baseball Primary" at bounding box center [848, 123] width 129 height 13
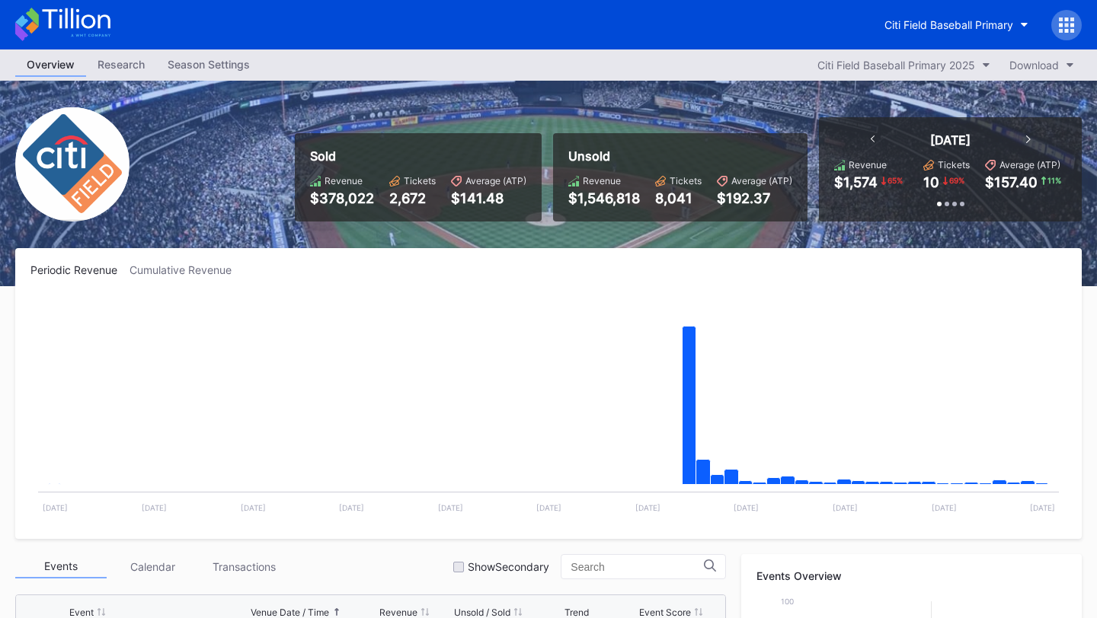
click at [1065, 18] on icon at bounding box center [1066, 25] width 15 height 15
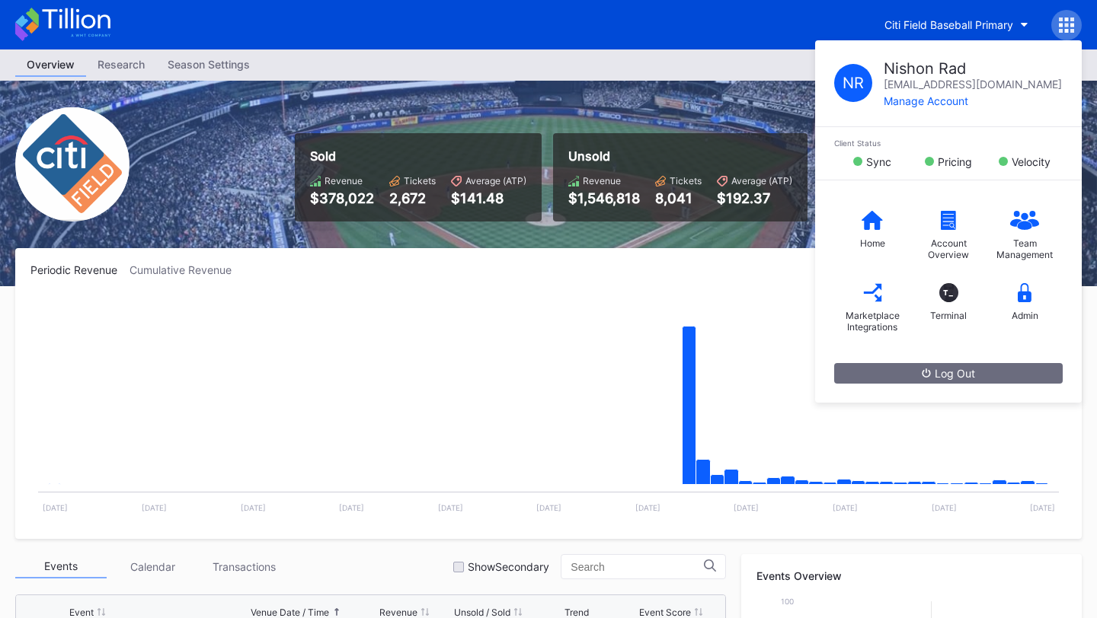
click at [611, 298] on rect "Chart title" at bounding box center [548, 410] width 1036 height 228
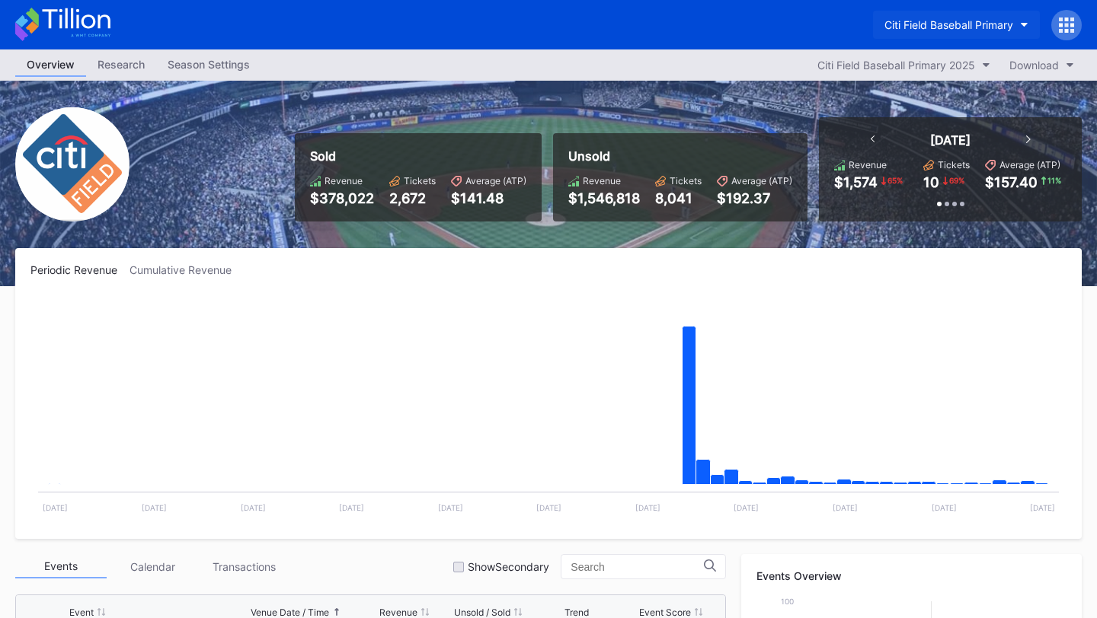
click at [981, 25] on div "Citi Field Baseball Primary" at bounding box center [948, 24] width 129 height 13
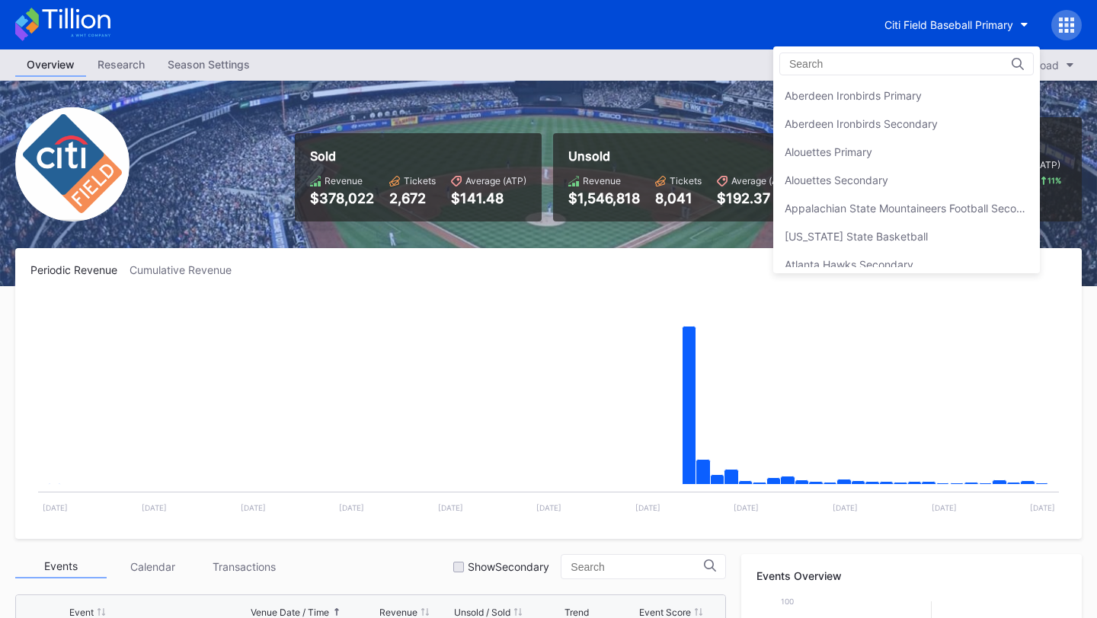
scroll to position [845, 0]
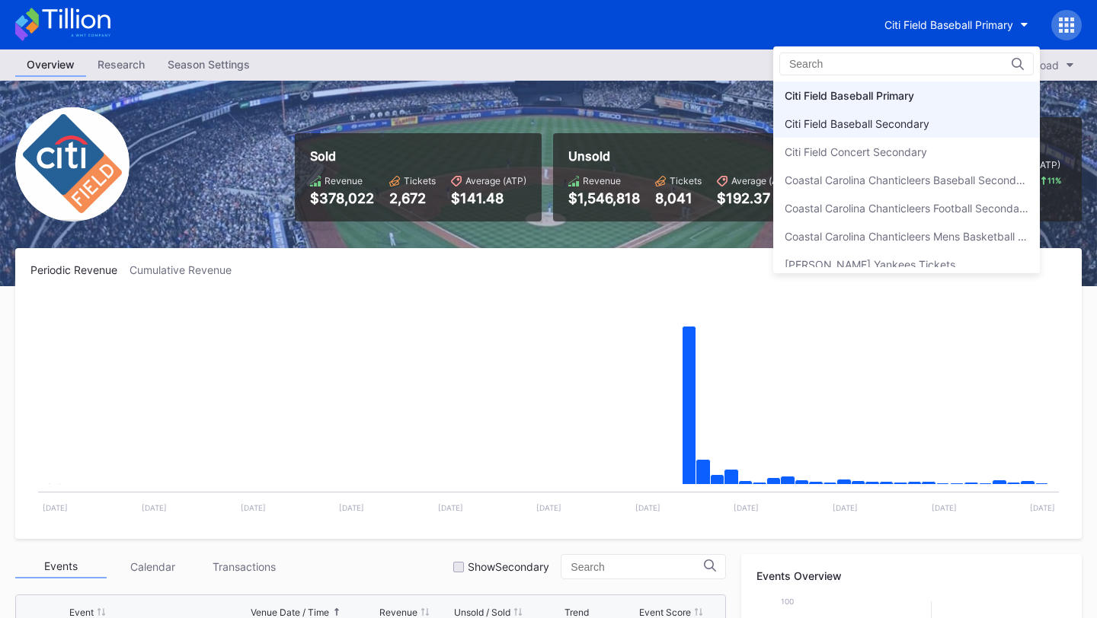
click at [934, 127] on div "Citi Field Baseball Secondary" at bounding box center [906, 124] width 267 height 28
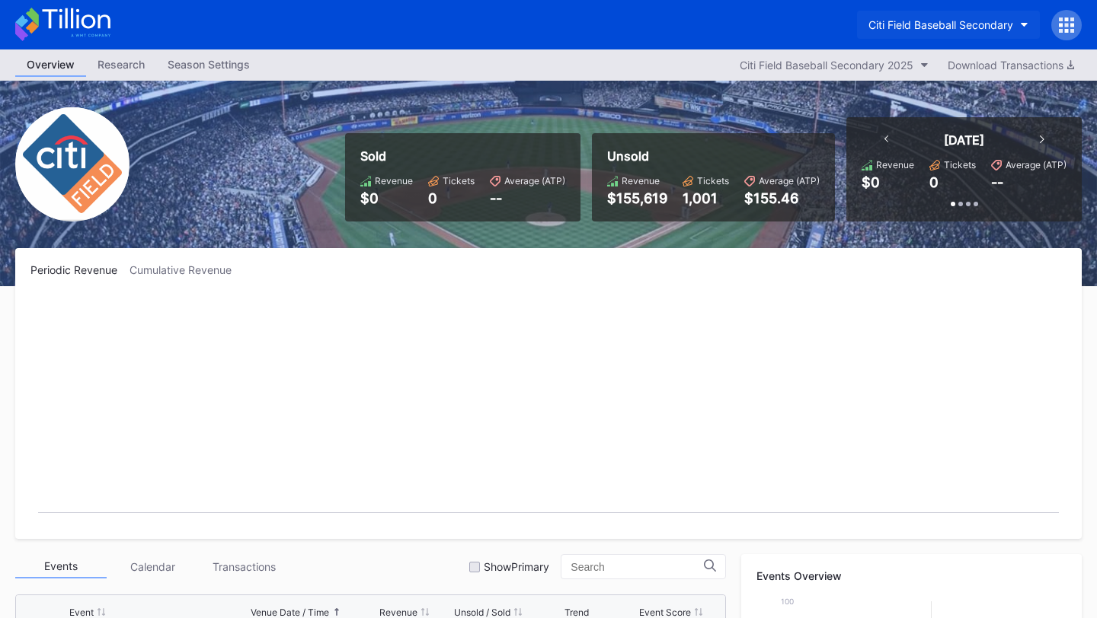
drag, startPoint x: 857, startPoint y: 29, endPoint x: 979, endPoint y: 26, distance: 122.7
click at [979, 26] on button "Citi Field Baseball Secondary" at bounding box center [948, 25] width 183 height 28
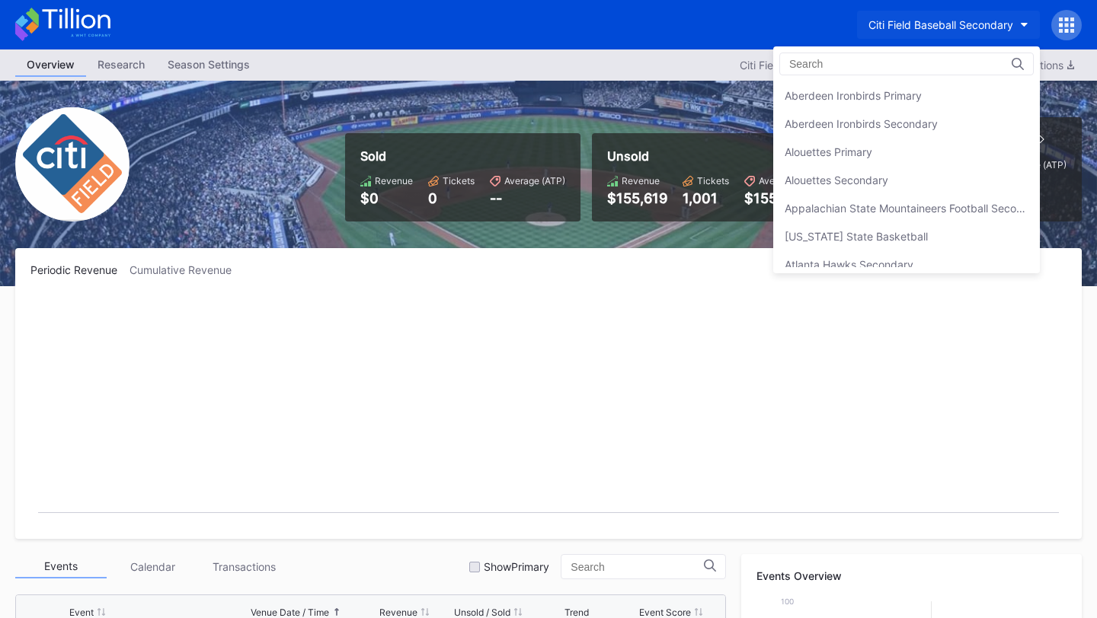
scroll to position [874, 0]
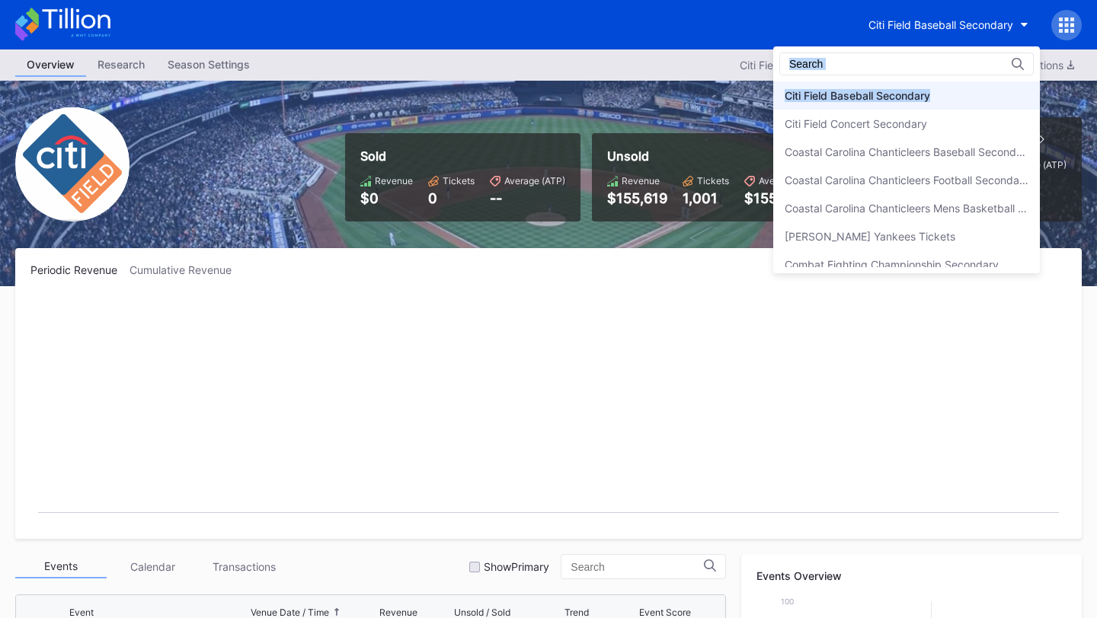
drag, startPoint x: 953, startPoint y: 94, endPoint x: 765, endPoint y: 101, distance: 188.2
click at [765, 101] on div "Aberdeen Ironbirds Primary Aberdeen Ironbirds Secondary Alouettes Primary Aloue…" at bounding box center [548, 309] width 1097 height 618
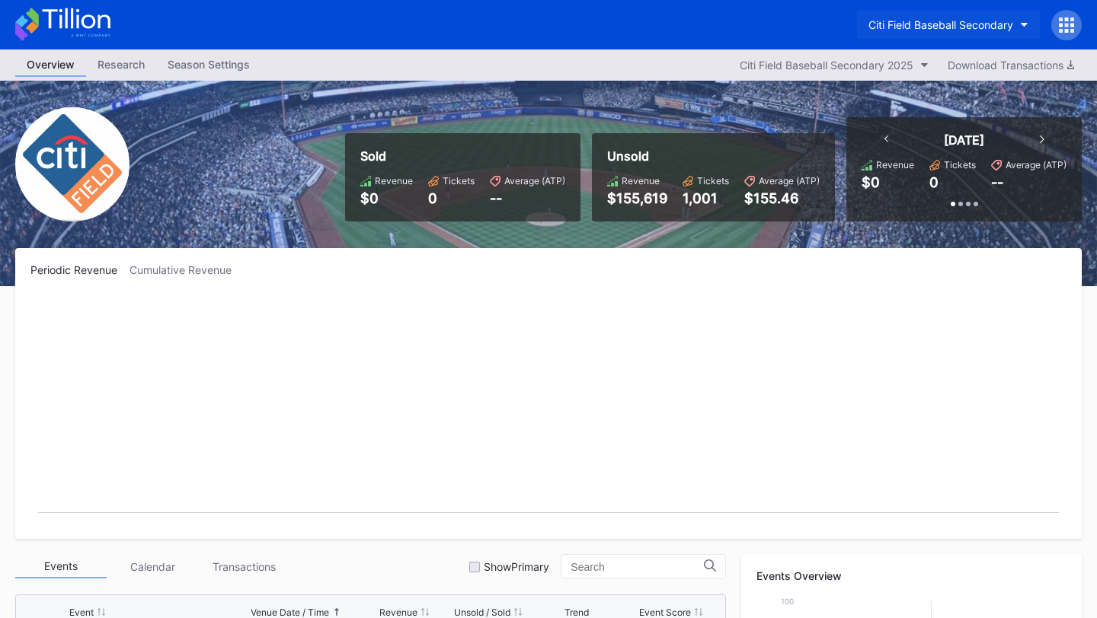
click at [1004, 24] on div "Citi Field Baseball Secondary" at bounding box center [940, 24] width 145 height 13
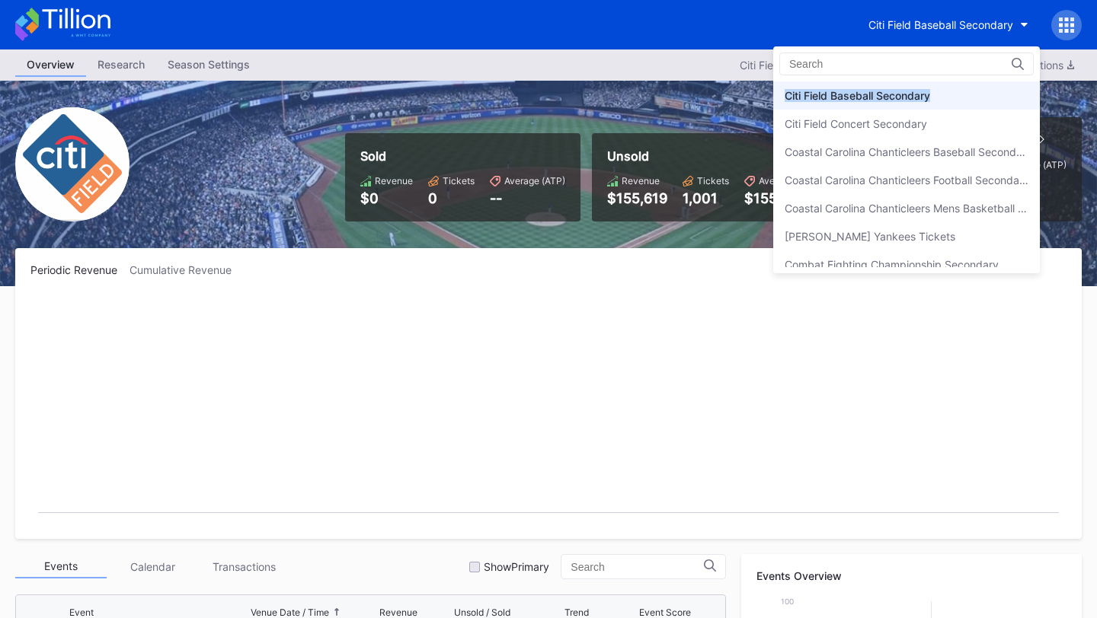
drag, startPoint x: 959, startPoint y: 95, endPoint x: 777, endPoint y: 90, distance: 182.1
click at [777, 90] on div "Citi Field Baseball Secondary" at bounding box center [906, 95] width 267 height 28
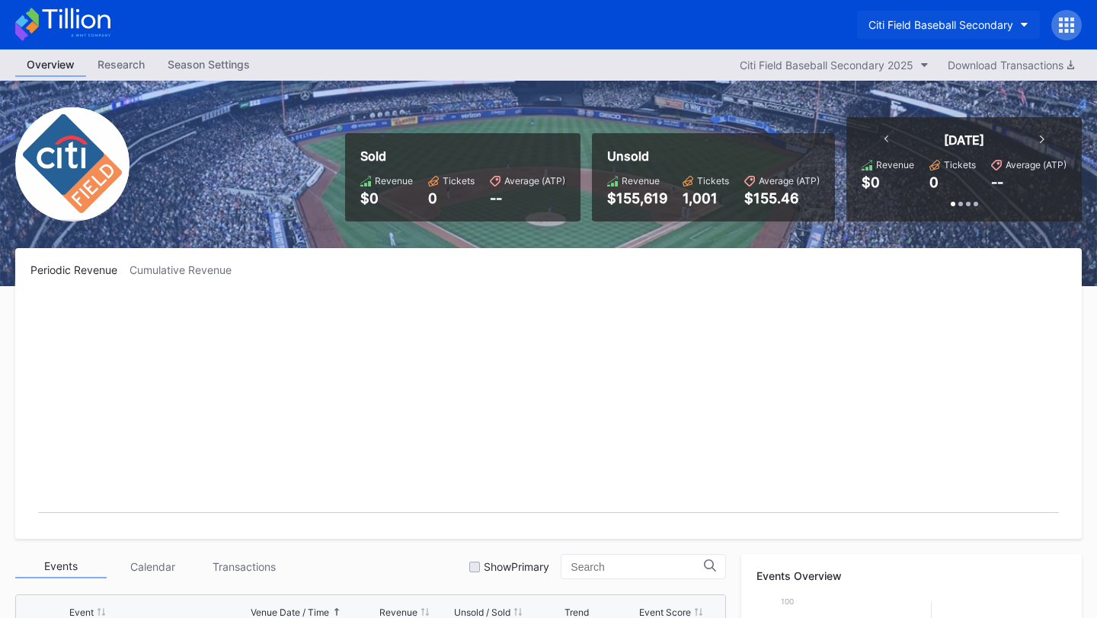
drag, startPoint x: 855, startPoint y: 21, endPoint x: 934, endPoint y: 32, distance: 79.9
click at [934, 32] on button "Citi Field Baseball Secondary" at bounding box center [948, 25] width 183 height 28
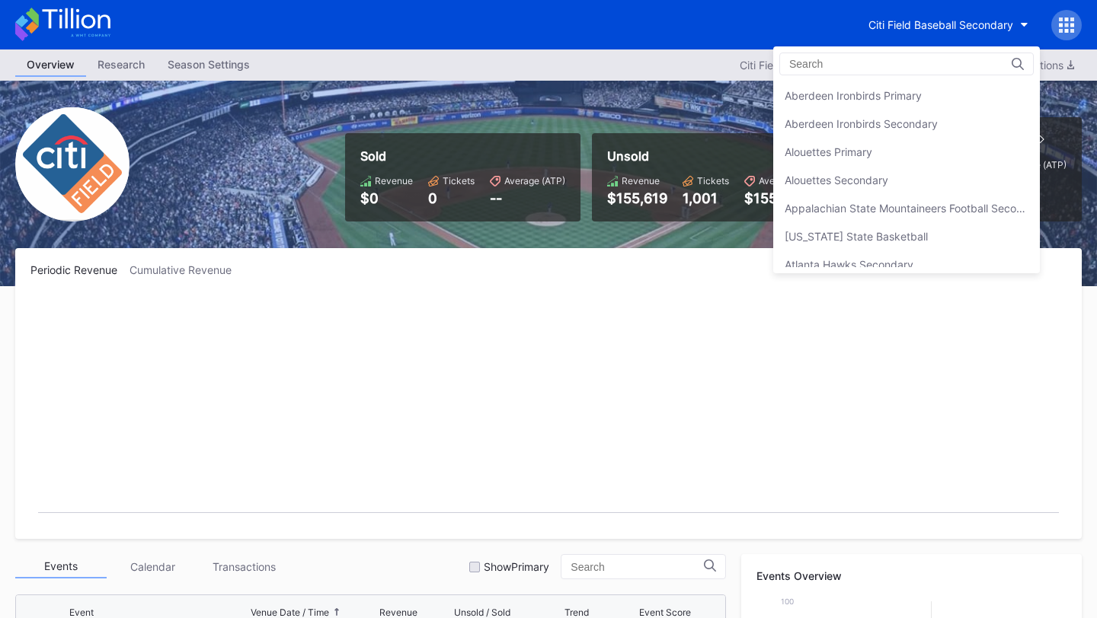
scroll to position [874, 0]
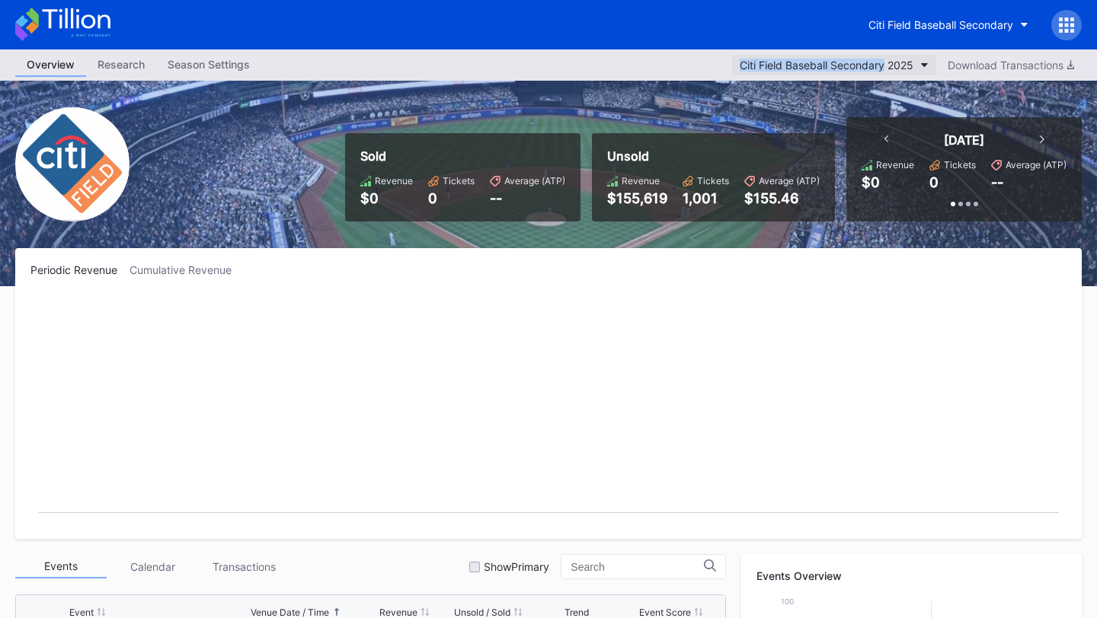
drag, startPoint x: 721, startPoint y: 65, endPoint x: 883, endPoint y: 66, distance: 161.5
click at [883, 66] on div "Overview Research Season Settings Citi Field Baseball Secondary 2025 Download T…" at bounding box center [548, 65] width 1097 height 31
copy div "Citi Field Baseball Secondary"
click at [85, 22] on icon at bounding box center [62, 25] width 95 height 34
click at [921, 27] on div "Citi Field Baseball Secondary" at bounding box center [940, 24] width 145 height 13
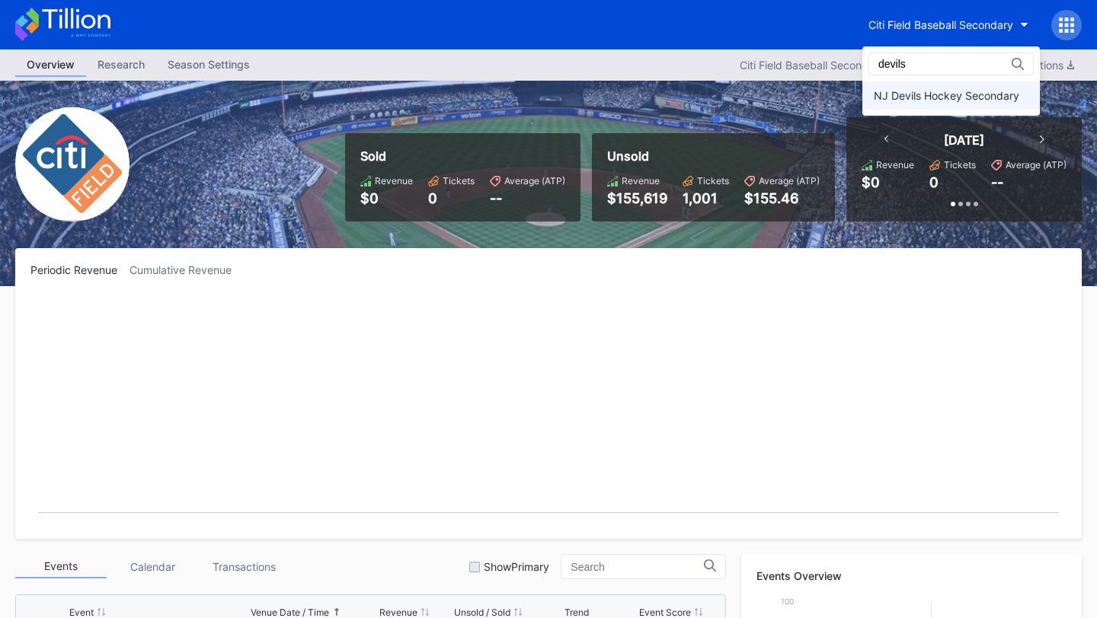
type input "devils"
click at [906, 84] on div "NJ Devils Hockey Secondary" at bounding box center [950, 95] width 177 height 28
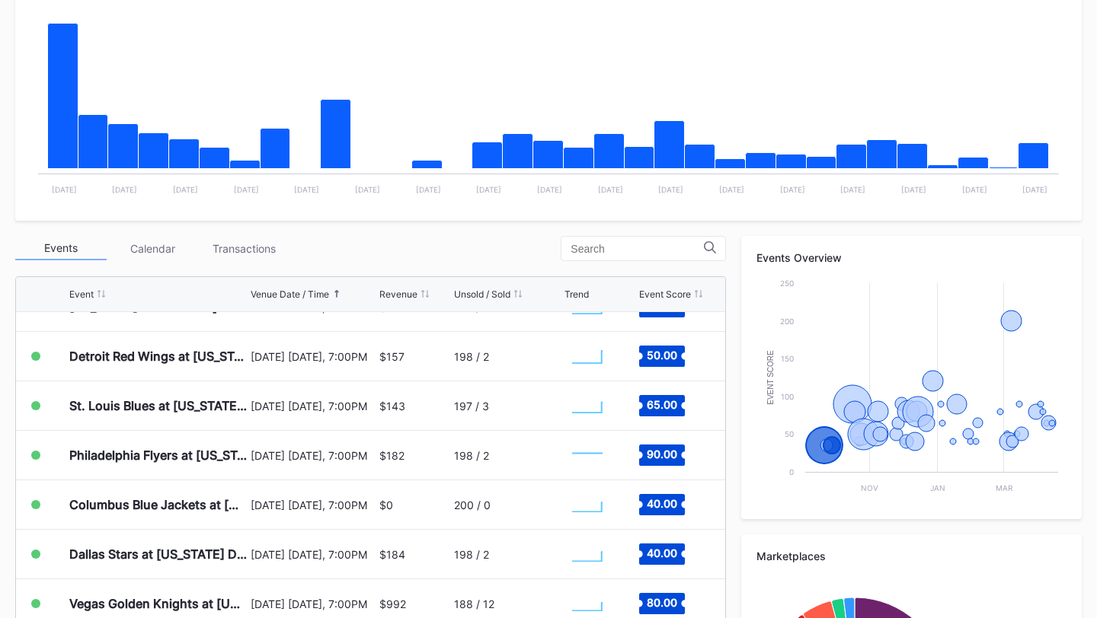
scroll to position [657, 0]
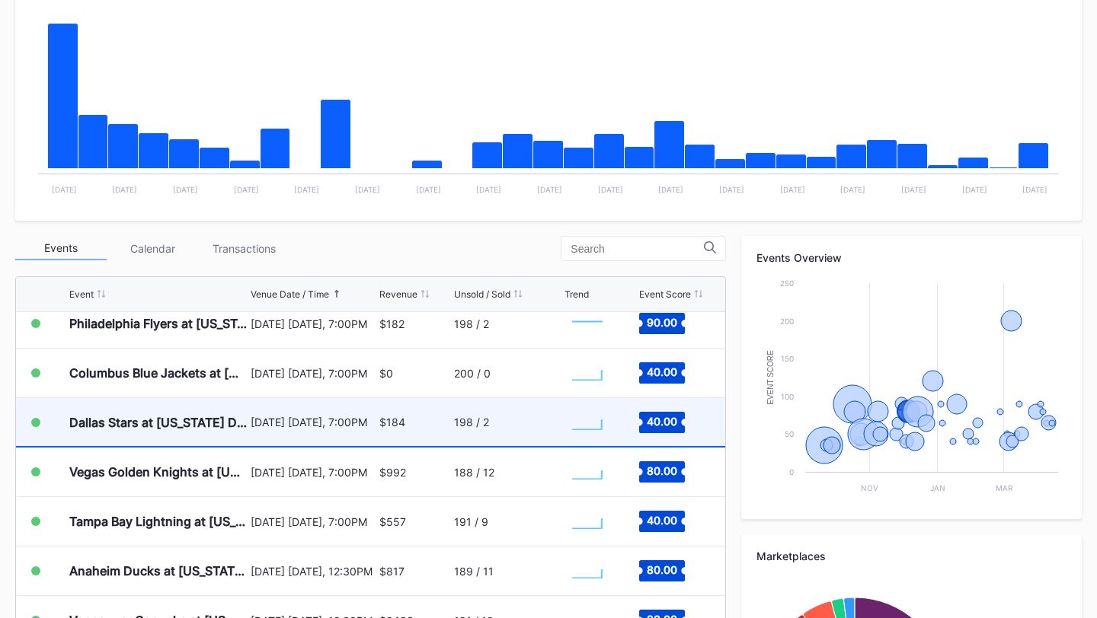
click at [516, 427] on div "198 / 2" at bounding box center [507, 422] width 107 height 48
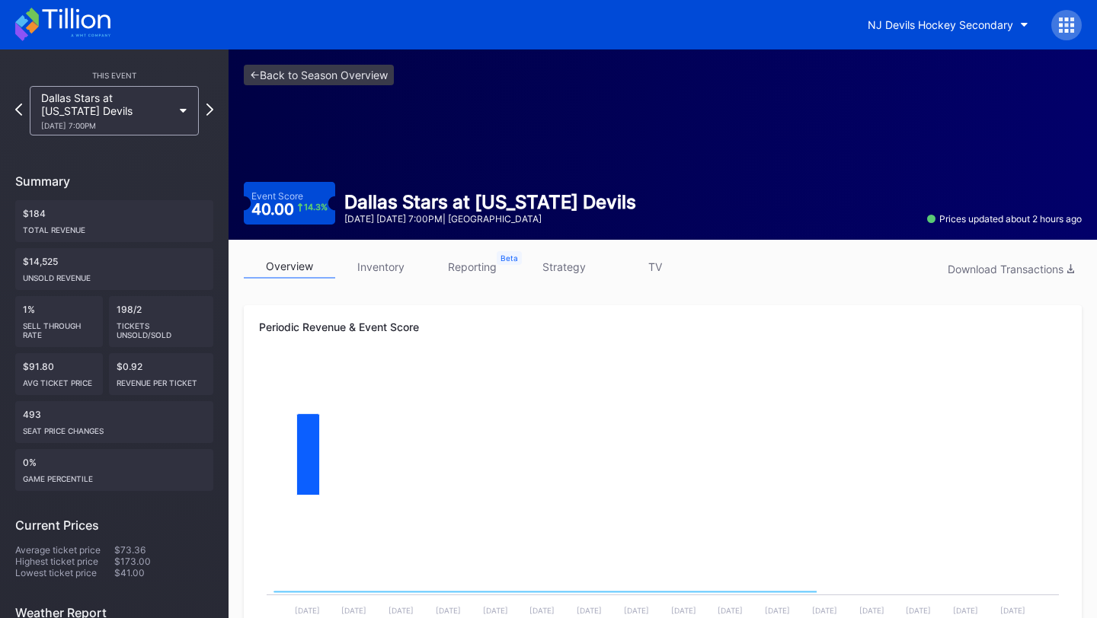
click at [395, 267] on link "inventory" at bounding box center [380, 267] width 91 height 24
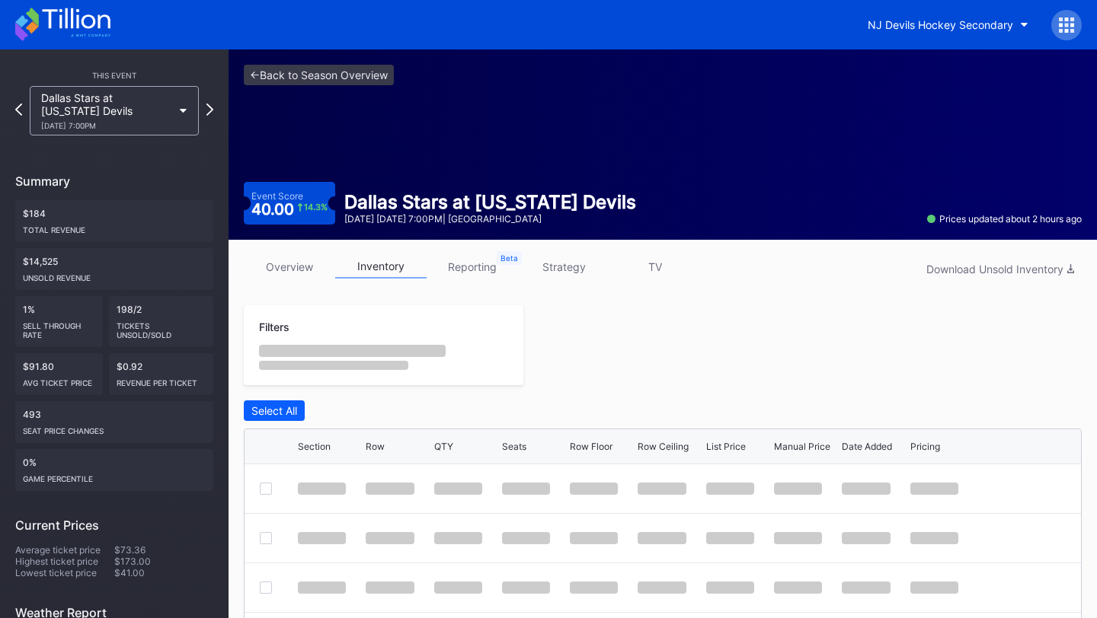
click at [558, 270] on link "strategy" at bounding box center [563, 267] width 91 height 24
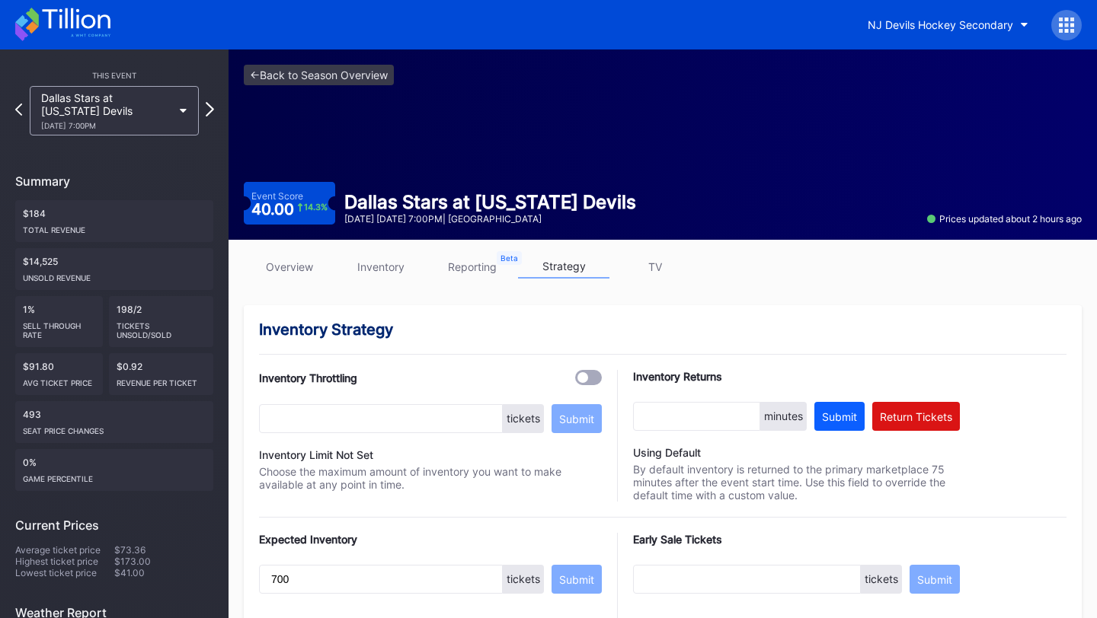
click at [209, 107] on icon at bounding box center [210, 109] width 8 height 14
click at [339, 75] on link "<- Back to Season Overview" at bounding box center [319, 75] width 150 height 21
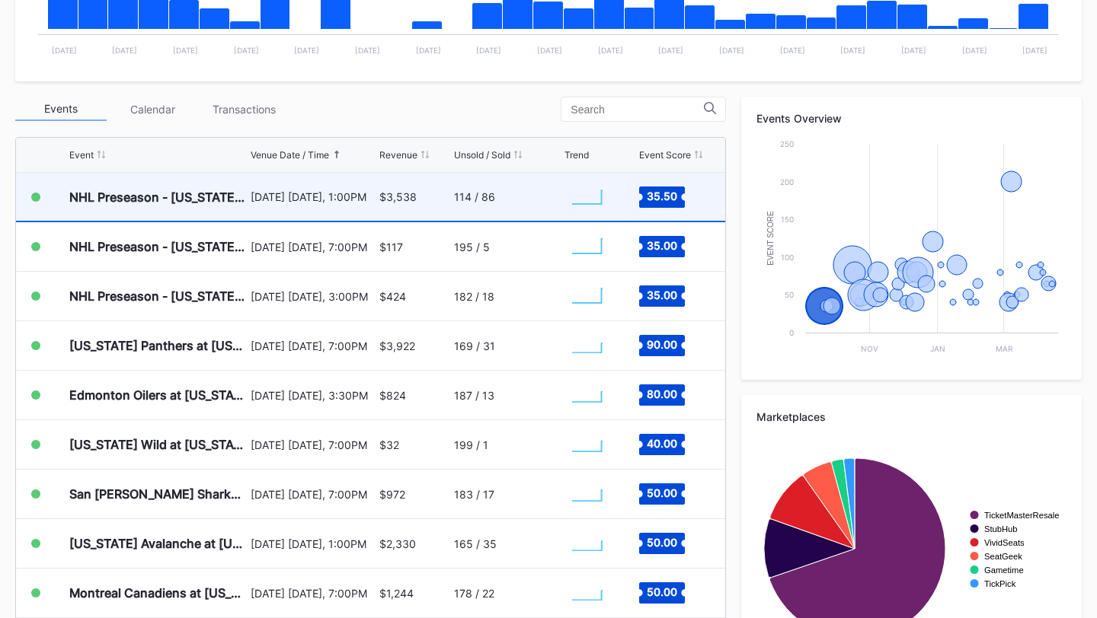
click at [473, 201] on div "114 / 86" at bounding box center [474, 196] width 41 height 13
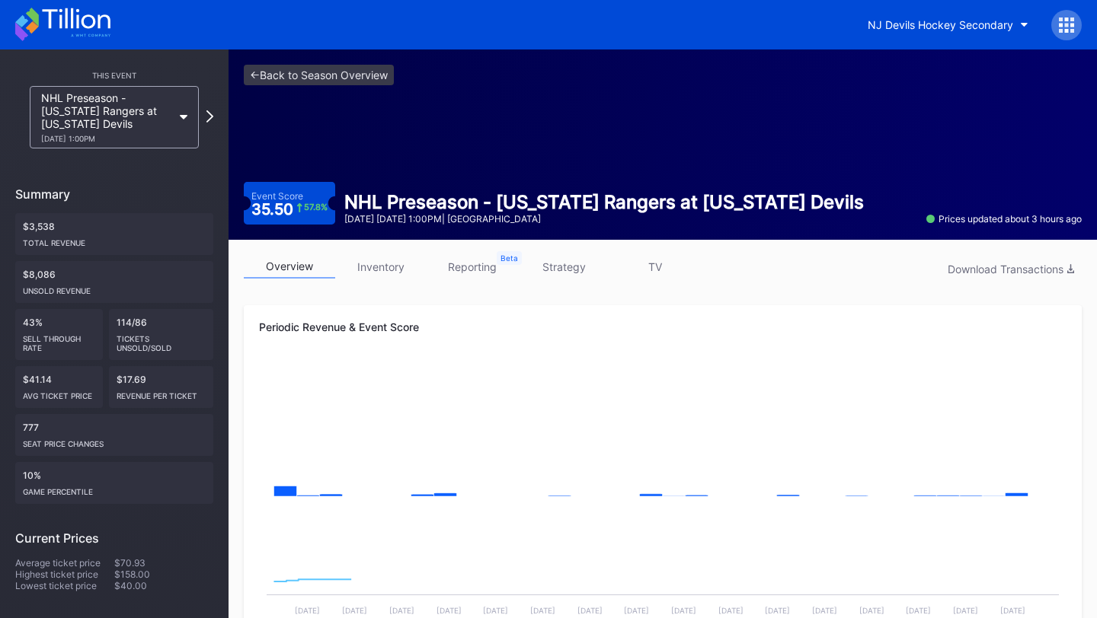
click at [390, 260] on link "inventory" at bounding box center [380, 267] width 91 height 24
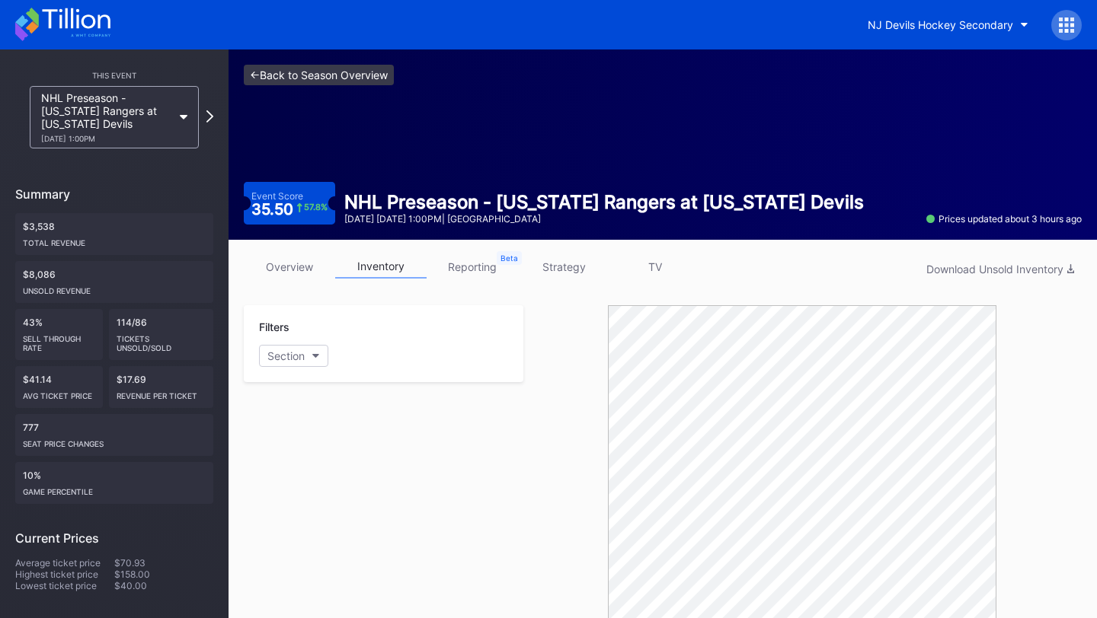
click at [358, 80] on link "<- Back to Season Overview" at bounding box center [319, 75] width 150 height 21
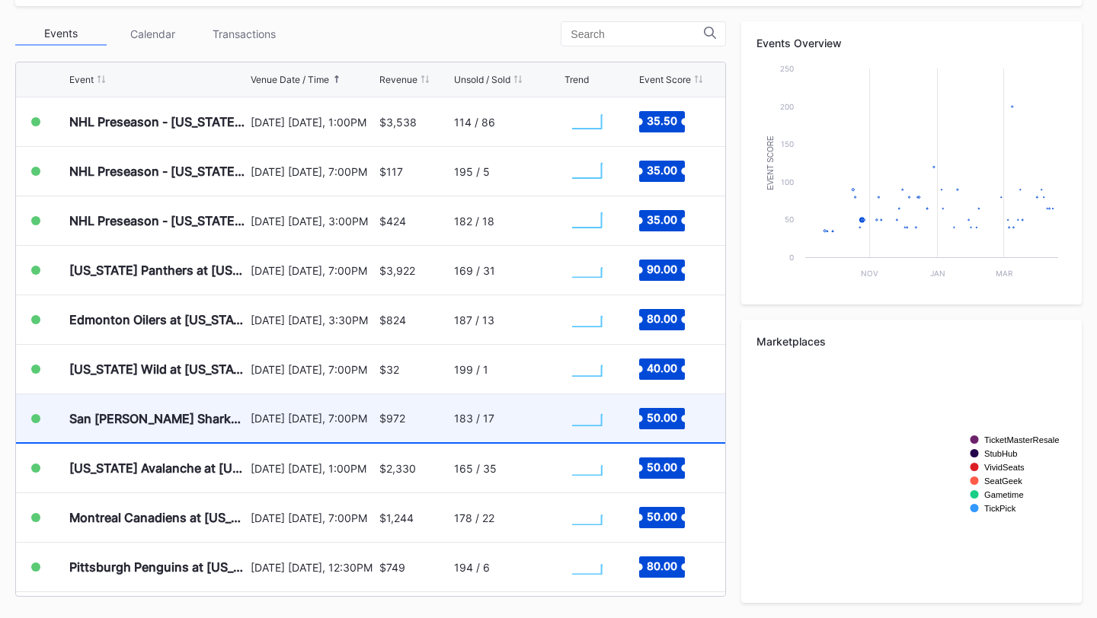
scroll to position [893, 0]
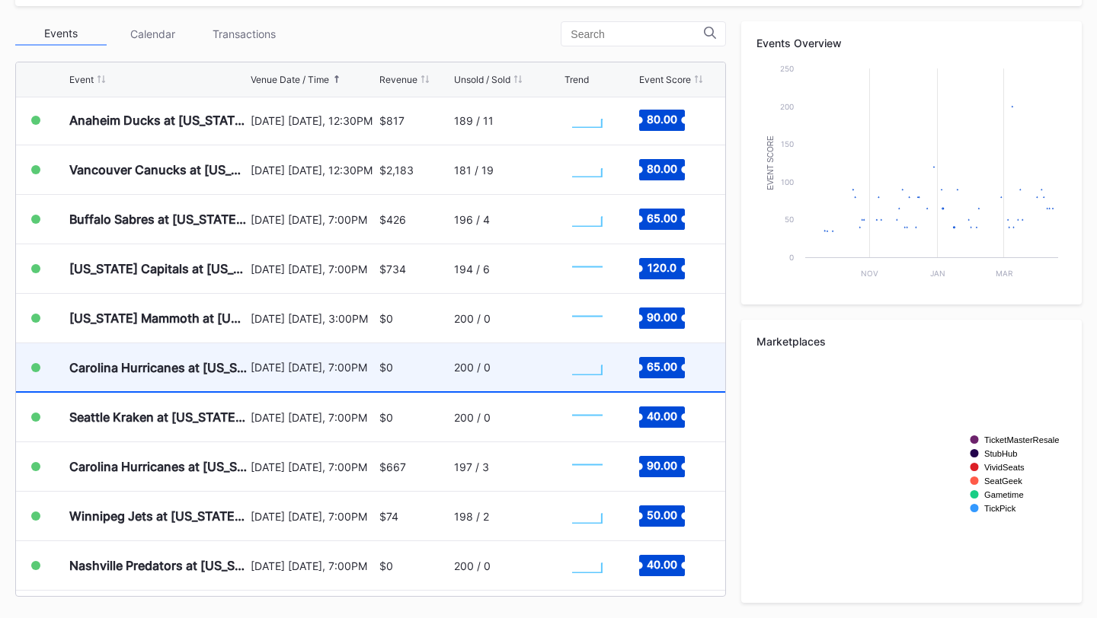
click at [341, 356] on div "January 4 Sunday, 7:00PM" at bounding box center [313, 367] width 124 height 48
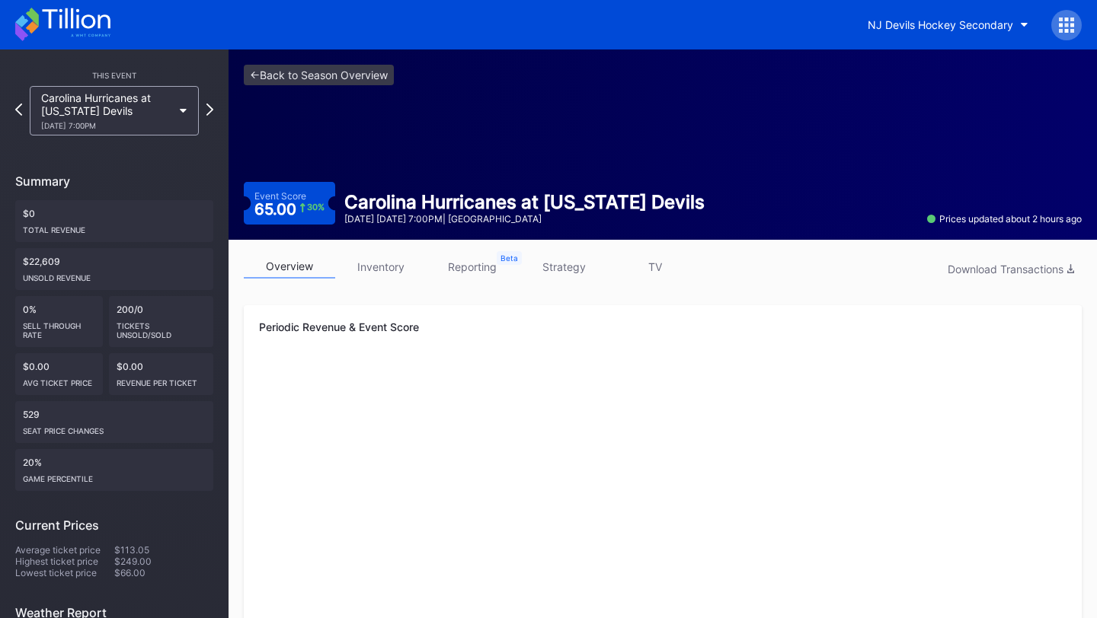
click at [396, 265] on link "inventory" at bounding box center [380, 267] width 91 height 24
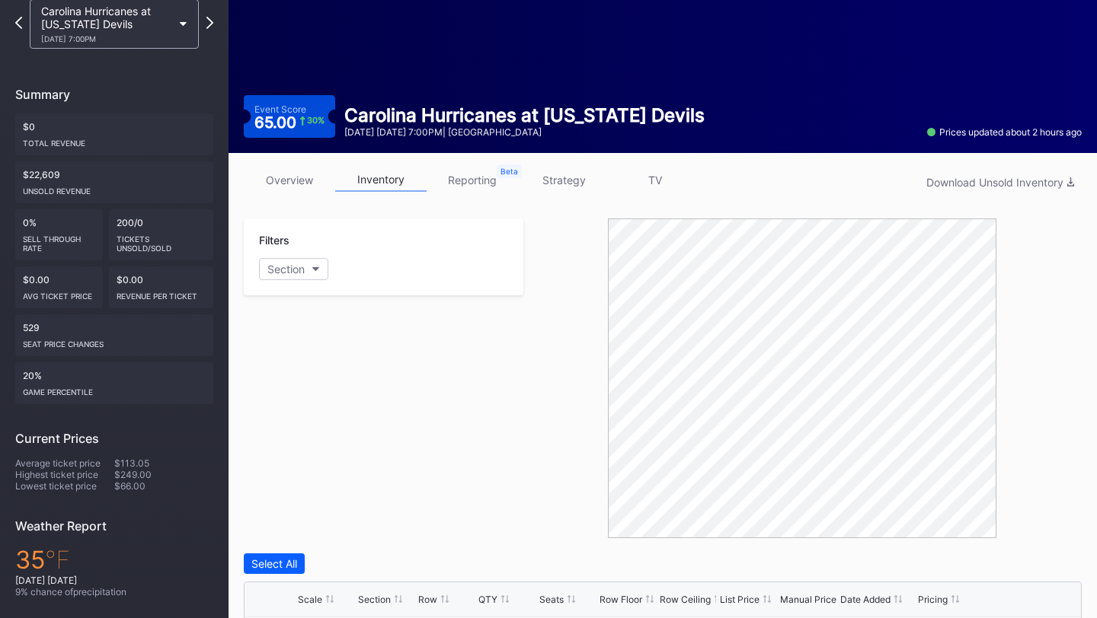
scroll to position [85, 0]
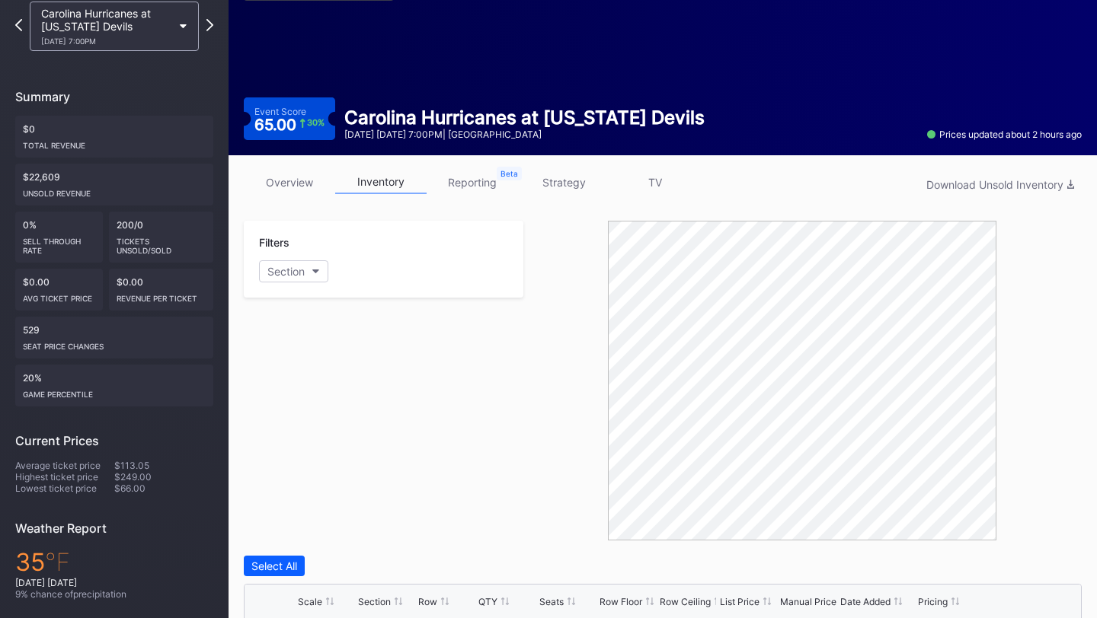
click at [564, 171] on link "strategy" at bounding box center [563, 183] width 91 height 24
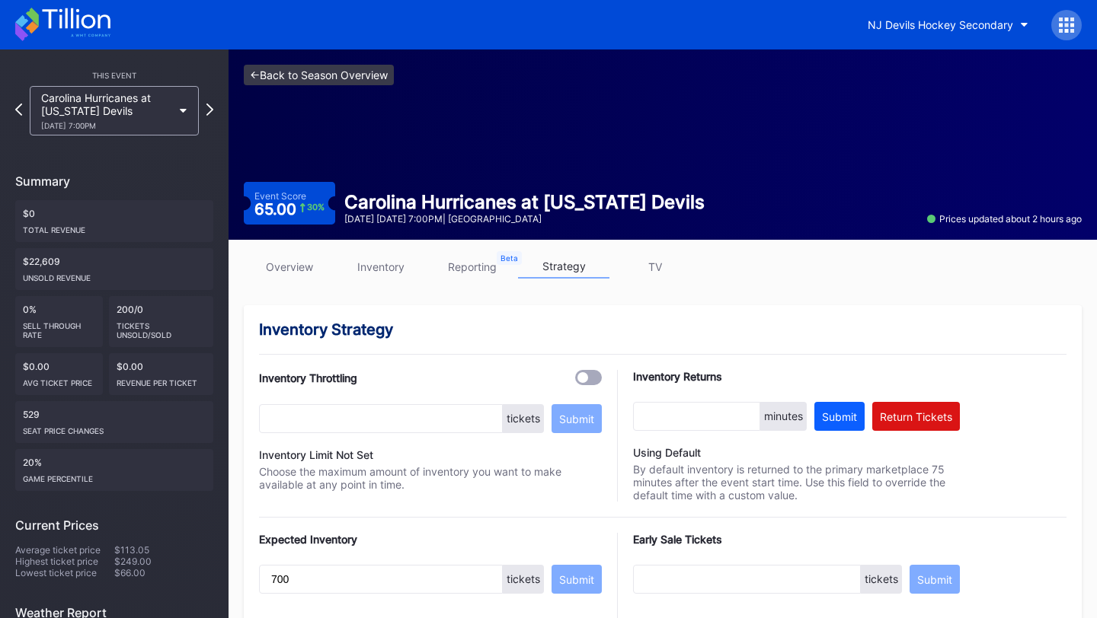
click at [319, 79] on link "<- Back to Season Overview" at bounding box center [319, 75] width 150 height 21
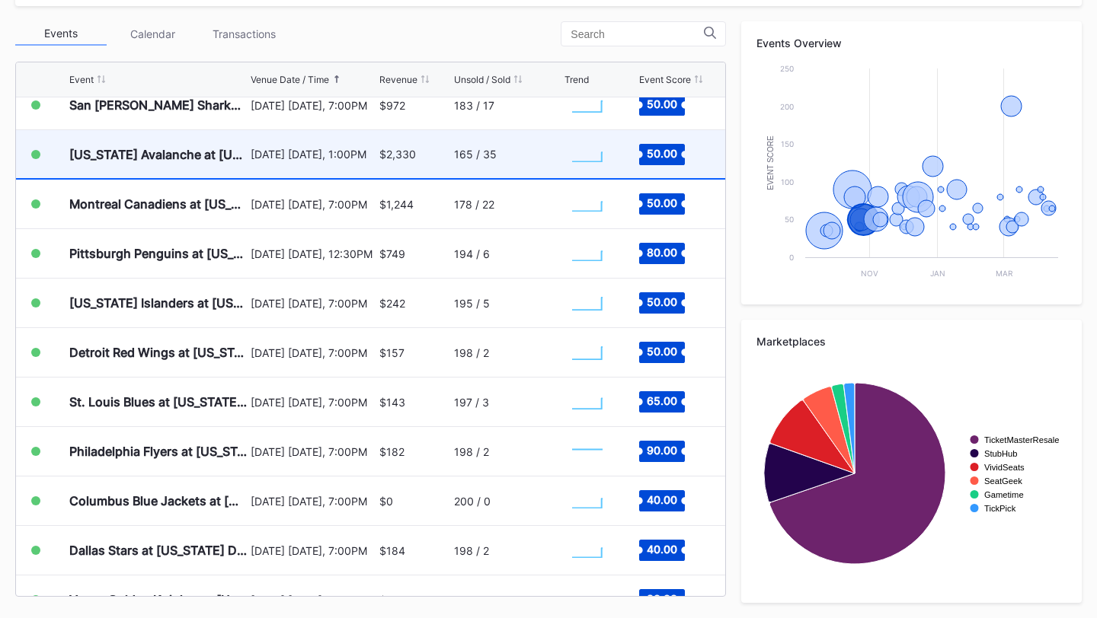
scroll to position [466, 0]
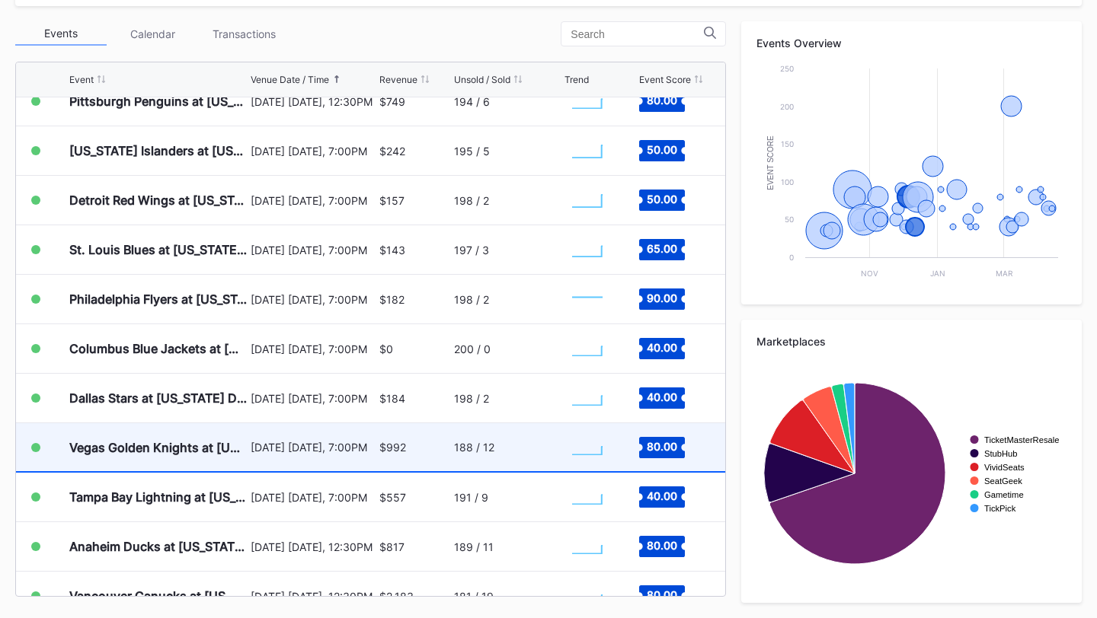
click at [462, 458] on div "188 / 12" at bounding box center [507, 447] width 107 height 48
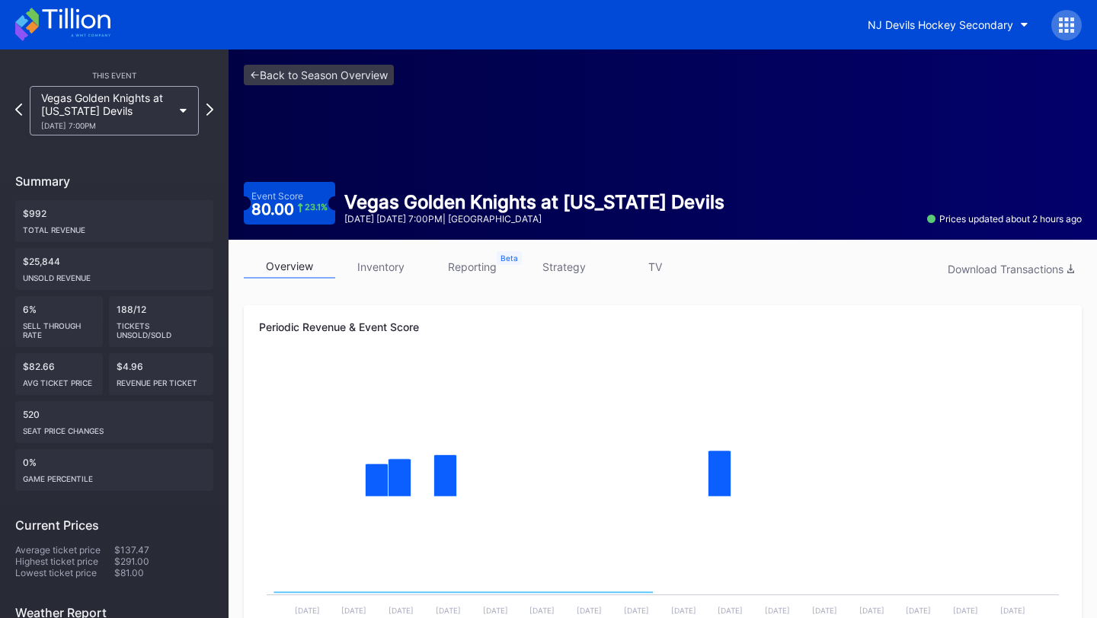
click at [395, 259] on link "inventory" at bounding box center [380, 267] width 91 height 24
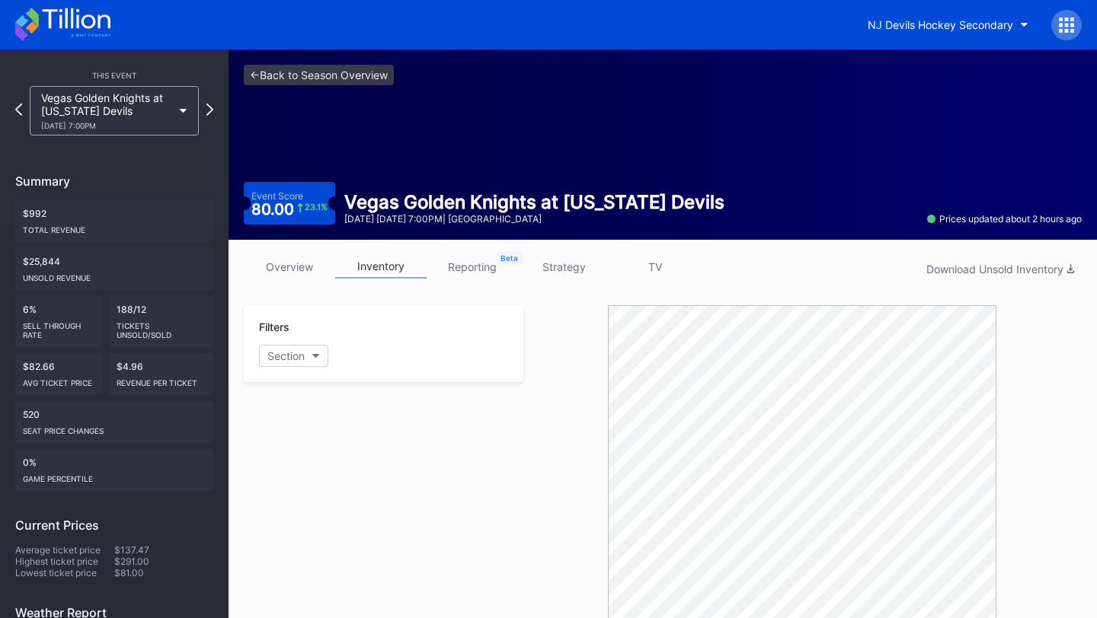
click at [571, 261] on link "strategy" at bounding box center [563, 267] width 91 height 24
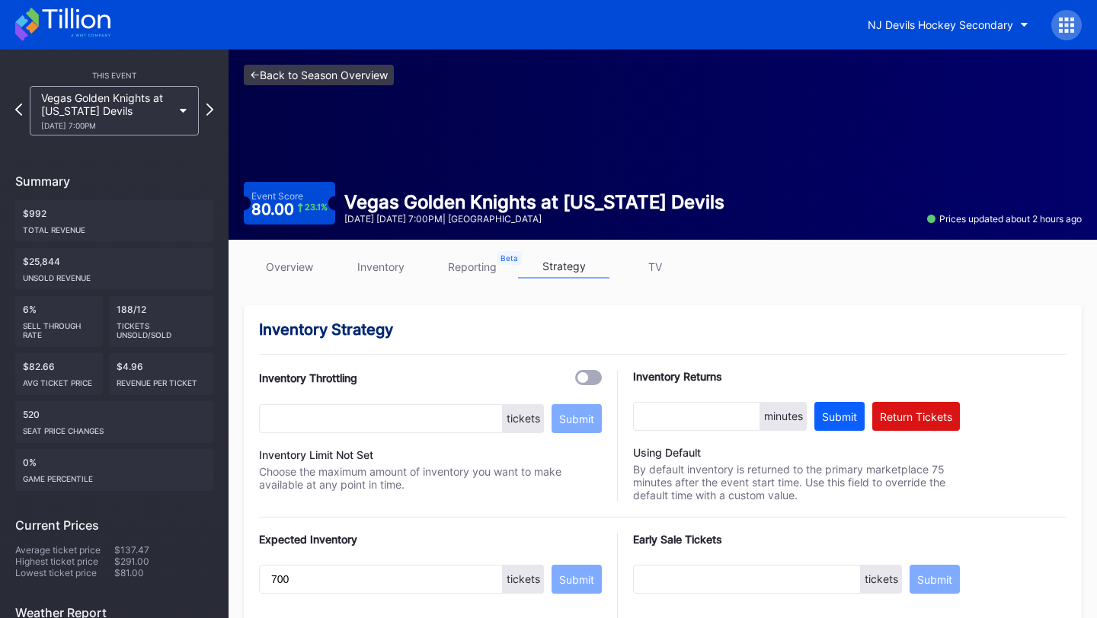
click at [310, 72] on link "<- Back to Season Overview" at bounding box center [319, 75] width 150 height 21
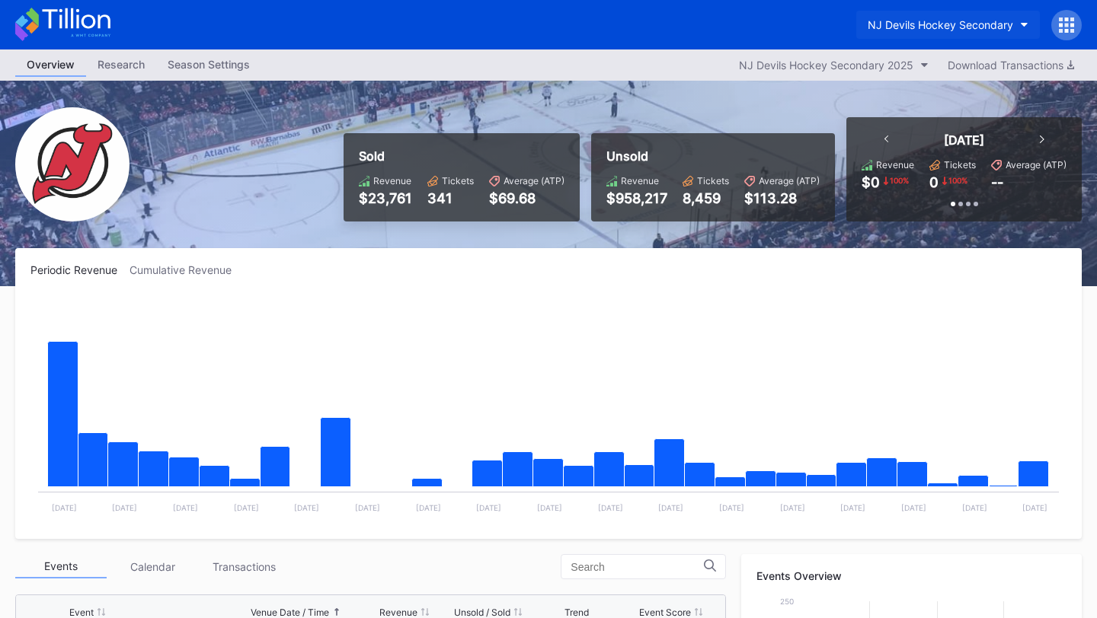
click at [950, 21] on div "NJ Devils Hockey Secondary" at bounding box center [939, 24] width 145 height 13
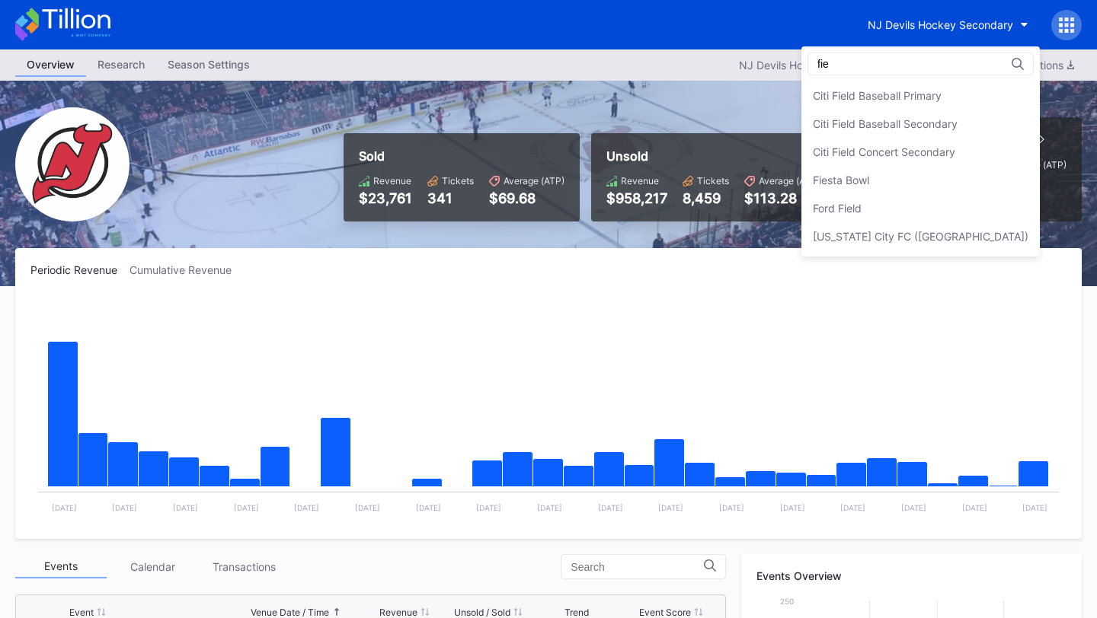
type input "fies"
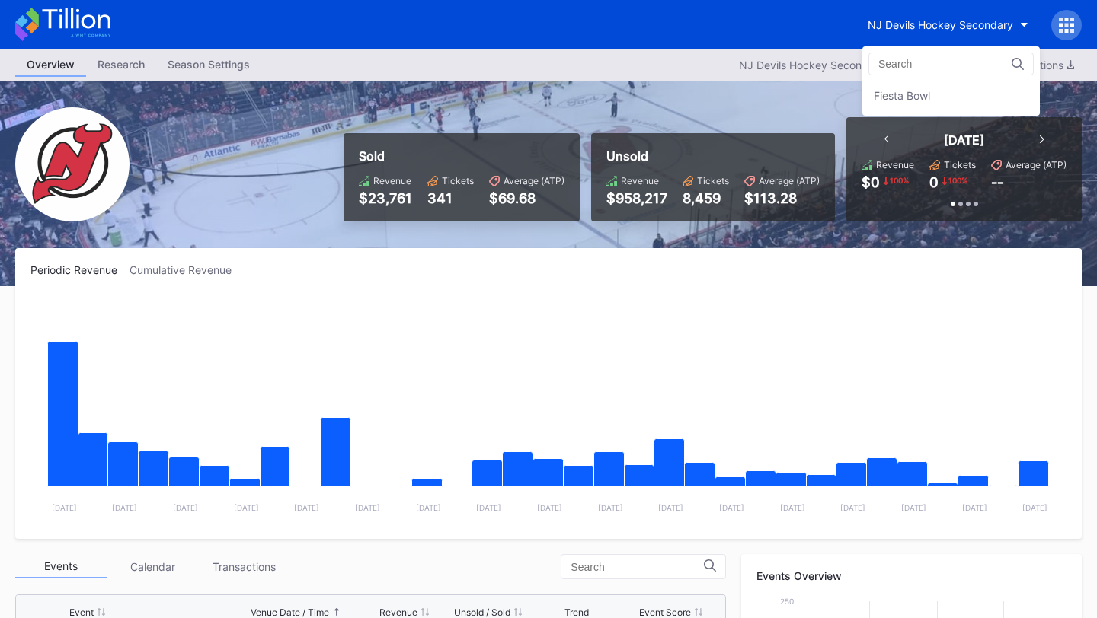
scroll to position [3015, 0]
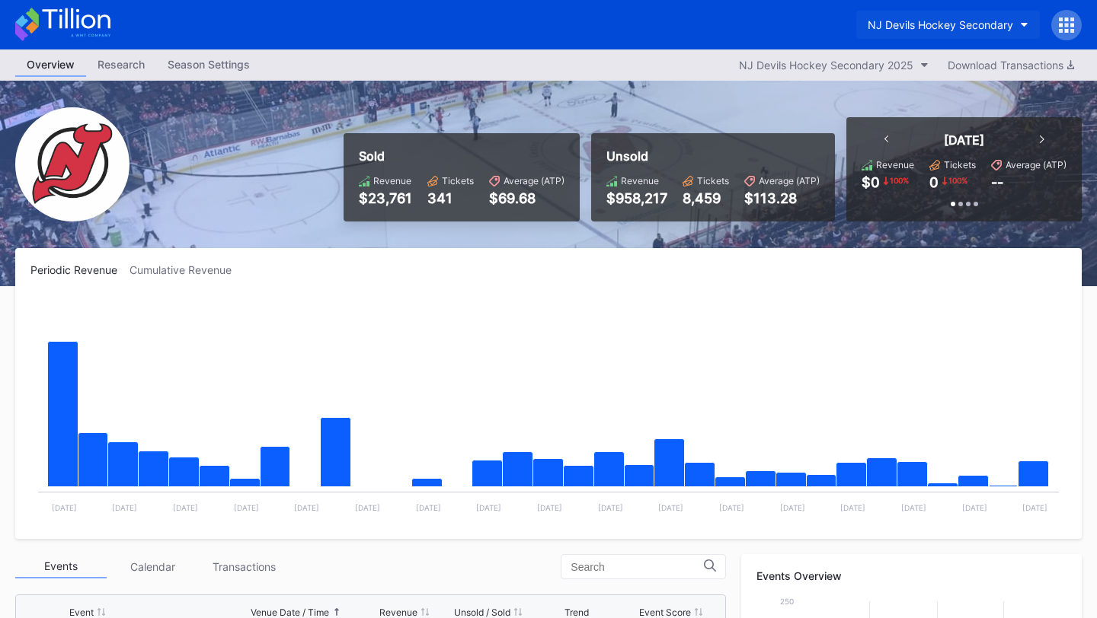
click at [966, 18] on div "NJ Devils Hockey Secondary" at bounding box center [939, 24] width 145 height 13
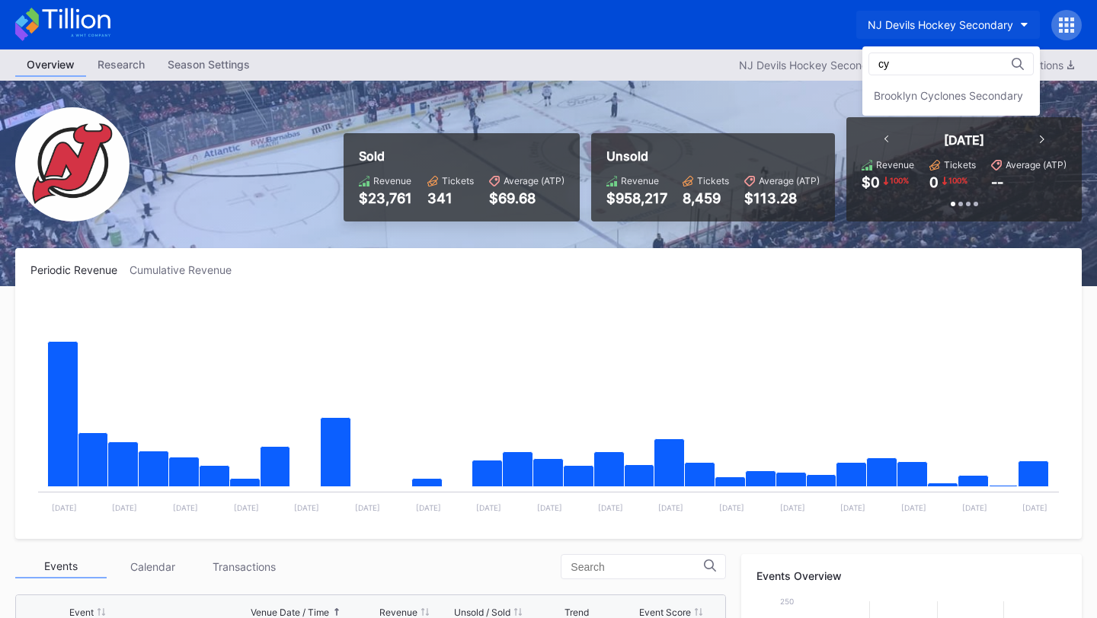
scroll to position [0, 0]
type input "cycl"
click at [934, 88] on div "Brooklyn Cyclones Secondary" at bounding box center [950, 95] width 177 height 28
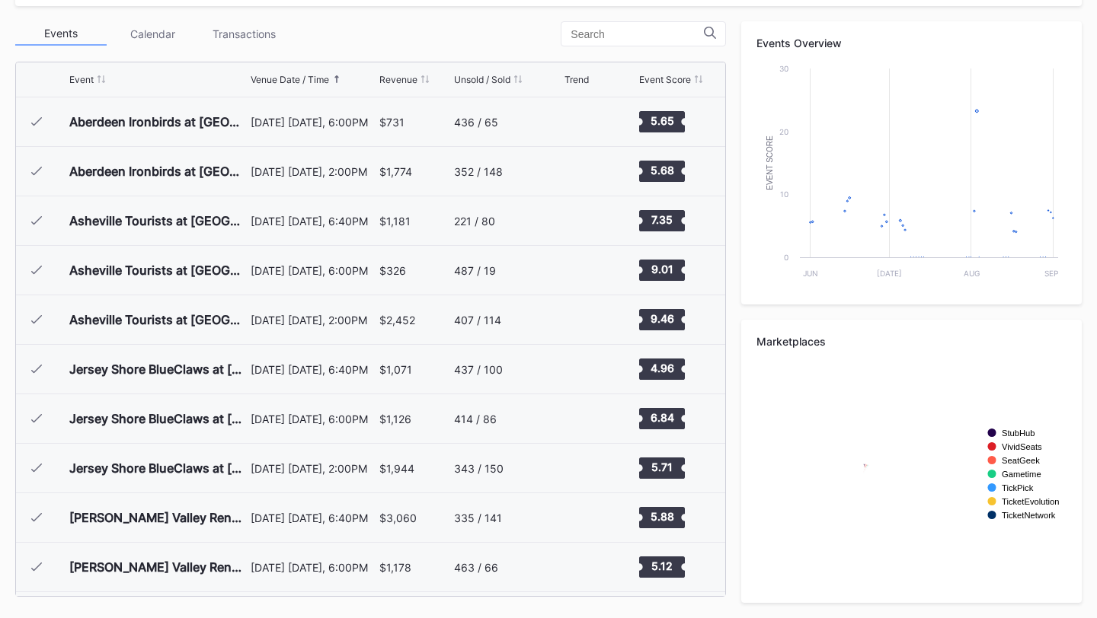
scroll to position [1234, 0]
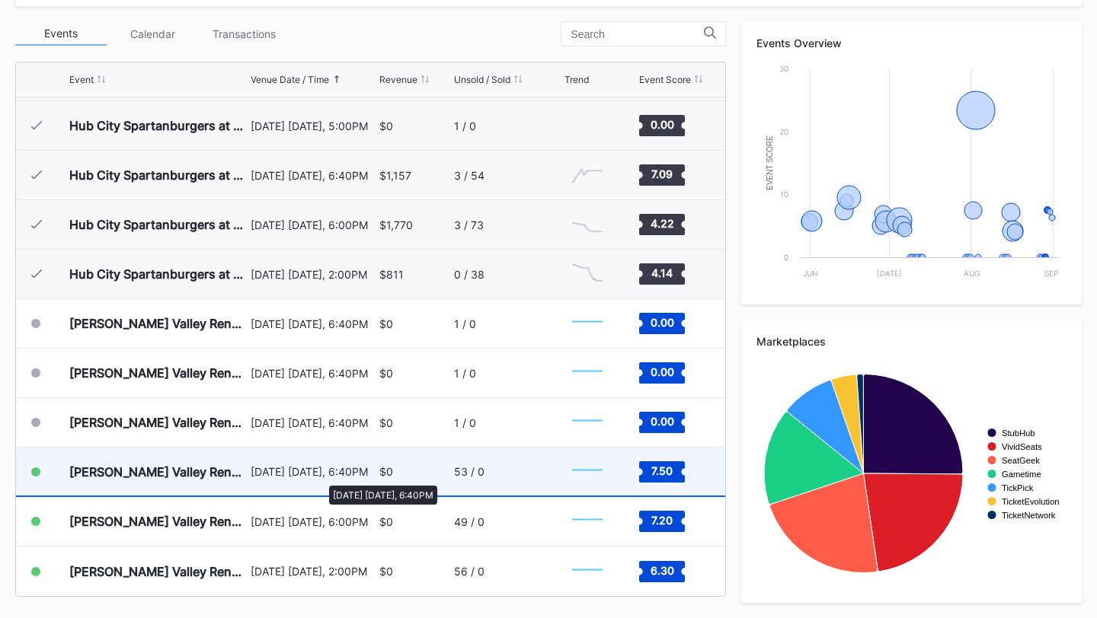
click at [321, 478] on div "August 29 Friday, 6:40PM" at bounding box center [313, 471] width 124 height 13
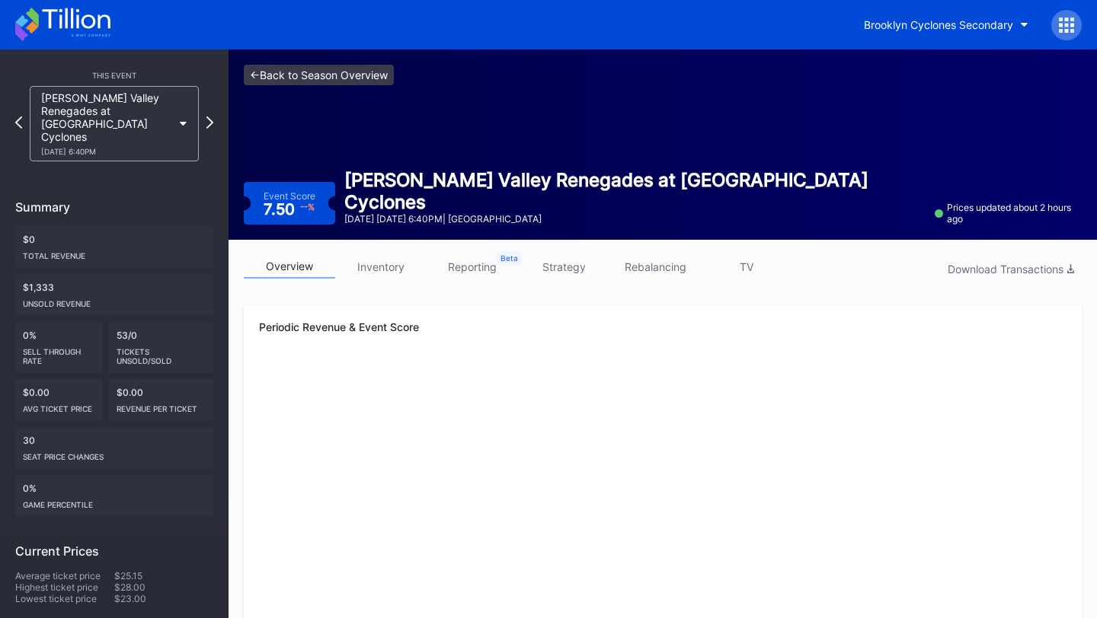
click at [369, 75] on link "<- Back to Season Overview" at bounding box center [319, 75] width 150 height 21
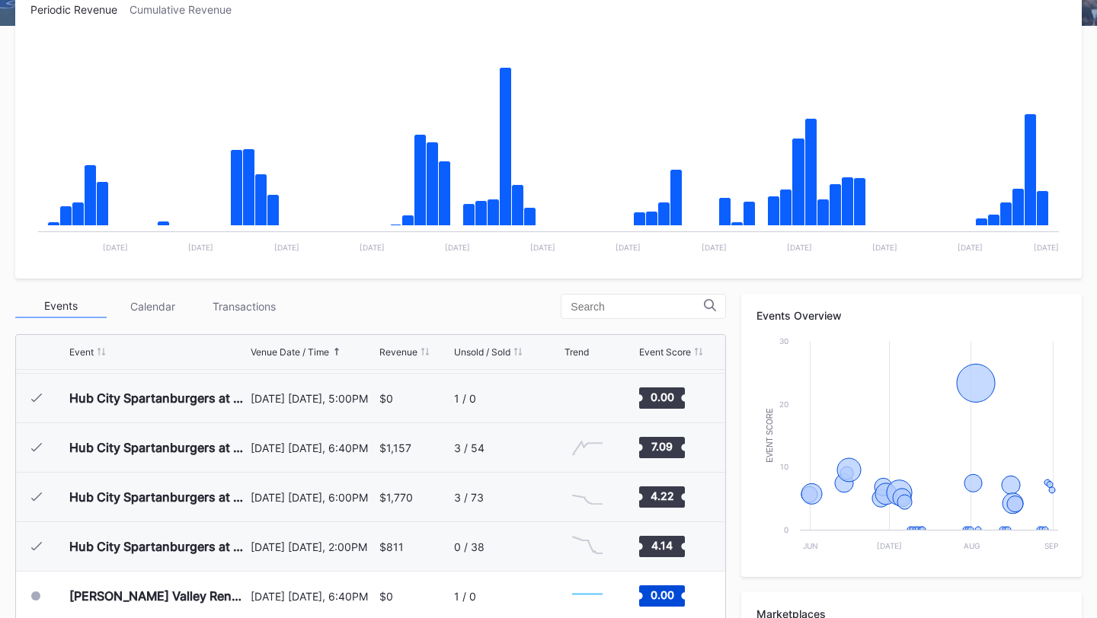
scroll to position [533, 0]
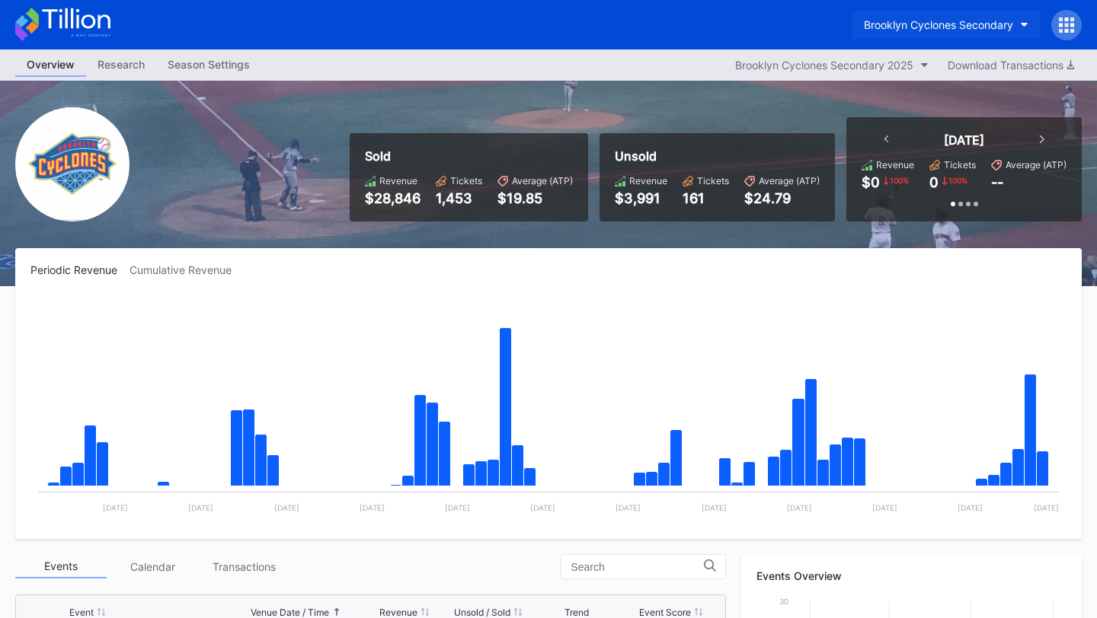
click at [963, 14] on button "Brooklyn Cyclones Secondary" at bounding box center [945, 25] width 187 height 28
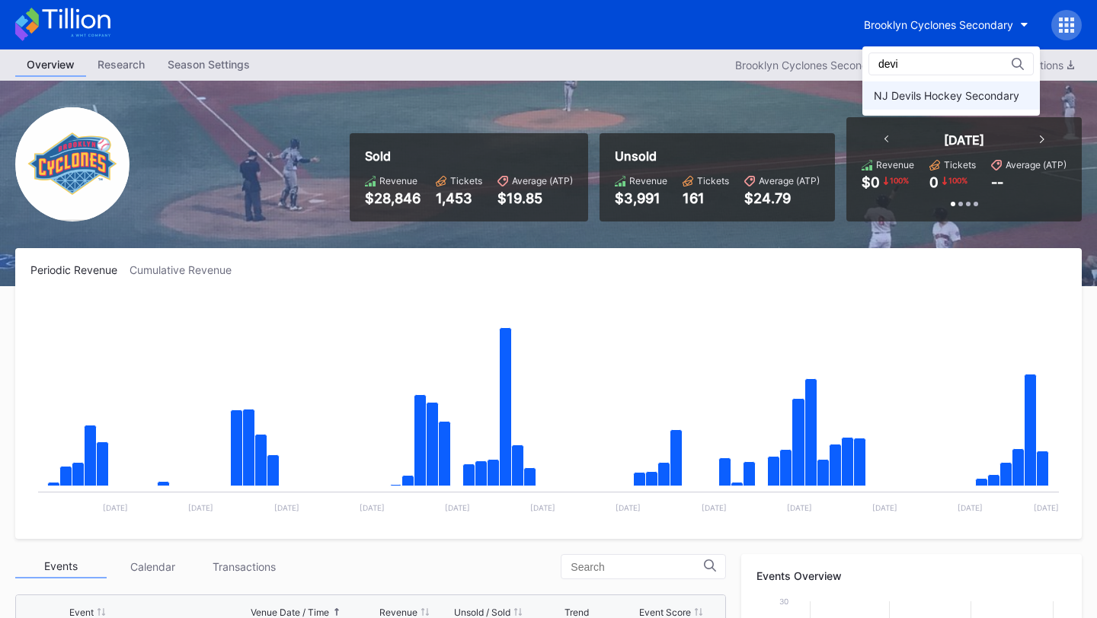
type input "devi"
click at [944, 94] on div "NJ Devils Hockey Secondary" at bounding box center [946, 95] width 145 height 13
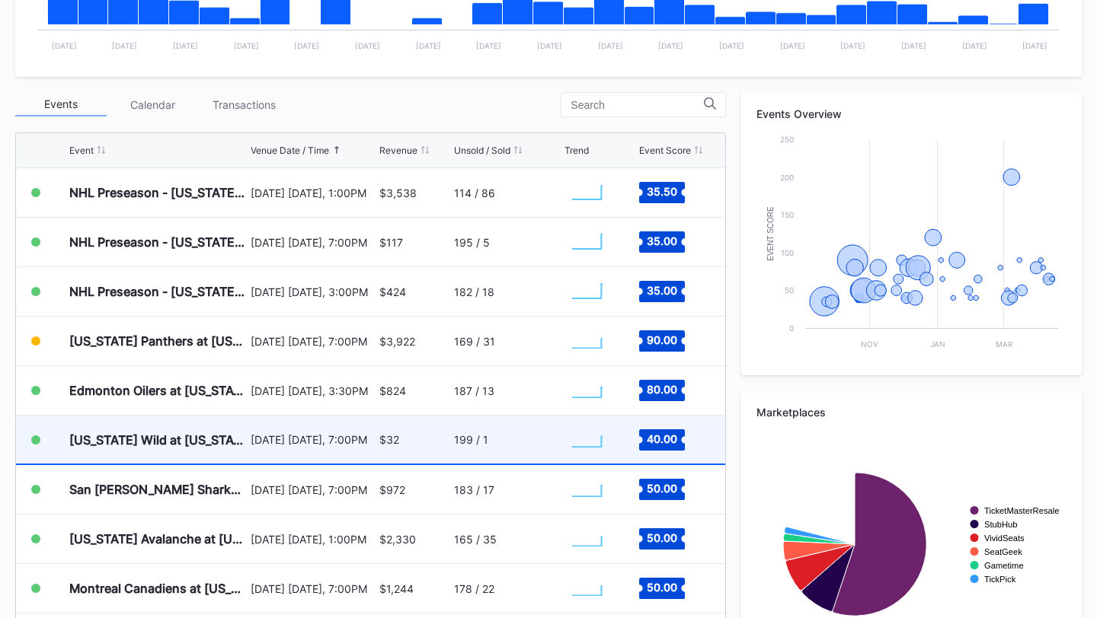
scroll to position [453, 0]
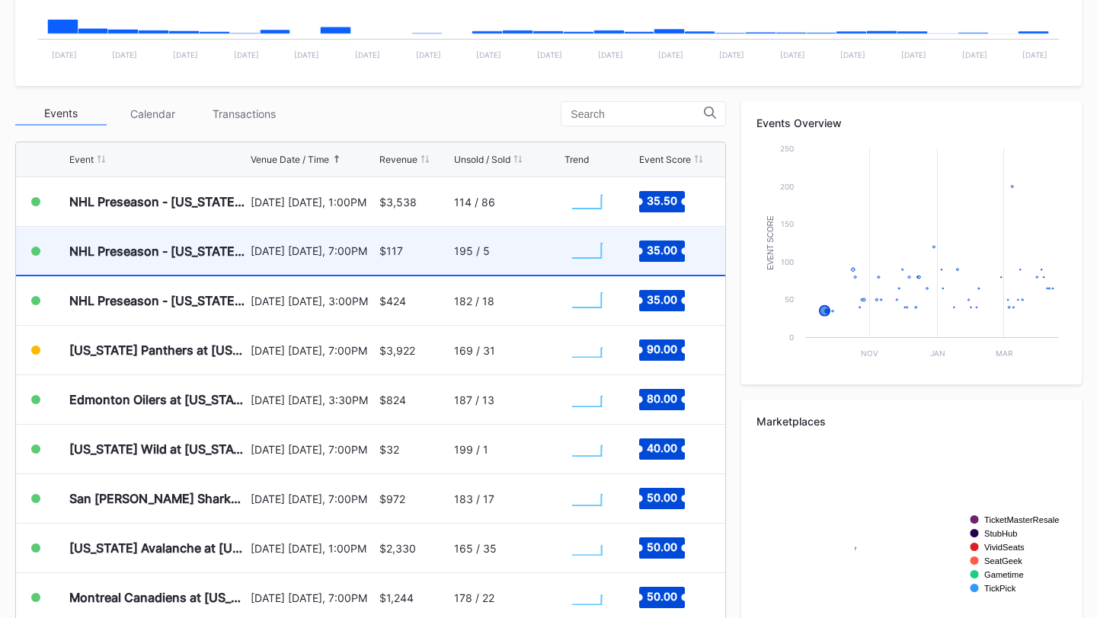
click at [436, 246] on div "$117" at bounding box center [414, 251] width 71 height 48
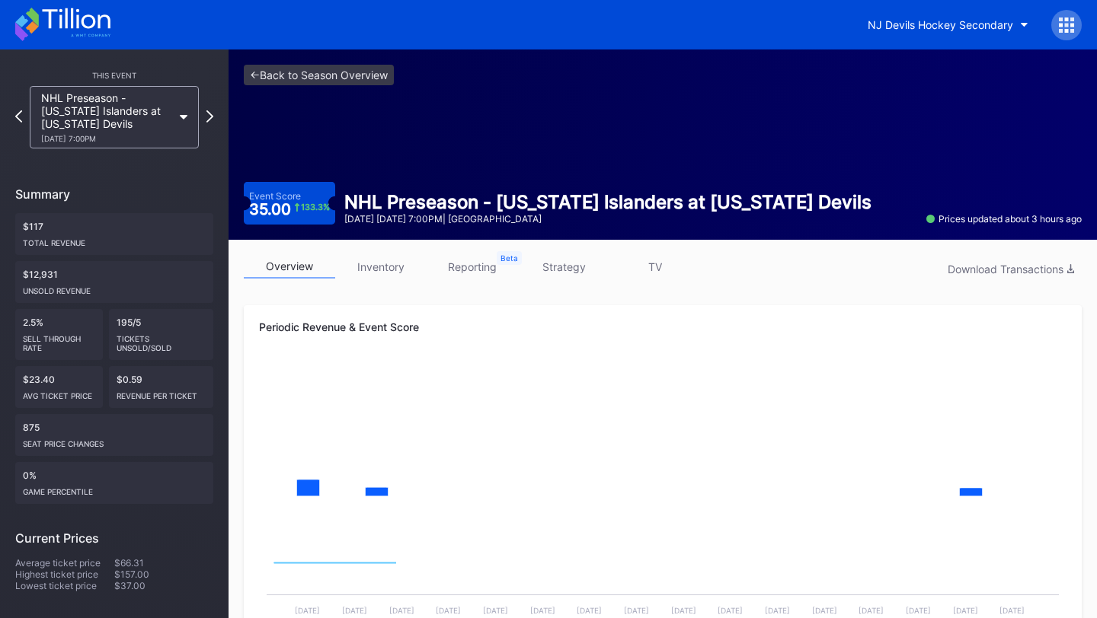
click at [376, 263] on link "inventory" at bounding box center [380, 267] width 91 height 24
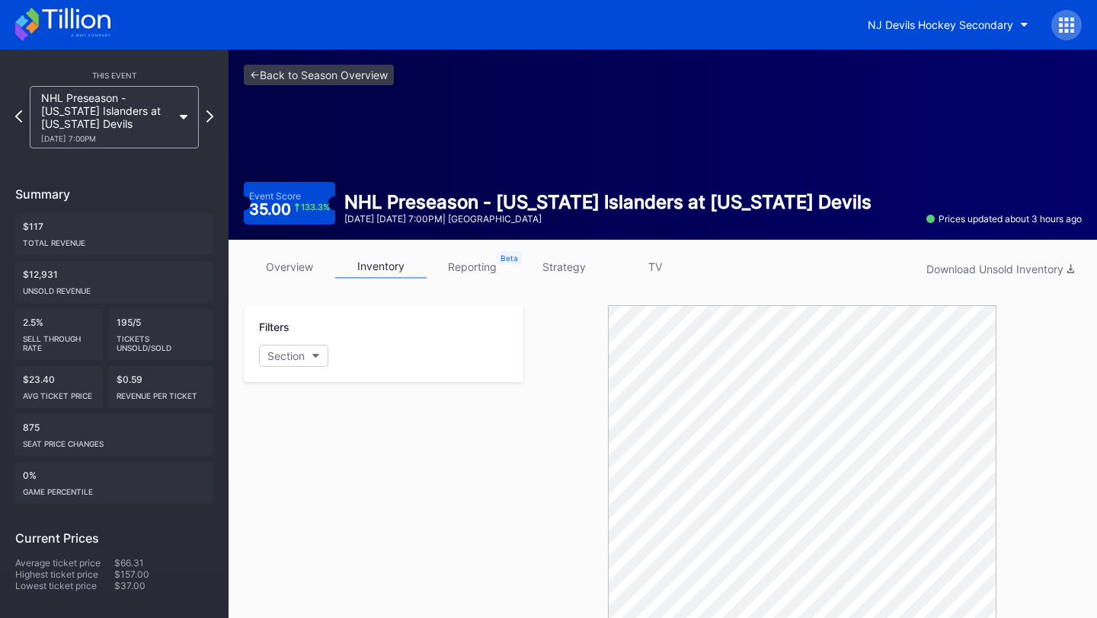
click at [340, 52] on div "<- Back to Season Overview Event Score 35.00 133.3 % NHL Preseason - New York I…" at bounding box center [662, 145] width 868 height 190
click at [343, 80] on link "<- Back to Season Overview" at bounding box center [319, 75] width 150 height 21
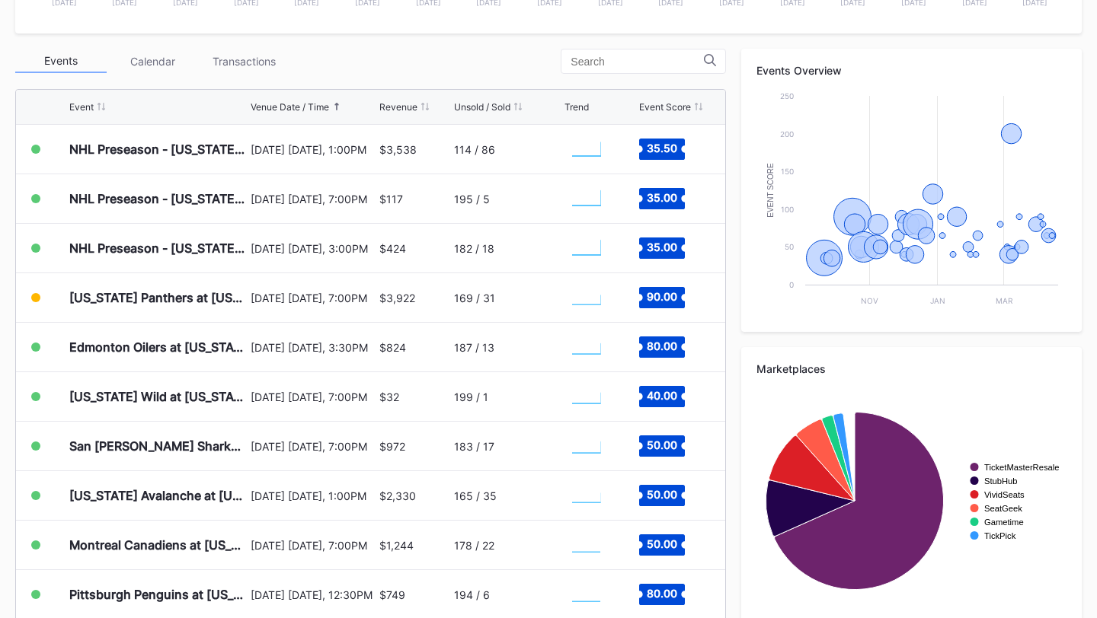
scroll to position [533, 0]
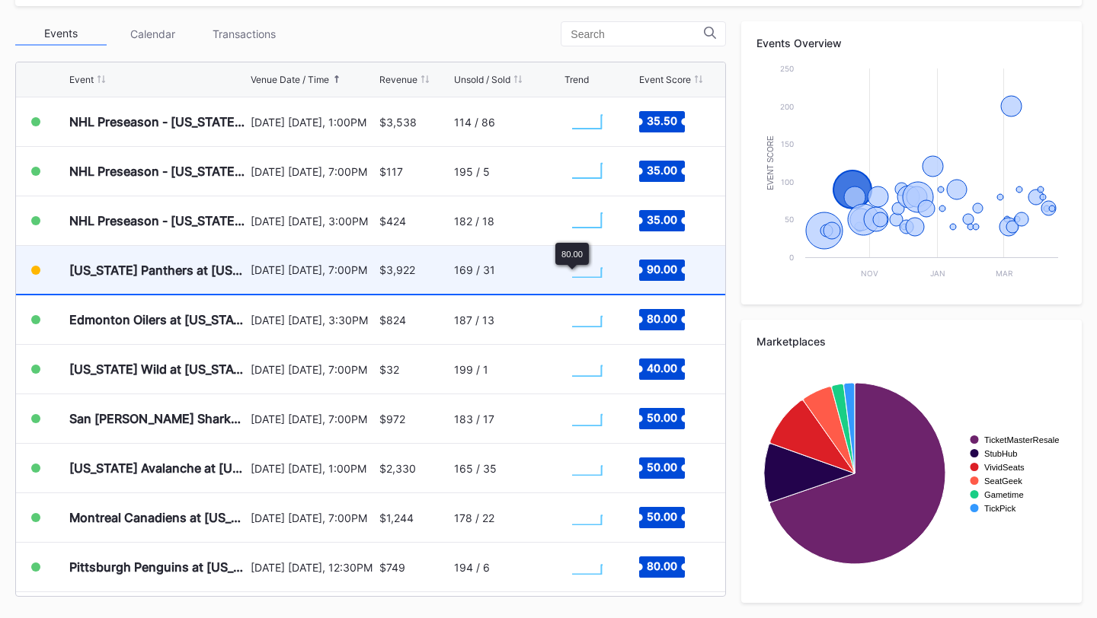
click at [528, 269] on div "169 / 31" at bounding box center [507, 270] width 107 height 48
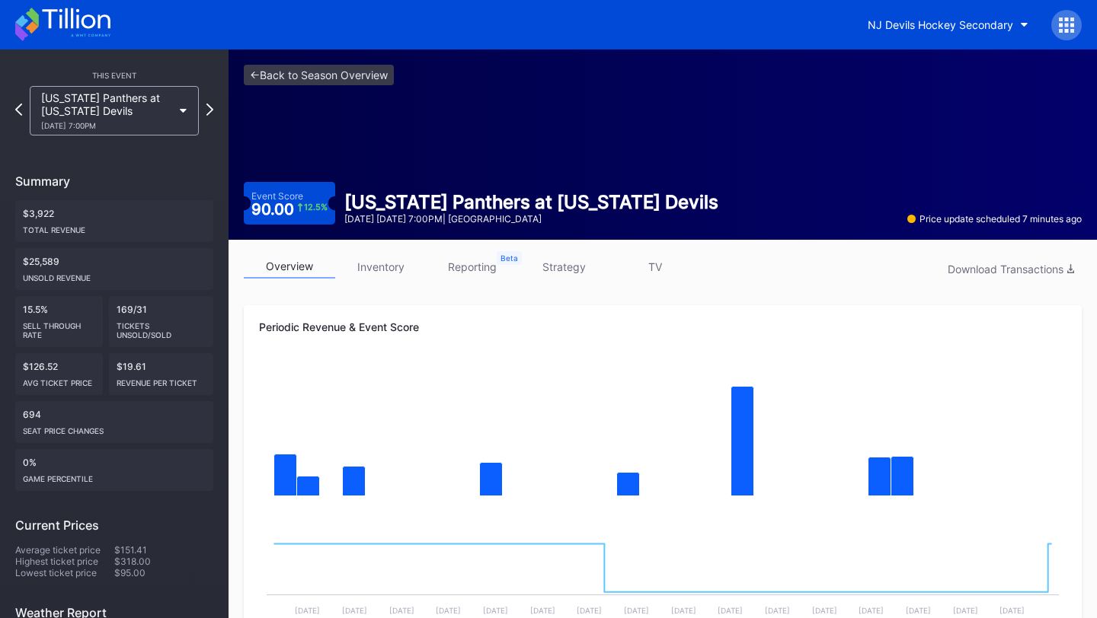
click at [562, 263] on link "strategy" at bounding box center [563, 267] width 91 height 24
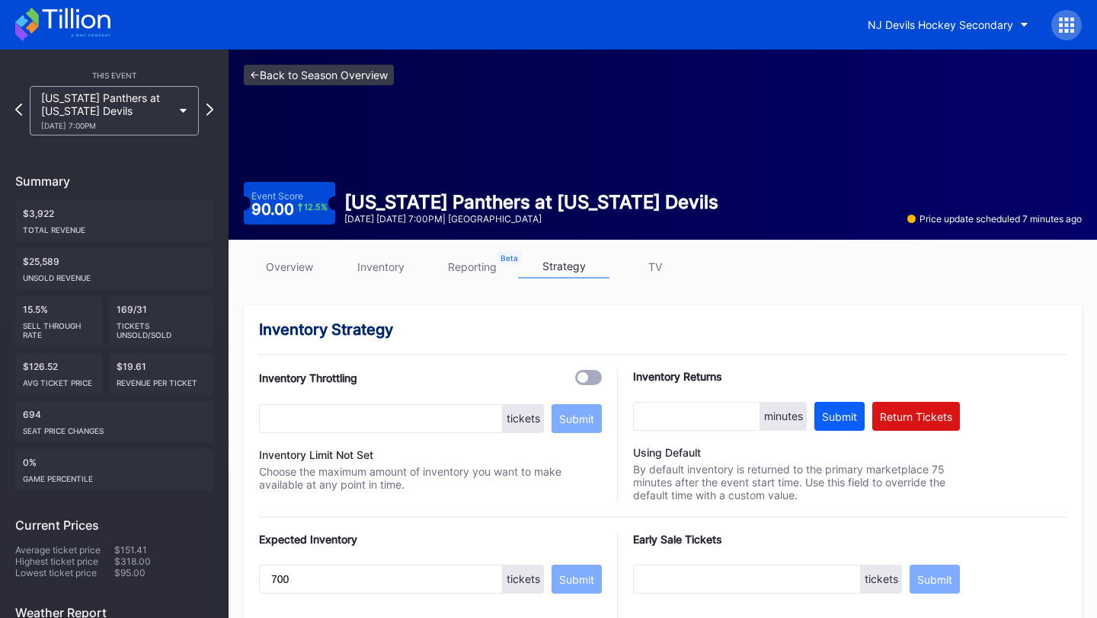
click at [327, 72] on link "<- Back to Season Overview" at bounding box center [319, 75] width 150 height 21
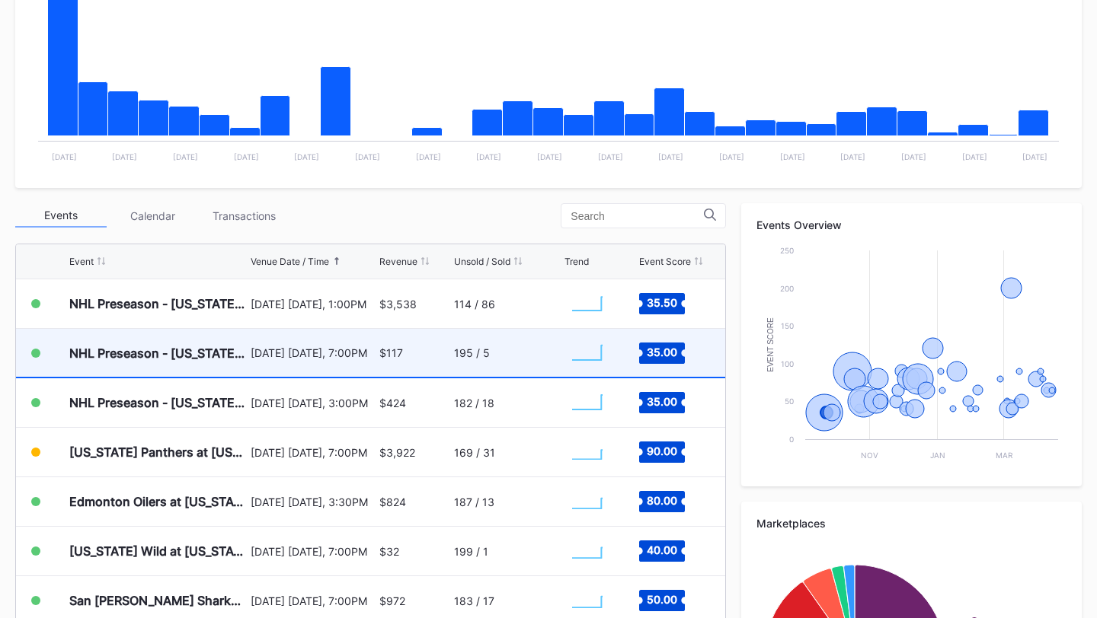
scroll to position [8, 0]
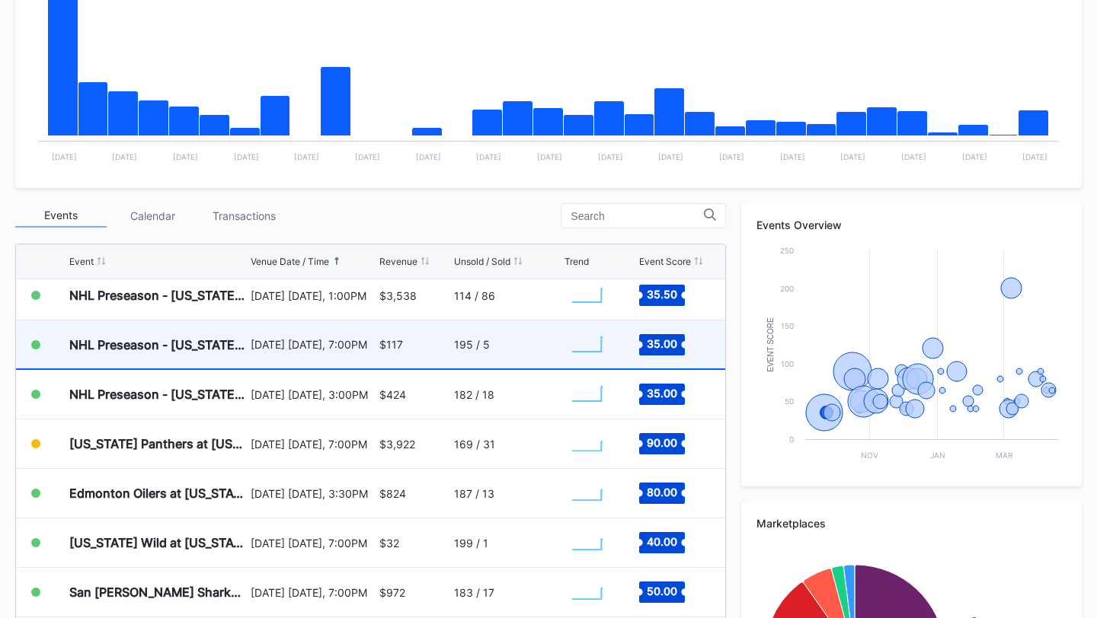
click at [526, 341] on div "195 / 5" at bounding box center [507, 345] width 107 height 48
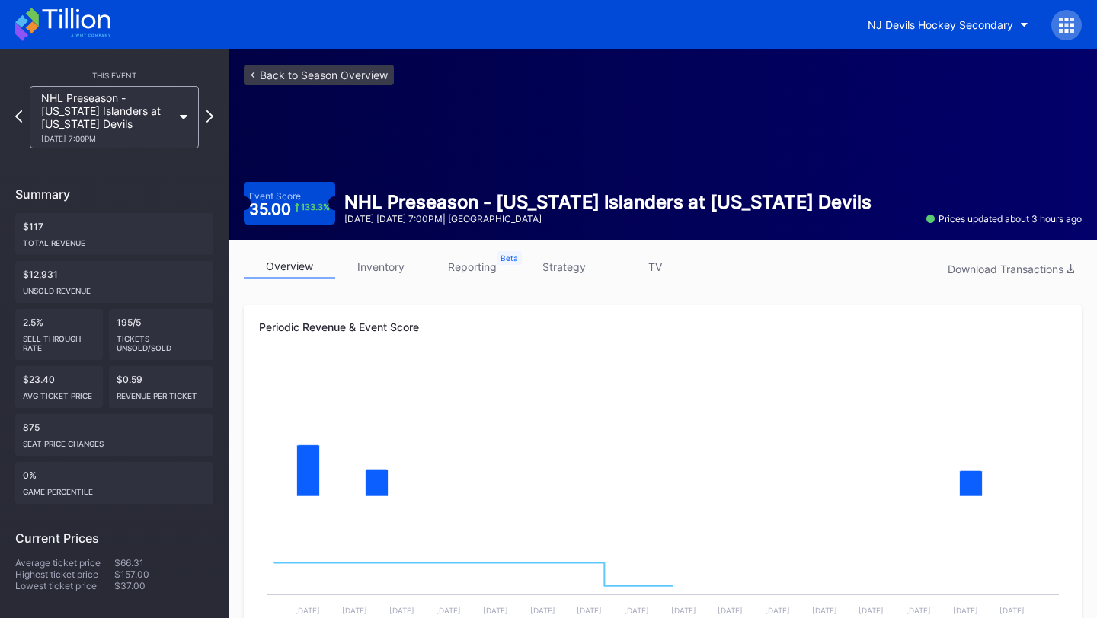
click at [389, 258] on link "inventory" at bounding box center [380, 267] width 91 height 24
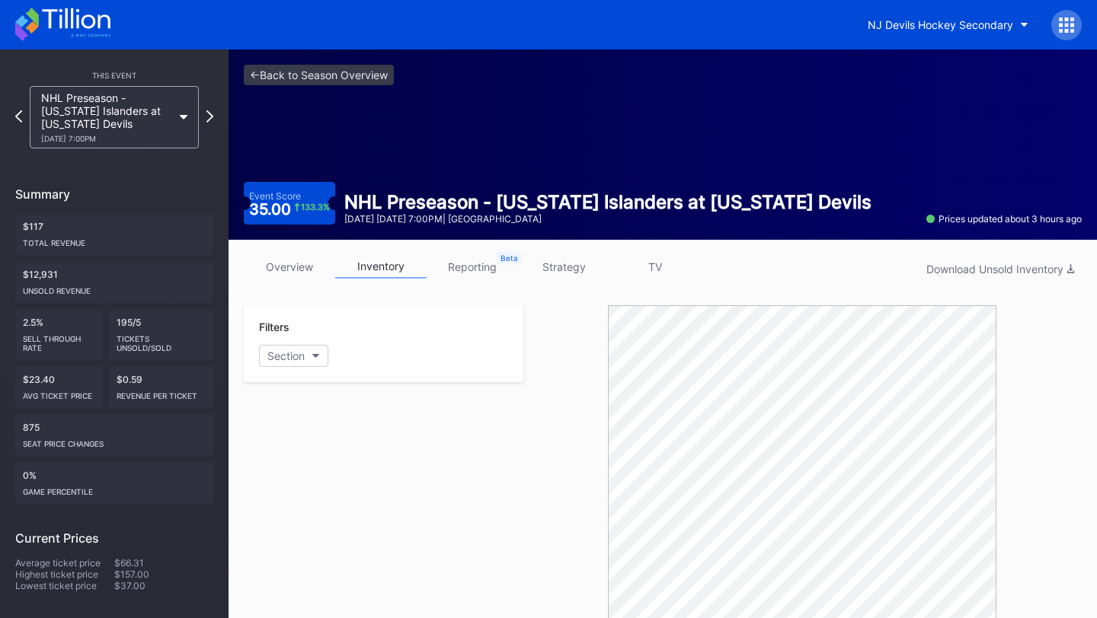
scroll to position [485, 0]
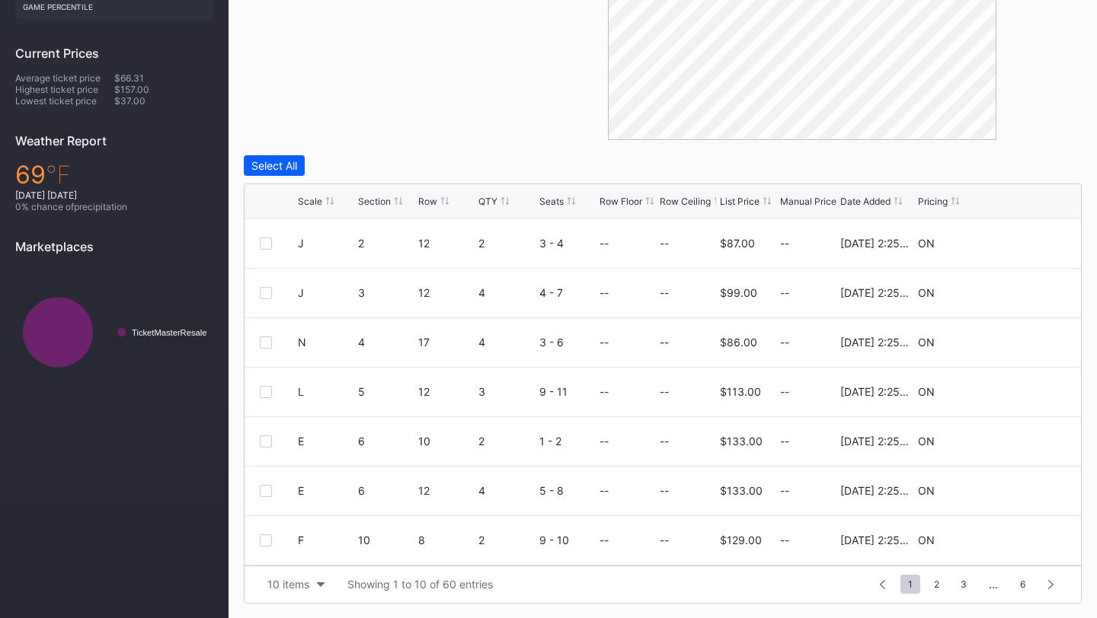
click at [749, 197] on div "List Price" at bounding box center [740, 201] width 40 height 11
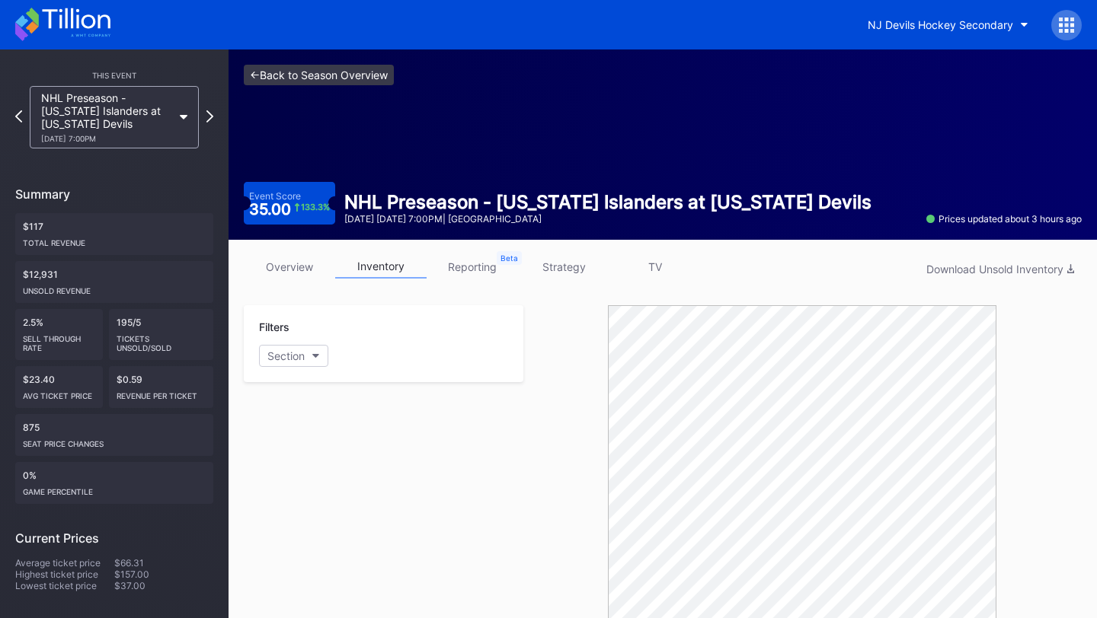
click at [327, 67] on link "<- Back to Season Overview" at bounding box center [319, 75] width 150 height 21
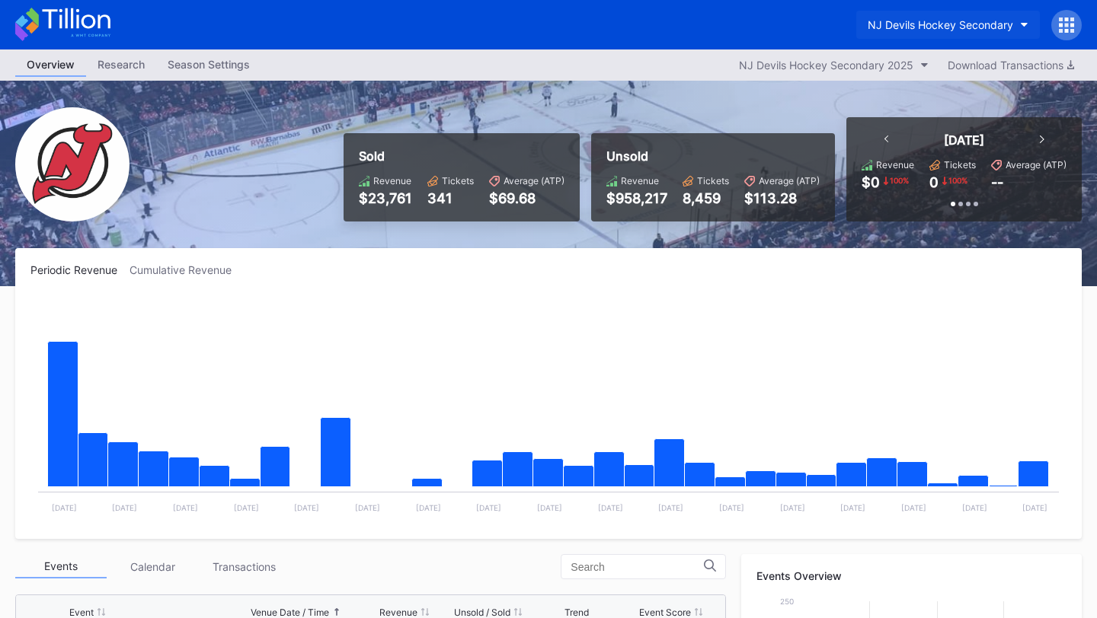
click at [1007, 24] on div "NJ Devils Hockey Secondary" at bounding box center [939, 24] width 145 height 13
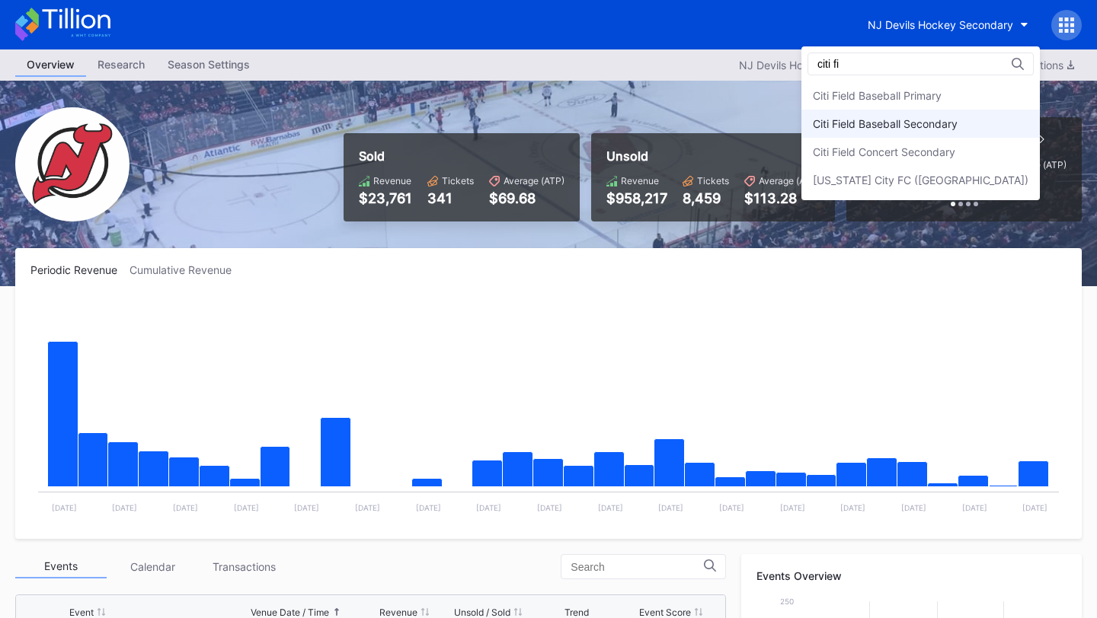
type input "citi fi"
click at [956, 121] on div "Citi Field Baseball Secondary" at bounding box center [885, 123] width 145 height 13
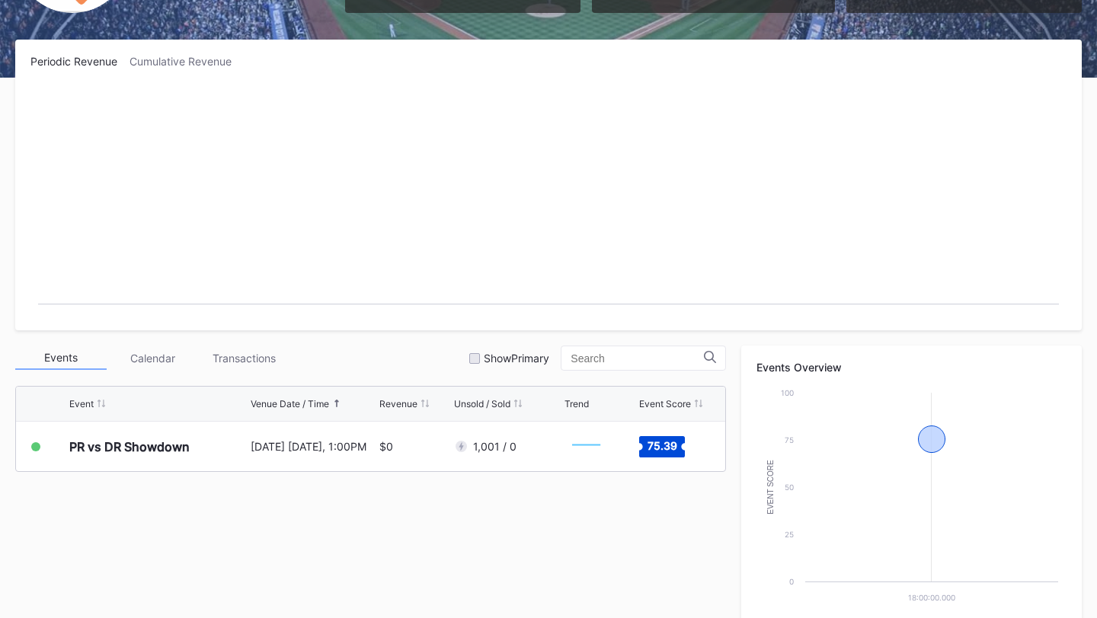
scroll to position [449, 0]
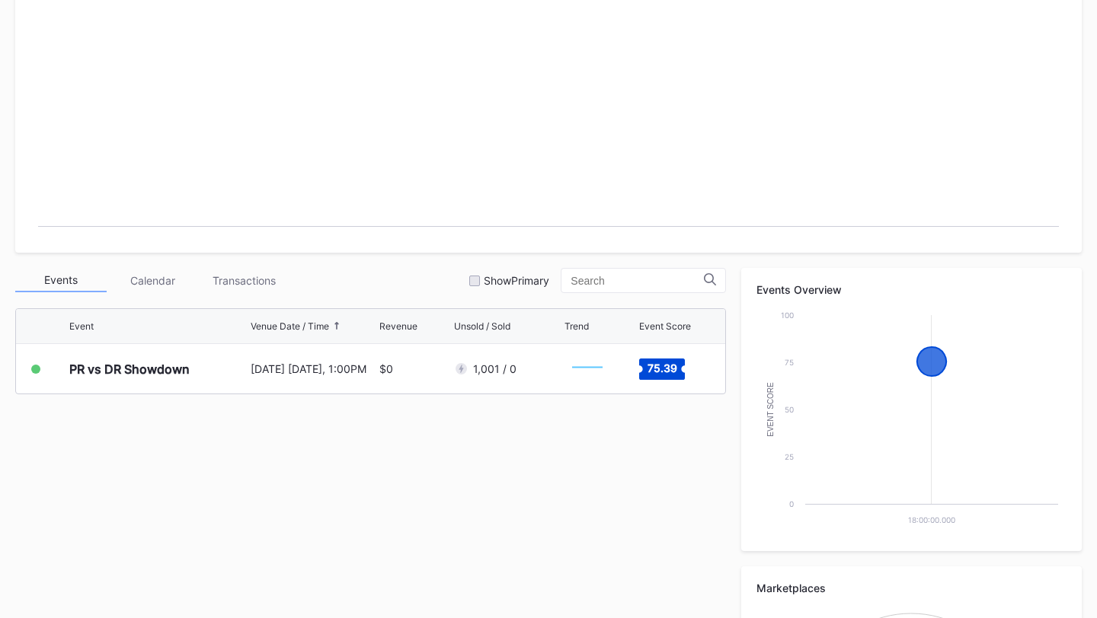
scroll to position [285, 0]
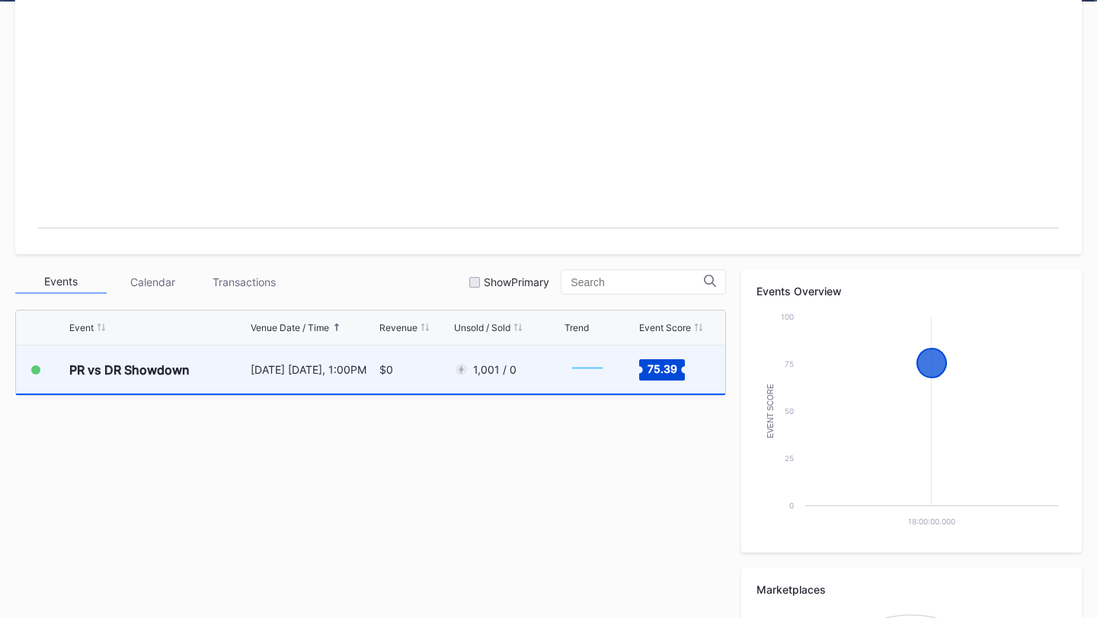
click at [427, 371] on div "$0" at bounding box center [414, 370] width 71 height 48
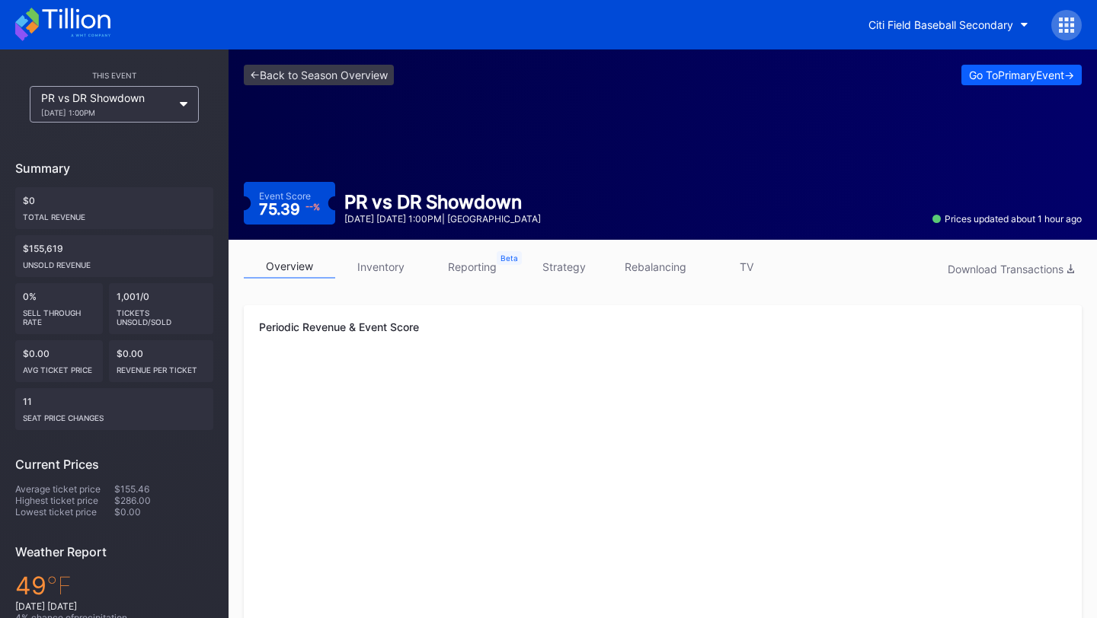
click at [388, 276] on link "inventory" at bounding box center [380, 267] width 91 height 24
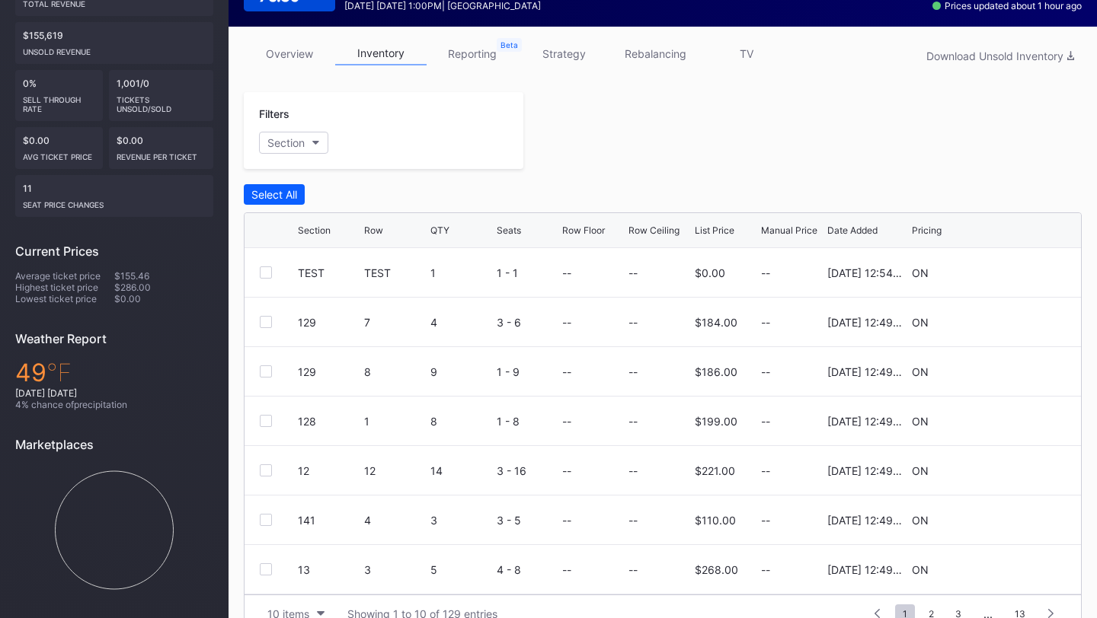
scroll to position [205, 0]
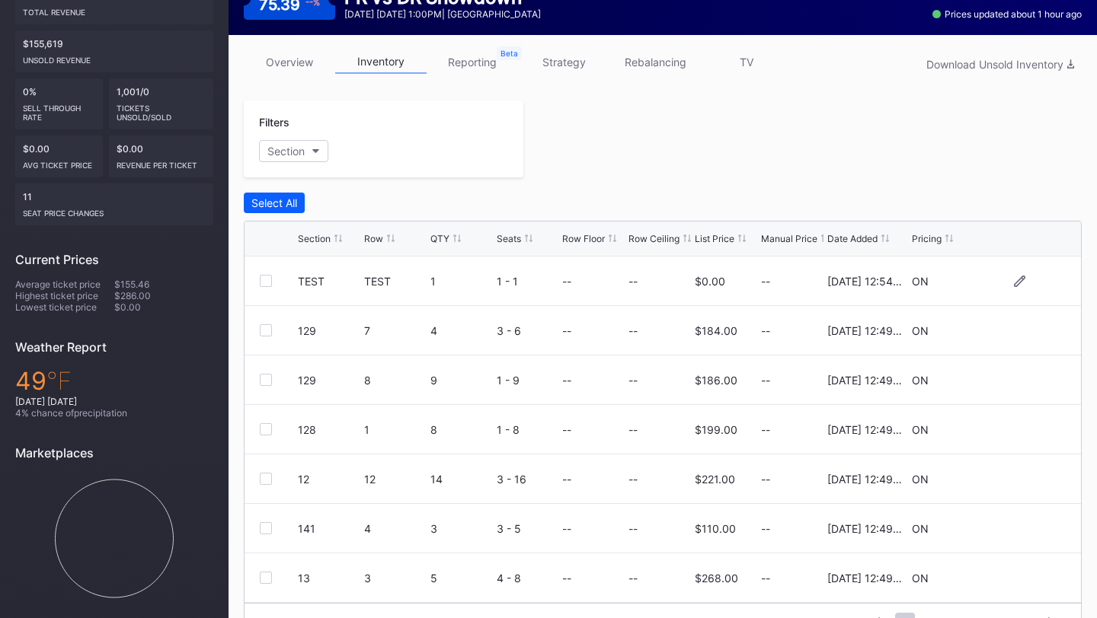
click at [267, 280] on div at bounding box center [266, 281] width 12 height 12
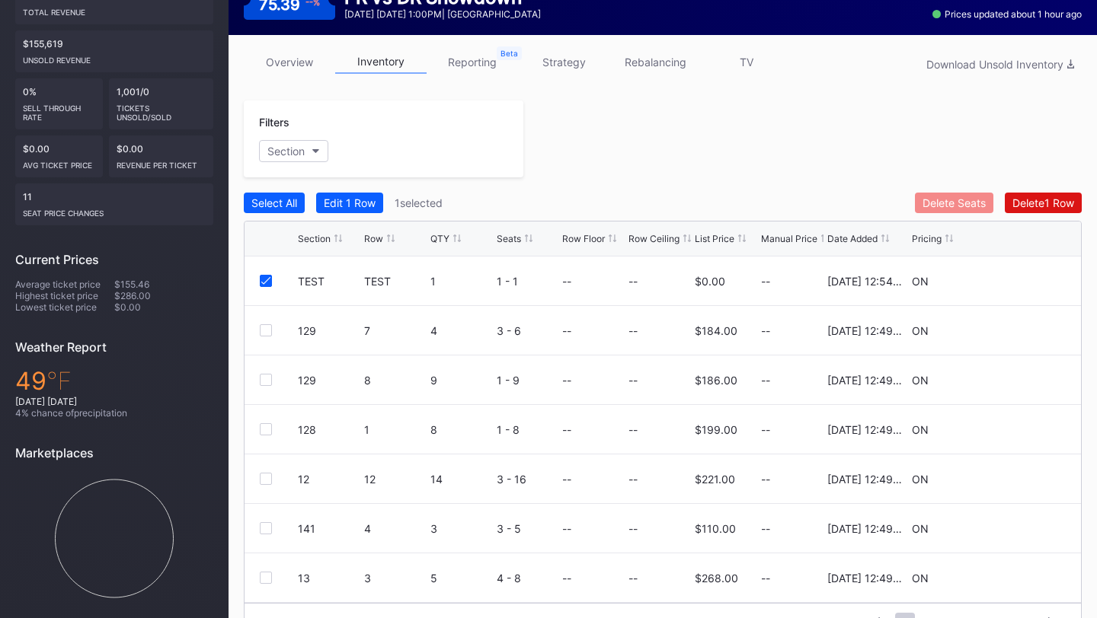
click at [968, 203] on div "Delete Seats" at bounding box center [953, 202] width 63 height 13
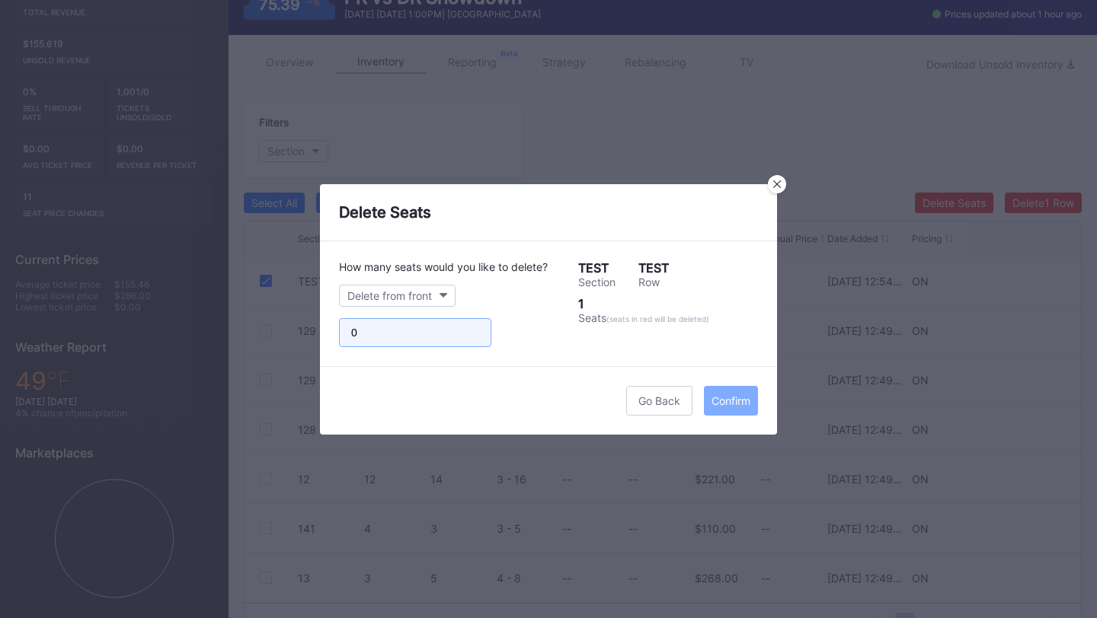
drag, startPoint x: 392, startPoint y: 339, endPoint x: 381, endPoint y: 339, distance: 11.4
click at [383, 339] on input "0" at bounding box center [415, 332] width 152 height 29
type input "1"
click at [556, 343] on div "How many seats would you like to delete? Delete from front 1 TEST Section TEST …" at bounding box center [548, 303] width 419 height 87
click at [423, 294] on div "Delete from front" at bounding box center [389, 295] width 85 height 13
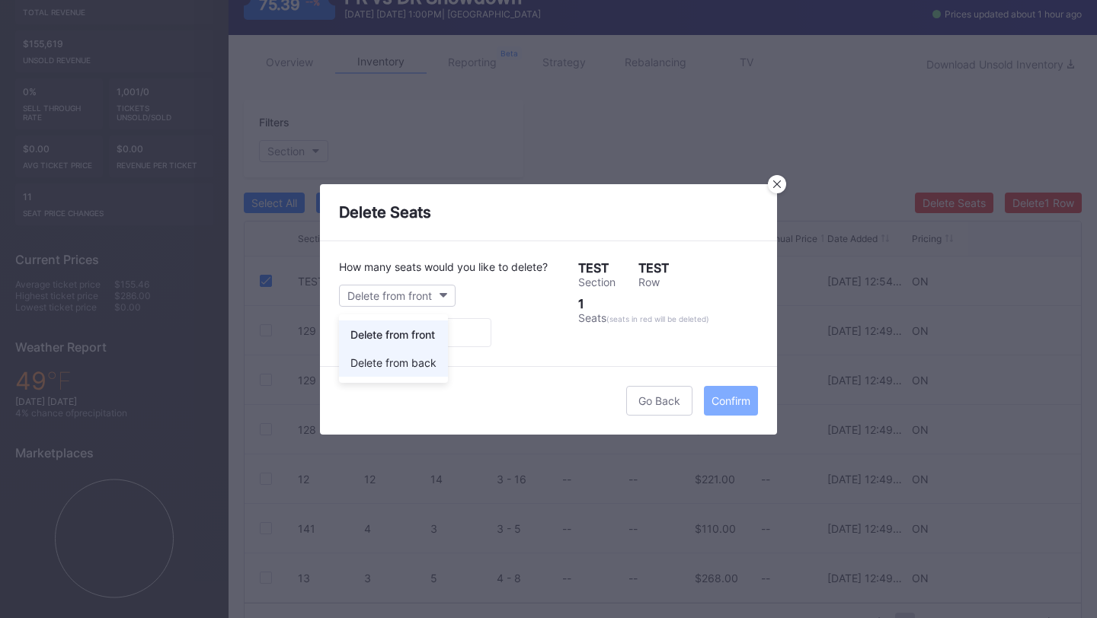
click at [415, 362] on div "Delete from back" at bounding box center [393, 362] width 86 height 13
click at [545, 360] on div "How many seats would you like to delete? Delete from back 1 TEST Section TEST R…" at bounding box center [548, 303] width 457 height 125
drag, startPoint x: 428, startPoint y: 332, endPoint x: 257, endPoint y: 332, distance: 171.4
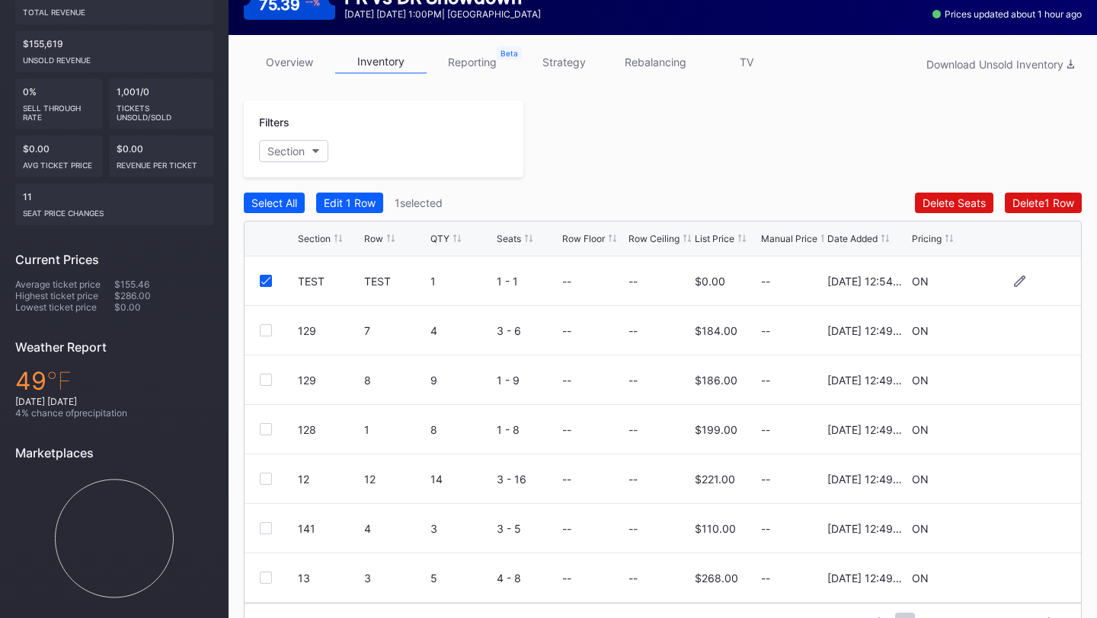
click at [267, 283] on icon at bounding box center [265, 281] width 9 height 8
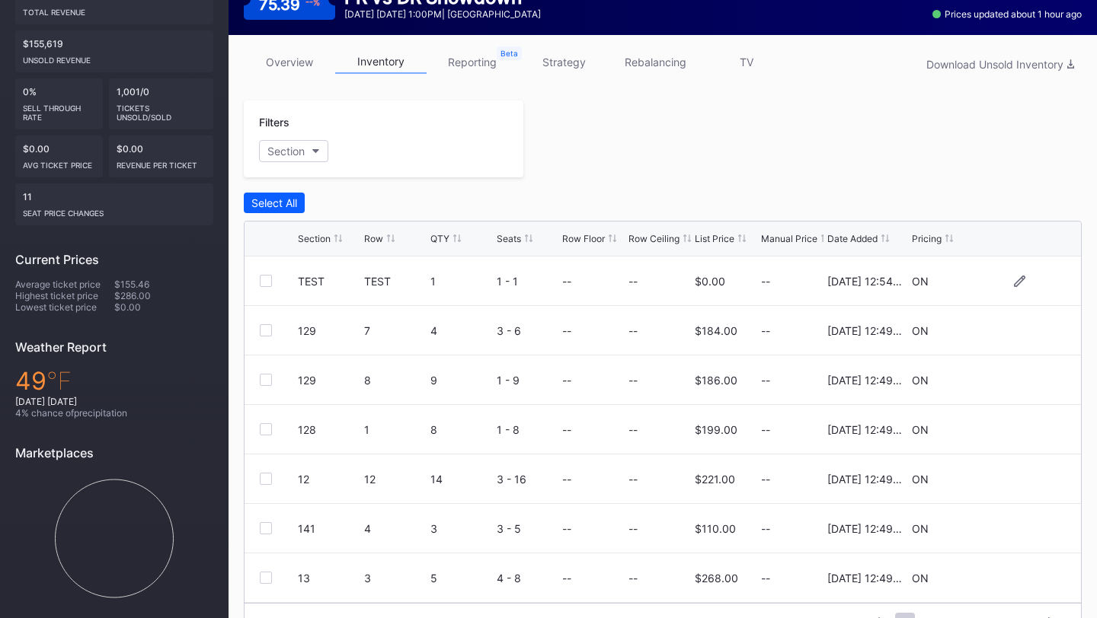
click at [267, 283] on div at bounding box center [266, 281] width 12 height 12
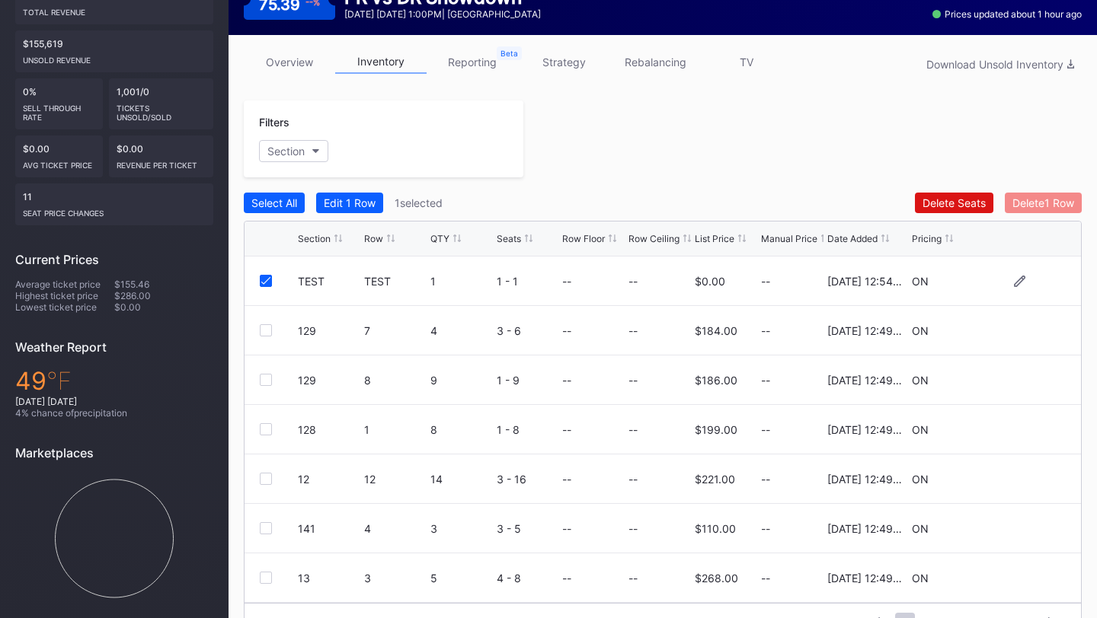
click at [1058, 197] on div "Delete 1 Row" at bounding box center [1043, 202] width 62 height 13
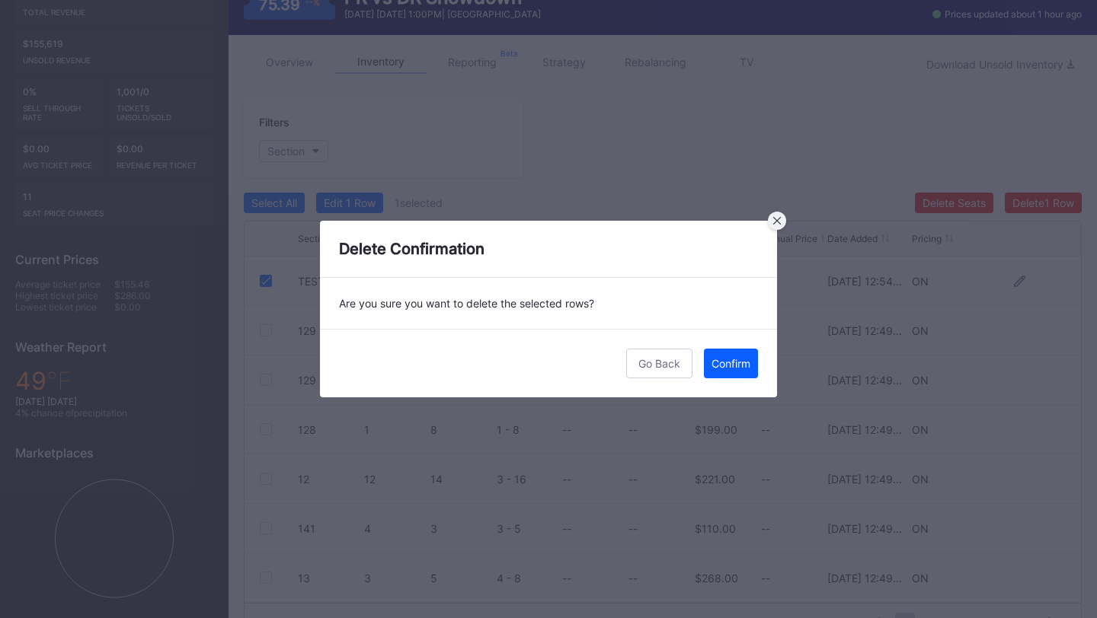
click at [776, 223] on icon at bounding box center [777, 221] width 8 height 8
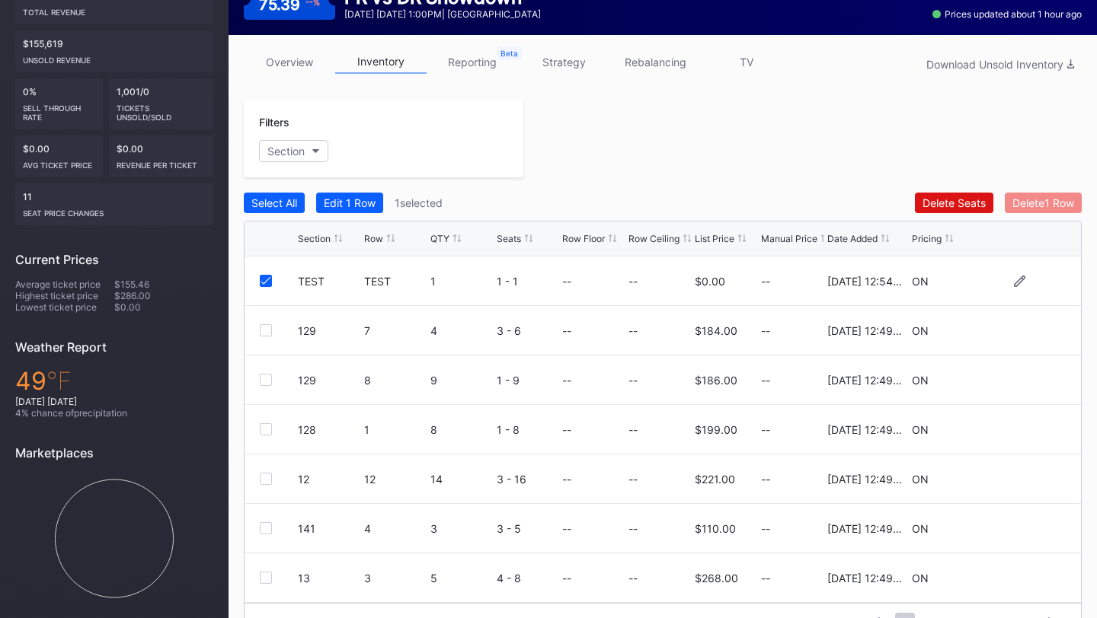
click at [1044, 203] on div "Delete 1 Row" at bounding box center [1043, 202] width 62 height 13
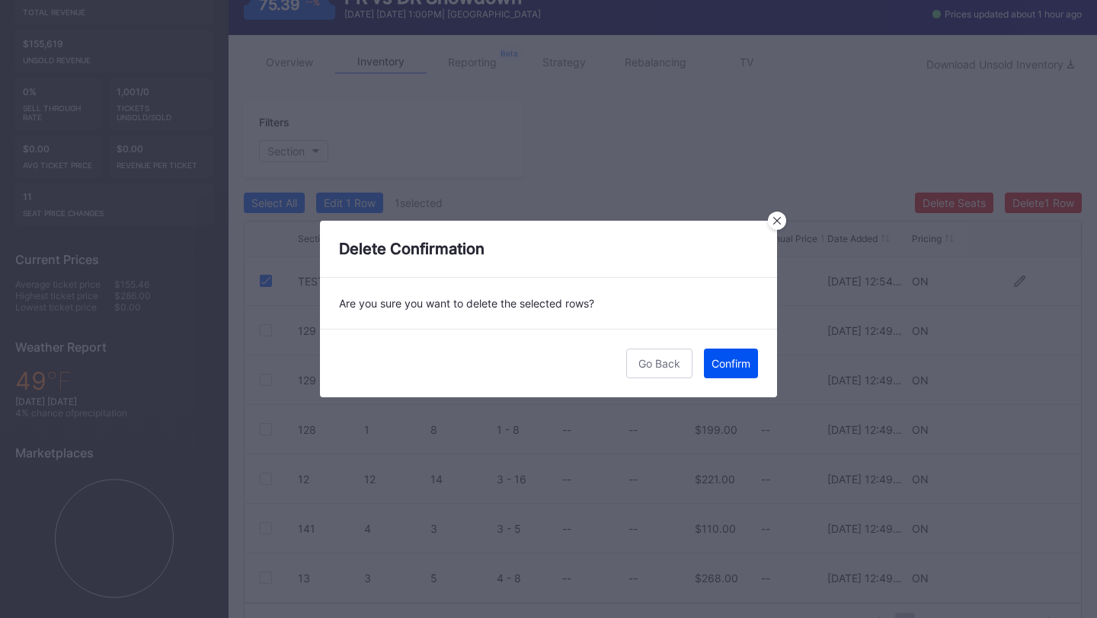
click at [743, 356] on button "Confirm" at bounding box center [731, 364] width 54 height 30
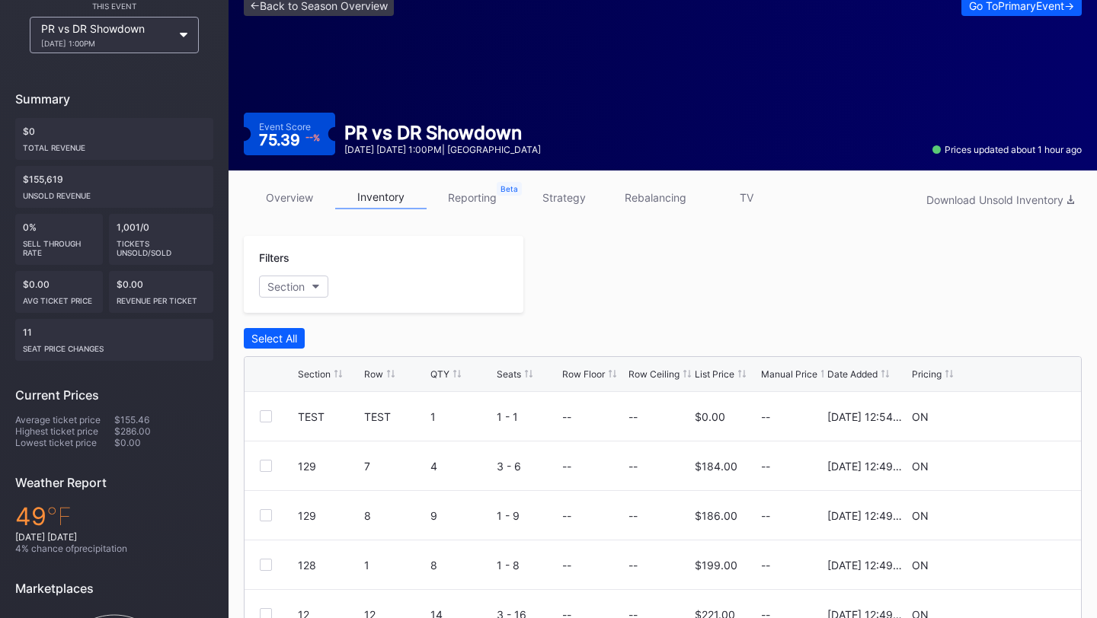
scroll to position [94, 0]
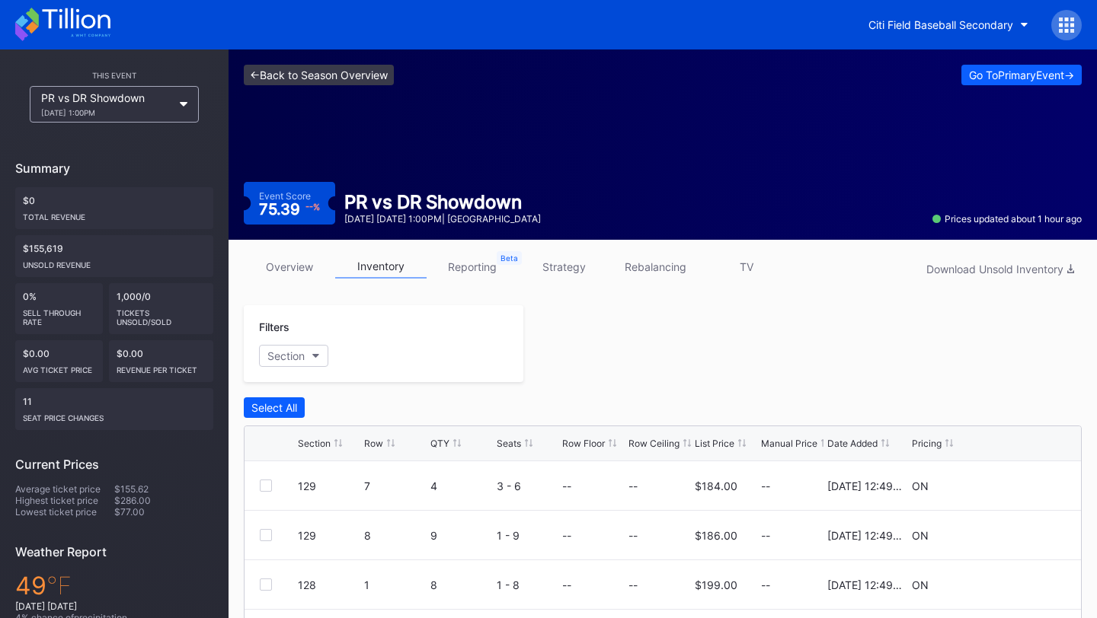
click at [325, 75] on link "<- Back to Season Overview" at bounding box center [319, 75] width 150 height 21
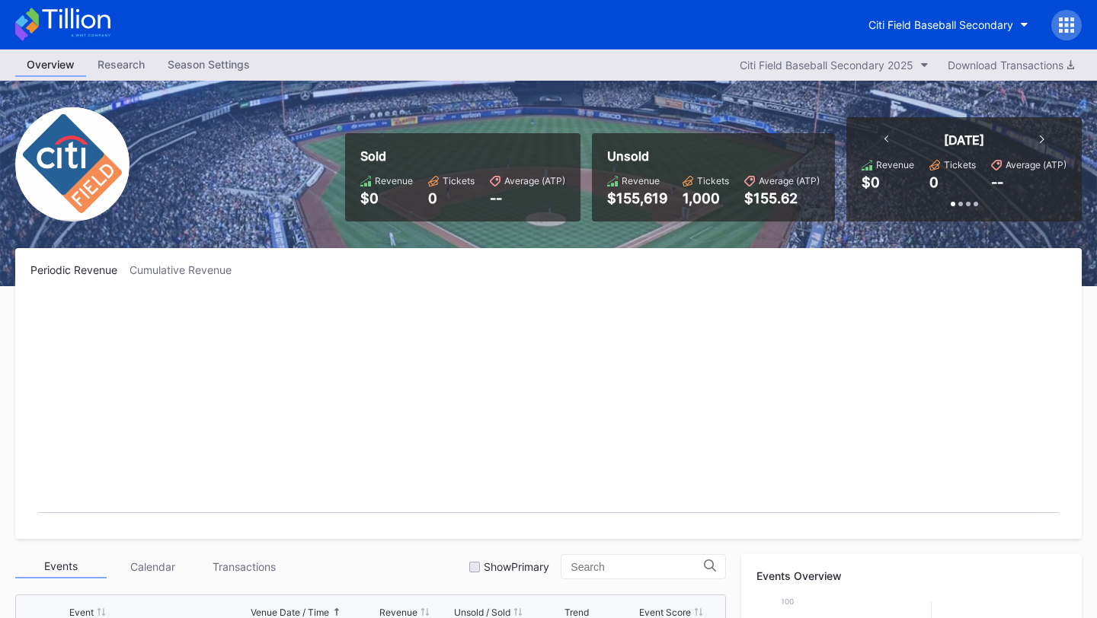
click at [65, 27] on icon at bounding box center [62, 25] width 95 height 34
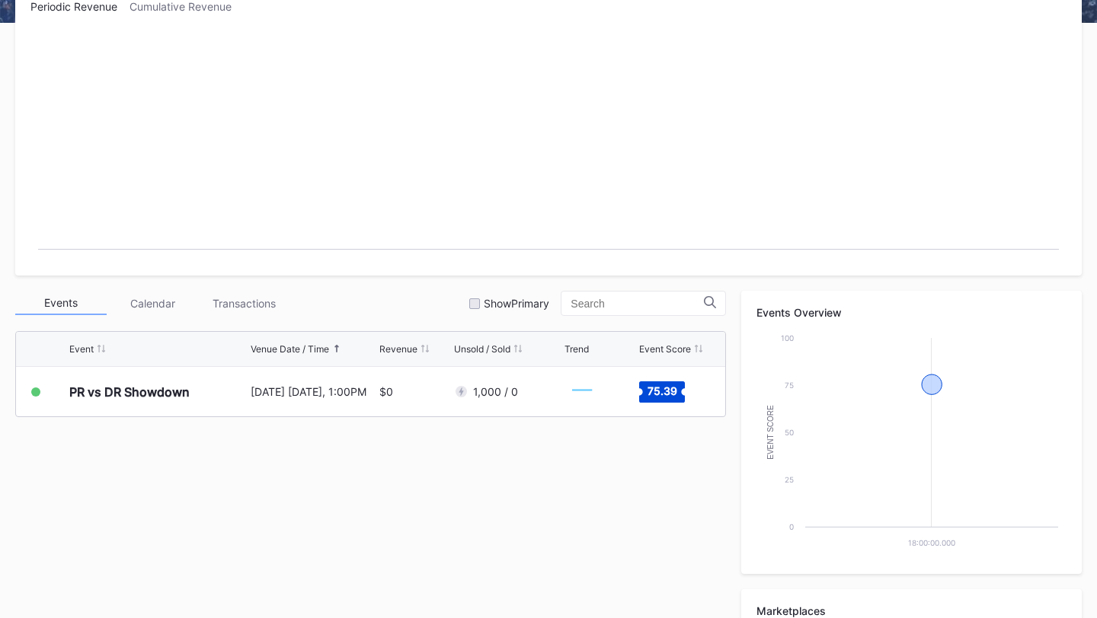
scroll to position [352, 0]
